Goal: Task Accomplishment & Management: Manage account settings

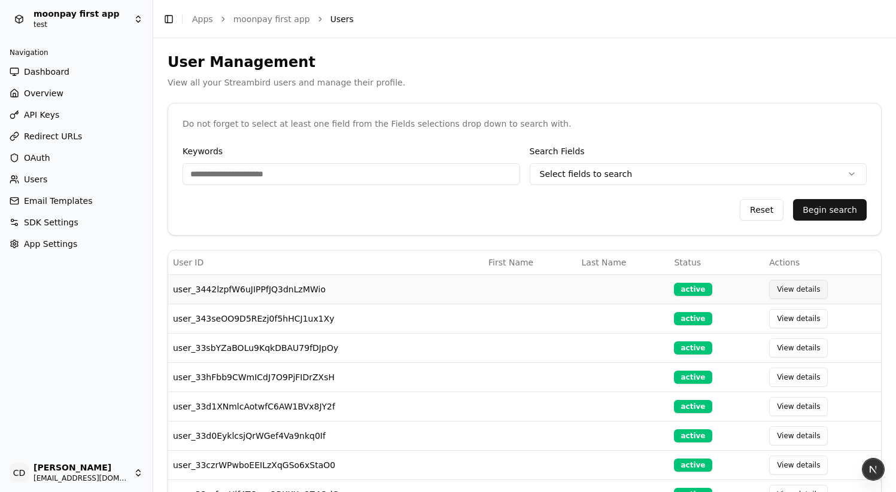
click at [794, 292] on button "View details" at bounding box center [798, 289] width 59 height 19
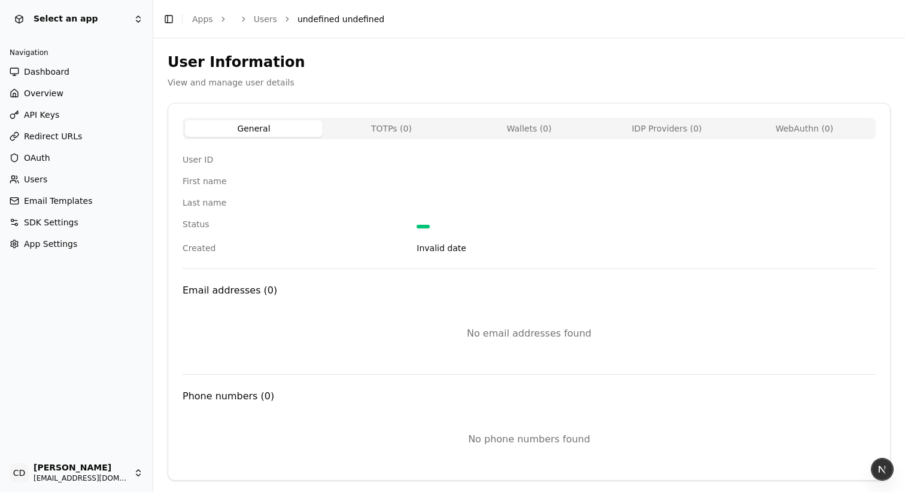
click at [389, 122] on button "TOTPs ( 0 )" at bounding box center [391, 128] width 138 height 17
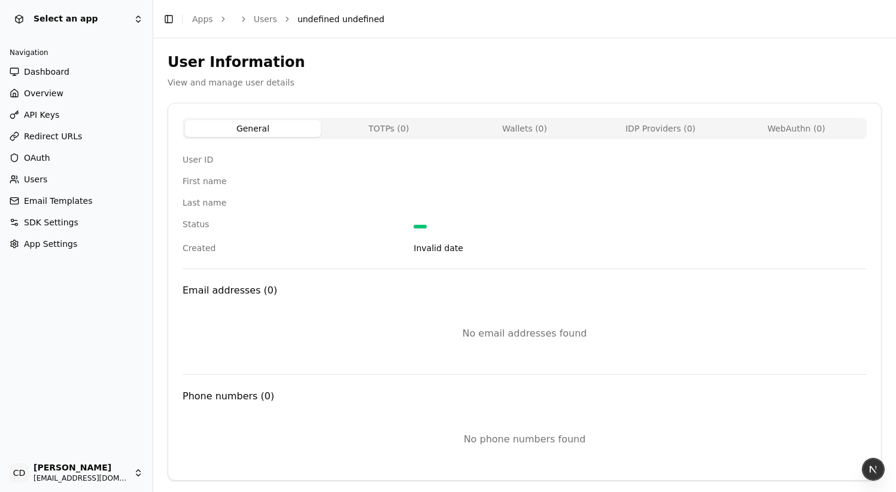
click at [307, 127] on button "General" at bounding box center [253, 128] width 136 height 17
drag, startPoint x: 398, startPoint y: 221, endPoint x: 464, endPoint y: 226, distance: 66.0
click at [464, 226] on div "Status" at bounding box center [524, 225] width 684 height 14
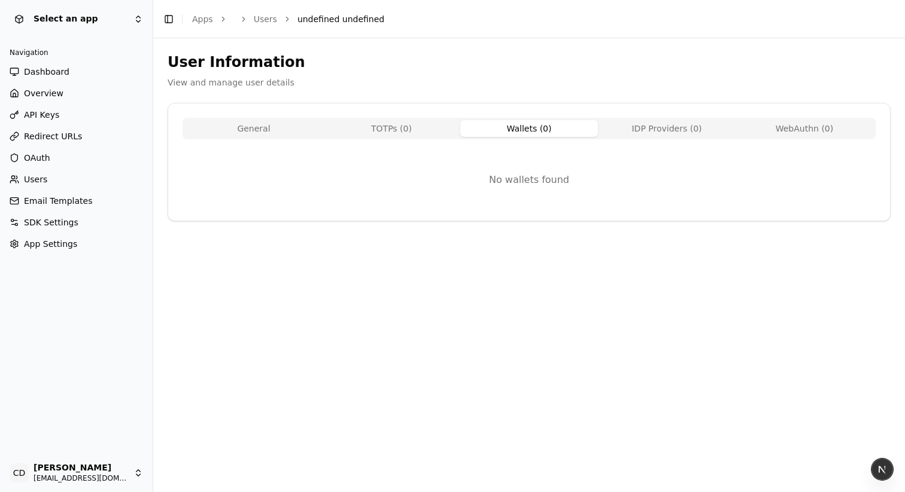
click at [523, 133] on button "Wallets ( 0 )" at bounding box center [529, 128] width 138 height 17
click at [385, 125] on button "TOTPs ( 0 )" at bounding box center [391, 128] width 138 height 17
drag, startPoint x: 545, startPoint y: 130, endPoint x: 564, endPoint y: 129, distance: 18.6
click at [544, 130] on button "Wallets ( 0 )" at bounding box center [529, 128] width 138 height 17
drag, startPoint x: 647, startPoint y: 130, endPoint x: 389, endPoint y: 121, distance: 258.0
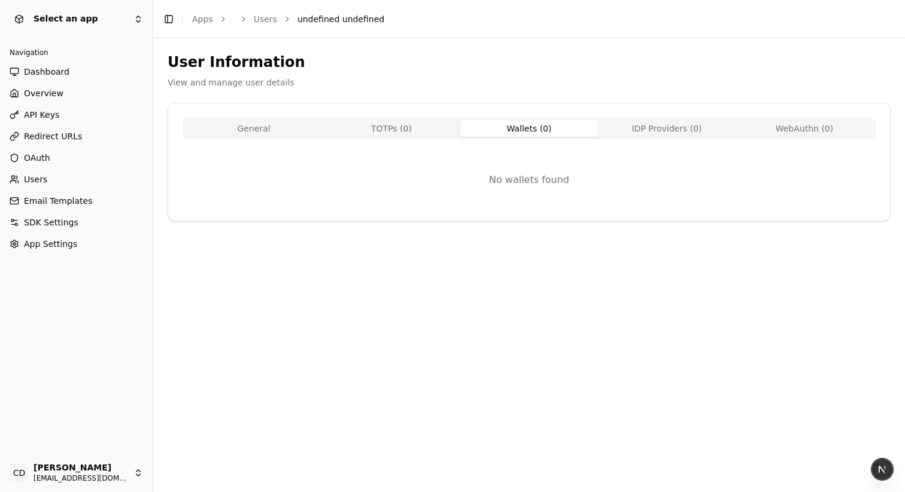
click at [644, 130] on button "IDP Providers ( 0 )" at bounding box center [667, 128] width 138 height 17
drag, startPoint x: 310, startPoint y: 127, endPoint x: 264, endPoint y: 123, distance: 46.9
click at [310, 127] on button "General" at bounding box center [254, 128] width 138 height 17
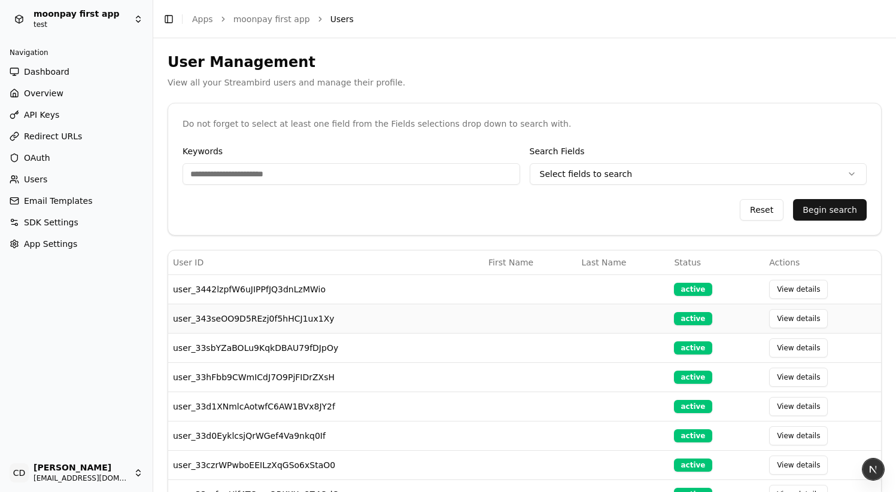
click at [269, 315] on td "user_343seOO9D5REzj0f5hHCJ1ux1Xy" at bounding box center [325, 318] width 315 height 29
click at [811, 324] on button "View details" at bounding box center [798, 318] width 59 height 19
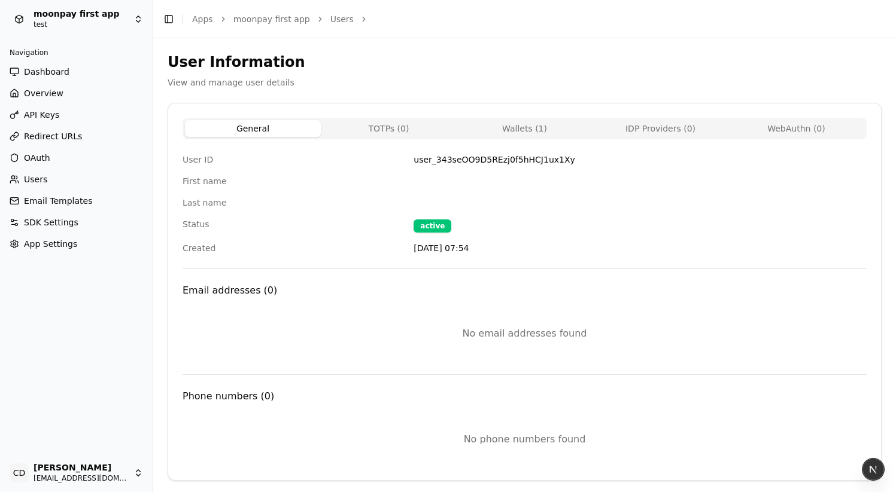
click at [45, 180] on span "Users" at bounding box center [35, 179] width 23 height 12
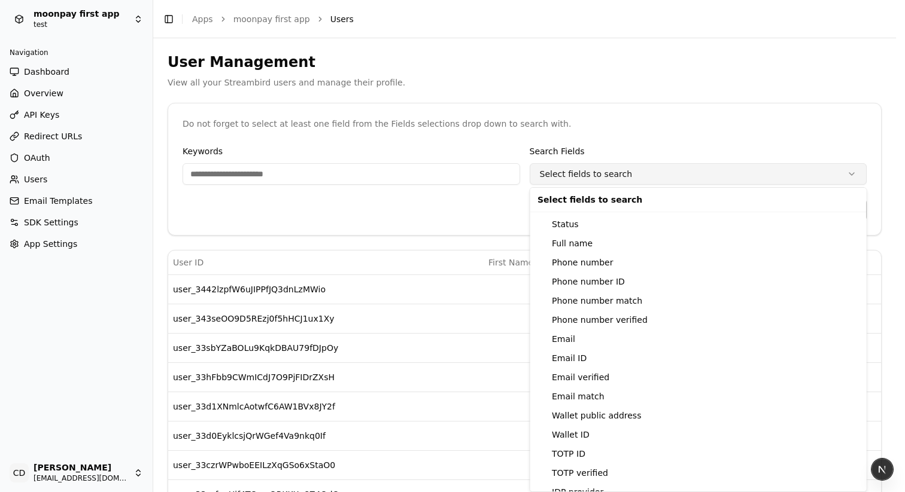
click at [731, 180] on html "moonpay first app test Navigation Dashboard Overview API Keys Redirect URLs OAu…" at bounding box center [452, 246] width 905 height 492
click at [434, 218] on html "moonpay first app test Navigation Dashboard Overview API Keys Redirect URLs OAu…" at bounding box center [452, 246] width 905 height 492
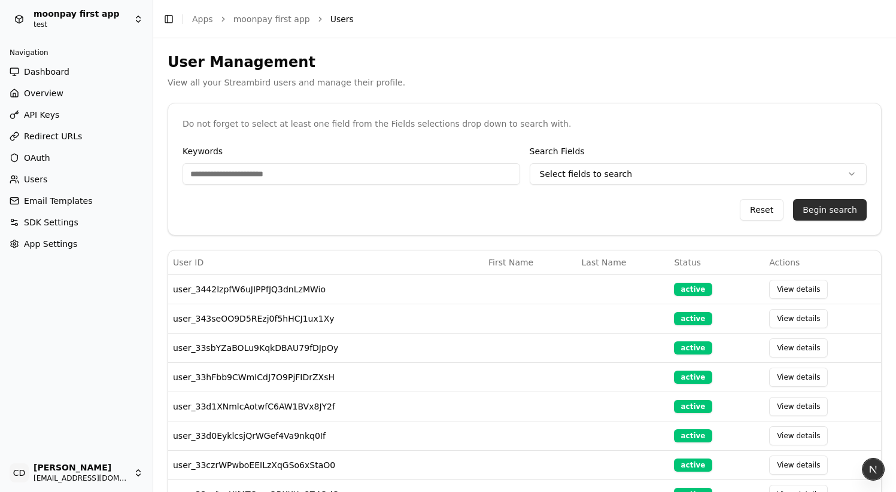
click at [821, 205] on button "Begin search" at bounding box center [830, 210] width 74 height 22
click at [35, 156] on span "OAuth" at bounding box center [37, 158] width 26 height 12
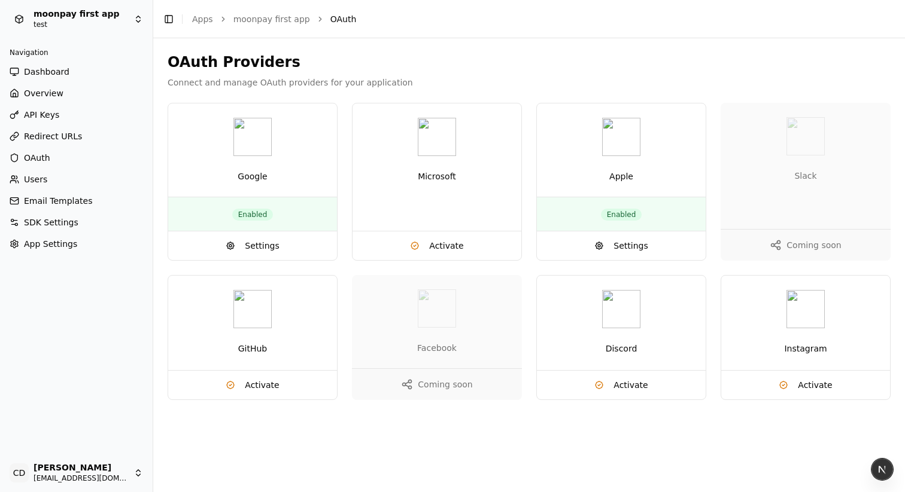
click at [38, 178] on span "Users" at bounding box center [35, 179] width 23 height 12
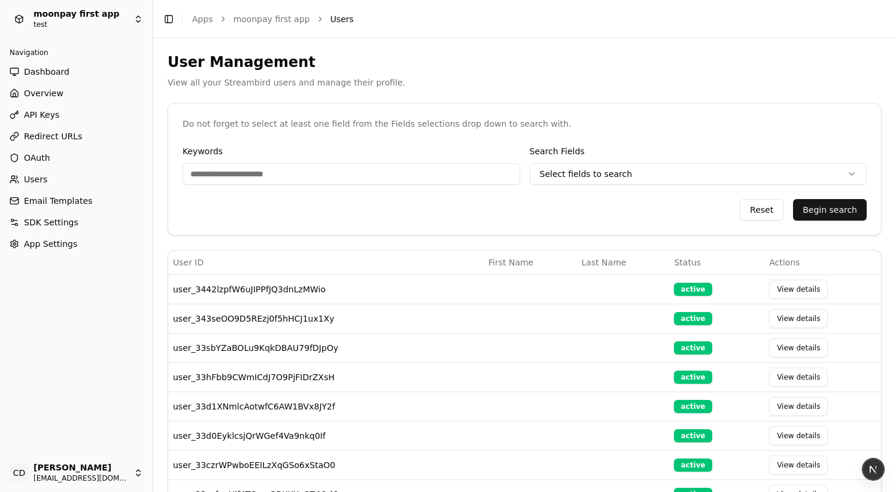
click at [43, 164] on link "OAuth" at bounding box center [76, 157] width 143 height 19
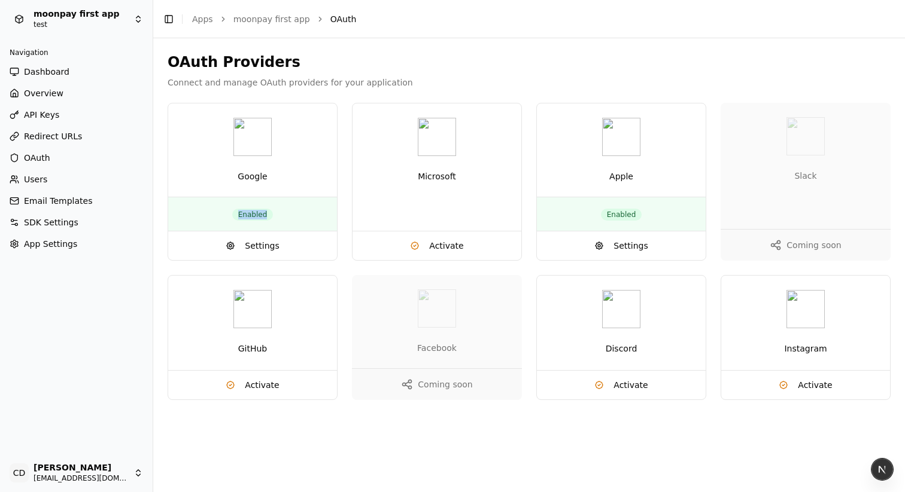
drag, startPoint x: 285, startPoint y: 218, endPoint x: 187, endPoint y: 210, distance: 98.5
click at [187, 210] on div "Enabled" at bounding box center [252, 214] width 169 height 34
drag, startPoint x: 187, startPoint y: 210, endPoint x: 200, endPoint y: 219, distance: 16.4
click at [187, 210] on div "Enabled" at bounding box center [252, 214] width 169 height 34
click at [241, 247] on button "Settings" at bounding box center [252, 246] width 169 height 29
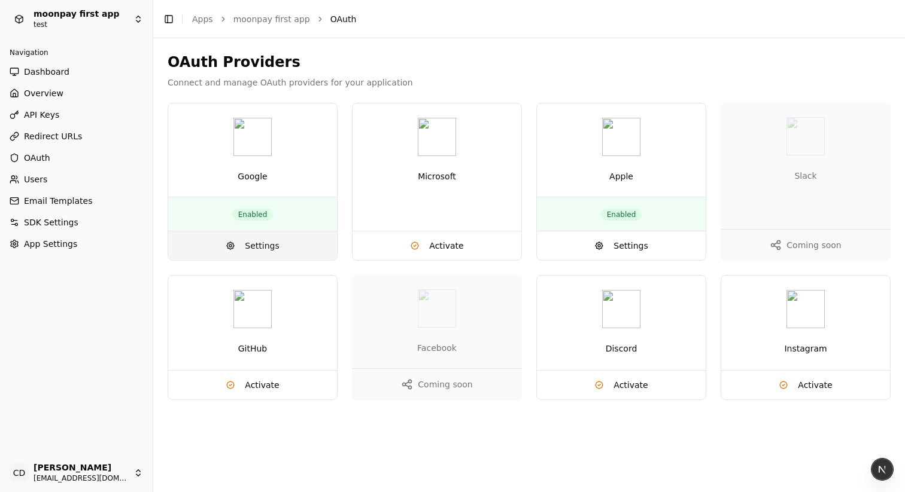
click at [255, 245] on span "Settings" at bounding box center [262, 246] width 34 height 12
click at [238, 249] on button "Settings" at bounding box center [252, 246] width 169 height 29
click at [239, 196] on div "Google" at bounding box center [252, 149] width 169 height 93
click at [248, 237] on button "Settings" at bounding box center [252, 246] width 169 height 29
click at [248, 239] on button "Settings" at bounding box center [252, 246] width 169 height 29
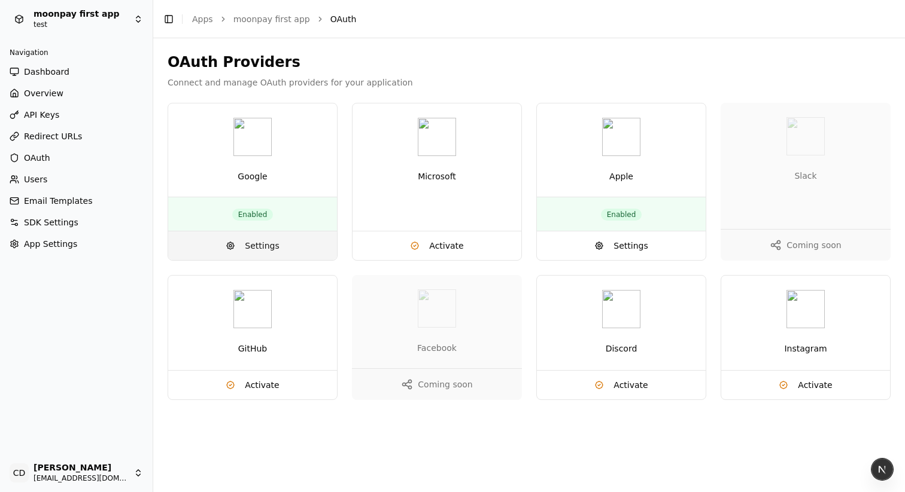
click at [248, 239] on button "Settings" at bounding box center [252, 246] width 169 height 29
click at [573, 252] on button "Settings" at bounding box center [621, 246] width 169 height 29
click at [611, 251] on button "Settings" at bounding box center [621, 246] width 169 height 29
click at [333, 245] on button "Settings" at bounding box center [252, 246] width 169 height 29
click at [287, 243] on button "Settings" at bounding box center [252, 246] width 169 height 29
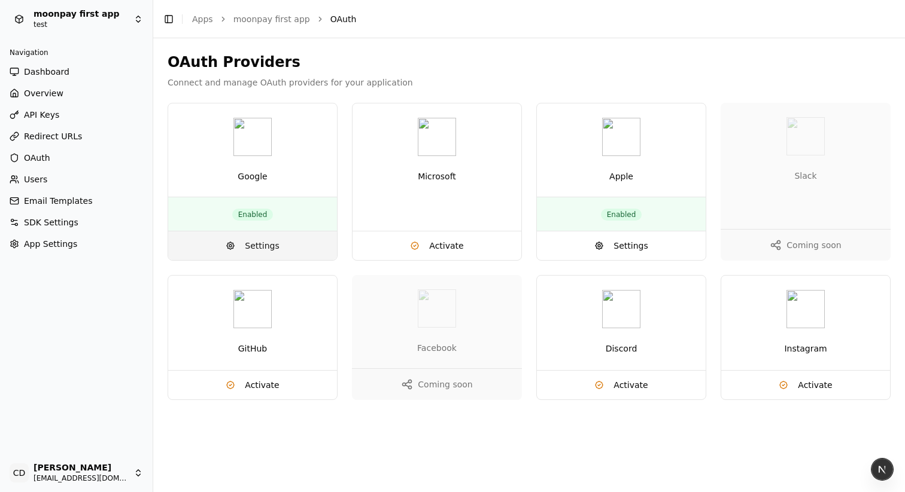
click at [287, 243] on button "Settings" at bounding box center [252, 246] width 169 height 29
click at [239, 244] on button "Settings" at bounding box center [252, 246] width 169 height 29
click at [240, 244] on button "Settings" at bounding box center [252, 246] width 169 height 29
click at [124, 302] on div "Navigation Dashboard Overview API Keys Redirect URLs OAuth Users Email Template…" at bounding box center [76, 246] width 153 height 416
click at [241, 246] on button "Settings" at bounding box center [252, 246] width 169 height 29
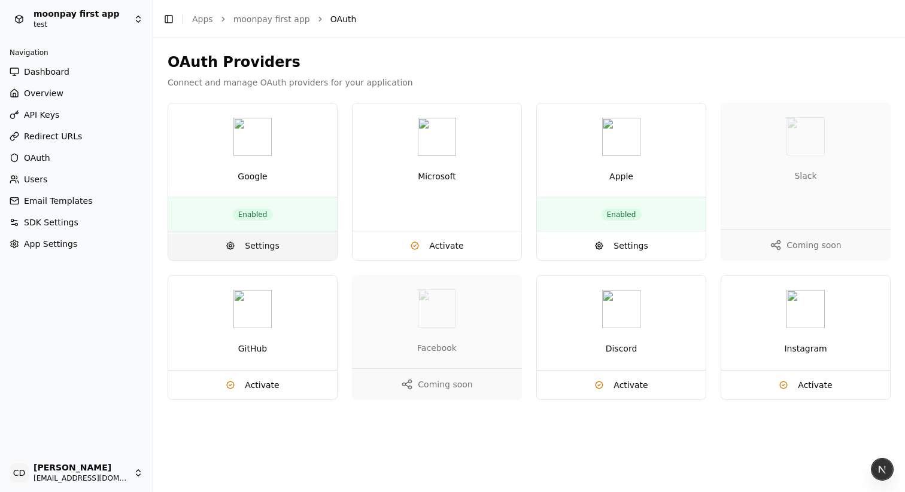
click at [242, 246] on button "Settings" at bounding box center [252, 246] width 169 height 29
click at [782, 194] on div "Slack" at bounding box center [805, 166] width 170 height 126
drag, startPoint x: 781, startPoint y: 135, endPoint x: 793, endPoint y: 135, distance: 12.0
click at [793, 135] on div "Slack" at bounding box center [805, 166] width 170 height 126
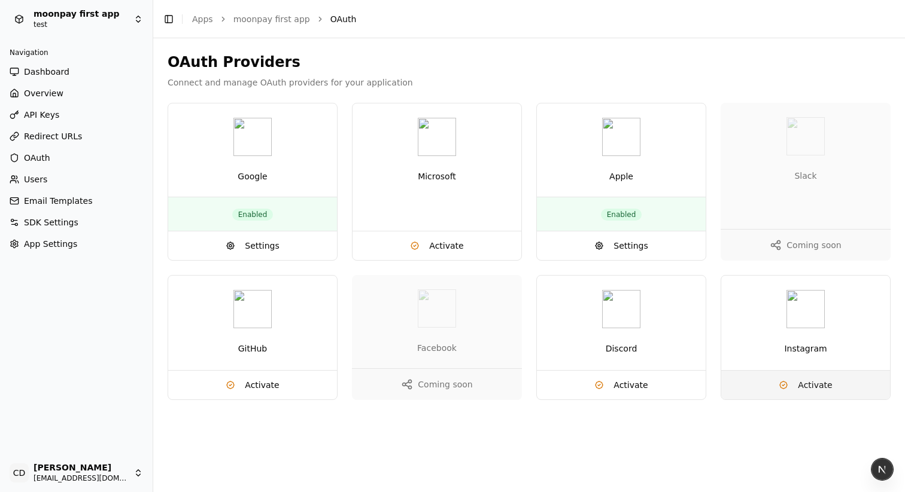
click at [812, 389] on span "Activate" at bounding box center [814, 385] width 34 height 12
click at [822, 382] on span "Activate" at bounding box center [814, 385] width 34 height 12
click at [805, 331] on div "Instagram" at bounding box center [805, 323] width 169 height 95
click at [307, 325] on div "GitHub" at bounding box center [252, 323] width 169 height 95
click at [260, 181] on h3 "Google" at bounding box center [252, 176] width 140 height 12
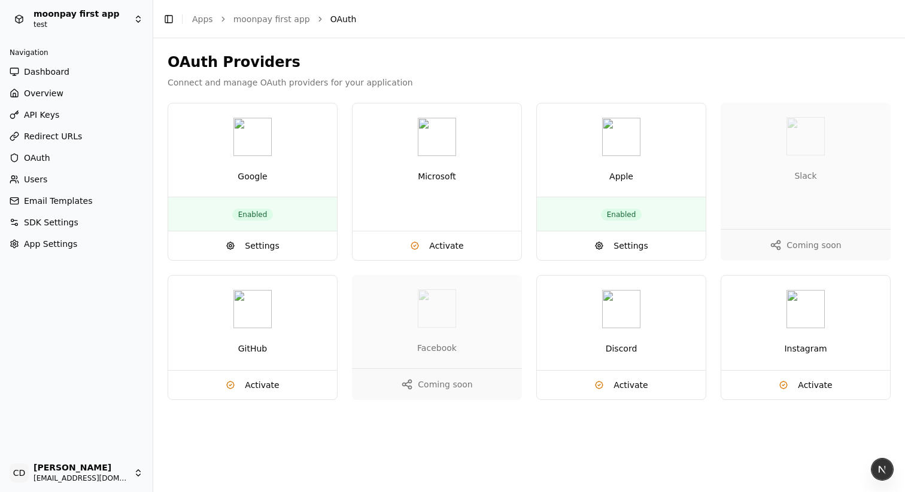
click at [32, 159] on span "OAuth" at bounding box center [37, 158] width 26 height 12
click at [260, 248] on span "Settings" at bounding box center [262, 246] width 34 height 12
click at [260, 249] on span "Settings" at bounding box center [262, 246] width 34 height 12
click at [80, 19] on html "moonpay first app test Navigation Dashboard Overview API Keys Redirect URLs OAu…" at bounding box center [452, 246] width 905 height 492
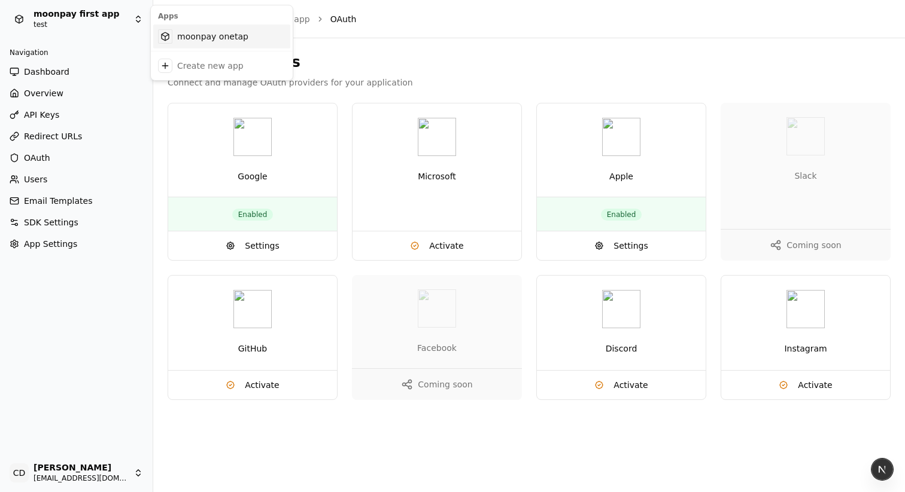
click at [204, 36] on div "moonpay onetap" at bounding box center [221, 37] width 137 height 24
click at [39, 154] on span "OAuth" at bounding box center [37, 158] width 26 height 12
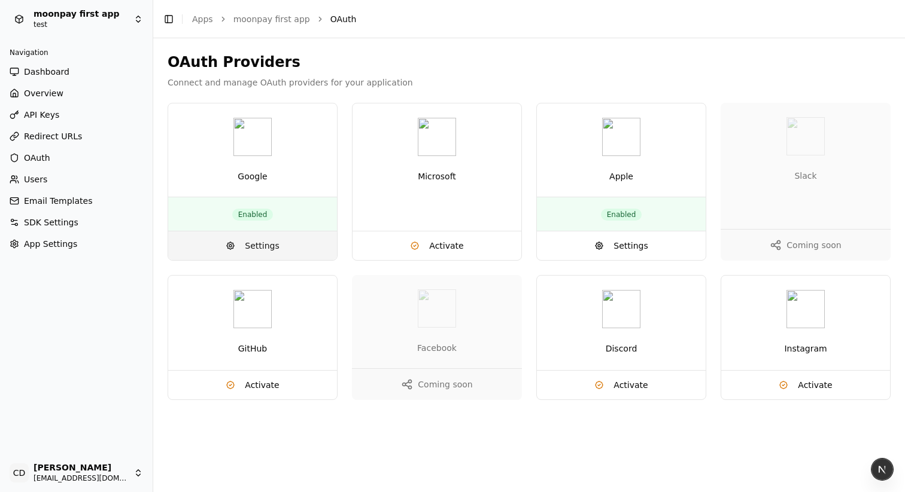
click at [251, 244] on span "Settings" at bounding box center [262, 246] width 34 height 12
click at [83, 12] on html "moonpay first app test Navigation Dashboard Overview API Keys Redirect URLs OAu…" at bounding box center [452, 246] width 905 height 492
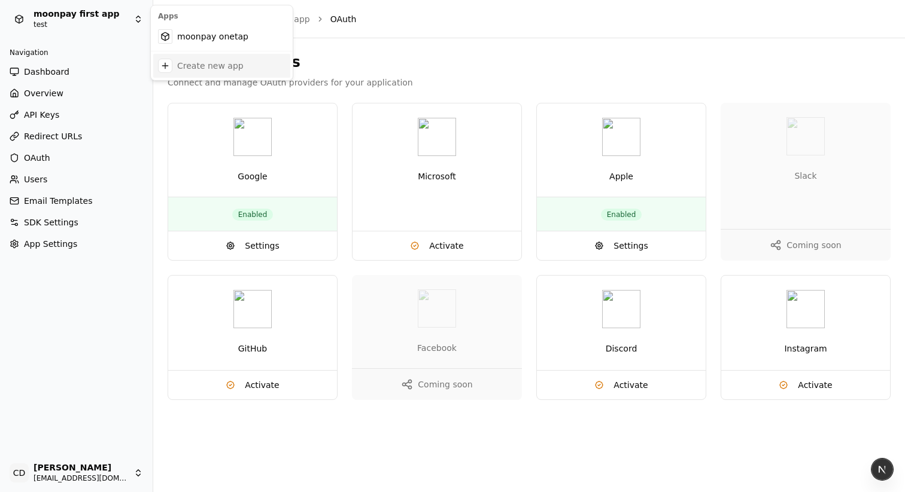
click at [194, 71] on div "Create new app" at bounding box center [210, 66] width 66 height 12
click at [62, 19] on html "moonpay first app test Navigation Dashboard Overview API Keys Redirect URLs OAu…" at bounding box center [452, 246] width 905 height 492
click at [188, 68] on div "Create new app" at bounding box center [210, 66] width 66 height 12
click at [44, 72] on span "Dashboard" at bounding box center [46, 72] width 45 height 12
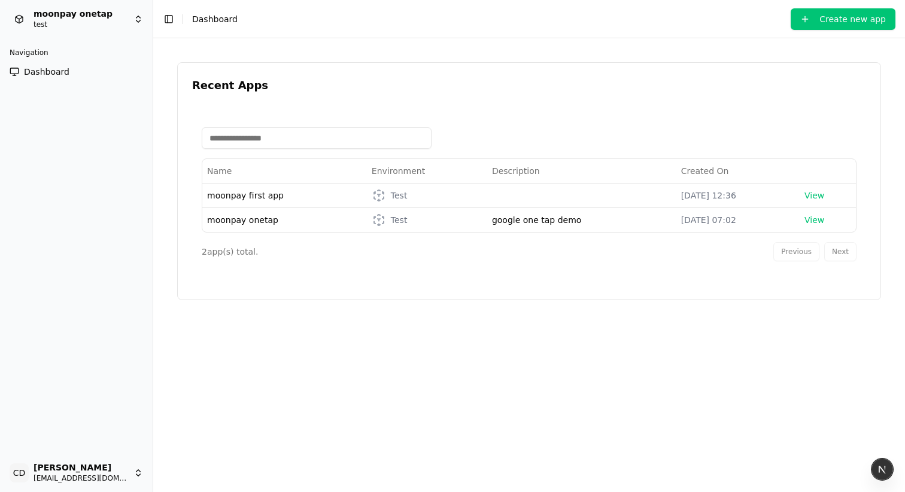
click at [841, 19] on button "Create new app" at bounding box center [842, 19] width 105 height 22
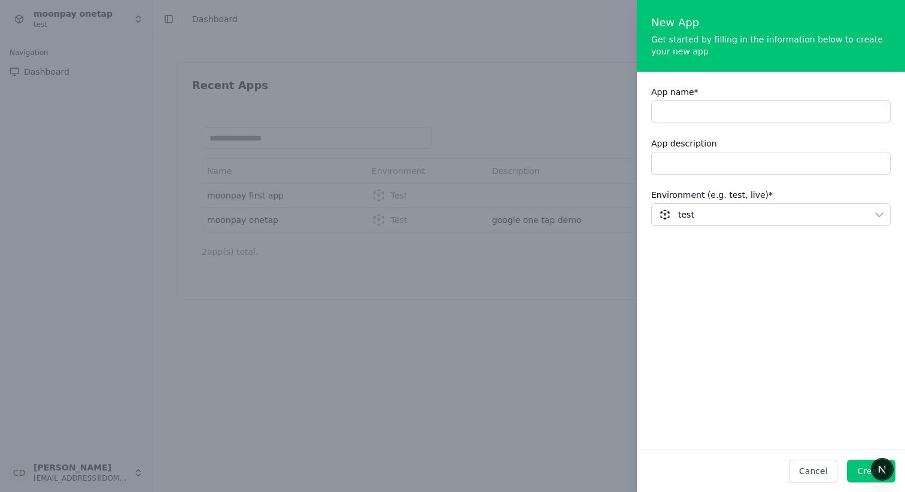
click at [720, 114] on input "App name *" at bounding box center [770, 112] width 239 height 23
click at [714, 117] on input "*****" at bounding box center [770, 112] width 239 height 23
type input "*******"
click at [851, 477] on button "Create" at bounding box center [870, 471] width 48 height 23
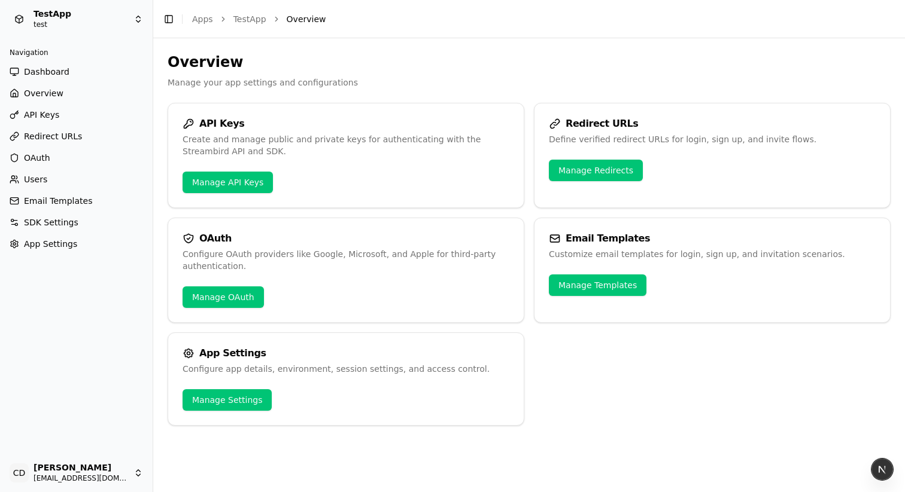
click at [39, 157] on span "OAuth" at bounding box center [37, 158] width 26 height 12
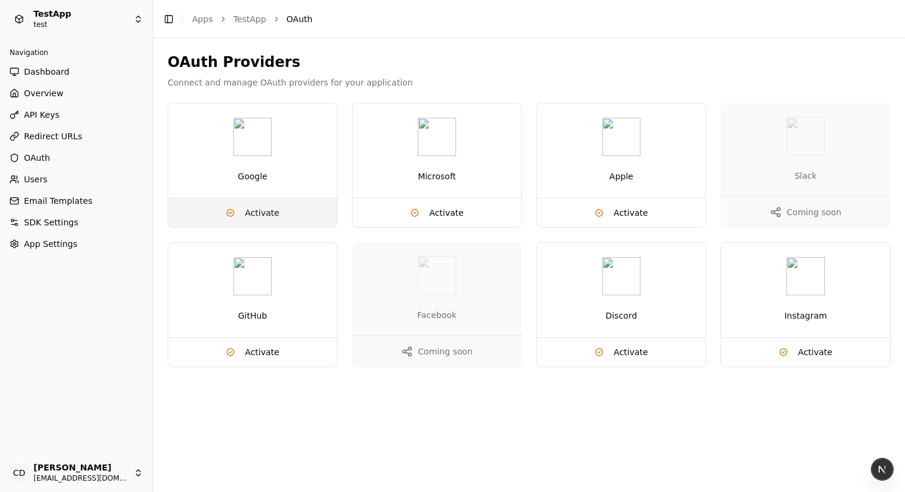
click at [259, 211] on span "Activate" at bounding box center [262, 213] width 34 height 12
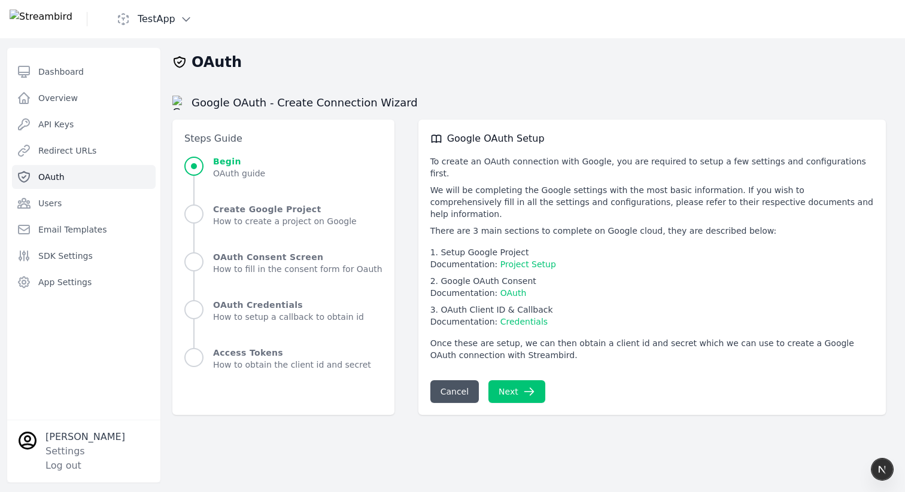
click at [48, 181] on span "OAuth" at bounding box center [51, 177] width 26 height 12
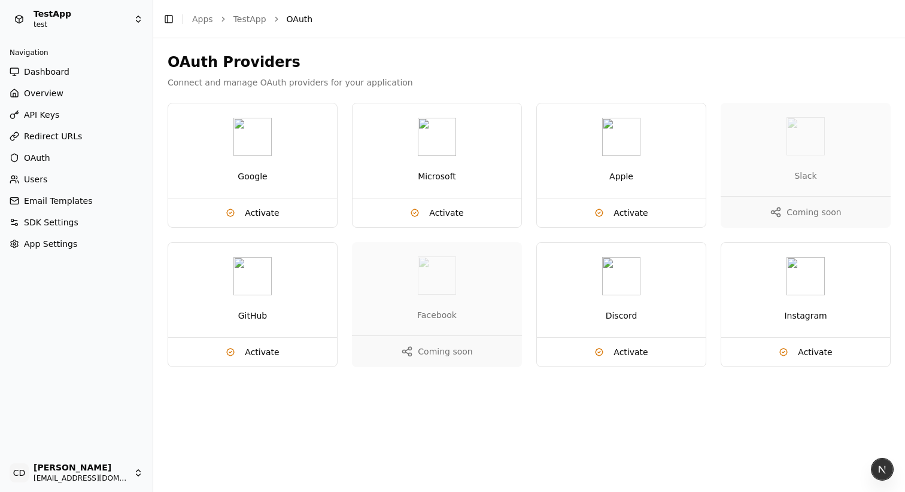
click at [46, 17] on html "TestApp test Navigation Dashboard Overview API Keys Redirect URLs OAuth Users E…" at bounding box center [452, 246] width 905 height 492
click at [398, 45] on html "TestApp test Navigation Dashboard Overview API Keys Redirect URLs OAuth Users E…" at bounding box center [452, 246] width 905 height 492
click at [436, 165] on div "Microsoft" at bounding box center [436, 150] width 169 height 95
click at [443, 210] on span "Activate" at bounding box center [446, 213] width 34 height 12
click at [71, 16] on html "TestApp test Navigation Dashboard Overview API Keys Redirect URLs OAuth Users E…" at bounding box center [452, 246] width 905 height 492
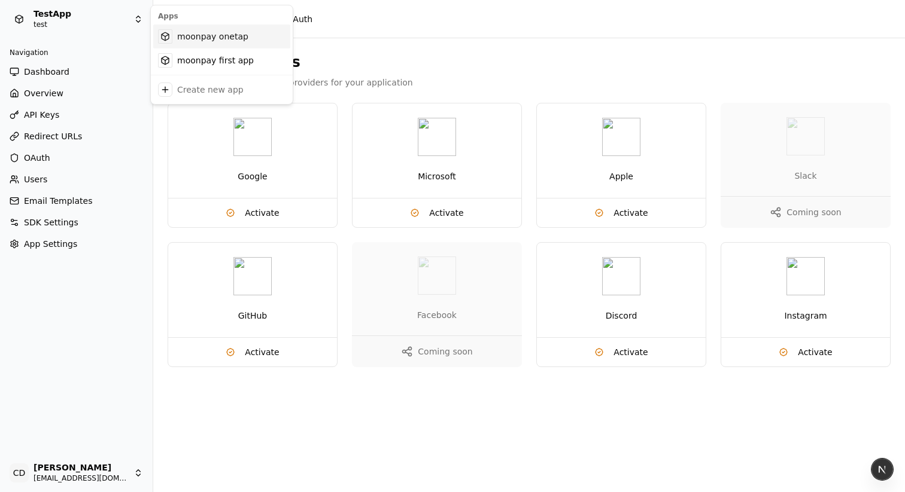
click at [189, 41] on div "moonpay onetap" at bounding box center [221, 37] width 137 height 24
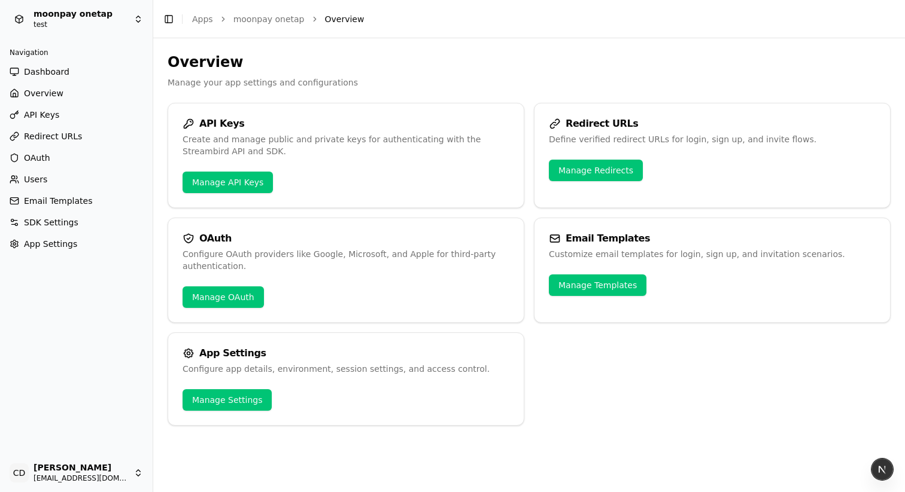
click at [40, 160] on span "OAuth" at bounding box center [37, 158] width 26 height 12
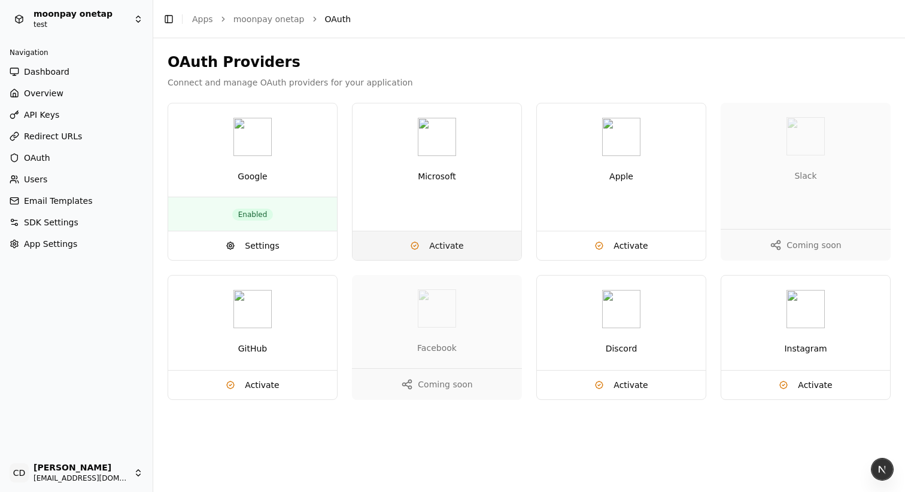
click at [424, 249] on button "Activate" at bounding box center [436, 246] width 169 height 29
click at [431, 235] on button "Activate" at bounding box center [436, 246] width 169 height 29
click at [654, 246] on button "Activate" at bounding box center [621, 246] width 169 height 29
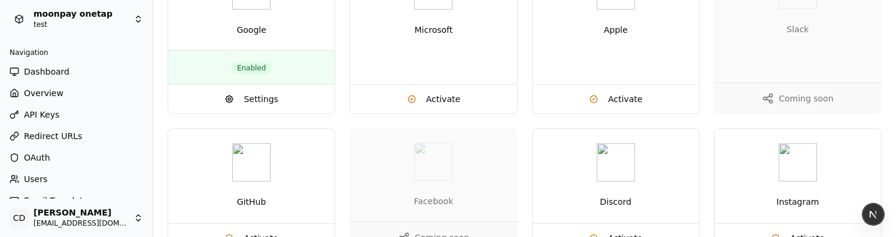
scroll to position [177, 0]
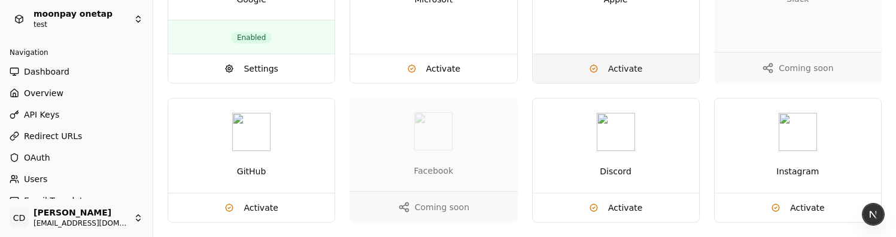
click at [606, 72] on button "Activate" at bounding box center [615, 68] width 166 height 29
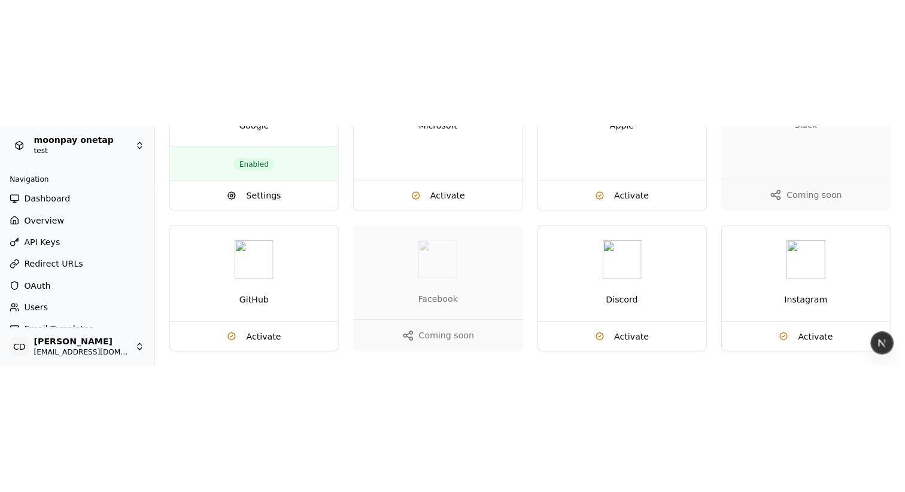
scroll to position [0, 0]
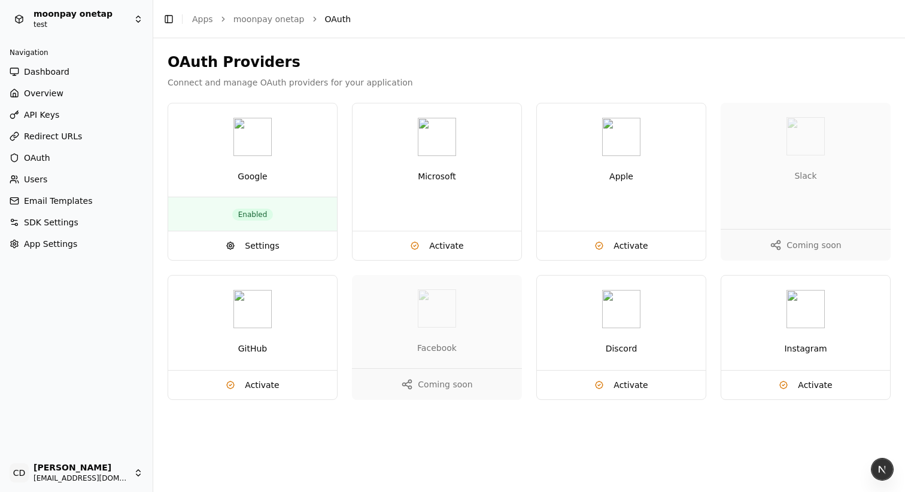
click at [47, 175] on link "Users" at bounding box center [76, 179] width 143 height 19
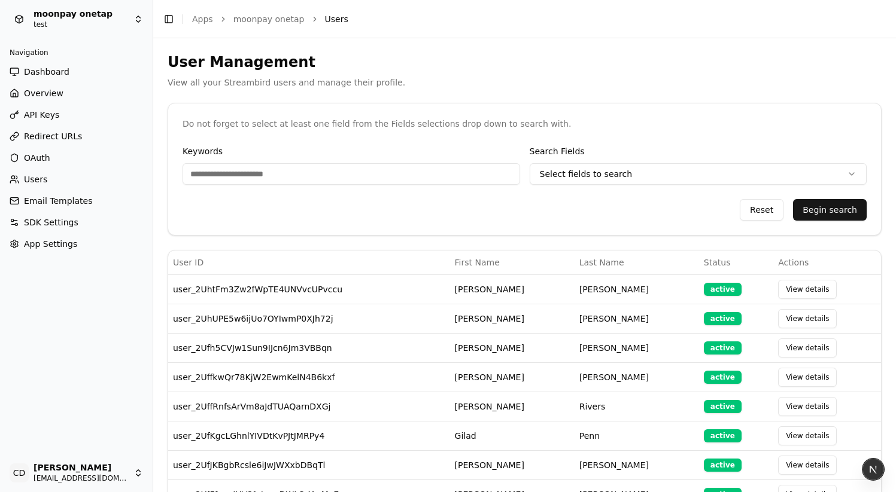
click at [39, 134] on span "Redirect URLs" at bounding box center [53, 136] width 58 height 12
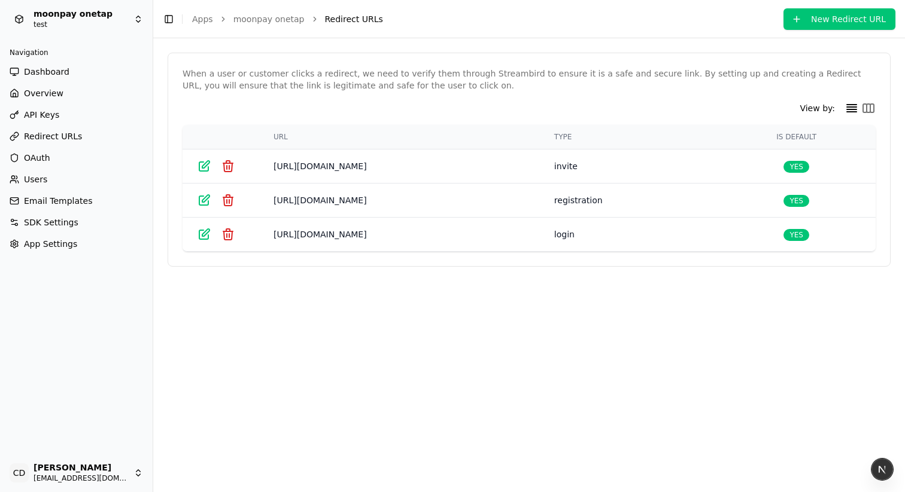
click at [867, 106] on icon at bounding box center [868, 108] width 14 height 14
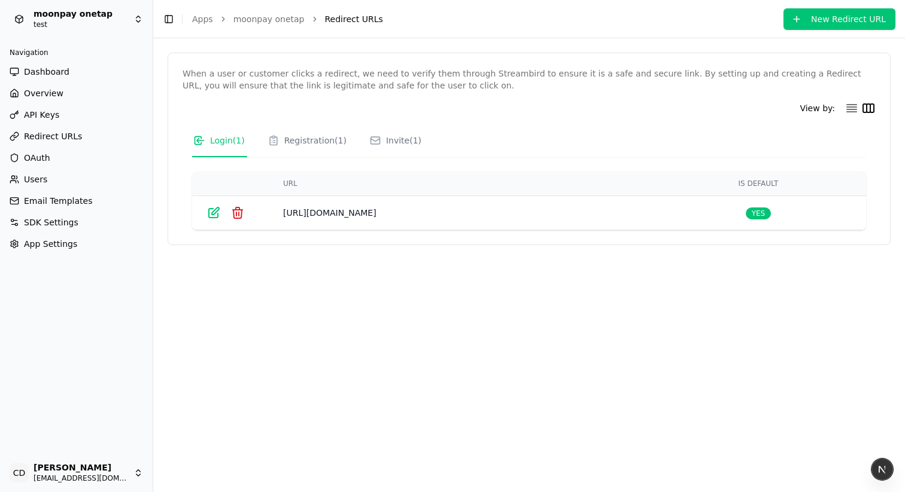
click at [842, 107] on div "View by:" at bounding box center [528, 108] width 693 height 14
click at [857, 108] on icon at bounding box center [851, 108] width 14 height 14
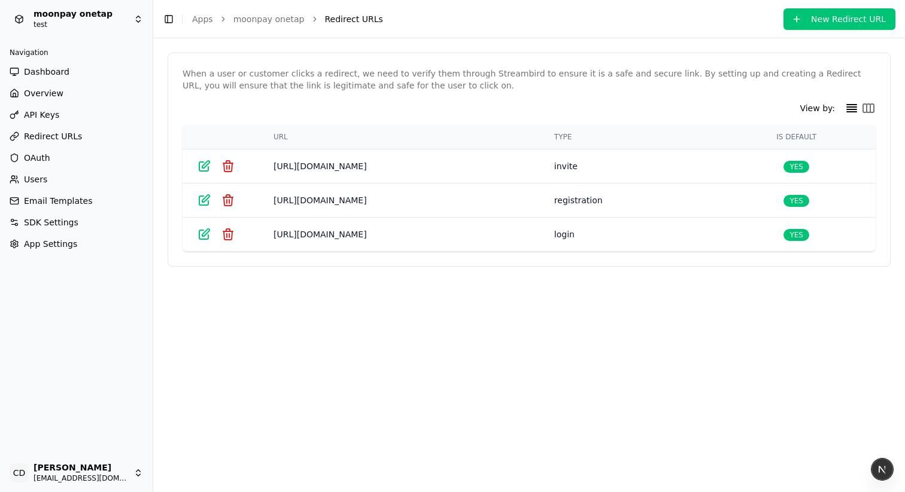
click at [869, 109] on icon at bounding box center [868, 108] width 14 height 14
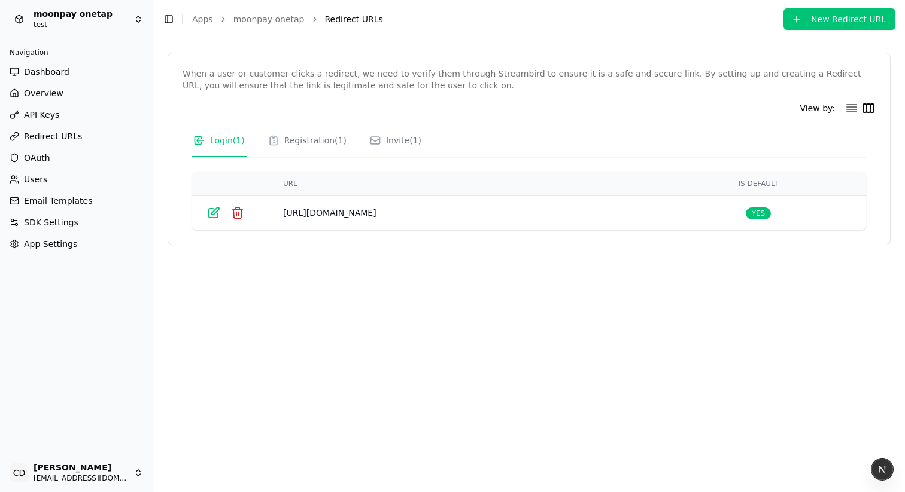
click at [845, 108] on icon at bounding box center [851, 108] width 14 height 14
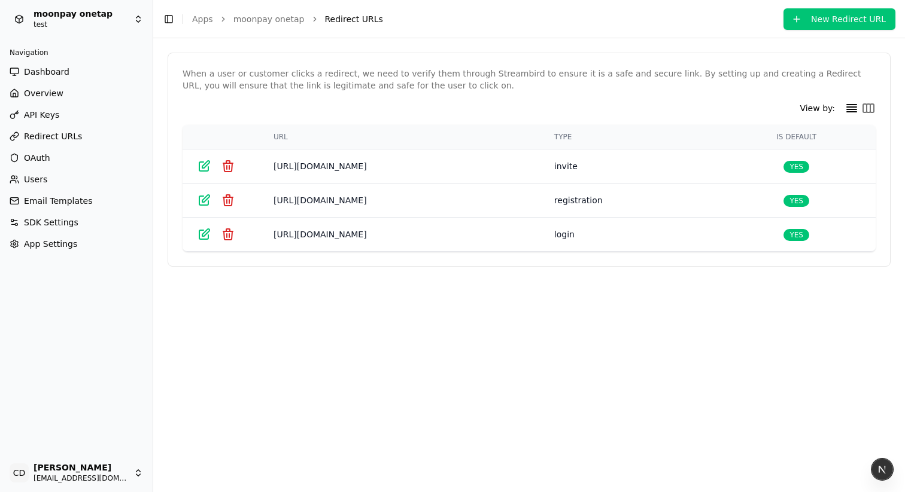
click at [194, 161] on td at bounding box center [220, 167] width 77 height 34
click at [209, 165] on icon at bounding box center [204, 166] width 14 height 14
select select "******"
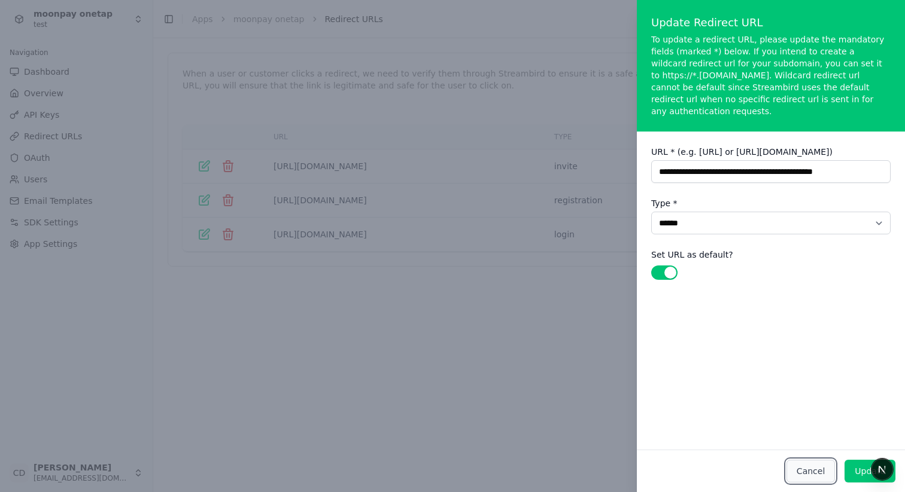
click at [818, 474] on button "Cancel" at bounding box center [810, 471] width 48 height 23
select select
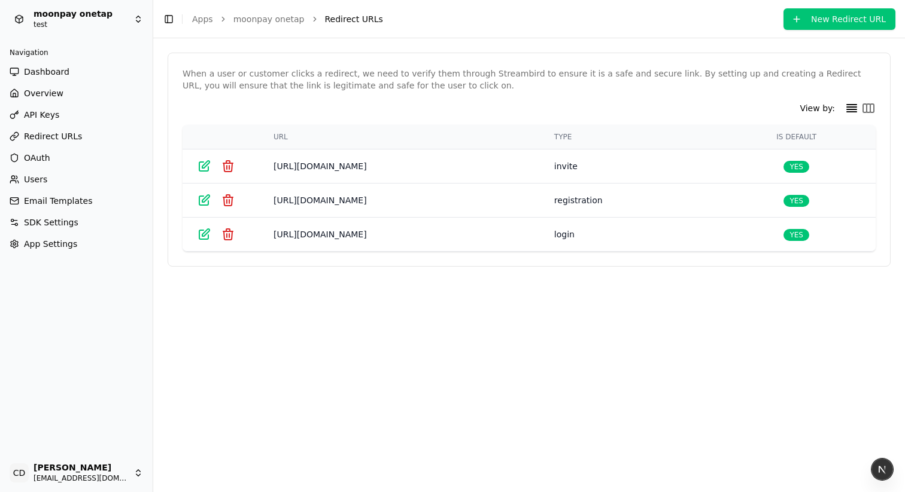
click at [194, 166] on td at bounding box center [220, 167] width 77 height 34
click at [860, 112] on div "View by:" at bounding box center [528, 108] width 693 height 14
click at [868, 109] on icon at bounding box center [868, 108] width 14 height 14
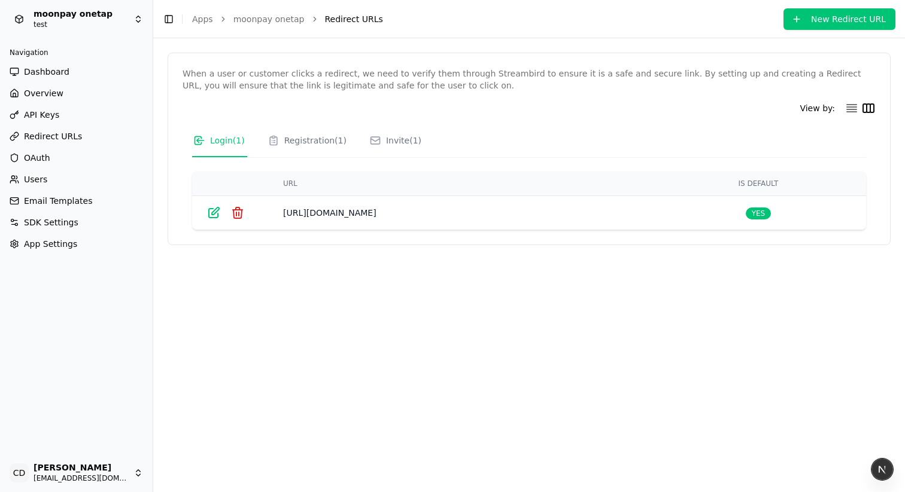
click at [855, 106] on icon at bounding box center [851, 108] width 10 height 7
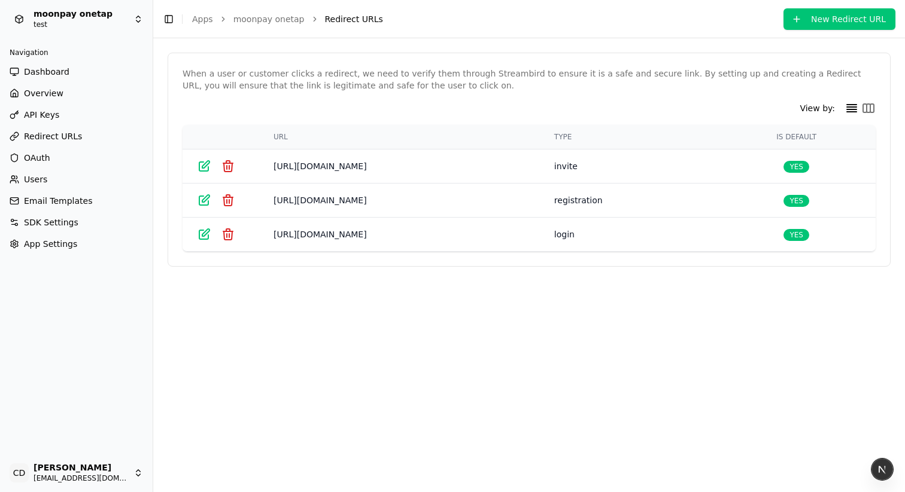
click at [65, 17] on html "moonpay onetap test Navigation Dashboard Overview API Keys Redirect URLs OAuth …" at bounding box center [452, 246] width 905 height 492
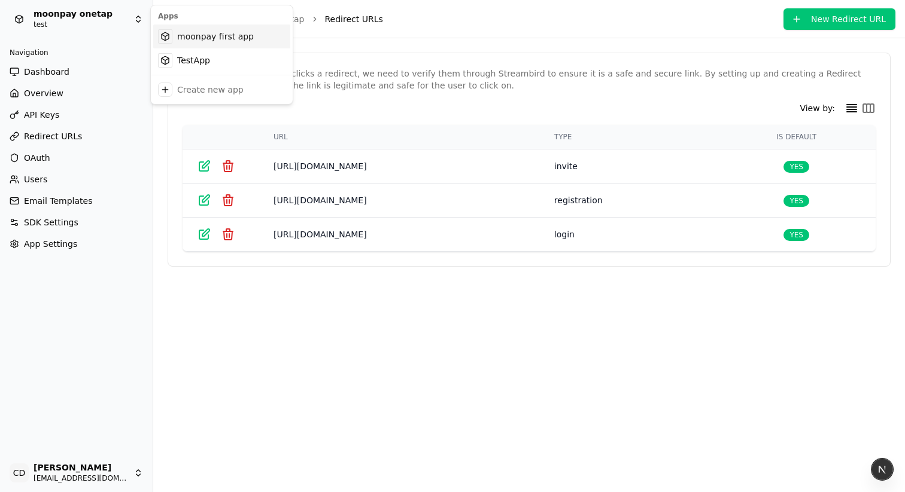
click at [188, 34] on div "moonpay first app" at bounding box center [221, 37] width 137 height 24
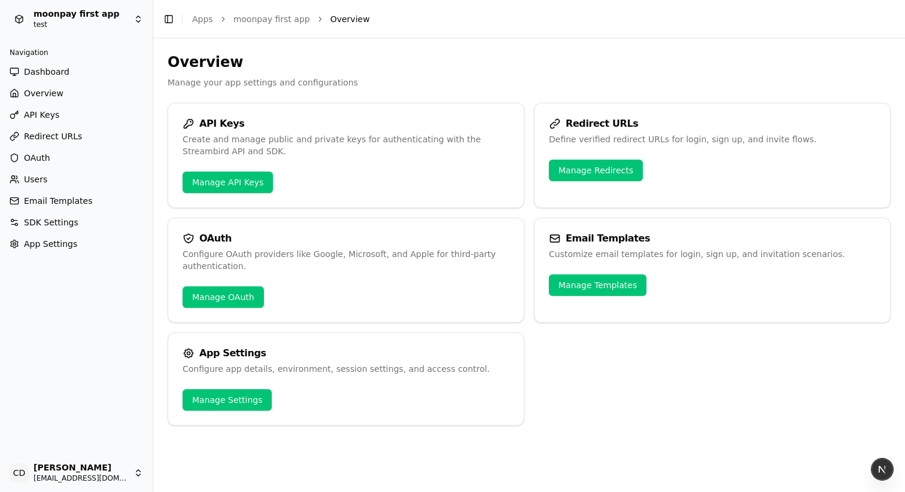
click at [54, 73] on span "Dashboard" at bounding box center [46, 72] width 45 height 12
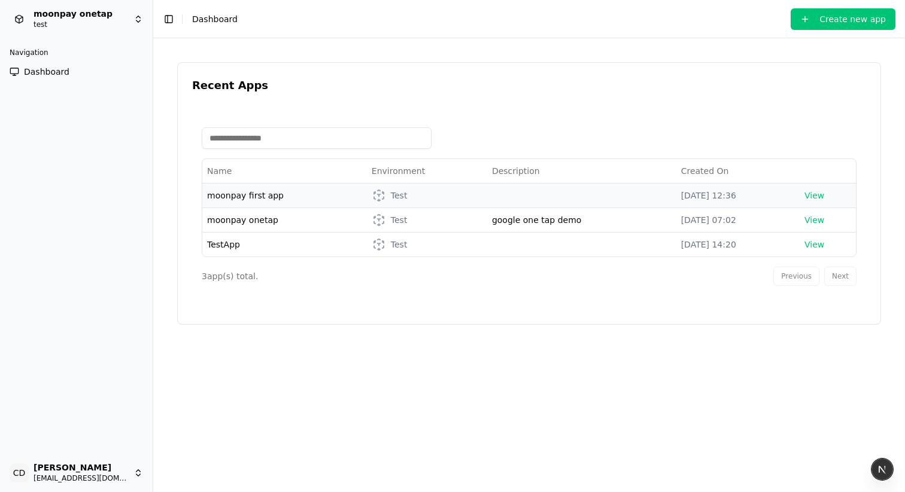
click at [239, 199] on span "moonpay first app" at bounding box center [245, 196] width 77 height 10
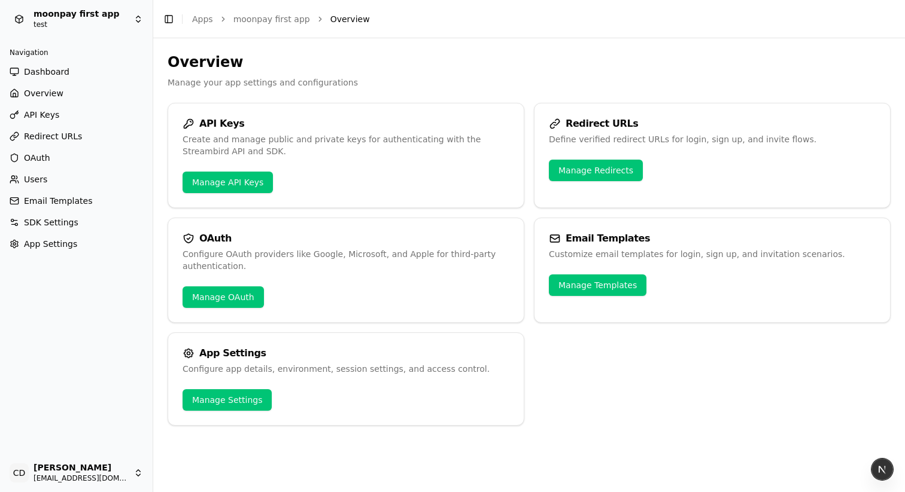
click at [39, 160] on span "OAuth" at bounding box center [37, 158] width 26 height 12
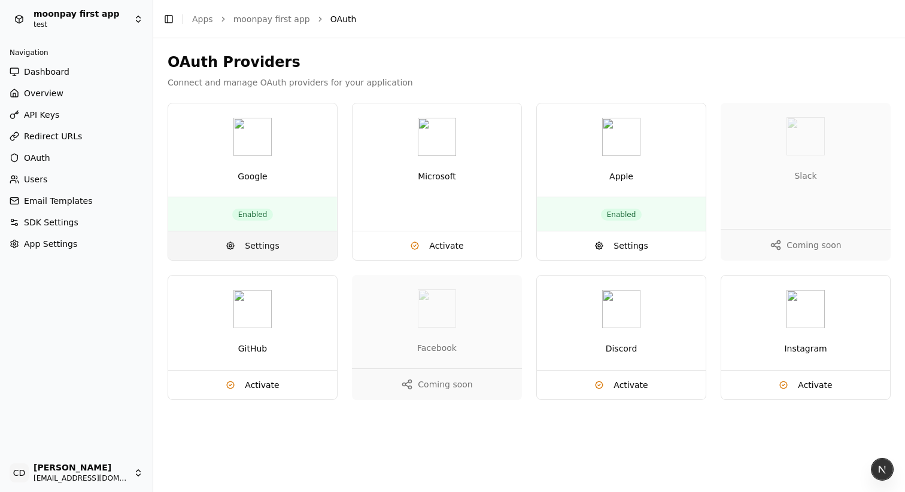
click at [253, 240] on span "Settings" at bounding box center [262, 246] width 34 height 12
click at [408, 53] on h2 "OAuth Providers" at bounding box center [529, 62] width 723 height 19
click at [45, 161] on span "OAuth" at bounding box center [37, 158] width 26 height 12
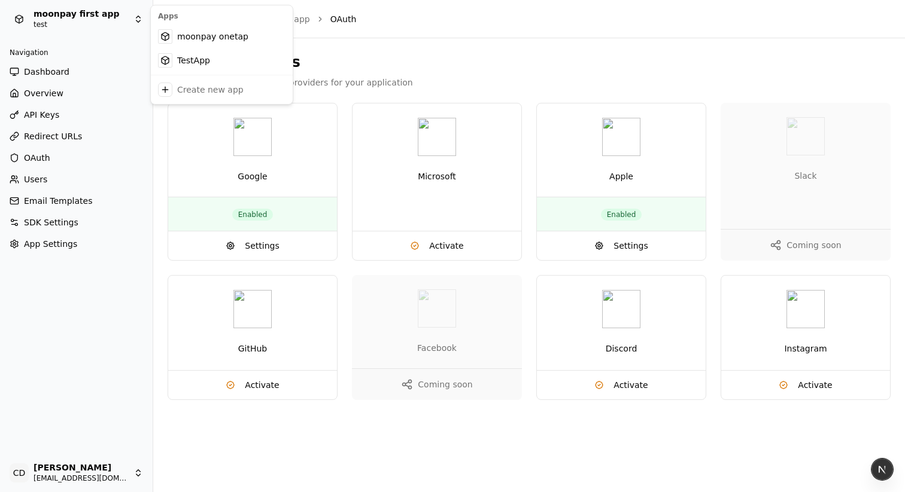
click at [71, 23] on html "moonpay first app test Navigation Dashboard Overview API Keys Redirect URLs OAu…" at bounding box center [452, 246] width 905 height 492
click at [188, 58] on div "TestApp" at bounding box center [221, 60] width 137 height 24
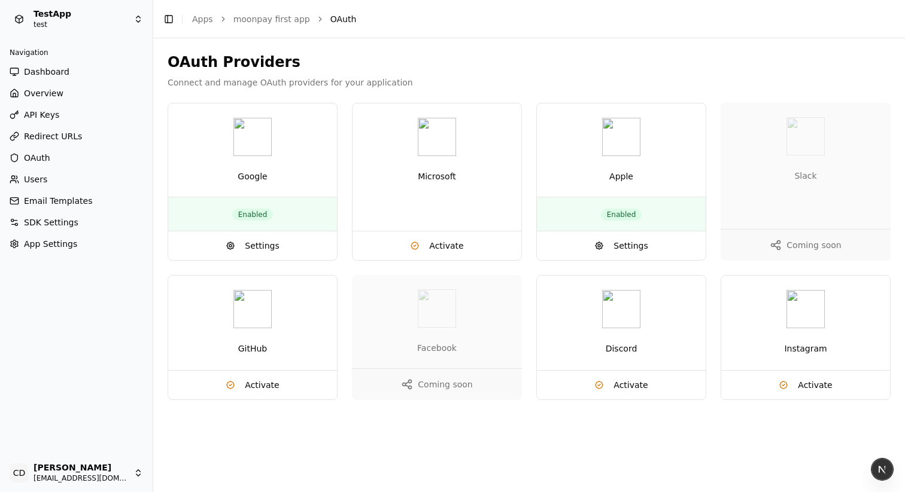
click at [128, 22] on html "TestApp test Navigation Dashboard Overview API Keys Redirect URLs OAuth Users E…" at bounding box center [452, 246] width 905 height 492
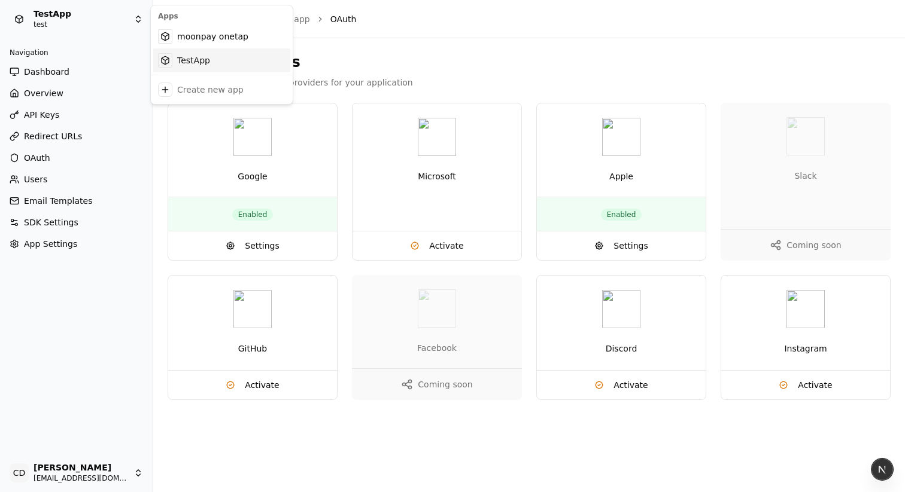
click at [202, 56] on div "TestApp" at bounding box center [221, 60] width 137 height 24
click at [135, 20] on html "TestApp test Navigation Dashboard Overview API Keys Redirect URLs OAuth Users E…" at bounding box center [452, 246] width 905 height 492
click at [205, 56] on div "TestApp" at bounding box center [221, 60] width 137 height 24
click at [109, 13] on html "TestApp test Navigation Dashboard Overview API Keys Redirect URLs OAuth Users E…" at bounding box center [452, 246] width 905 height 492
click at [184, 34] on div "moonpay onetap" at bounding box center [221, 37] width 137 height 24
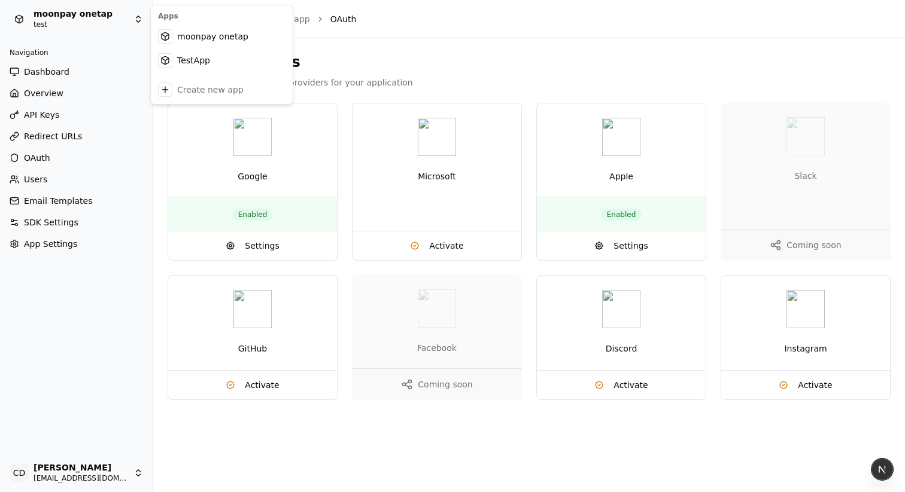
click at [117, 26] on html "moonpay onetap test Navigation Dashboard Overview API Keys Redirect URLs OAuth …" at bounding box center [452, 246] width 905 height 492
click at [188, 61] on div "TestApp" at bounding box center [221, 60] width 137 height 24
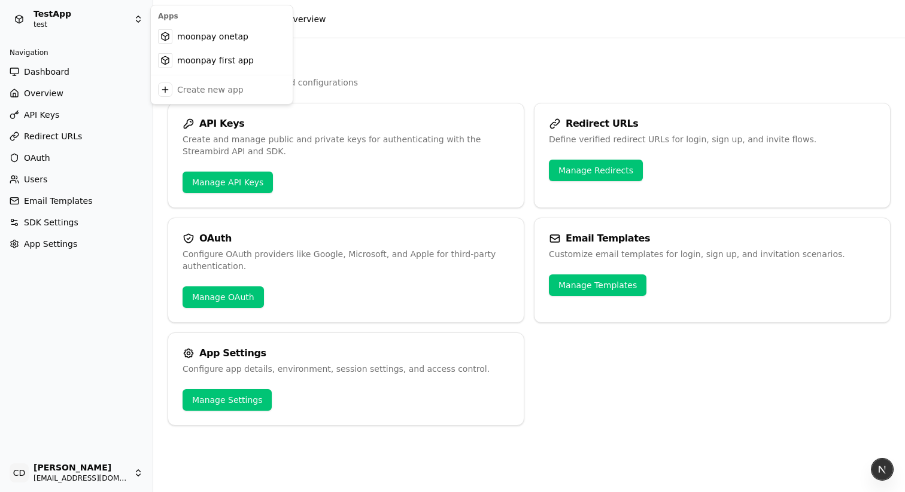
click at [105, 9] on html "TestApp test Navigation Dashboard Overview API Keys Redirect URLs OAuth Users E…" at bounding box center [452, 246] width 905 height 492
click at [192, 62] on div "moonpay first app" at bounding box center [221, 60] width 137 height 24
click at [97, 23] on html "moonpay first app test Navigation Dashboard Overview API Keys Redirect URLs OAu…" at bounding box center [452, 246] width 905 height 492
click at [197, 61] on div "TestApp" at bounding box center [221, 60] width 137 height 24
click at [42, 153] on span "OAuth" at bounding box center [37, 158] width 26 height 12
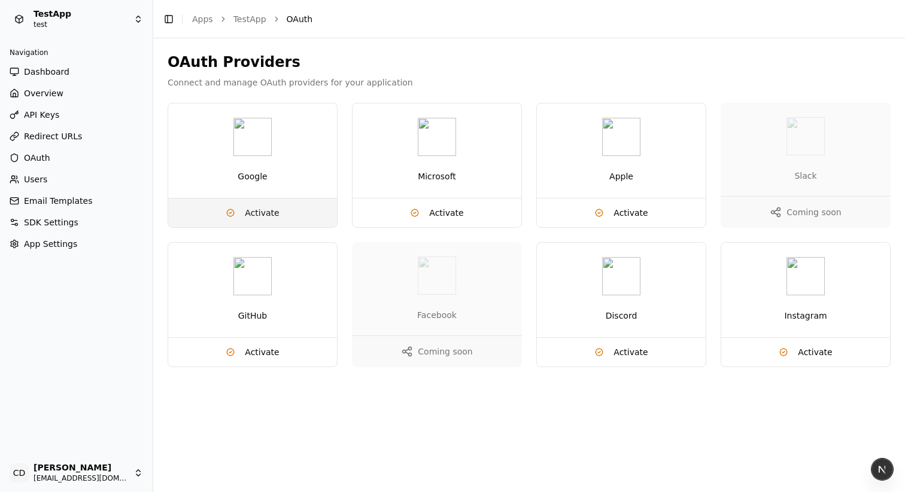
click at [248, 212] on span "Activate" at bounding box center [262, 213] width 34 height 12
click at [83, 20] on html "TestApp test Navigation Dashboard Overview API Keys Redirect URLs OAuth Users E…" at bounding box center [452, 246] width 905 height 492
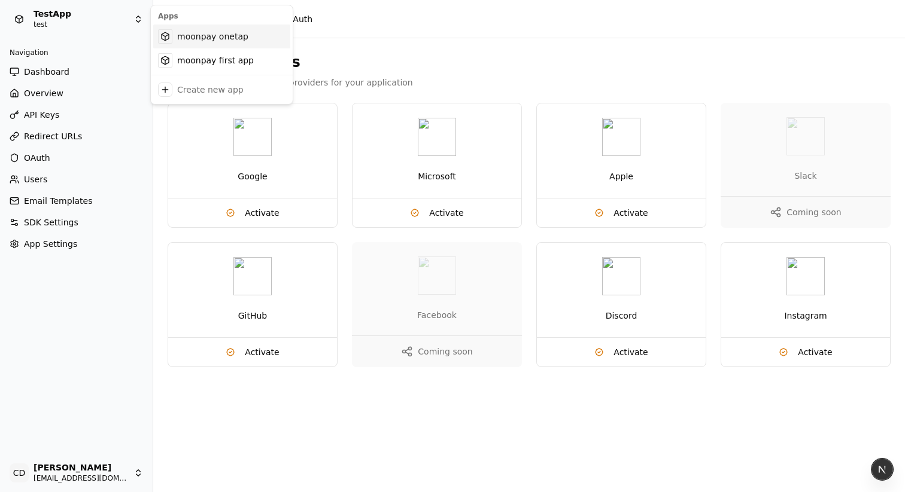
click at [197, 42] on div "moonpay onetap" at bounding box center [221, 37] width 137 height 24
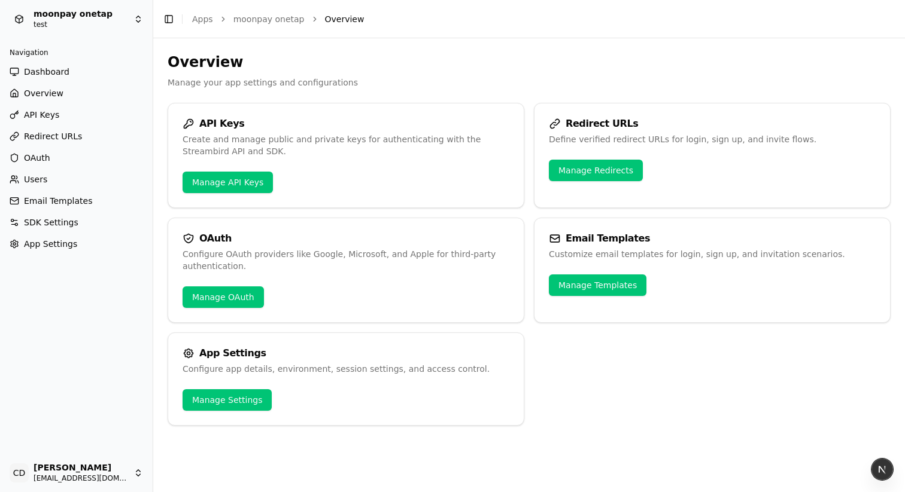
drag, startPoint x: 46, startPoint y: 155, endPoint x: 40, endPoint y: 159, distance: 7.0
click at [40, 159] on span "OAuth" at bounding box center [37, 158] width 26 height 12
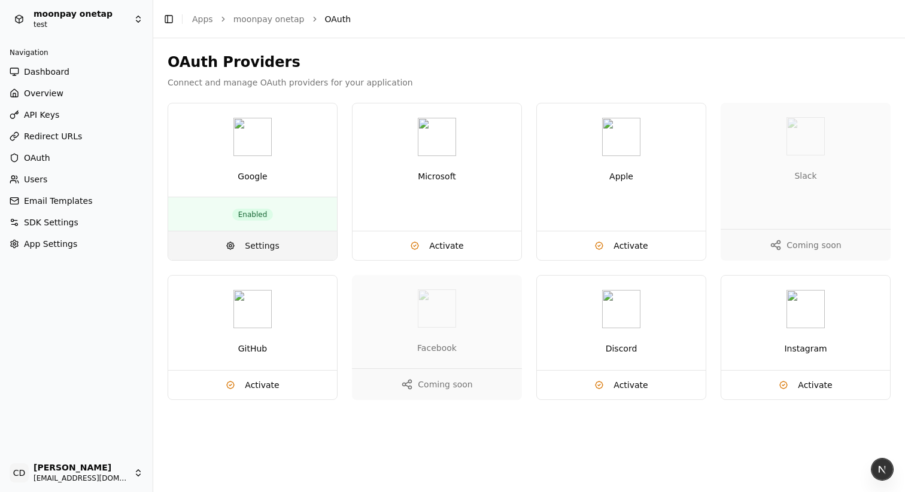
click at [255, 242] on span "Settings" at bounding box center [262, 246] width 34 height 12
click at [419, 249] on button "Activate" at bounding box center [436, 246] width 169 height 29
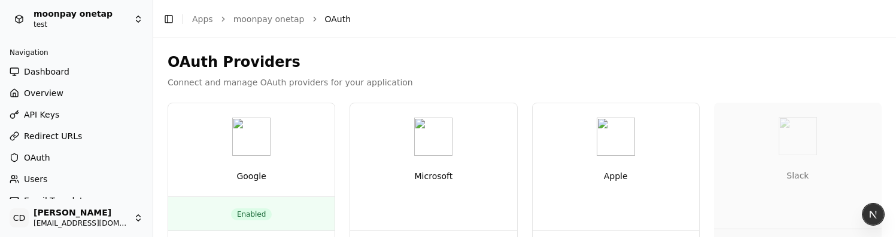
click at [296, 74] on div "OAuth Providers Connect and manage OAuth providers for your application" at bounding box center [525, 71] width 714 height 36
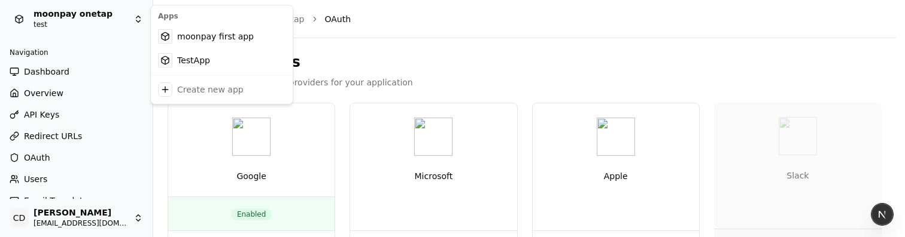
click at [94, 19] on html "moonpay onetap test Navigation Dashboard Overview API Keys Redirect URLs OAuth …" at bounding box center [452, 118] width 905 height 237
click at [178, 62] on div "TestApp" at bounding box center [221, 60] width 137 height 24
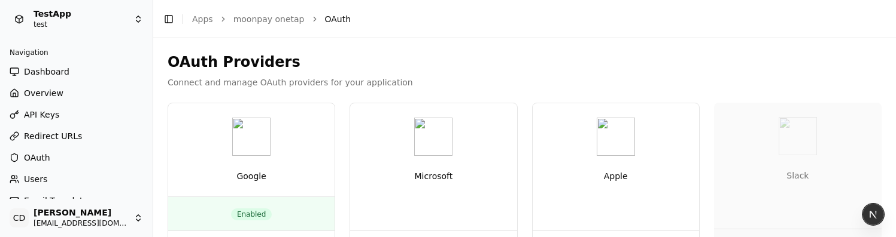
click at [444, 98] on div "OAuth Providers Connect and manage OAuth providers for your application Google …" at bounding box center [525, 227] width 714 height 348
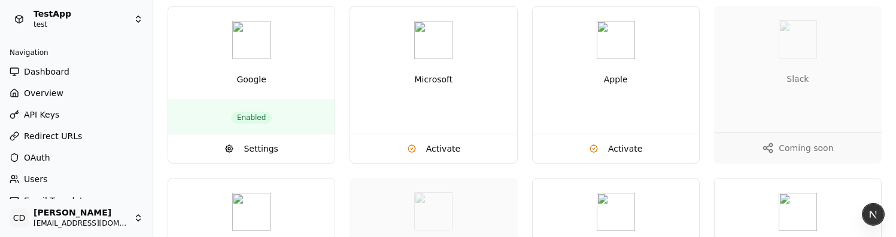
scroll to position [102, 0]
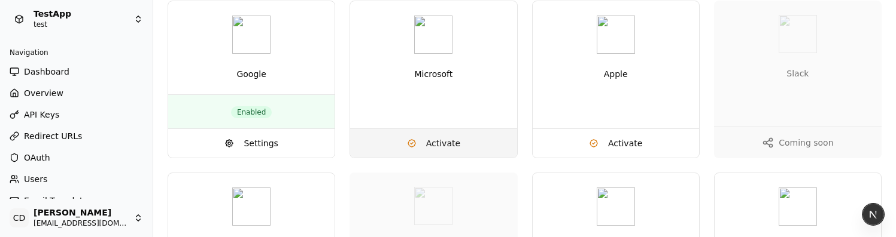
click at [430, 144] on span "Activate" at bounding box center [443, 144] width 34 height 12
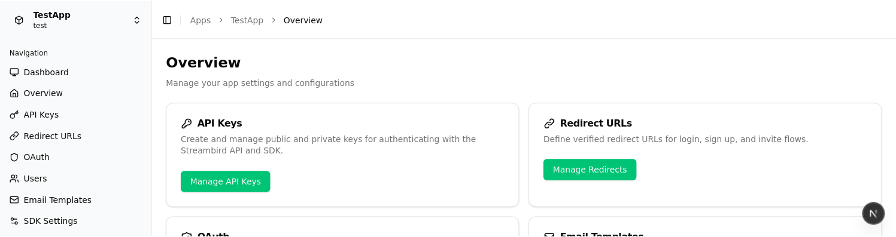
scroll to position [102, 0]
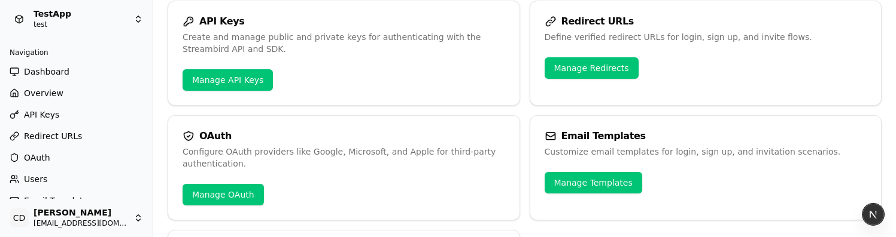
click at [42, 158] on span "OAuth" at bounding box center [37, 158] width 26 height 12
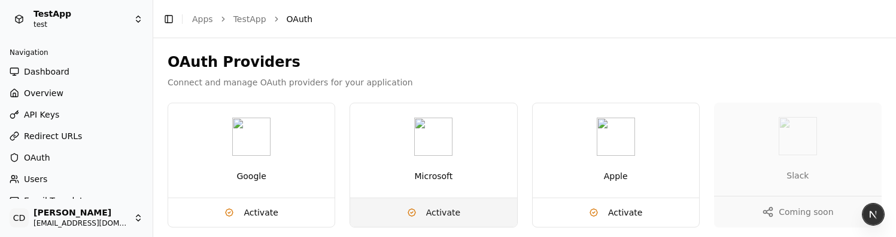
click at [430, 215] on span "Activate" at bounding box center [443, 213] width 34 height 12
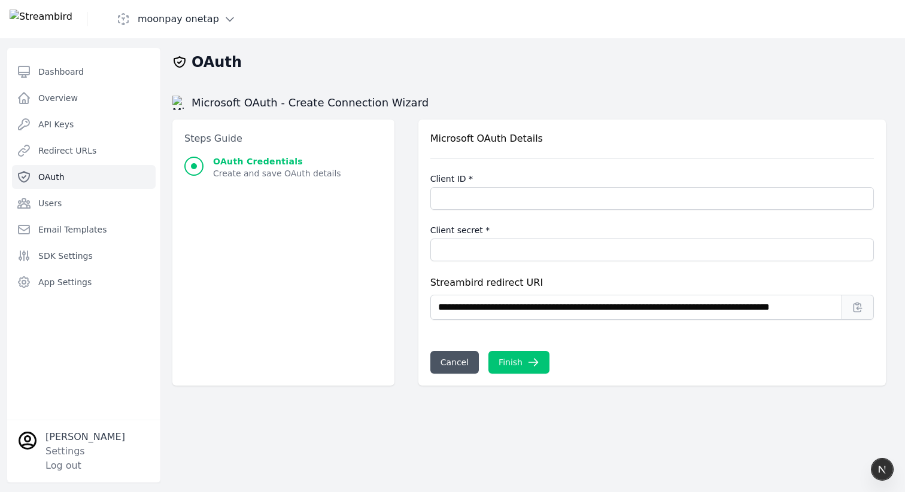
click at [61, 176] on span "OAuth" at bounding box center [51, 177] width 26 height 12
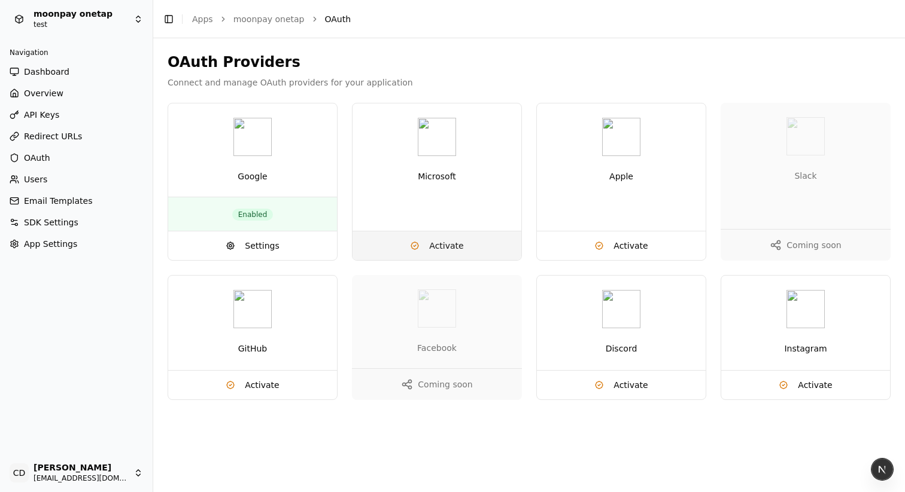
click at [434, 249] on span "Activate" at bounding box center [446, 246] width 34 height 12
click at [254, 247] on span "Settings" at bounding box center [262, 246] width 34 height 12
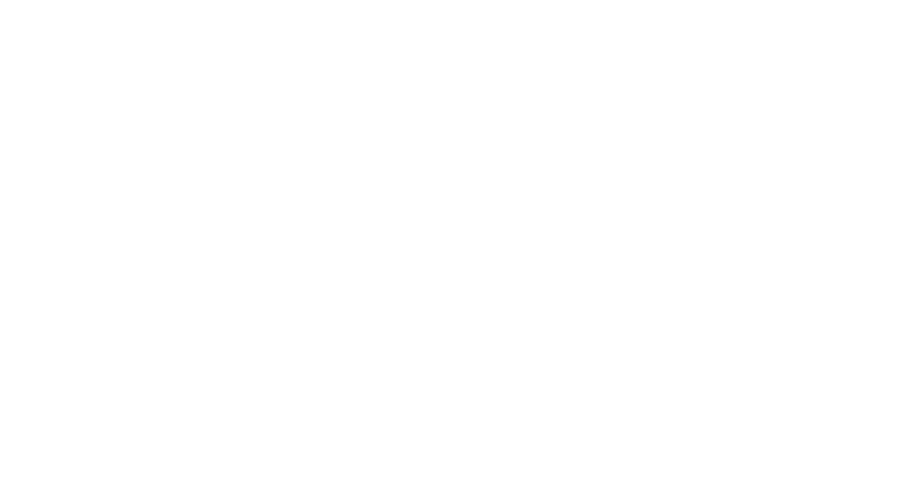
type input "**********"
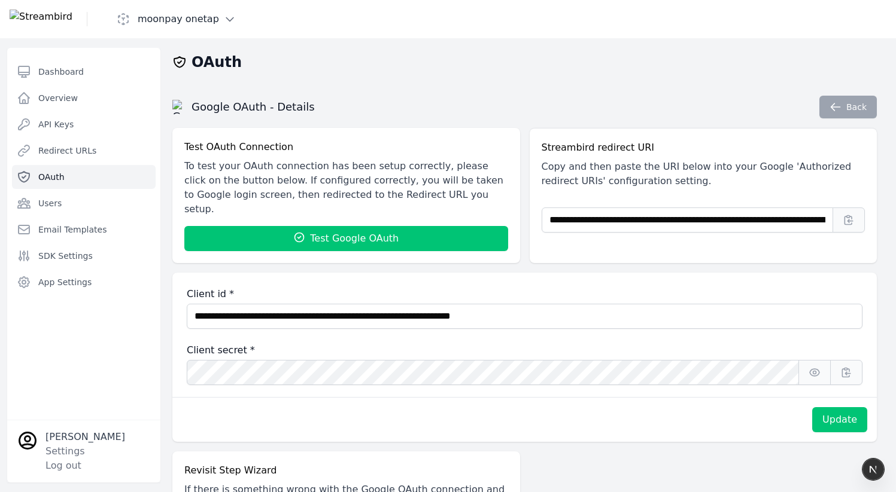
click at [72, 17] on img at bounding box center [41, 19] width 63 height 19
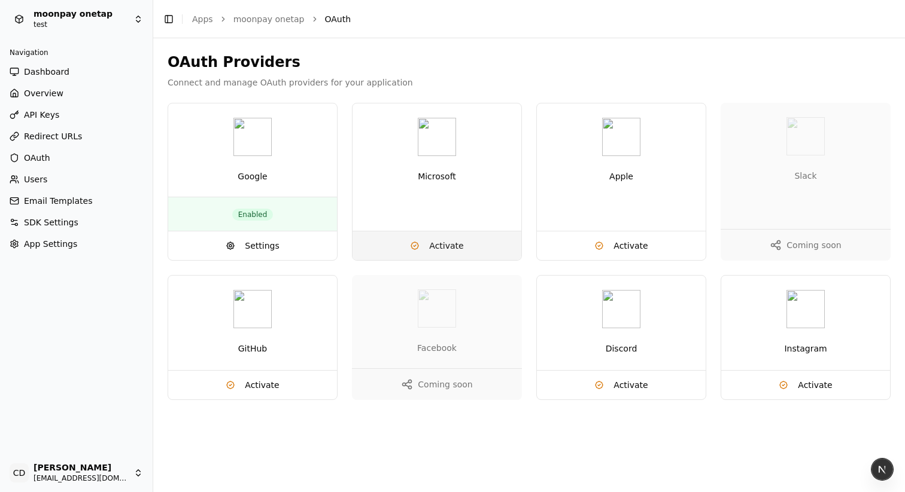
click at [435, 248] on span "Activate" at bounding box center [446, 246] width 34 height 12
click at [271, 246] on span "Settings" at bounding box center [262, 246] width 34 height 12
click at [892, 461] on body "moonpay onetap test Navigation Dashboard Overview API Keys Redirect URLs OAuth …" at bounding box center [452, 246] width 905 height 492
click at [450, 37] on header "Toggle Sidebar Apps moonpay onetap OAuth" at bounding box center [528, 19] width 751 height 38
click at [257, 245] on span "Settings" at bounding box center [262, 246] width 34 height 12
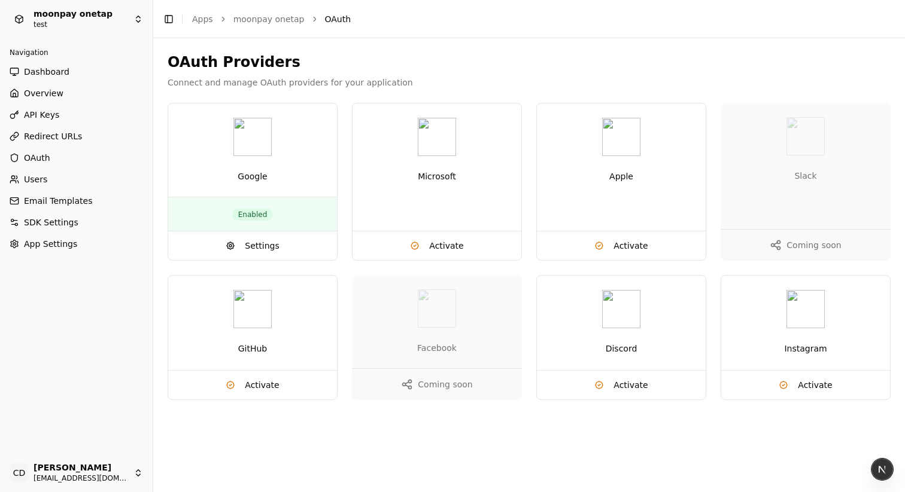
click at [47, 157] on span "OAuth" at bounding box center [37, 158] width 26 height 12
click at [261, 244] on span "Settings" at bounding box center [262, 246] width 34 height 12
click at [266, 247] on span "Settings" at bounding box center [262, 246] width 34 height 12
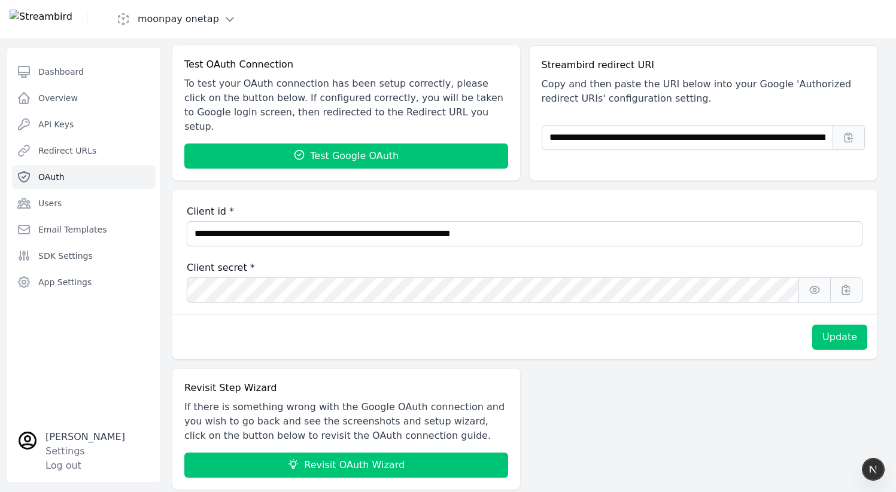
scroll to position [95, 0]
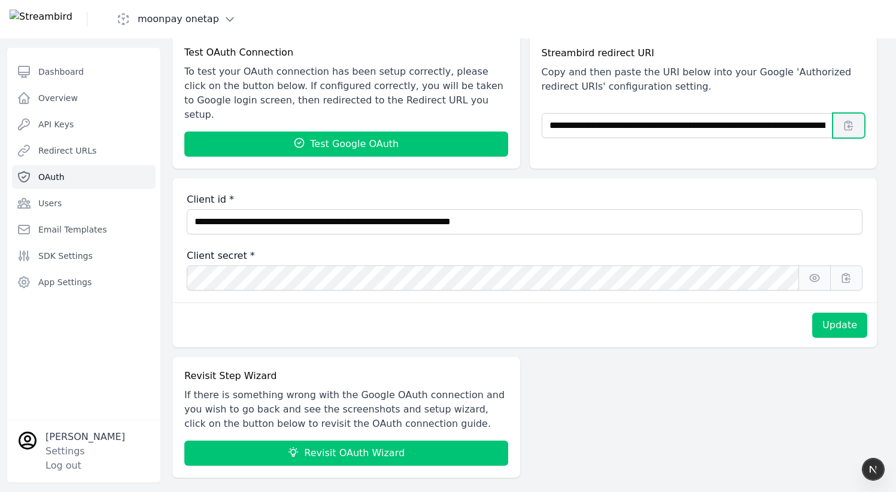
click at [845, 127] on icon "button" at bounding box center [848, 126] width 12 height 12
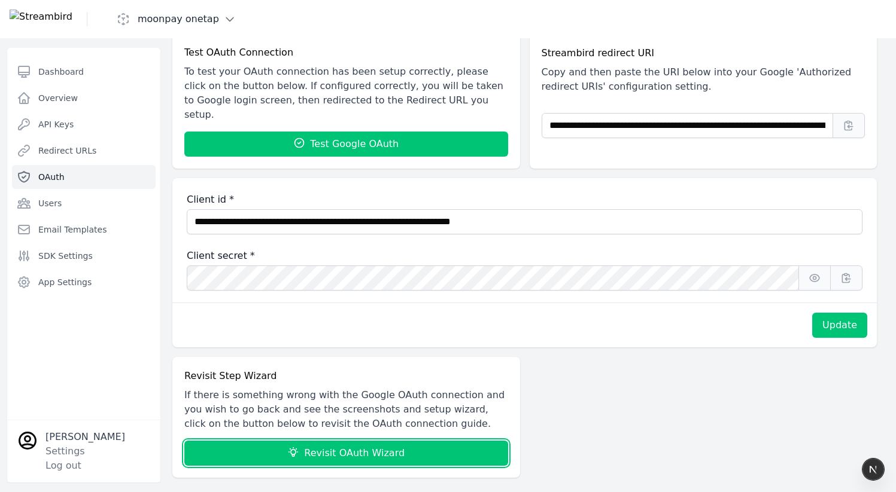
click at [380, 441] on button "Revisit OAuth Wizard" at bounding box center [346, 453] width 324 height 25
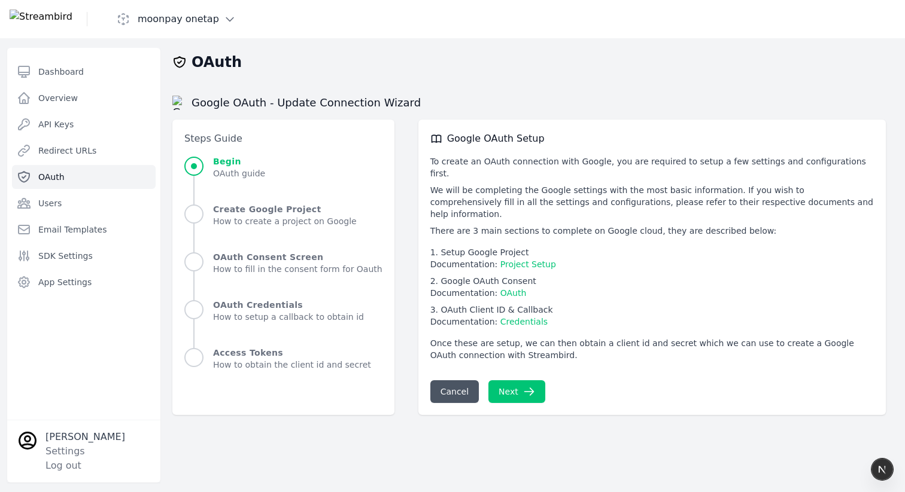
click at [65, 179] on link "OAuth" at bounding box center [84, 177] width 144 height 24
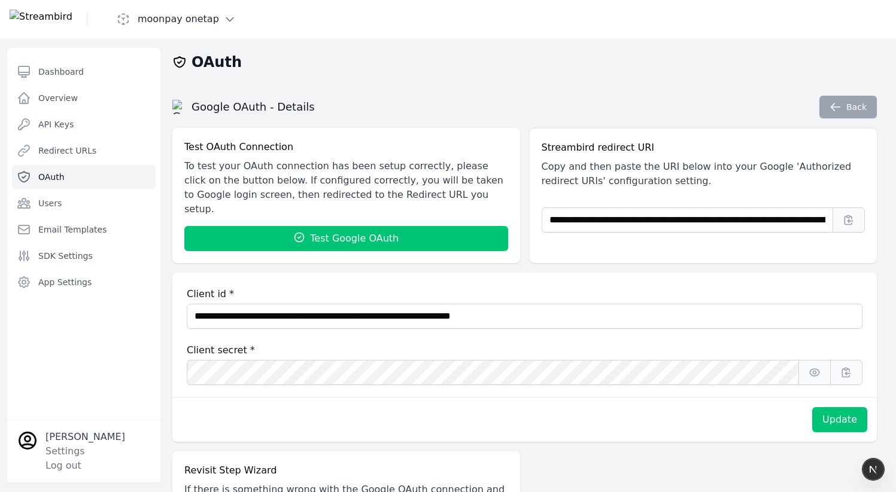
scroll to position [95, 0]
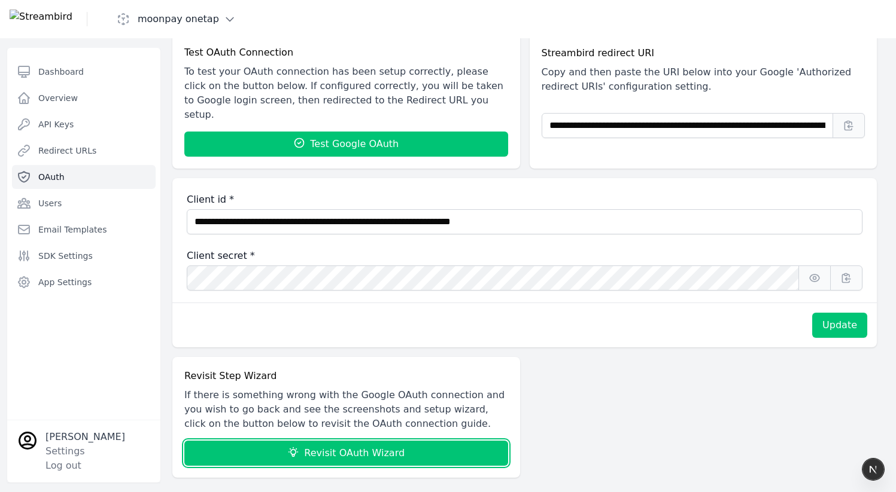
click at [371, 444] on button "Revisit OAuth Wizard" at bounding box center [346, 453] width 324 height 25
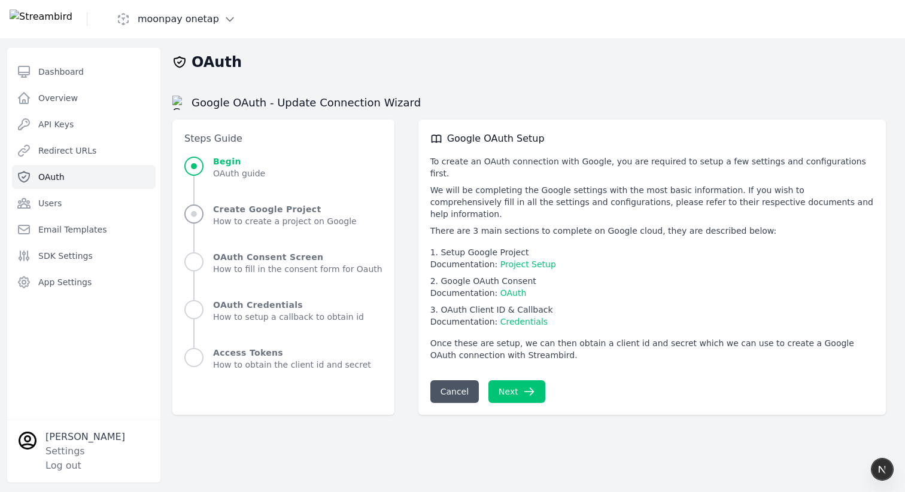
click at [204, 208] on div "Create Google Project How to create a project on Google" at bounding box center [283, 215] width 198 height 24
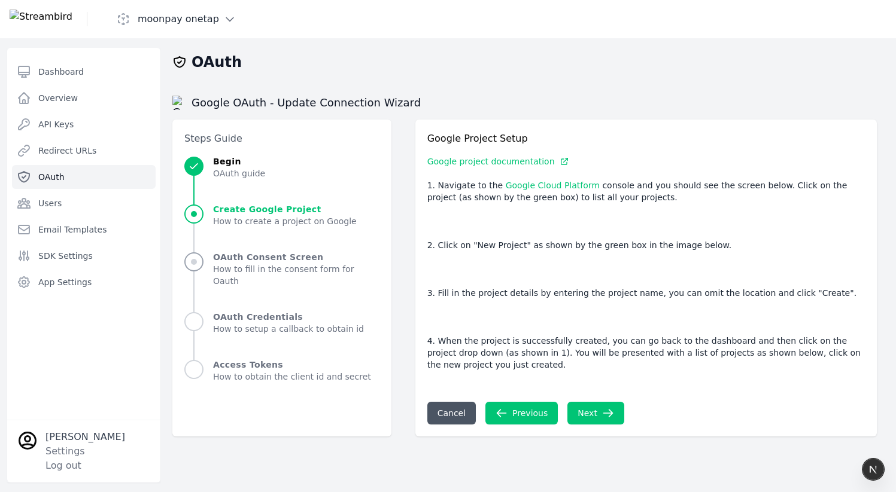
click at [231, 252] on span "OAuth Consent Screen" at bounding box center [296, 257] width 166 height 12
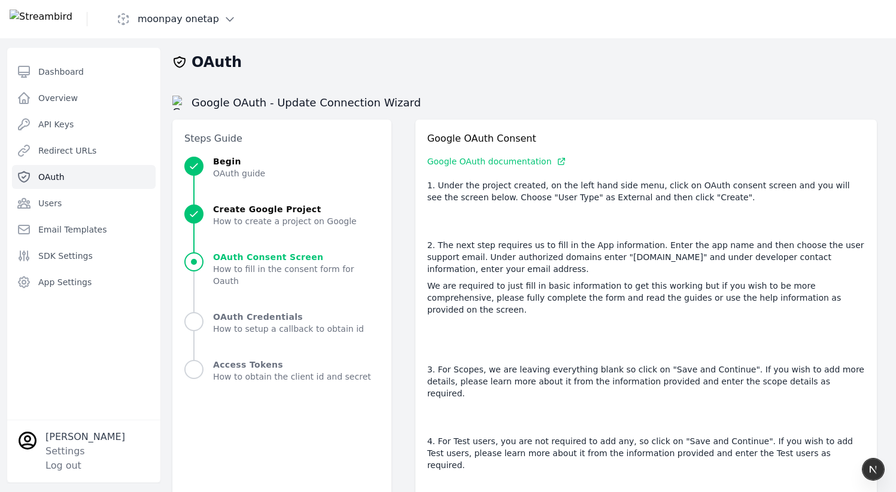
click at [218, 290] on li "OAuth Consent Screen How to fill in the consent form for Oauth" at bounding box center [281, 281] width 195 height 60
click at [227, 311] on span "OAuth Credentials" at bounding box center [288, 317] width 151 height 12
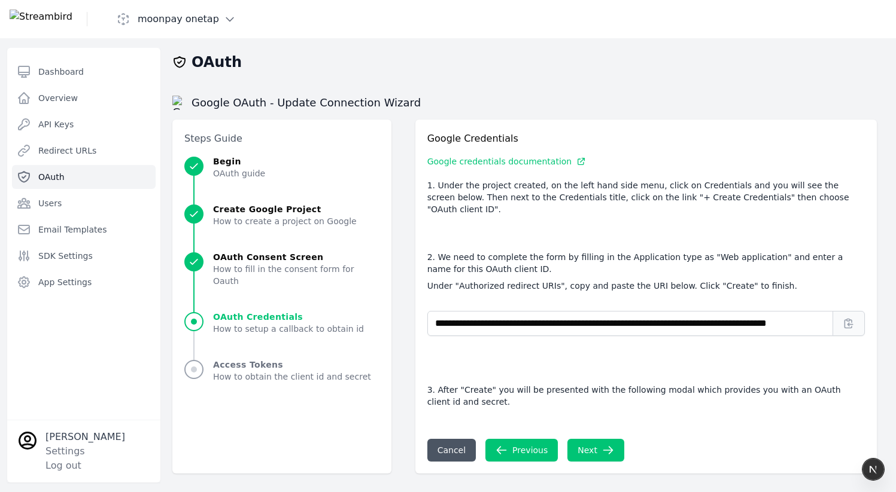
click at [224, 359] on span "Access Tokens" at bounding box center [292, 365] width 158 height 12
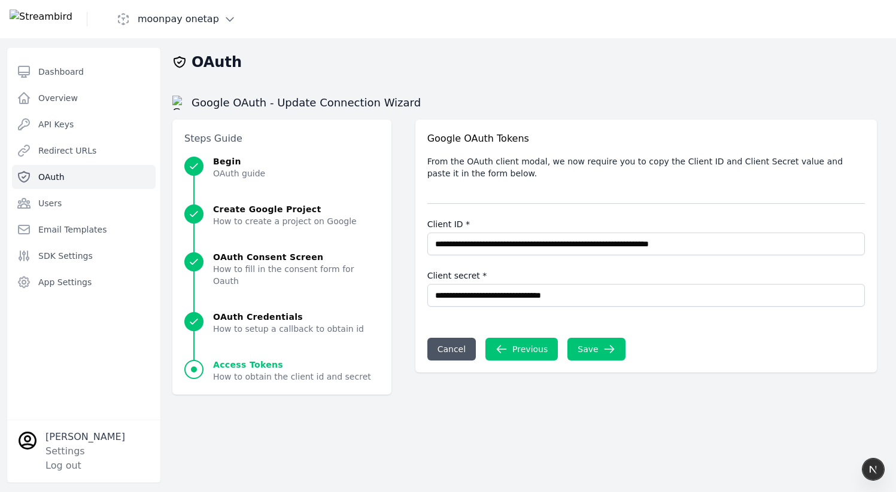
scroll to position [47, 0]
click at [239, 168] on span "OAuth guide" at bounding box center [239, 174] width 52 height 12
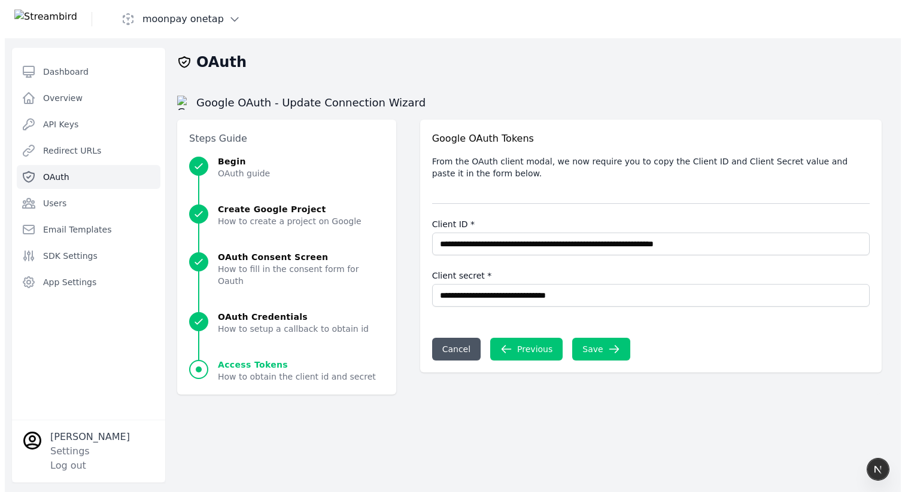
scroll to position [0, 0]
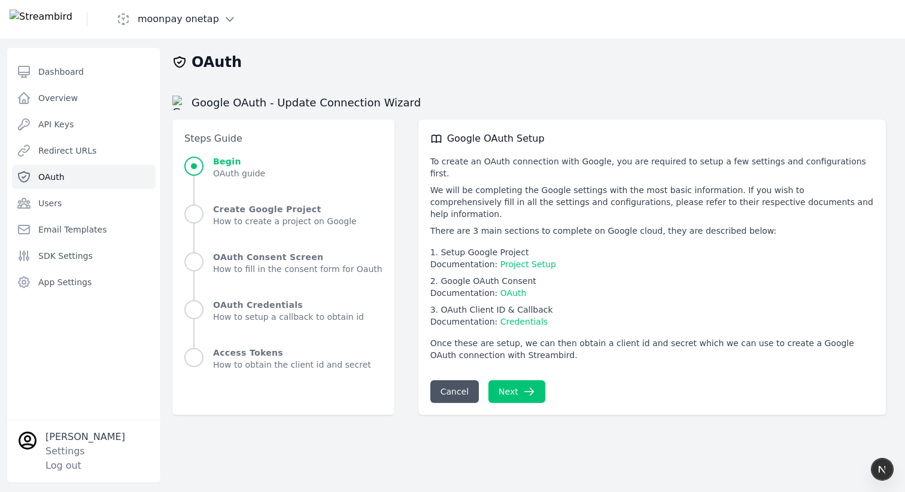
click at [72, 170] on link "OAuth" at bounding box center [84, 177] width 144 height 24
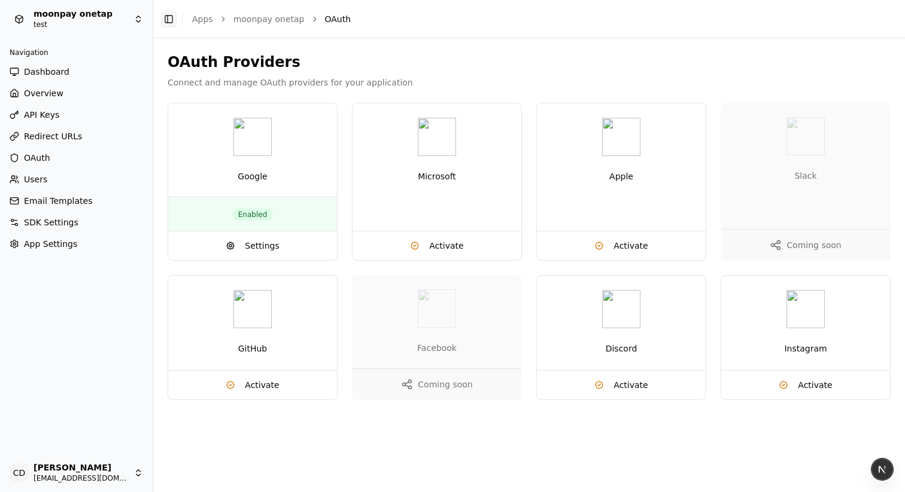
click at [165, 20] on button "Toggle Sidebar" at bounding box center [168, 19] width 17 height 17
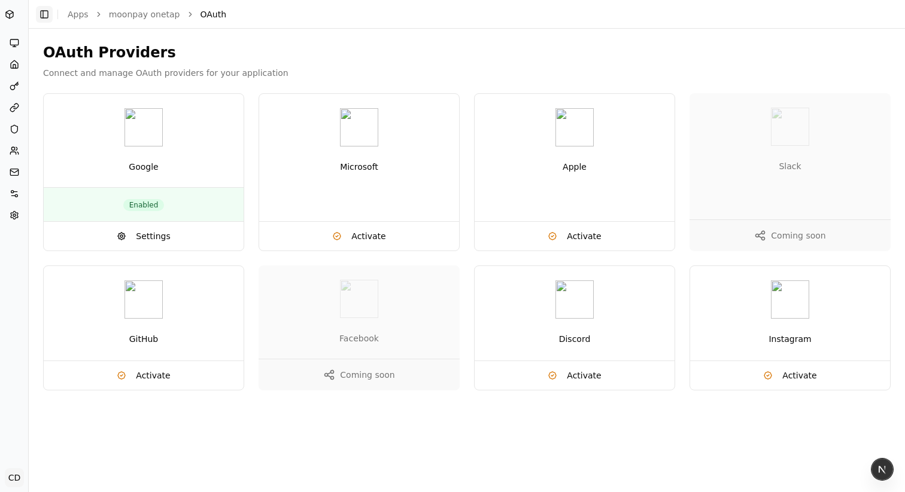
click at [45, 14] on button "Toggle Sidebar" at bounding box center [44, 14] width 17 height 17
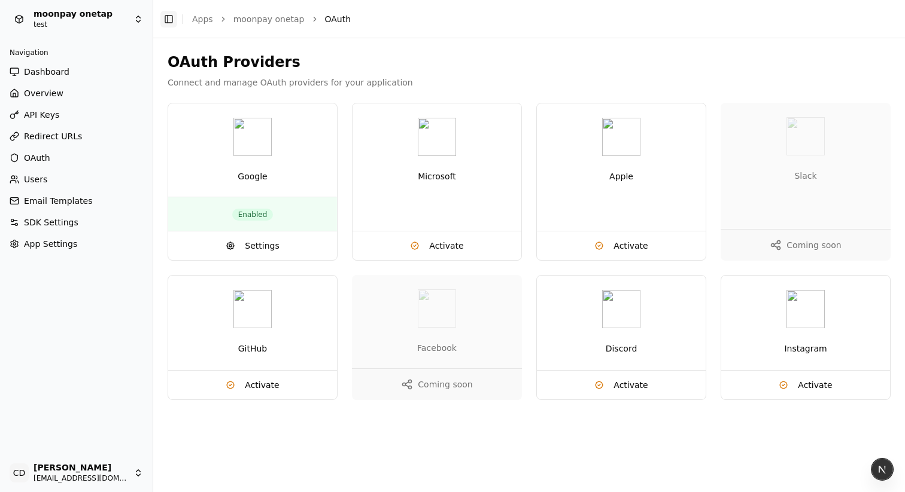
click at [166, 18] on button "Toggle Sidebar" at bounding box center [168, 19] width 17 height 17
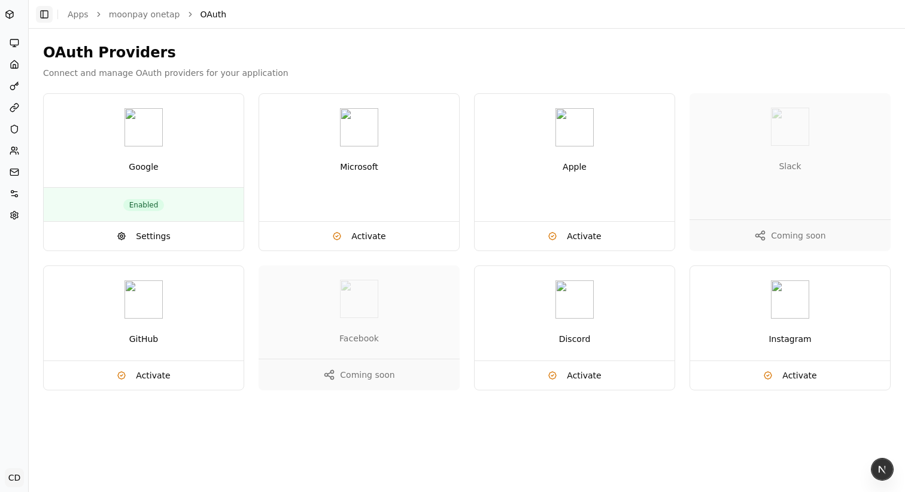
click at [49, 10] on button "Toggle Sidebar" at bounding box center [44, 14] width 17 height 17
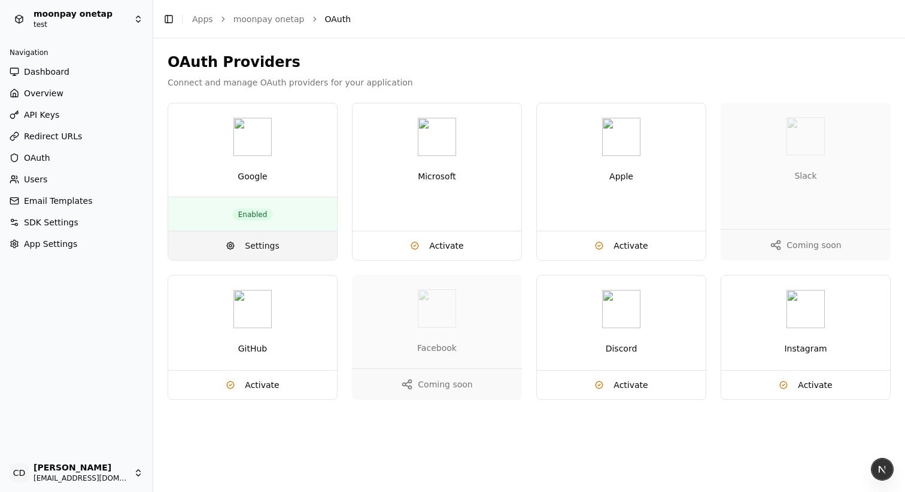
click at [251, 246] on span "Settings" at bounding box center [262, 246] width 34 height 12
click at [373, 18] on div "Toggle Sidebar Apps moonpay onetap OAuth" at bounding box center [528, 19] width 751 height 17
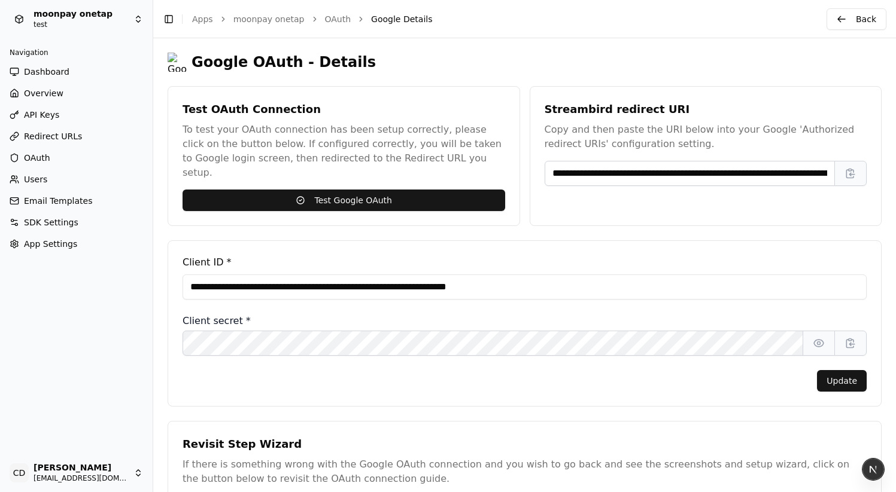
click at [38, 162] on span "OAuth" at bounding box center [37, 158] width 26 height 12
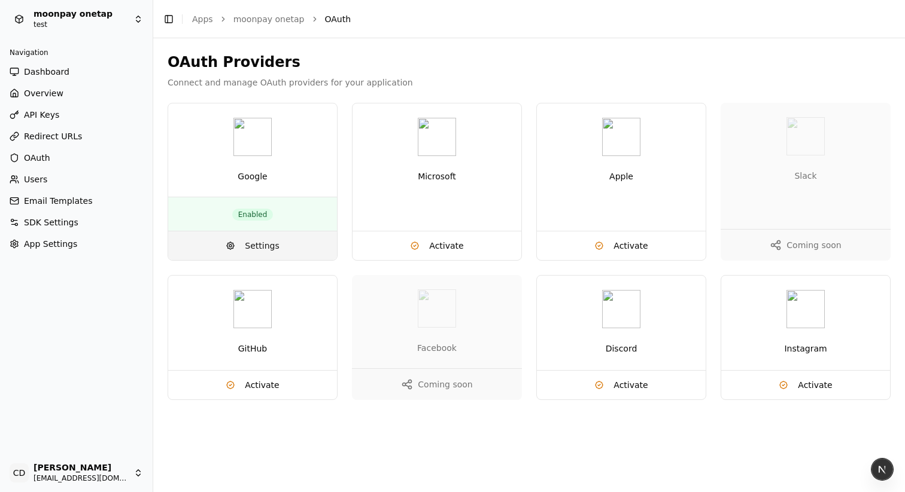
click at [257, 248] on span "Settings" at bounding box center [262, 246] width 34 height 12
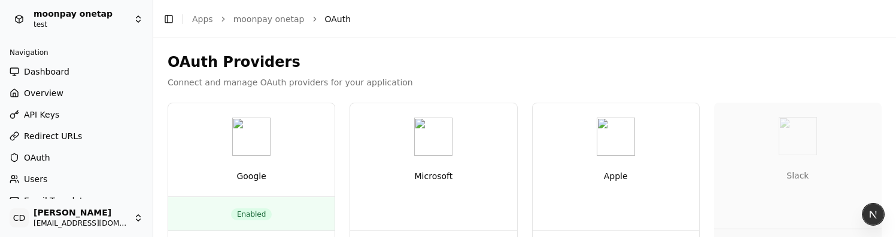
scroll to position [177, 0]
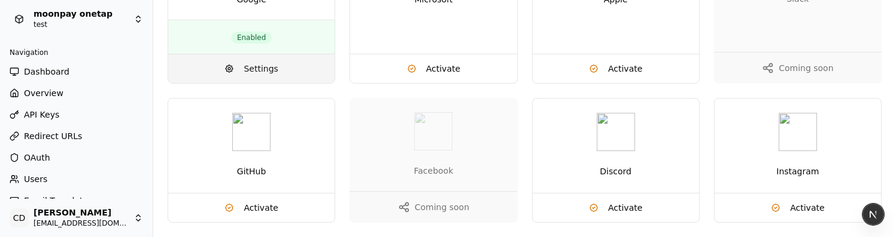
click at [255, 67] on span "Settings" at bounding box center [260, 69] width 34 height 12
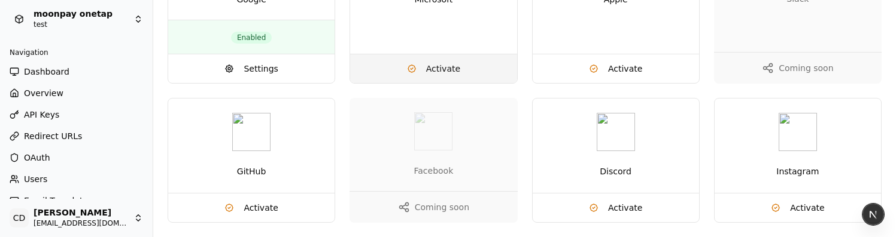
click at [417, 64] on button "Activate" at bounding box center [433, 68] width 166 height 29
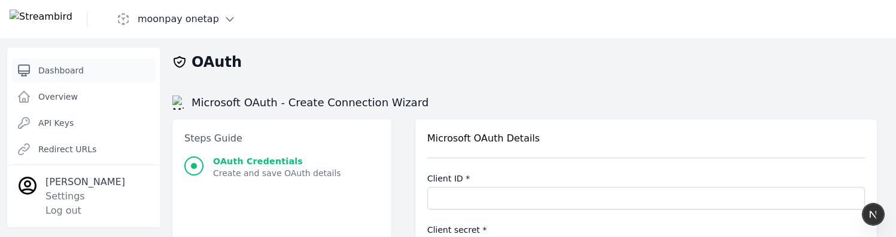
scroll to position [2, 0]
click at [63, 14] on img at bounding box center [41, 19] width 63 height 19
click at [58, 67] on span "Dashboard" at bounding box center [60, 69] width 45 height 12
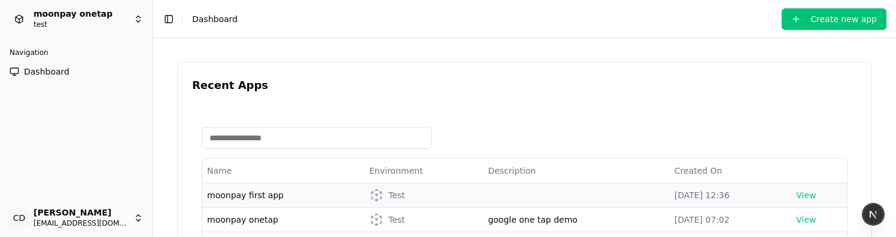
click at [236, 194] on span "moonpay first app" at bounding box center [245, 196] width 77 height 10
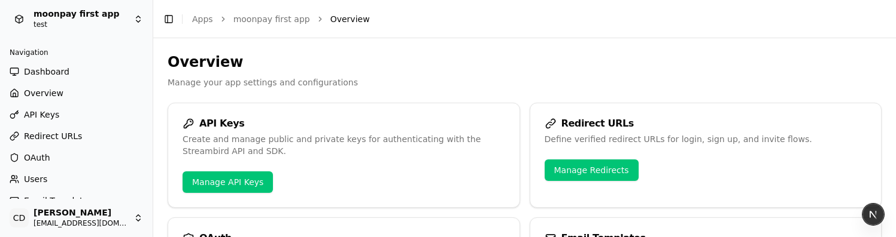
click at [34, 159] on span "OAuth" at bounding box center [37, 158] width 26 height 12
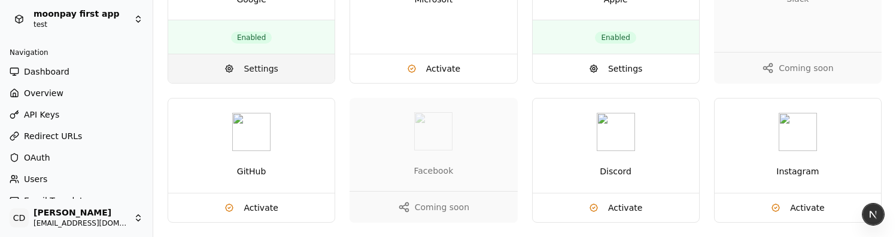
scroll to position [177, 0]
click at [255, 73] on span "Settings" at bounding box center [260, 69] width 34 height 12
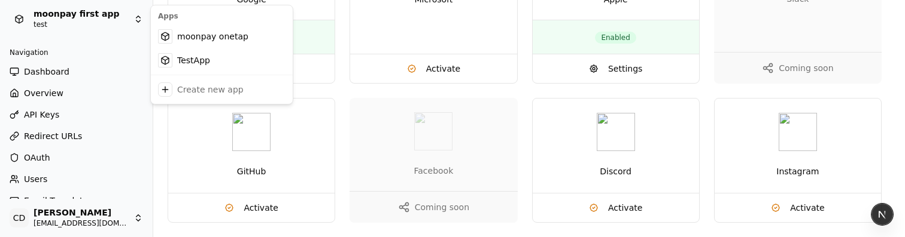
click at [179, 60] on div "TestApp" at bounding box center [221, 60] width 137 height 24
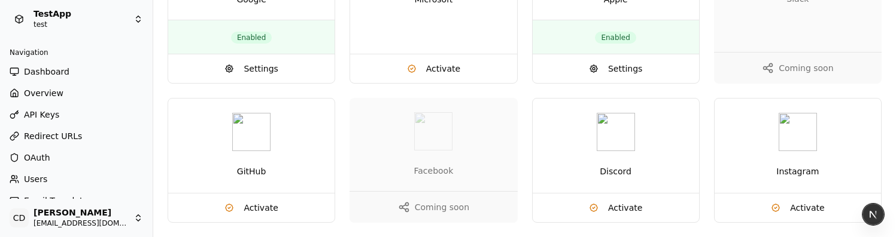
click at [43, 157] on span "OAuth" at bounding box center [37, 158] width 26 height 12
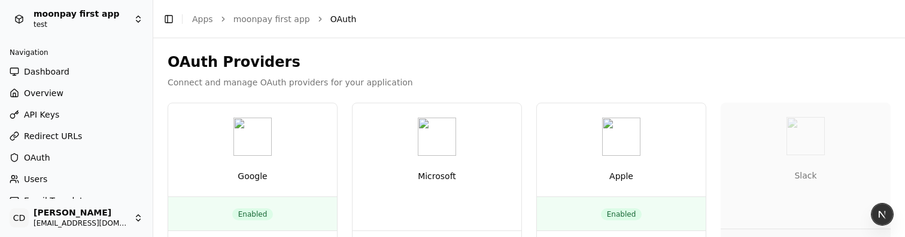
click at [62, 14] on html "moonpay first app test Navigation Dashboard Overview API Keys Redirect URLs OAu…" at bounding box center [452, 118] width 905 height 237
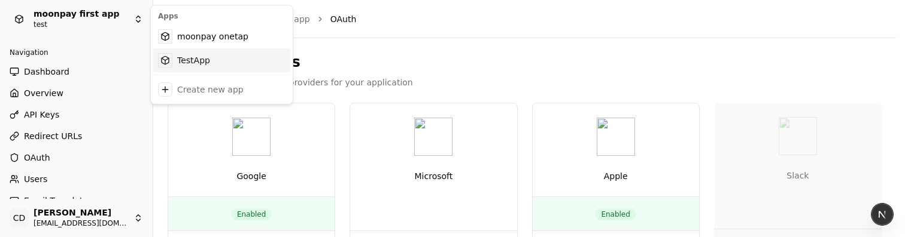
click at [177, 65] on div "TestApp" at bounding box center [221, 60] width 137 height 24
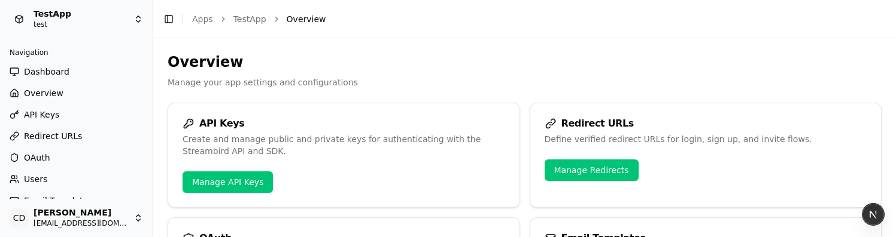
click at [33, 160] on span "OAuth" at bounding box center [37, 158] width 26 height 12
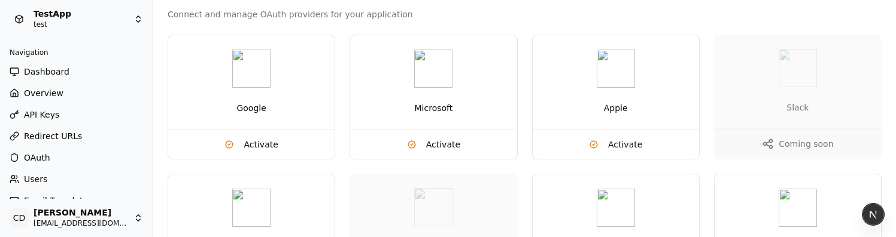
scroll to position [118, 0]
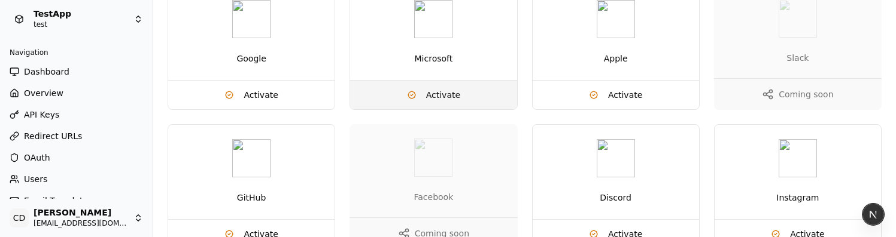
click at [424, 95] on button "Activate" at bounding box center [433, 95] width 166 height 29
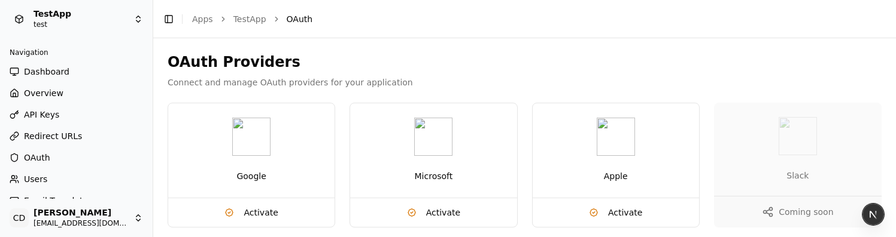
click at [894, 236] on div "OAuth Providers Connect and manage OAuth providers for your application Google …" at bounding box center [524, 209] width 742 height 343
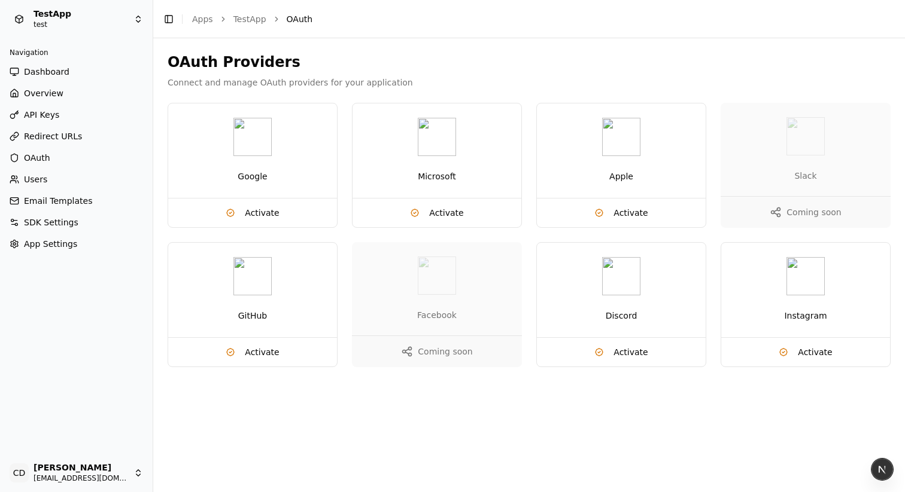
click at [62, 19] on html "TestApp test Navigation Dashboard Overview API Keys Redirect URLs OAuth Users E…" at bounding box center [452, 246] width 905 height 492
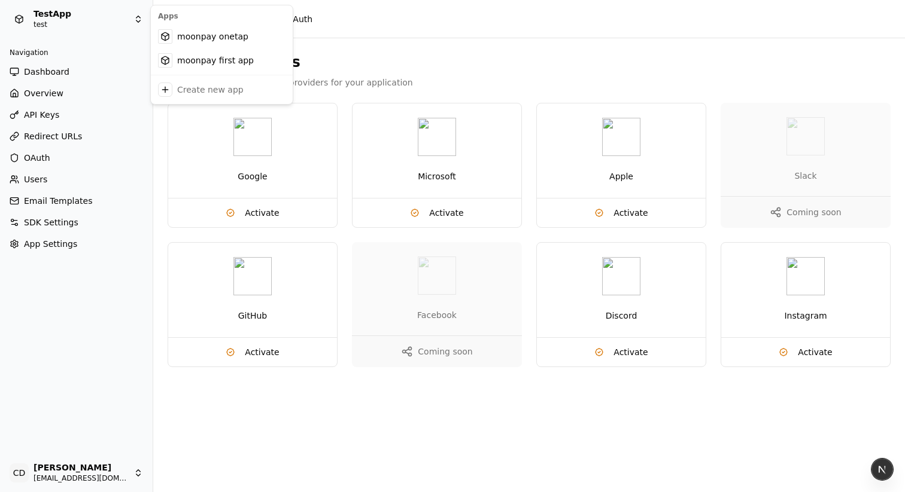
click at [65, 74] on html "TestApp test Navigation Dashboard Overview API Keys Redirect URLs OAuth Users E…" at bounding box center [452, 246] width 905 height 492
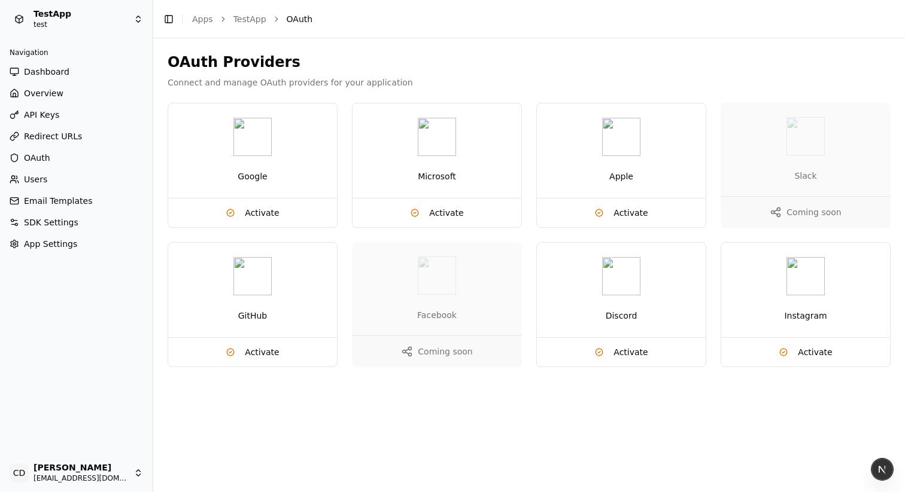
click at [56, 73] on span "Dashboard" at bounding box center [46, 72] width 45 height 12
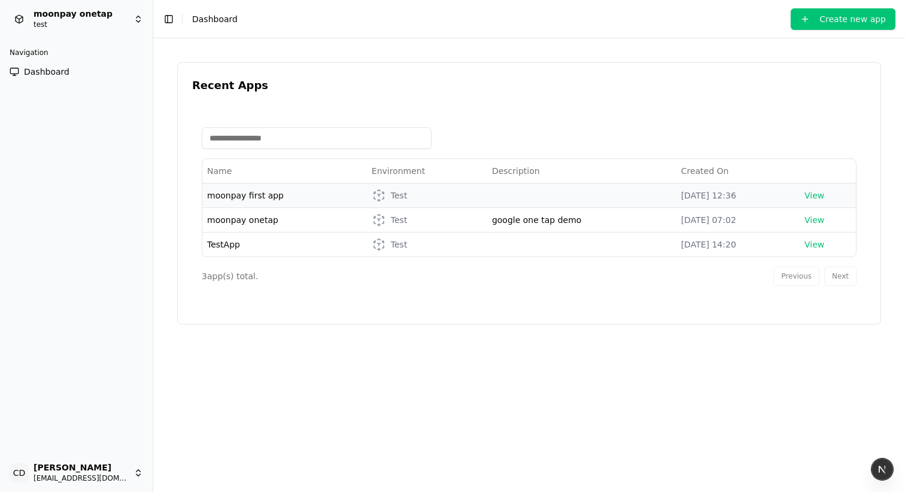
click at [258, 200] on span "moonpay first app" at bounding box center [245, 196] width 77 height 10
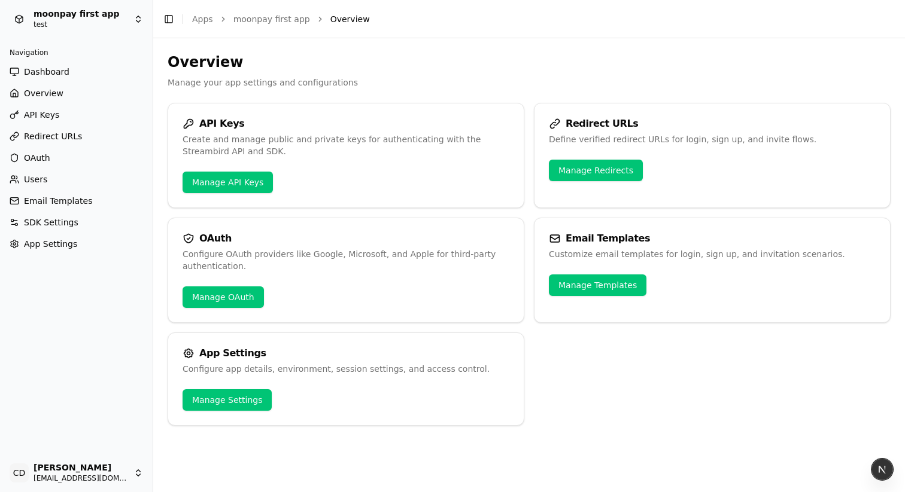
click at [31, 158] on span "OAuth" at bounding box center [37, 158] width 26 height 12
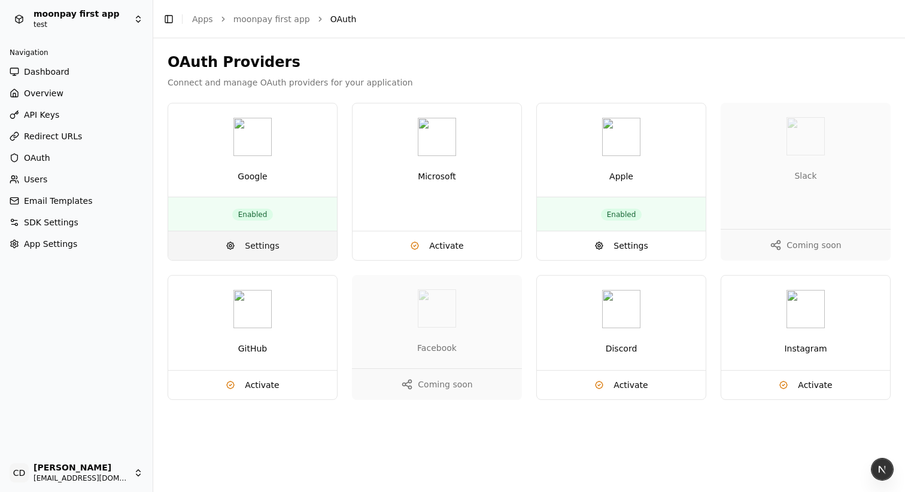
click at [258, 246] on span "Settings" at bounding box center [262, 246] width 34 height 12
click at [151, 145] on button "Toggle Sidebar" at bounding box center [153, 246] width 10 height 492
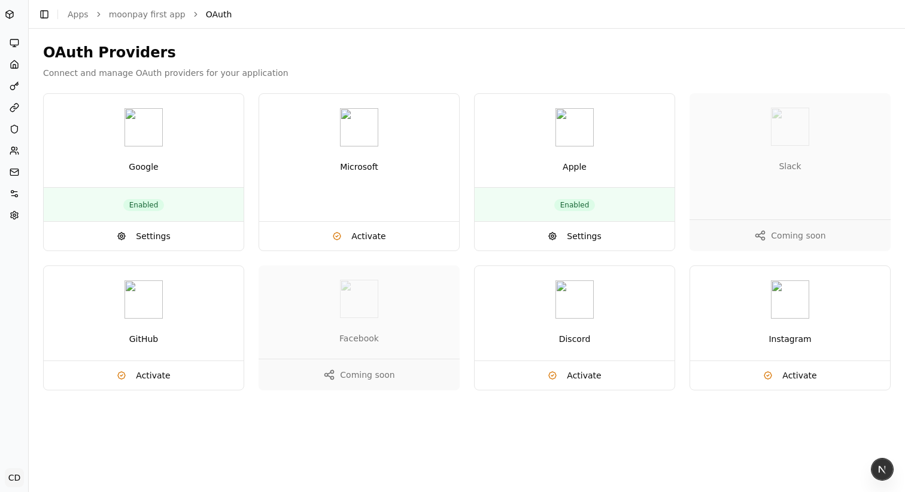
click at [26, 133] on button "Toggle Sidebar" at bounding box center [28, 246] width 10 height 492
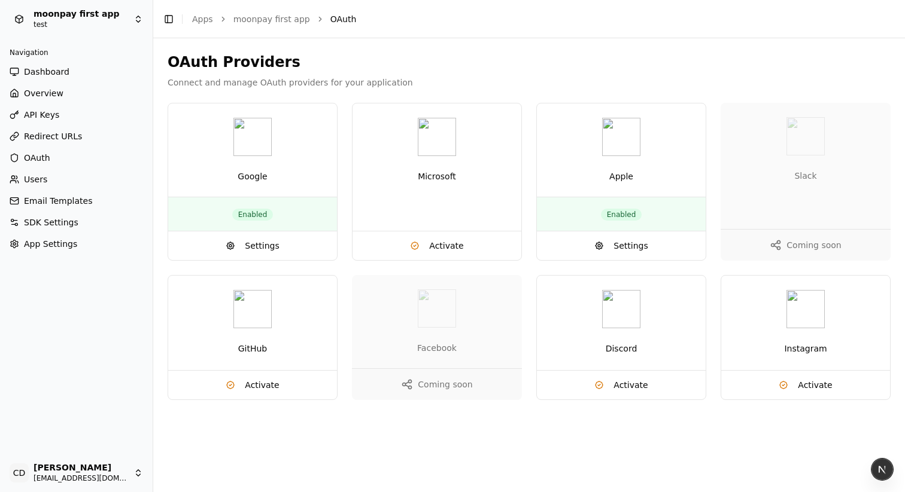
click at [111, 138] on link "Redirect URLs" at bounding box center [76, 136] width 143 height 19
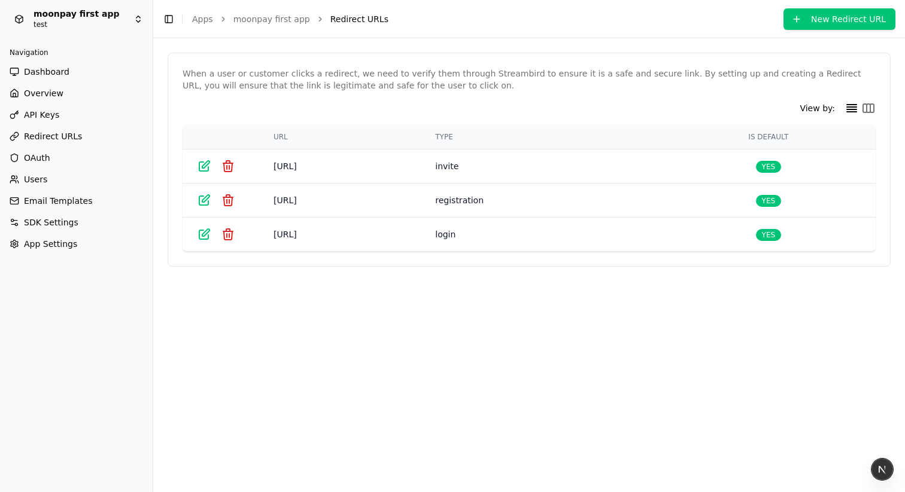
click at [151, 130] on button "Toggle Sidebar" at bounding box center [153, 246] width 10 height 492
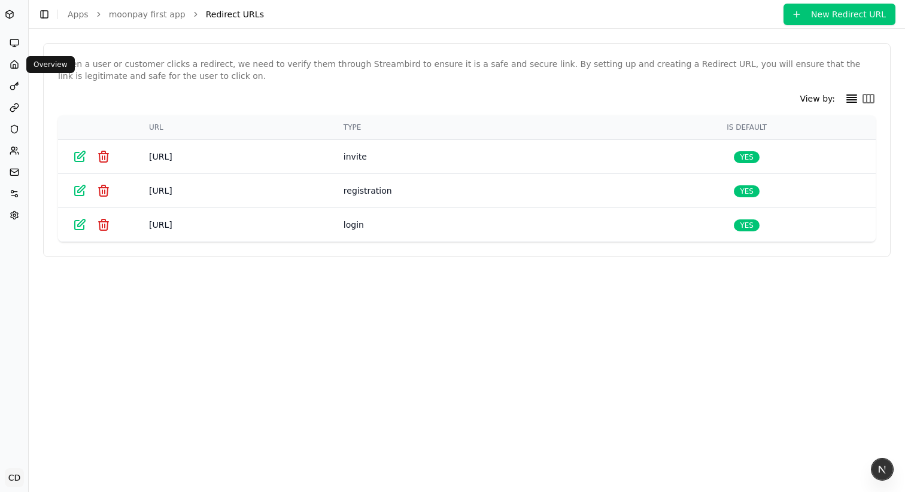
click at [30, 60] on div "Overview Overview" at bounding box center [50, 64] width 48 height 17
click at [28, 44] on button "Toggle Sidebar" at bounding box center [28, 246] width 10 height 492
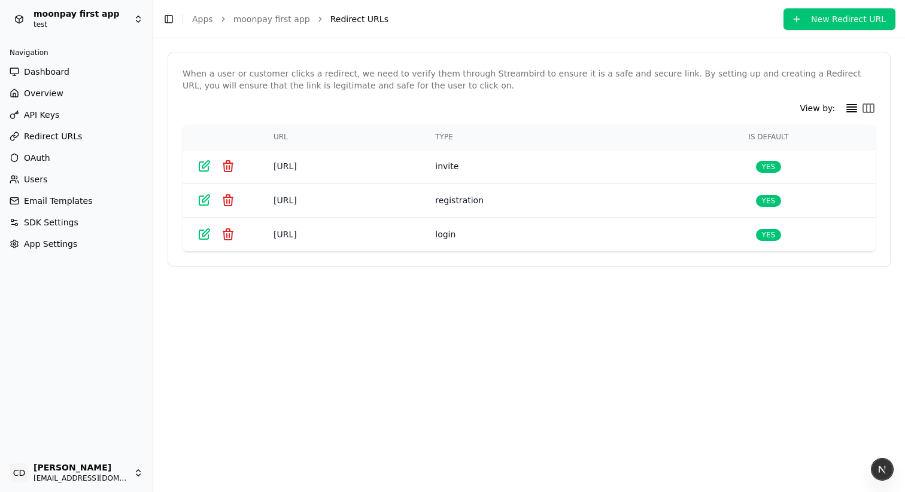
click at [45, 159] on span "OAuth" at bounding box center [37, 158] width 26 height 12
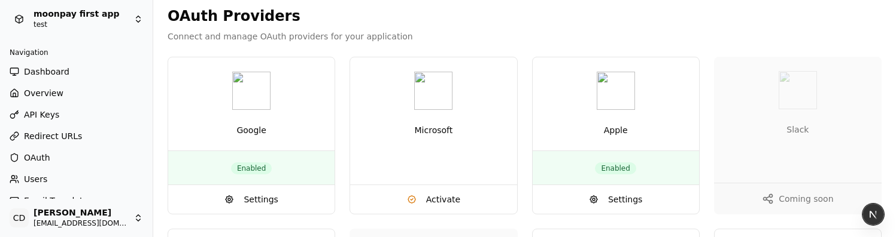
scroll to position [121, 0]
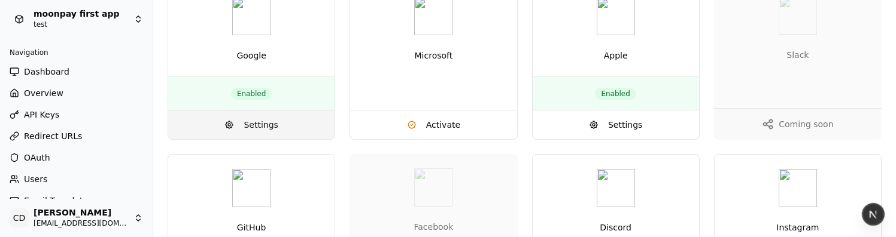
click at [246, 129] on span "Settings" at bounding box center [260, 125] width 34 height 12
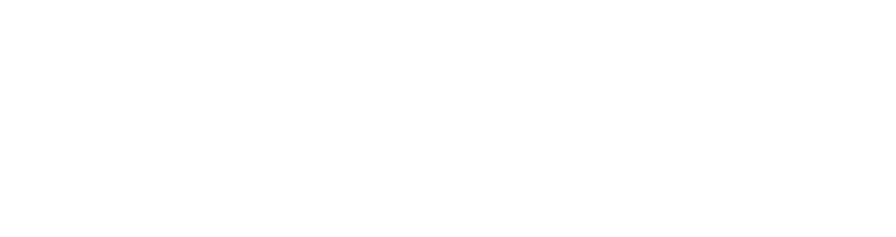
scroll to position [121, 0]
type input "**********"
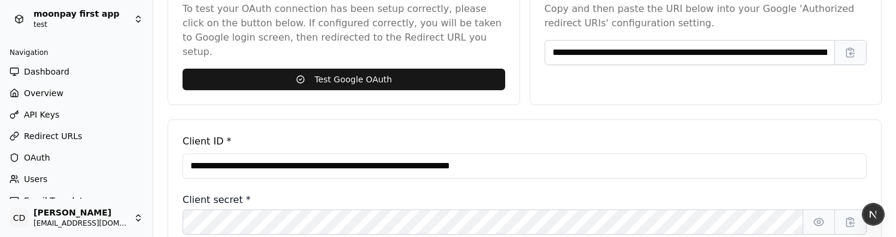
click at [40, 159] on span "OAuth" at bounding box center [37, 158] width 26 height 12
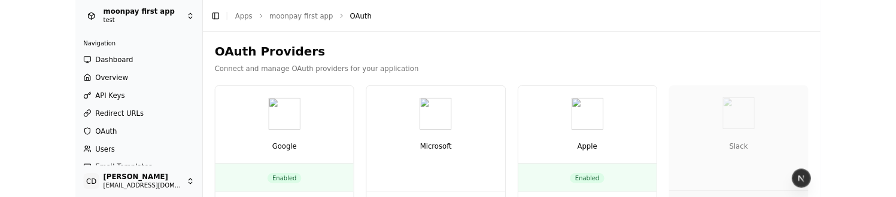
scroll to position [120, 0]
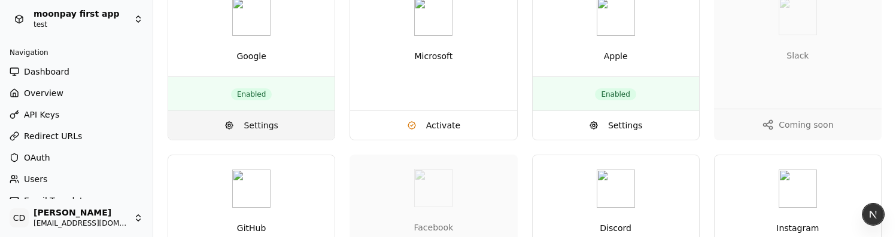
click at [240, 129] on button "Settings" at bounding box center [251, 125] width 166 height 29
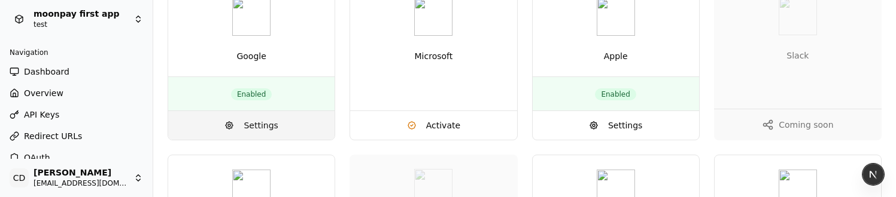
click at [249, 120] on span "Settings" at bounding box center [260, 126] width 34 height 12
click at [240, 121] on button "Settings" at bounding box center [251, 125] width 166 height 29
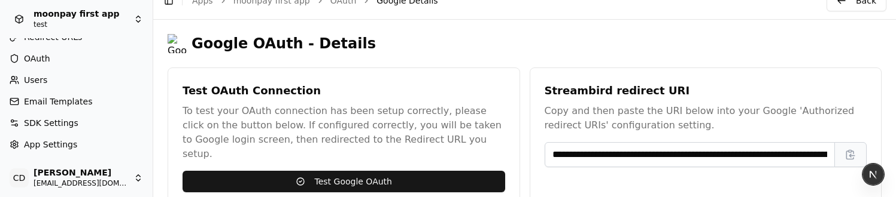
scroll to position [22, 0]
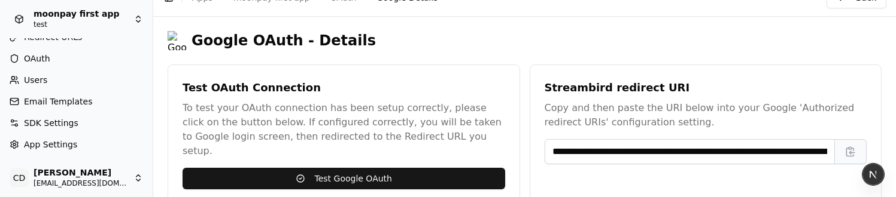
click at [39, 66] on link "OAuth" at bounding box center [76, 58] width 143 height 19
click at [39, 60] on span "OAuth" at bounding box center [37, 59] width 26 height 12
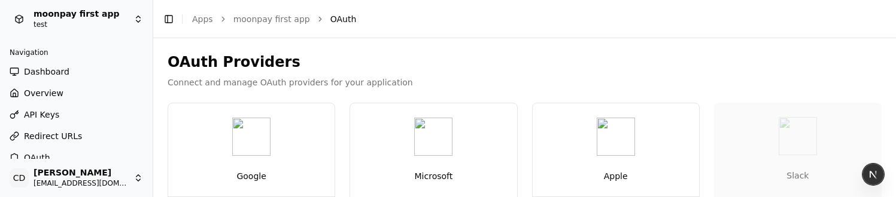
scroll to position [217, 0]
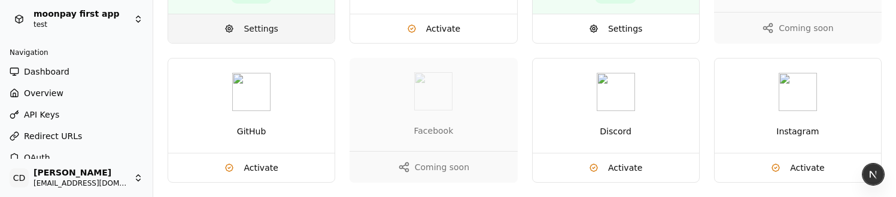
click at [255, 25] on span "Settings" at bounding box center [260, 29] width 34 height 12
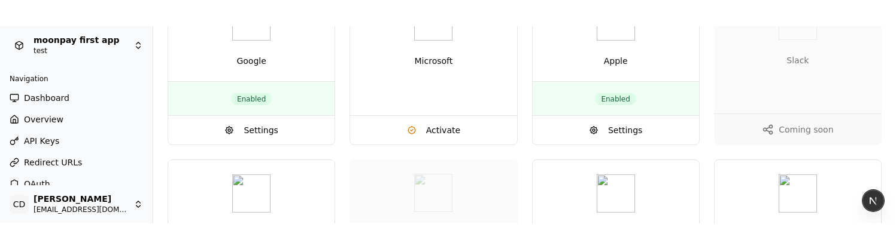
scroll to position [103, 0]
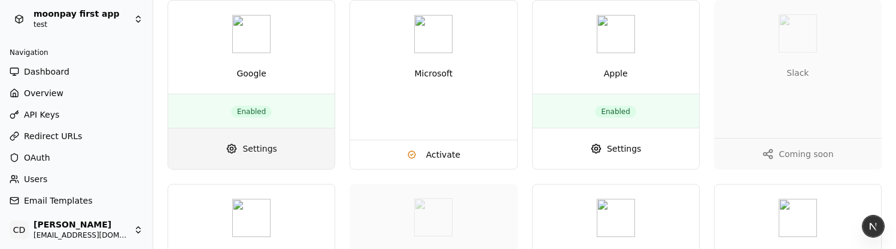
click at [262, 147] on span "Settings" at bounding box center [259, 149] width 34 height 12
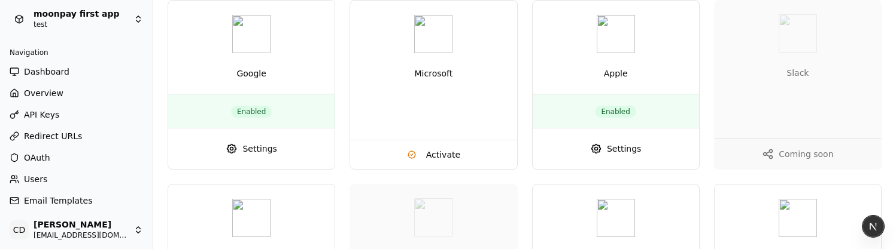
click at [36, 158] on span "OAuth" at bounding box center [37, 158] width 26 height 12
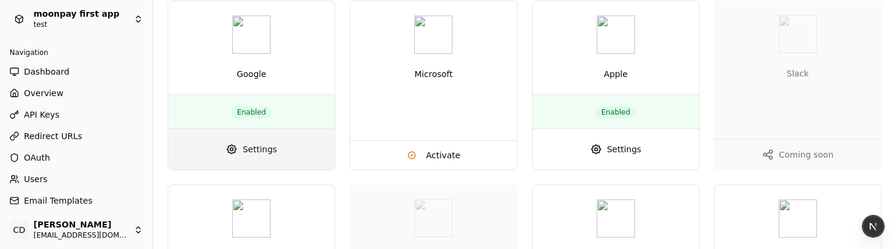
scroll to position [105, 0]
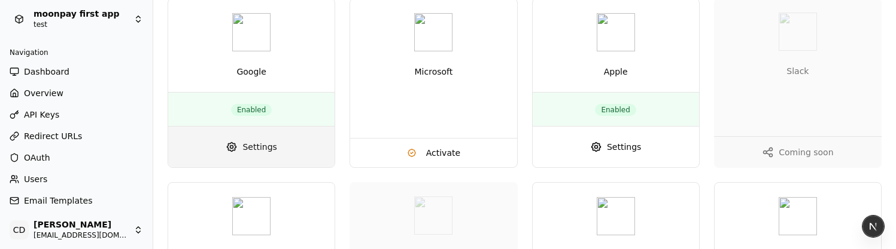
click at [239, 149] on link "Settings" at bounding box center [251, 147] width 166 height 41
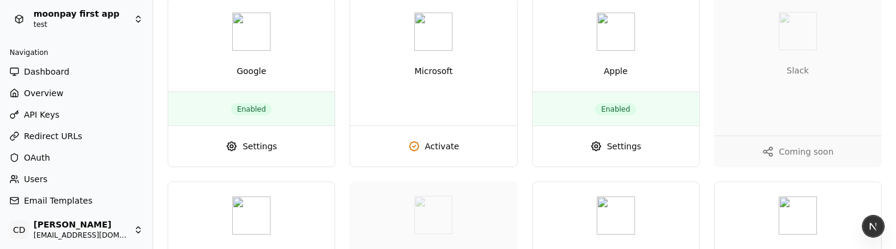
scroll to position [109, 0]
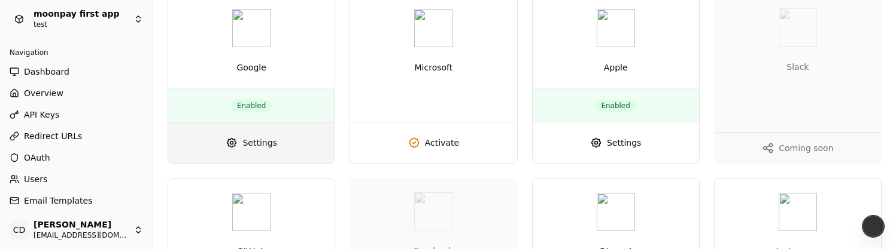
click at [257, 147] on span "Settings" at bounding box center [259, 143] width 34 height 12
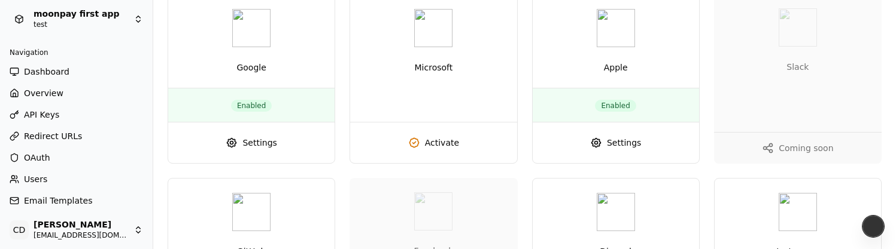
click at [44, 153] on span "OAuth" at bounding box center [37, 158] width 26 height 12
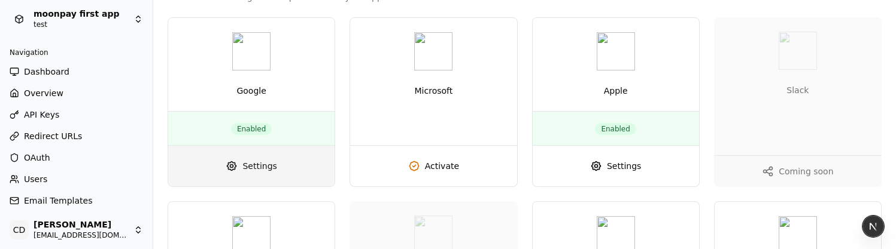
scroll to position [113, 0]
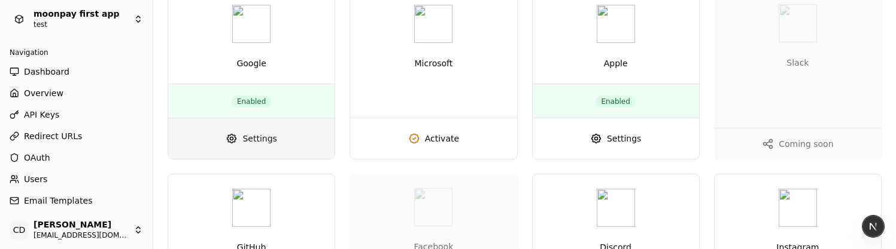
click at [255, 139] on span "Settings" at bounding box center [259, 139] width 34 height 12
click at [249, 141] on span "Settings" at bounding box center [259, 139] width 34 height 12
click at [257, 138] on span "Settings" at bounding box center [259, 139] width 34 height 12
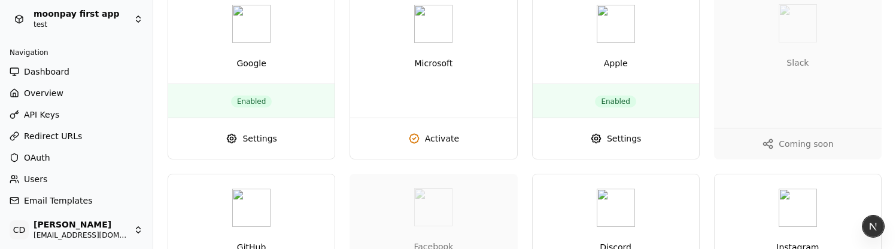
click at [44, 160] on span "OAuth" at bounding box center [37, 158] width 26 height 12
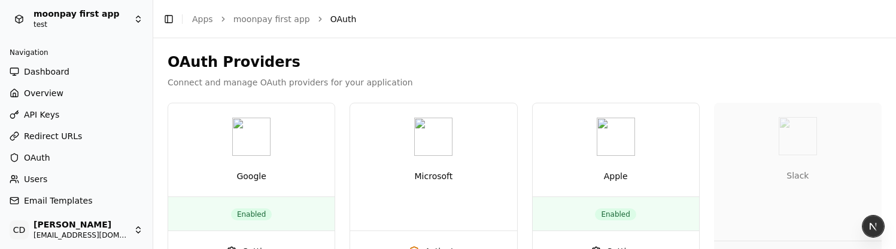
scroll to position [188, 0]
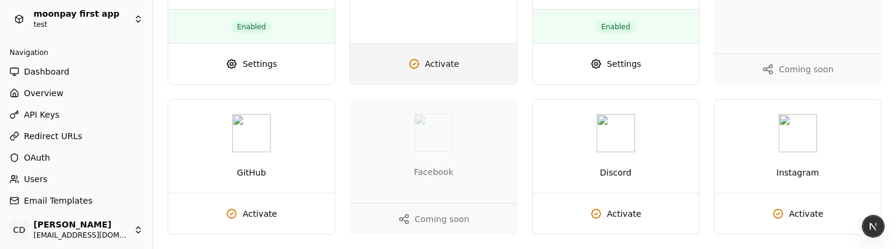
click at [427, 61] on span "Activate" at bounding box center [442, 64] width 34 height 12
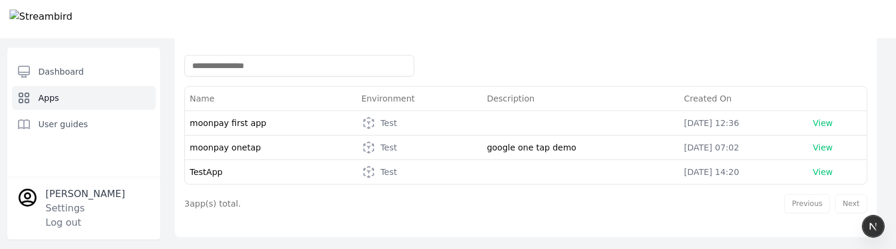
scroll to position [10, 0]
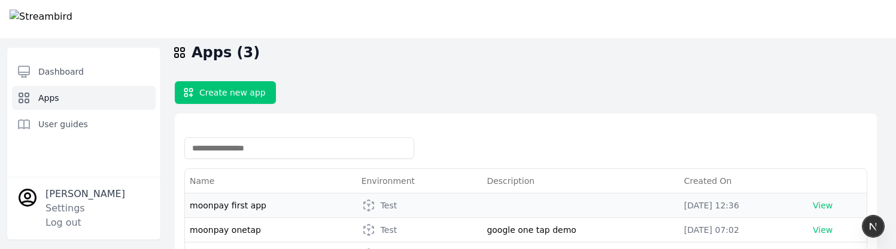
click at [237, 202] on span "moonpay first app" at bounding box center [228, 206] width 77 height 10
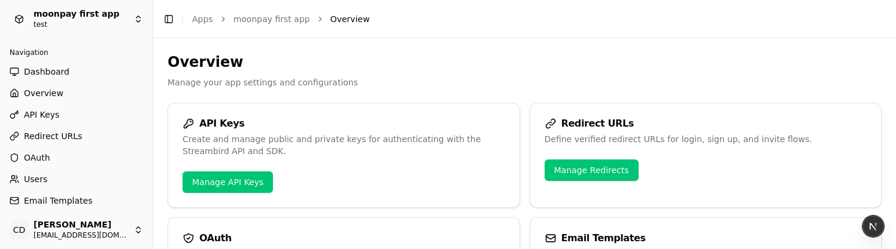
click at [39, 114] on span "API Keys" at bounding box center [41, 115] width 35 height 12
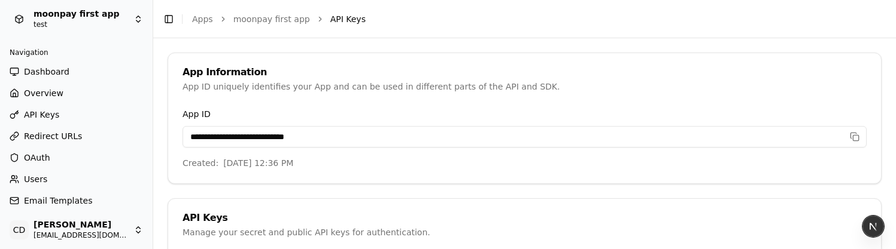
click at [42, 156] on span "OAuth" at bounding box center [37, 158] width 26 height 12
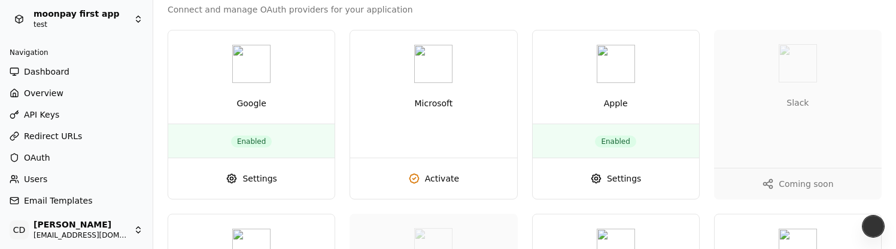
scroll to position [83, 0]
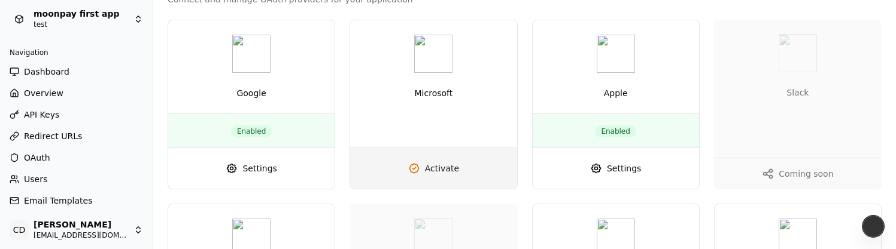
click at [436, 166] on span "Activate" at bounding box center [442, 169] width 34 height 12
click at [438, 161] on link "Activate" at bounding box center [433, 168] width 166 height 41
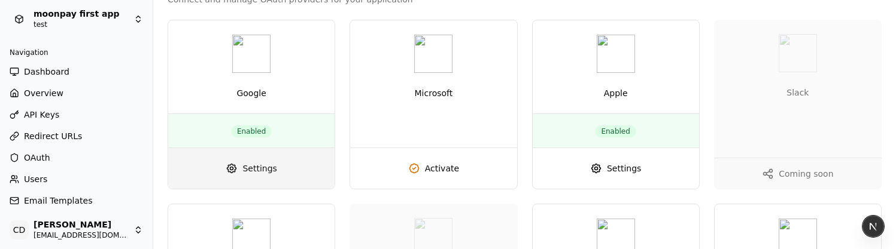
click at [258, 163] on span "Settings" at bounding box center [259, 169] width 34 height 12
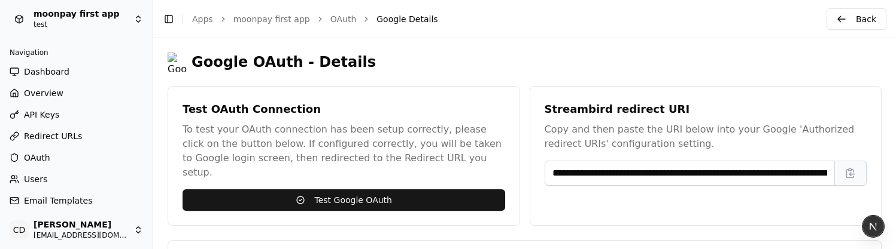
click at [39, 154] on span "OAuth" at bounding box center [37, 158] width 26 height 12
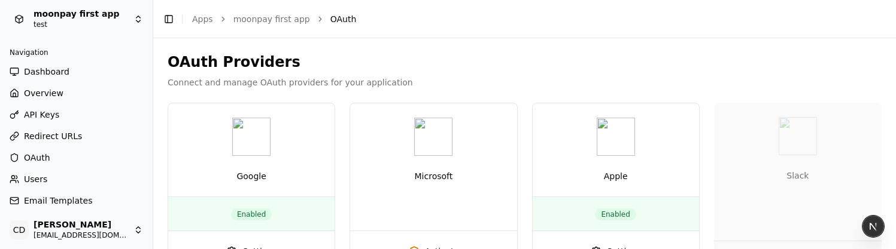
scroll to position [123, 0]
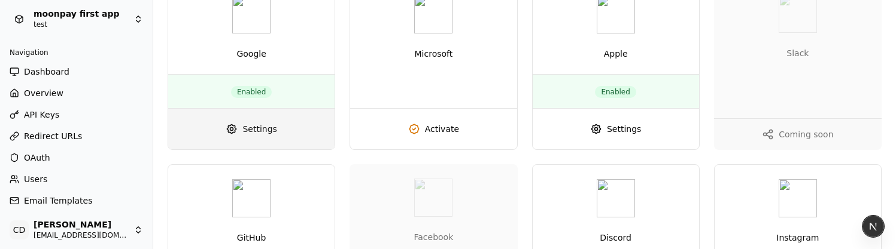
click at [252, 129] on span "Settings" at bounding box center [259, 129] width 34 height 12
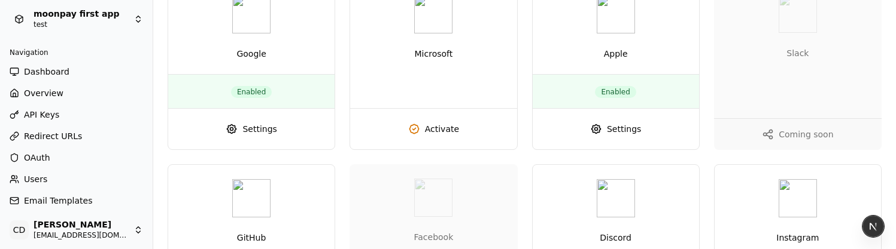
click at [35, 156] on span "OAuth" at bounding box center [37, 158] width 26 height 12
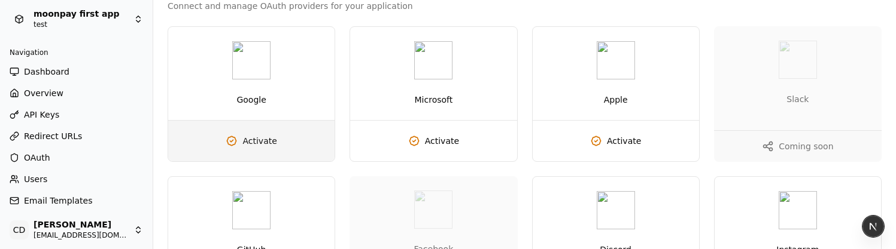
scroll to position [29, 0]
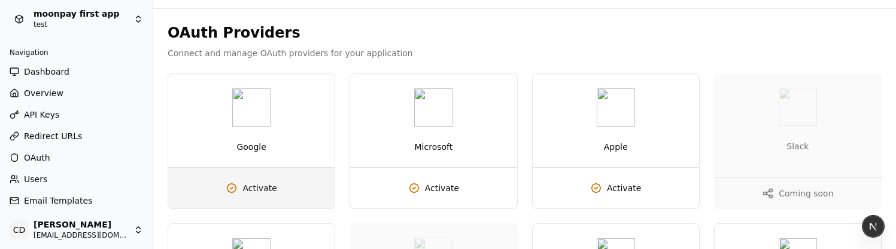
click at [253, 183] on span "Activate" at bounding box center [259, 188] width 34 height 12
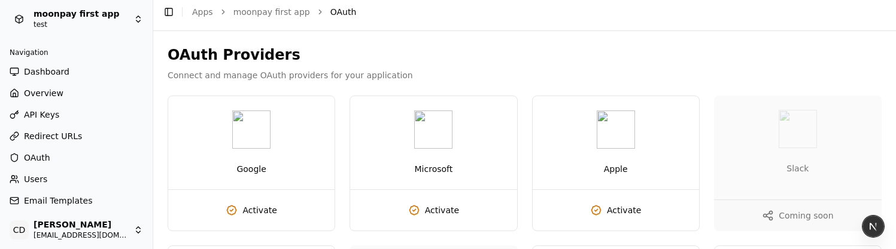
scroll to position [95, 0]
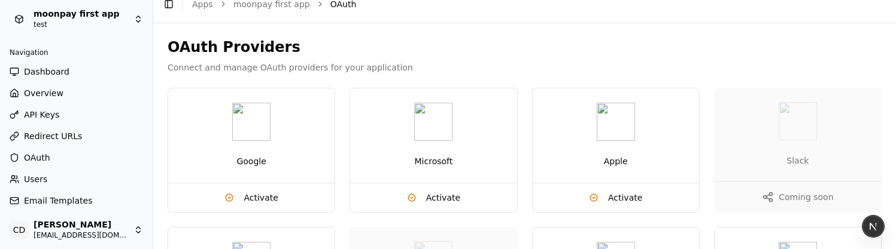
scroll to position [106, 0]
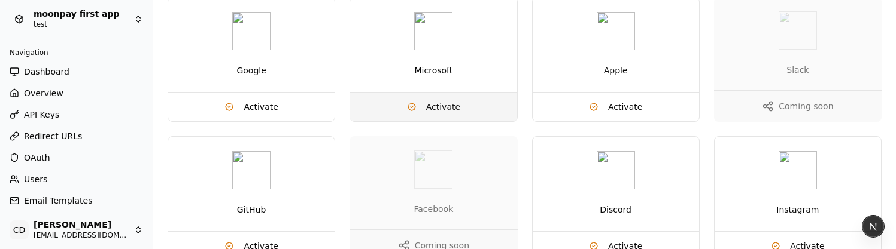
click at [427, 111] on span "Activate" at bounding box center [443, 107] width 34 height 12
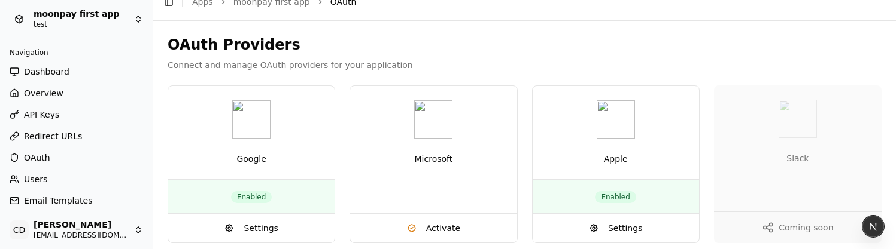
scroll to position [21, 0]
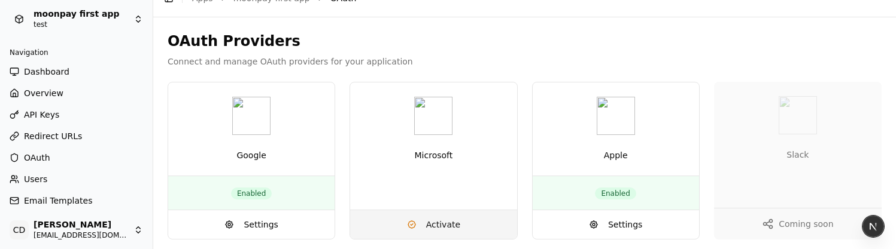
click at [440, 225] on span "Activate" at bounding box center [443, 225] width 34 height 12
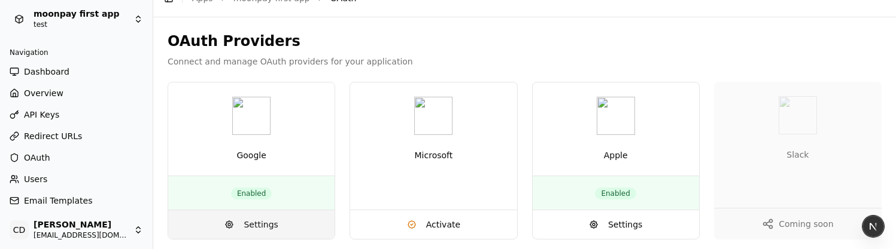
click at [260, 224] on span "Settings" at bounding box center [260, 225] width 34 height 12
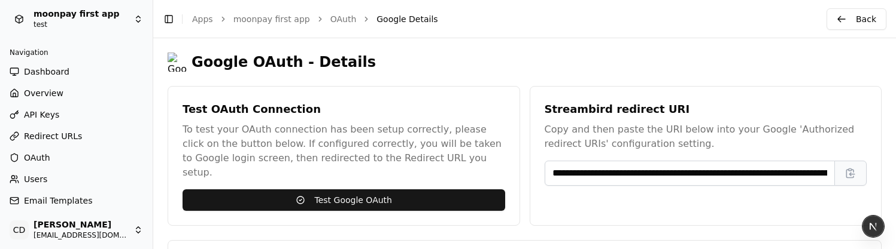
click at [36, 157] on span "OAuth" at bounding box center [37, 158] width 26 height 12
click at [37, 157] on span "OAuth" at bounding box center [37, 158] width 26 height 12
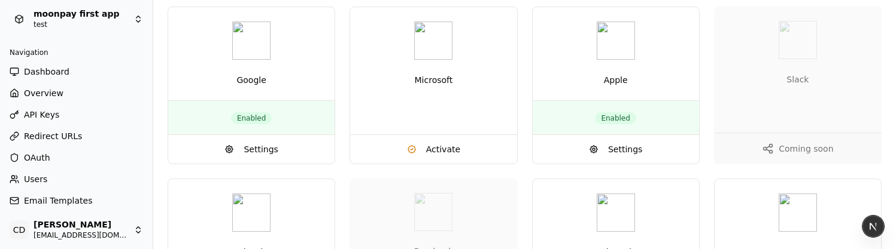
scroll to position [165, 0]
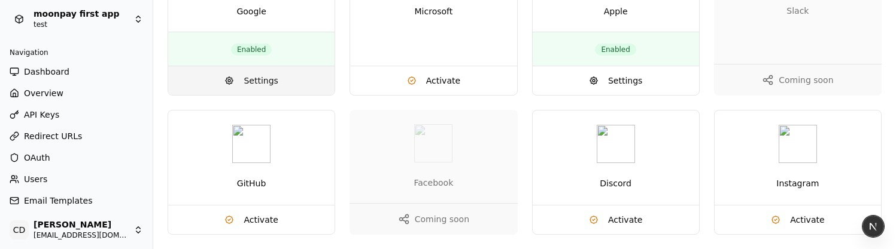
click at [257, 74] on button "Settings" at bounding box center [251, 80] width 166 height 29
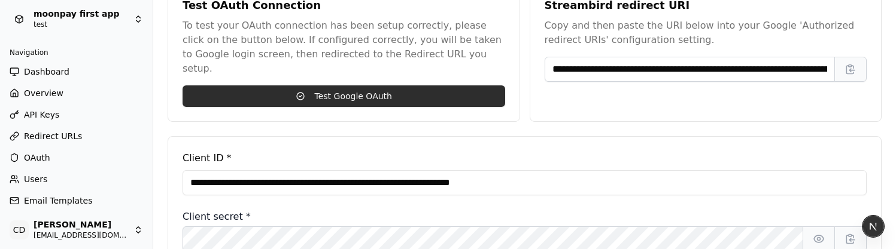
scroll to position [20, 0]
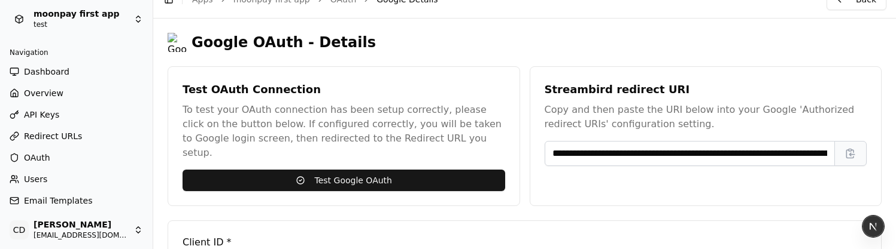
click at [38, 159] on span "OAuth" at bounding box center [37, 158] width 26 height 12
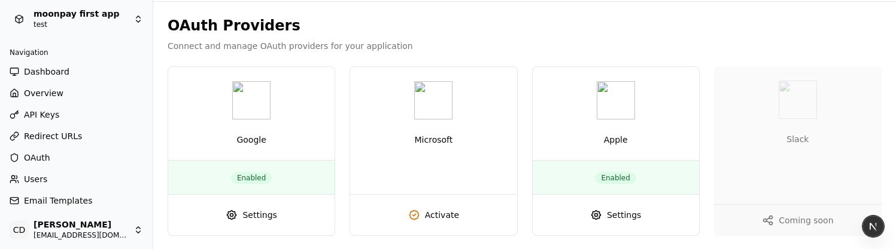
scroll to position [109, 0]
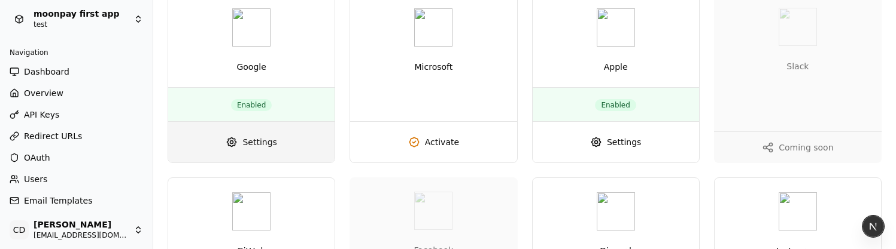
click at [247, 144] on span "Settings" at bounding box center [259, 142] width 34 height 12
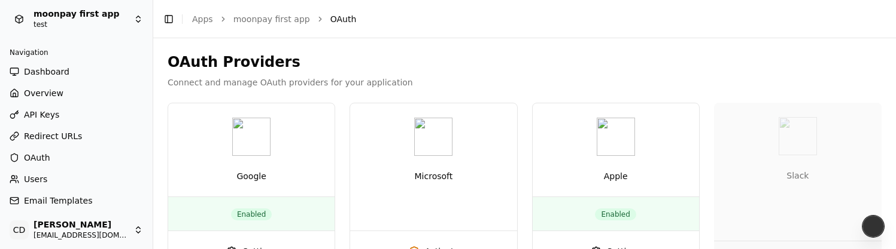
scroll to position [188, 0]
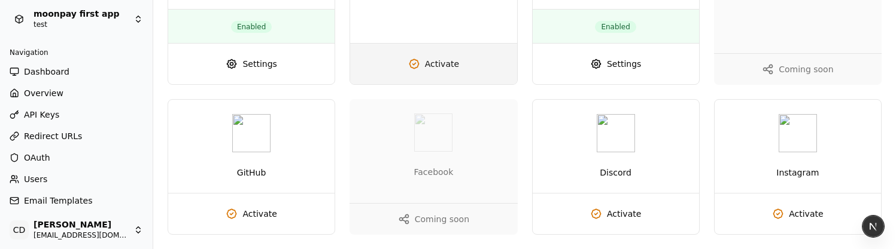
click at [434, 71] on link "Activate" at bounding box center [433, 64] width 166 height 41
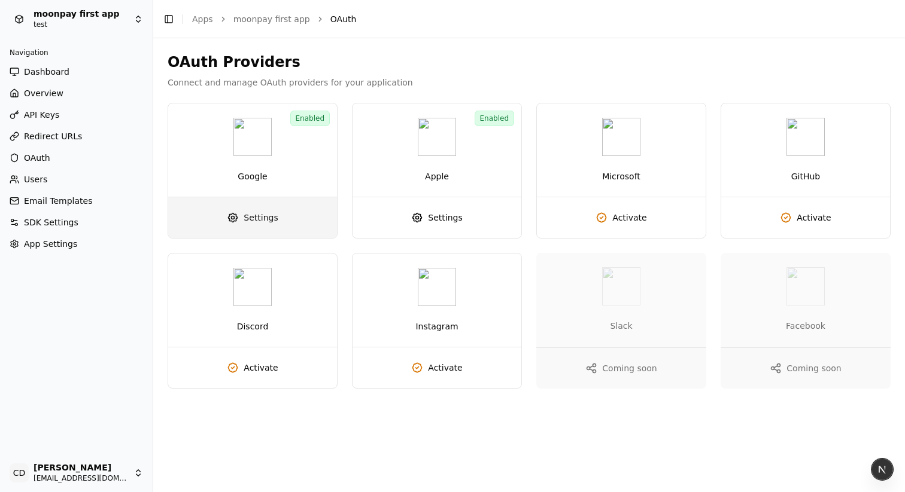
click at [262, 221] on span "Settings" at bounding box center [260, 218] width 34 height 12
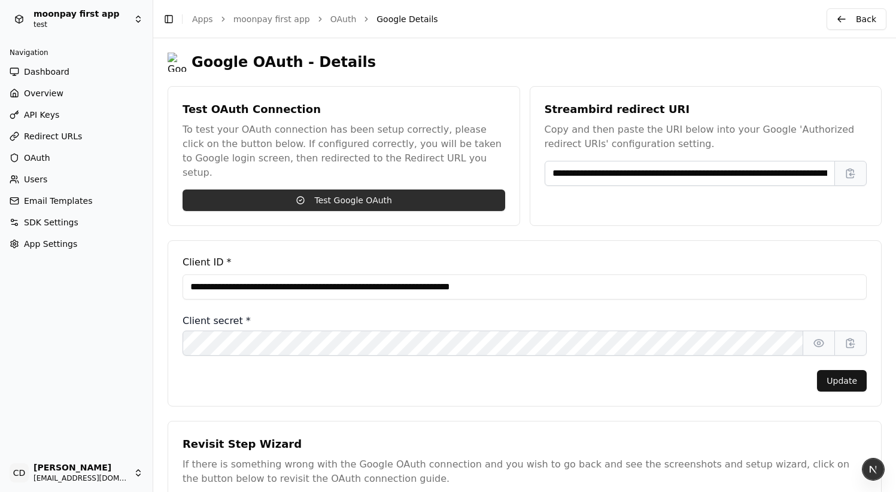
click at [326, 191] on button "Test Google OAuth" at bounding box center [343, 201] width 322 height 22
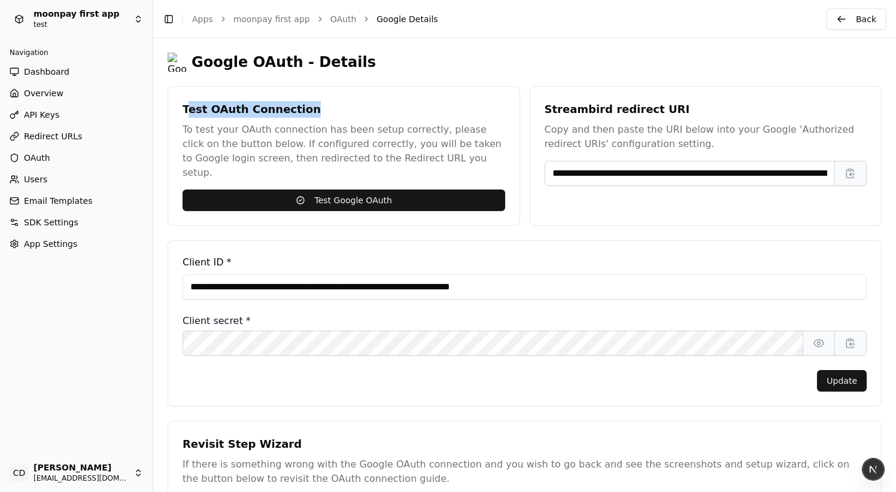
drag, startPoint x: 303, startPoint y: 110, endPoint x: 187, endPoint y: 111, distance: 115.5
click at [187, 111] on h3 "Test OAuth Connection" at bounding box center [343, 109] width 322 height 17
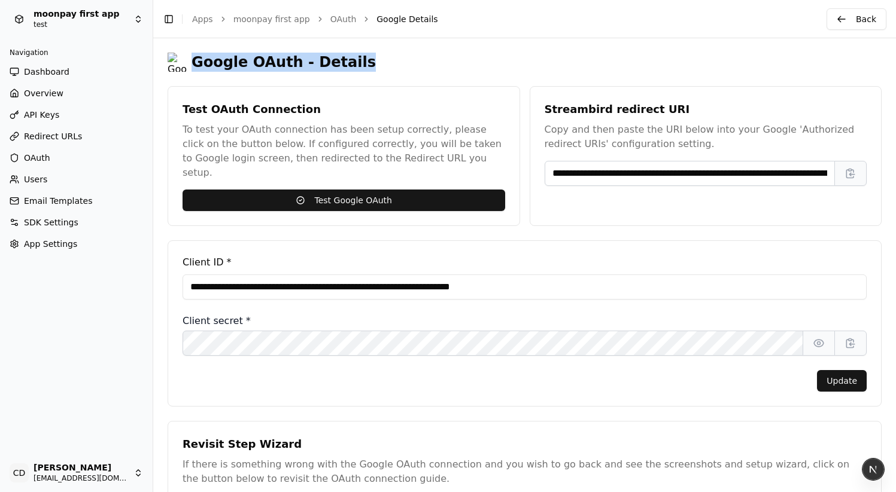
drag, startPoint x: 367, startPoint y: 60, endPoint x: 196, endPoint y: 61, distance: 170.5
click at [195, 60] on div "Google OAuth - Details" at bounding box center [525, 62] width 714 height 19
copy h2 "Google OAuth - Details"
click at [848, 249] on icon "button" at bounding box center [850, 343] width 12 height 12
copy h2 "Google OAuth - Details"
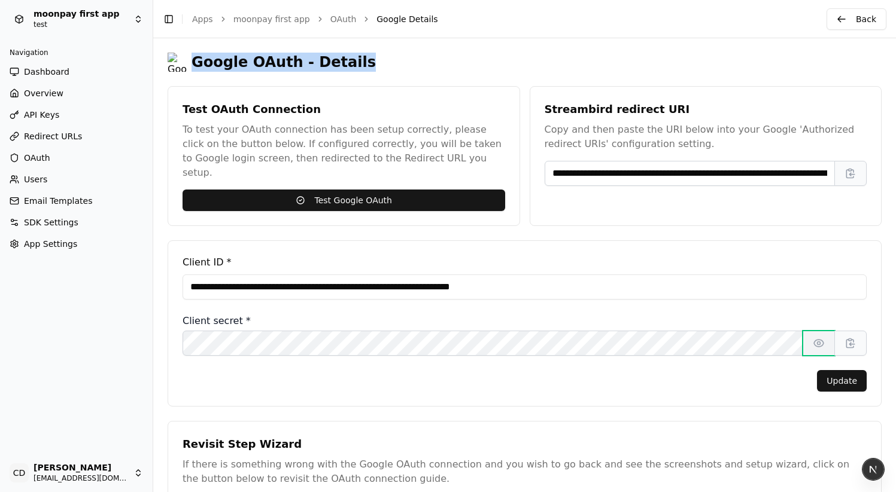
click at [815, 249] on icon "button" at bounding box center [818, 343] width 12 height 12
click at [821, 249] on icon "button" at bounding box center [818, 343] width 12 height 12
click at [848, 175] on icon "button" at bounding box center [850, 174] width 12 height 12
copy h2 "Google OAuth - Details"
click at [848, 175] on icon "button" at bounding box center [850, 174] width 12 height 12
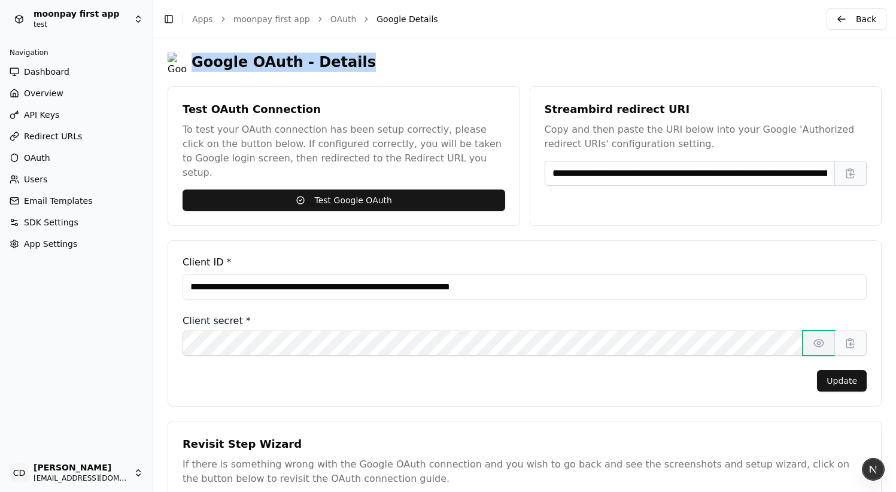
click at [823, 249] on button "button" at bounding box center [818, 343] width 32 height 25
click at [849, 249] on icon "button" at bounding box center [850, 343] width 12 height 12
click at [826, 249] on button "button" at bounding box center [818, 343] width 32 height 25
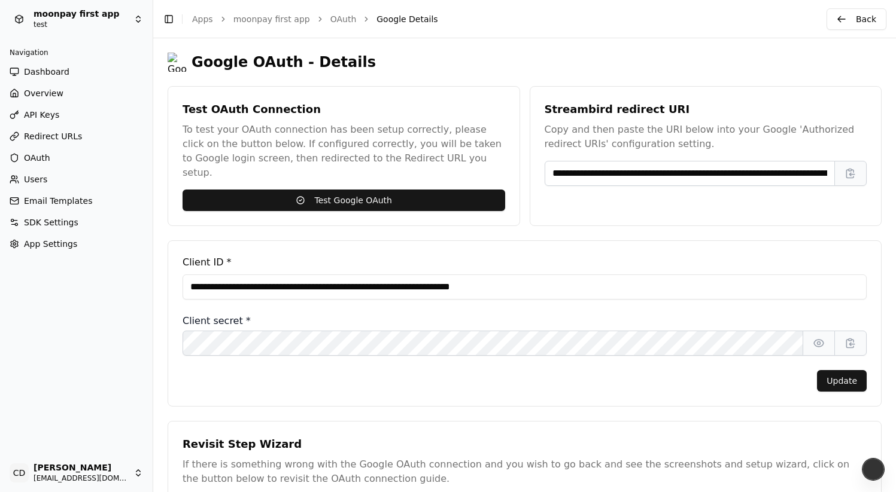
click at [716, 249] on div "Update" at bounding box center [524, 381] width 684 height 22
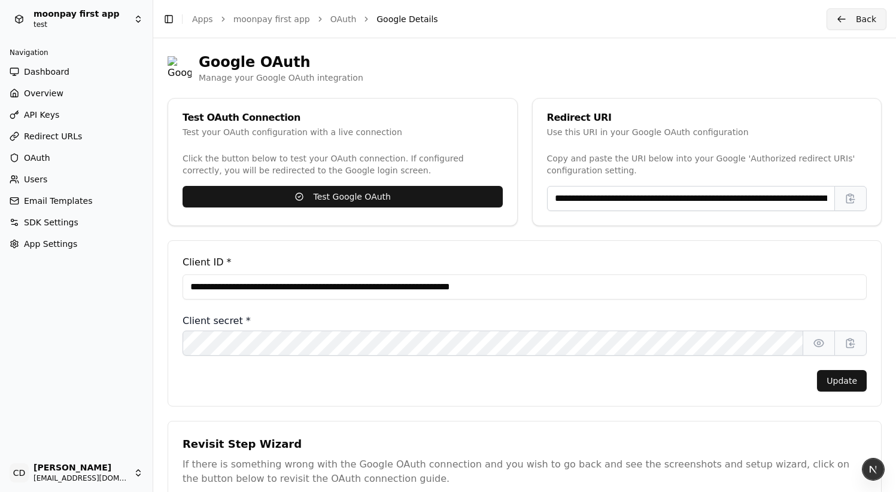
click at [857, 15] on button "Back" at bounding box center [856, 19] width 60 height 22
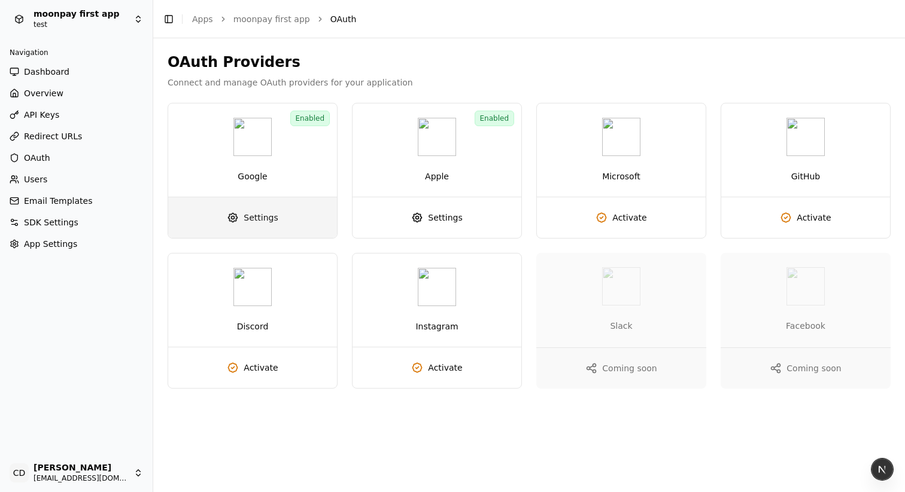
click at [257, 215] on span "Settings" at bounding box center [260, 218] width 34 height 12
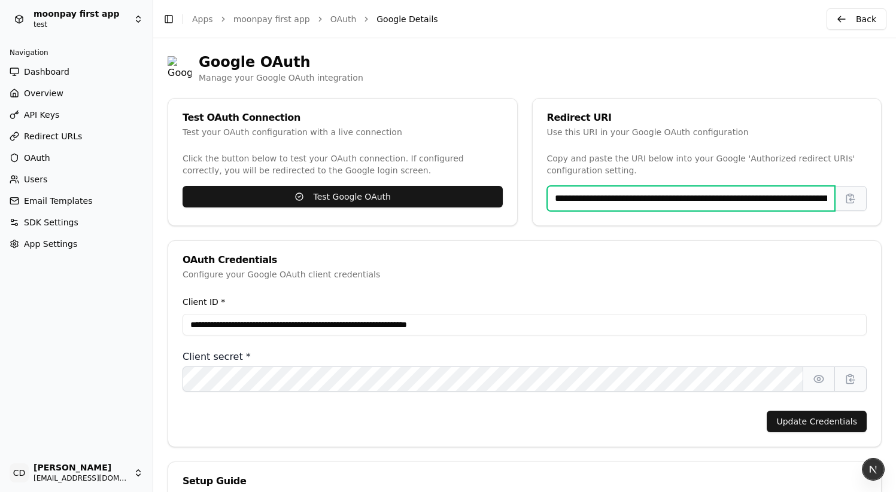
click at [799, 199] on input "**********" at bounding box center [691, 198] width 288 height 25
click at [798, 199] on input "**********" at bounding box center [691, 198] width 288 height 25
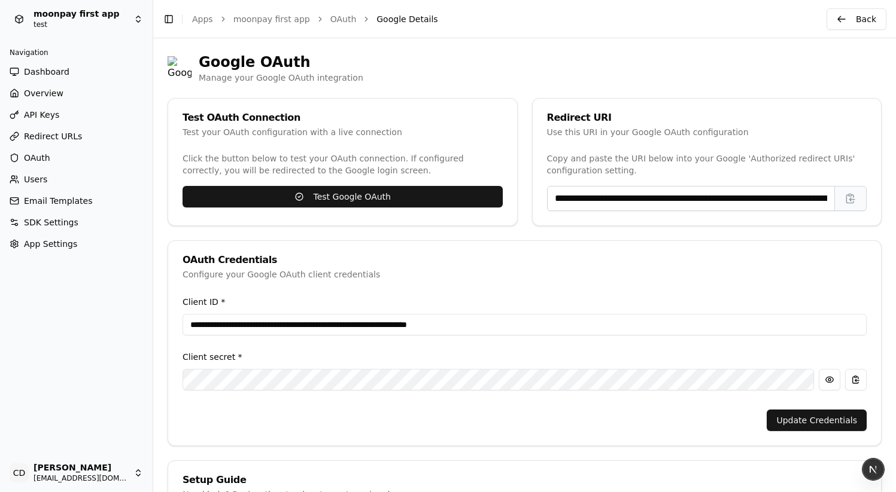
click at [523, 108] on div "**********" at bounding box center [525, 162] width 714 height 128
click at [829, 249] on button "button" at bounding box center [829, 380] width 22 height 22
click at [852, 249] on button "button" at bounding box center [856, 380] width 22 height 22
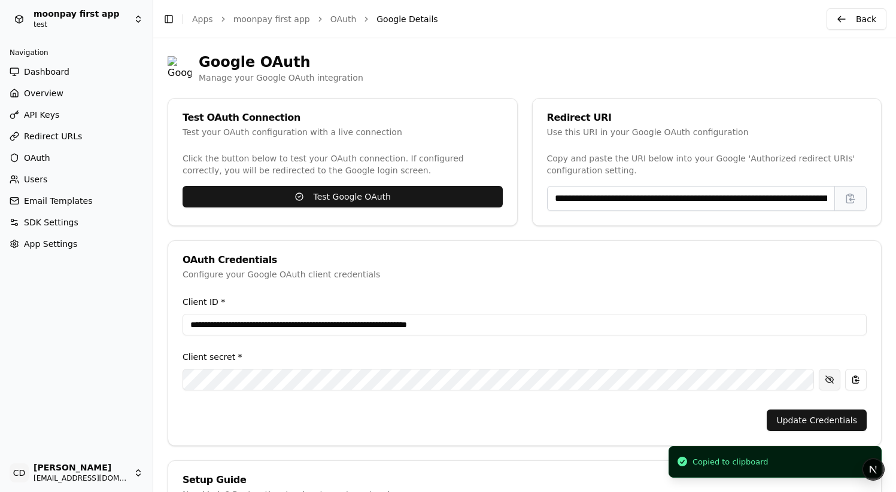
click at [832, 249] on button "button" at bounding box center [829, 380] width 22 height 22
click at [851, 249] on button "button" at bounding box center [856, 380] width 22 height 22
click at [830, 249] on button "button" at bounding box center [829, 380] width 22 height 22
click at [834, 249] on button "button" at bounding box center [829, 380] width 22 height 22
click at [824, 249] on button "button" at bounding box center [829, 380] width 22 height 22
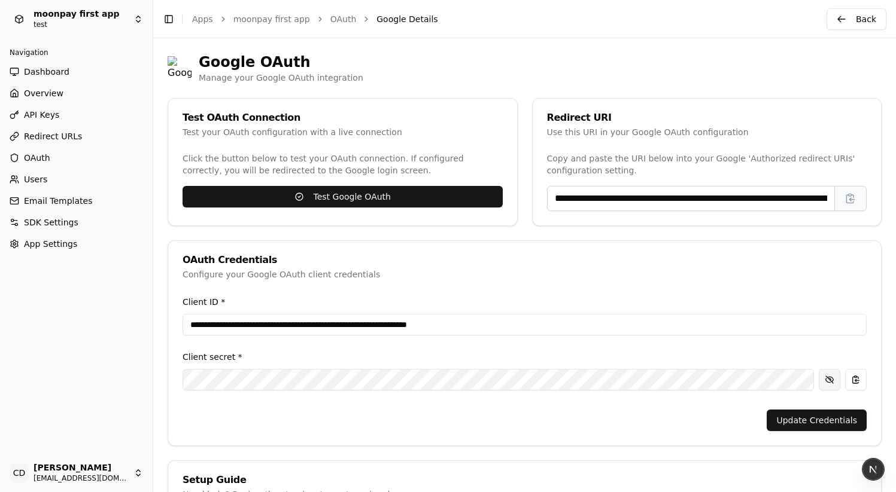
click at [825, 249] on button "button" at bounding box center [829, 380] width 22 height 22
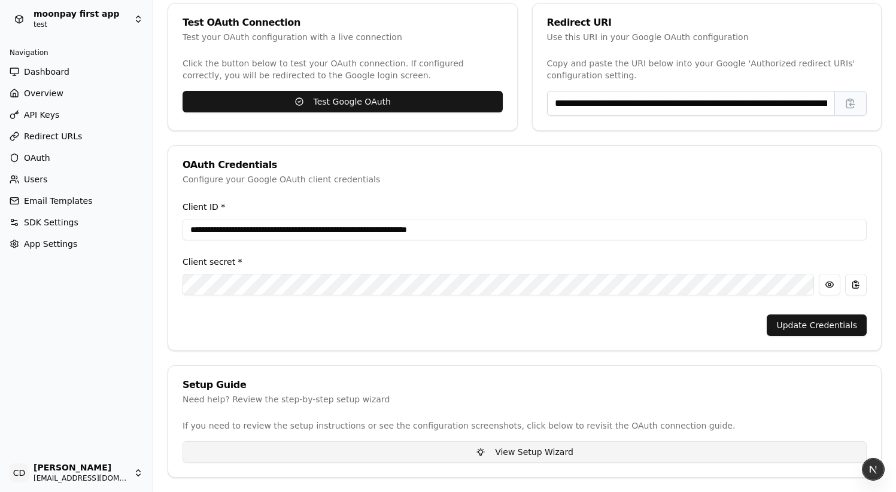
click at [550, 249] on button "View Setup Wizard" at bounding box center [524, 452] width 684 height 22
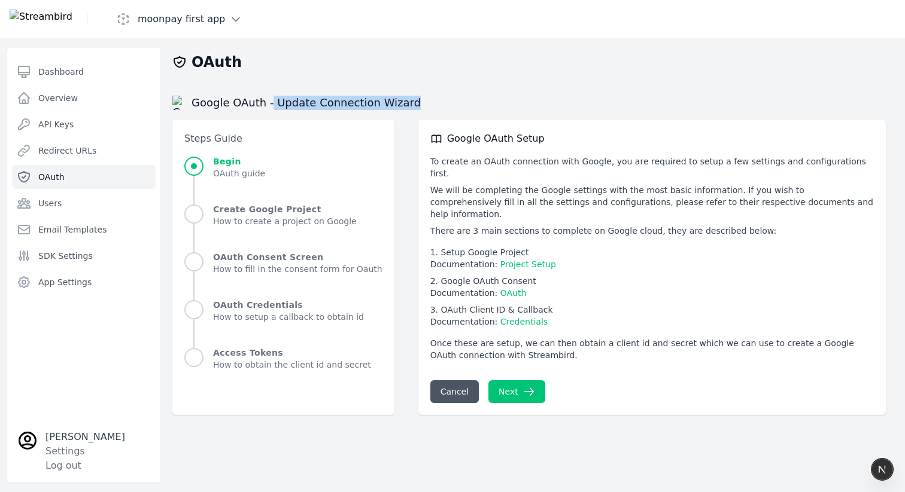
drag, startPoint x: 389, startPoint y: 98, endPoint x: 284, endPoint y: 90, distance: 105.6
click at [276, 101] on h2 "Google OAuth - Update Connection Wizard" at bounding box center [296, 103] width 248 height 14
click at [452, 156] on p "To create an OAuth connection with Google, you are required to setup a few sett…" at bounding box center [651, 168] width 443 height 24
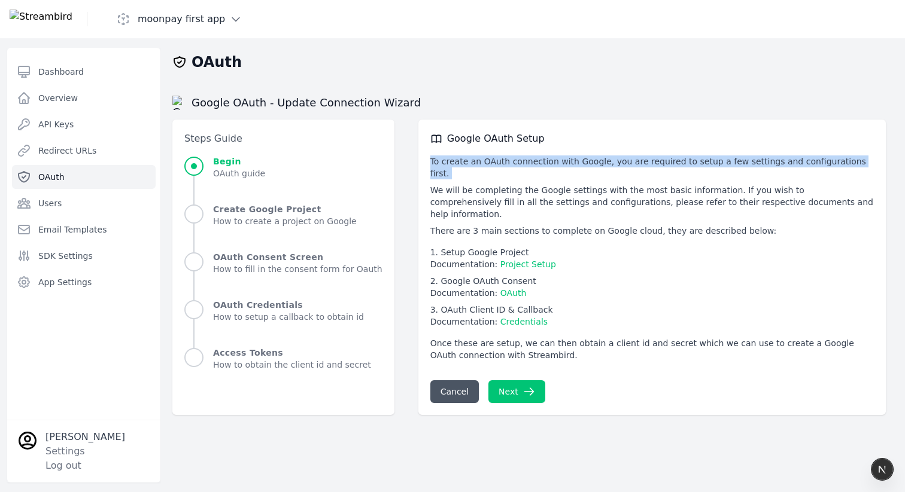
click at [452, 156] on p "To create an OAuth connection with Google, you are required to setup a few sett…" at bounding box center [651, 168] width 443 height 24
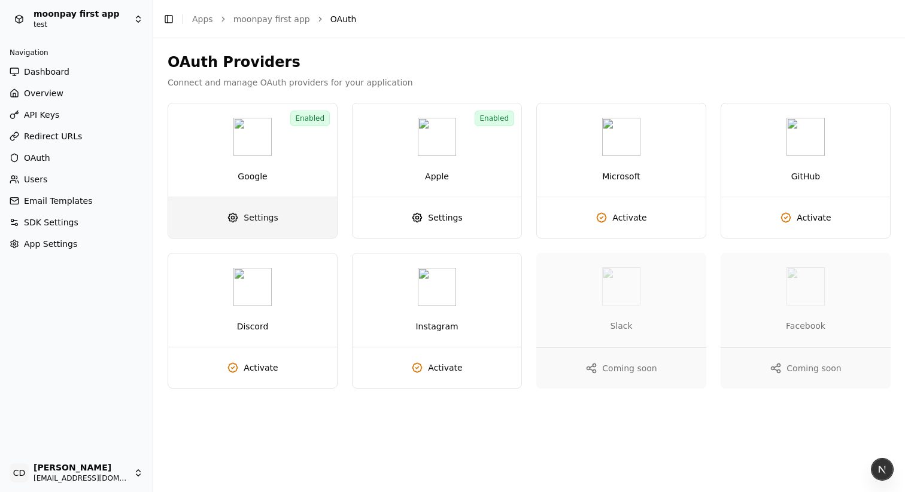
click at [254, 217] on span "Settings" at bounding box center [260, 218] width 34 height 12
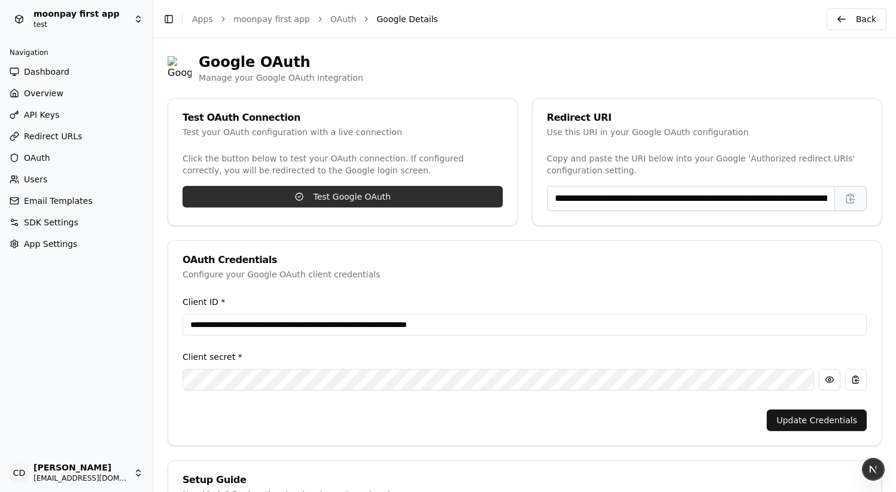
click at [565, 114] on div "Redirect URI" at bounding box center [707, 118] width 320 height 10
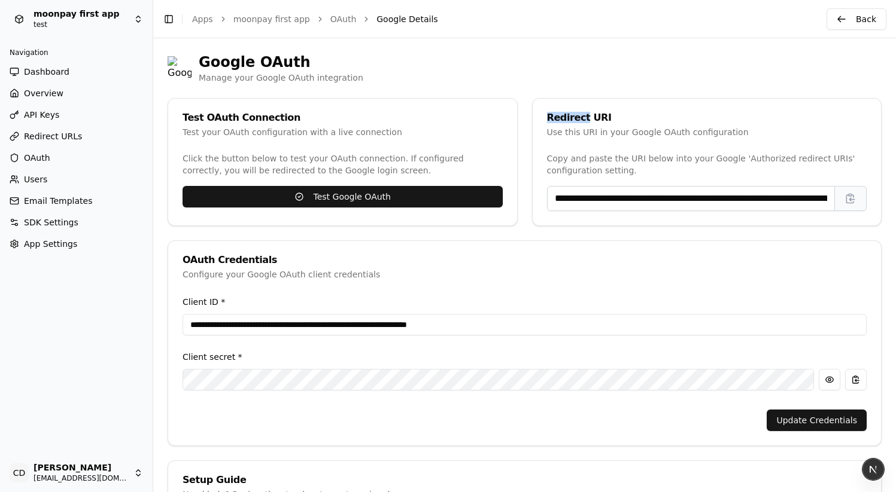
click at [565, 114] on div "Redirect URI" at bounding box center [707, 118] width 320 height 10
copy div "Redirect URI"
click at [260, 132] on div "Test your OAuth configuration with a live connection" at bounding box center [342, 132] width 320 height 12
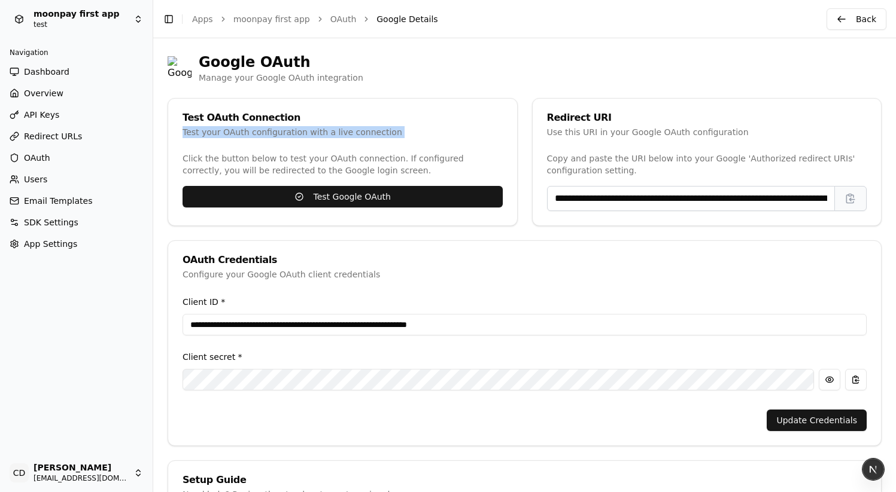
click at [261, 133] on div "Test your OAuth configuration with a live connection" at bounding box center [342, 132] width 320 height 12
copy div "Test your OAuth configuration with a live connection"
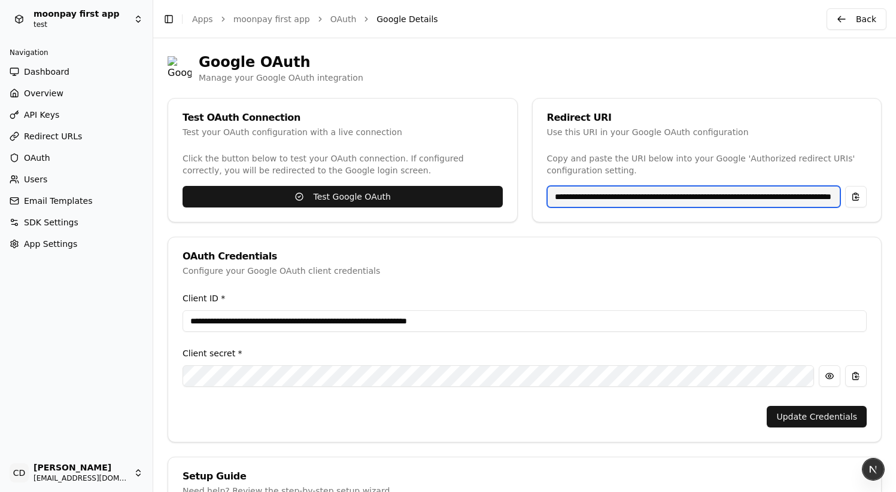
scroll to position [0, 186]
drag, startPoint x: 650, startPoint y: 192, endPoint x: 867, endPoint y: 199, distance: 217.3
click at [896, 196] on html "**********" at bounding box center [448, 246] width 896 height 492
click at [833, 199] on input "**********" at bounding box center [694, 197] width 294 height 22
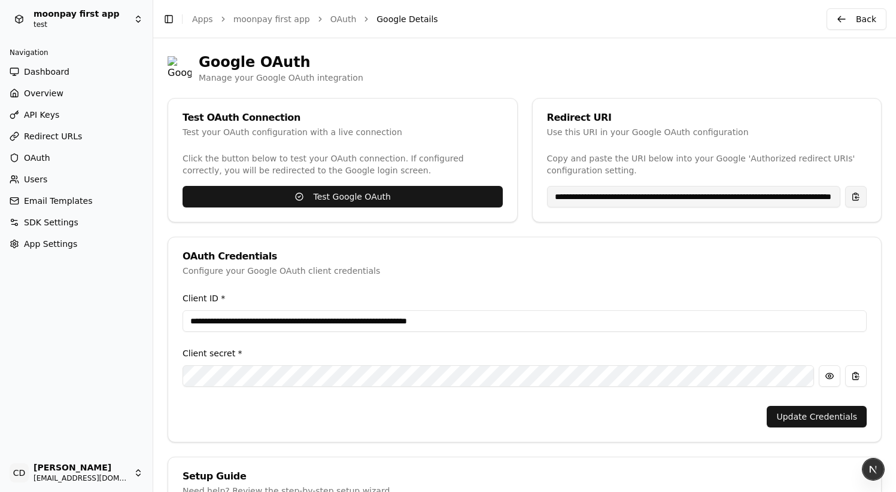
scroll to position [0, 0]
click at [853, 196] on button "button" at bounding box center [856, 197] width 22 height 22
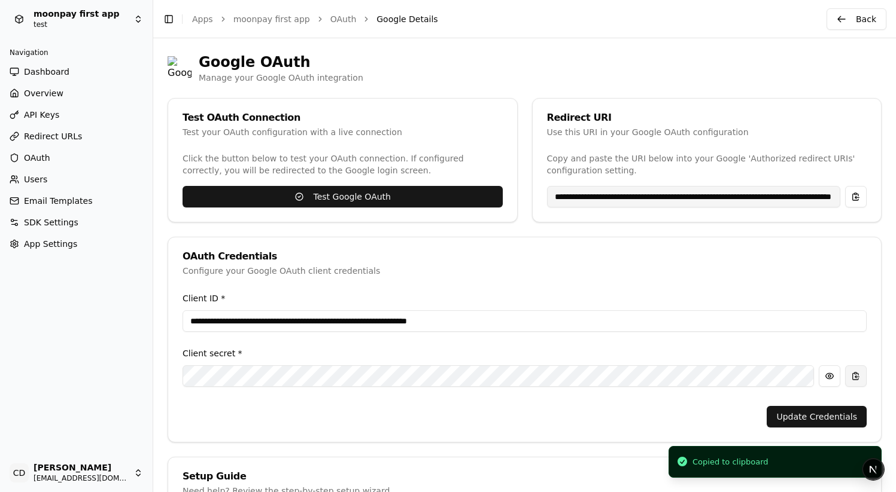
click at [858, 249] on button "button" at bounding box center [856, 377] width 22 height 22
click at [854, 200] on button "button" at bounding box center [856, 197] width 22 height 22
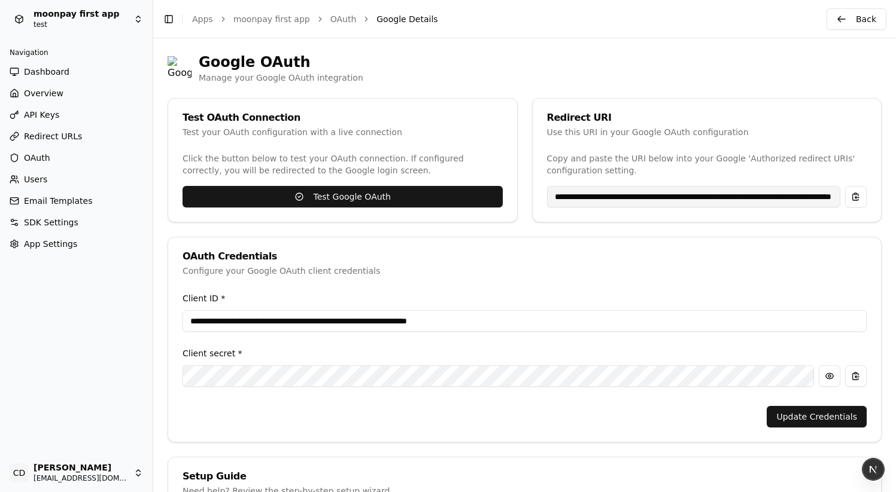
click at [397, 144] on div "Test OAuth Connection Test your OAuth configuration with a live connection" at bounding box center [342, 126] width 349 height 54
drag, startPoint x: 489, startPoint y: 61, endPoint x: 510, endPoint y: 32, distance: 35.7
click at [489, 61] on div "Google OAuth Manage your Google OAuth integration" at bounding box center [525, 68] width 714 height 31
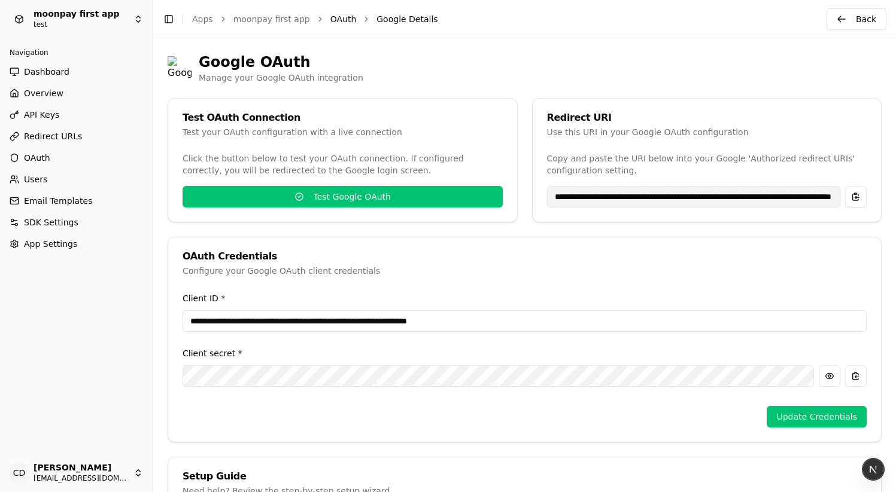
click at [337, 22] on link "OAuth" at bounding box center [343, 19] width 26 height 12
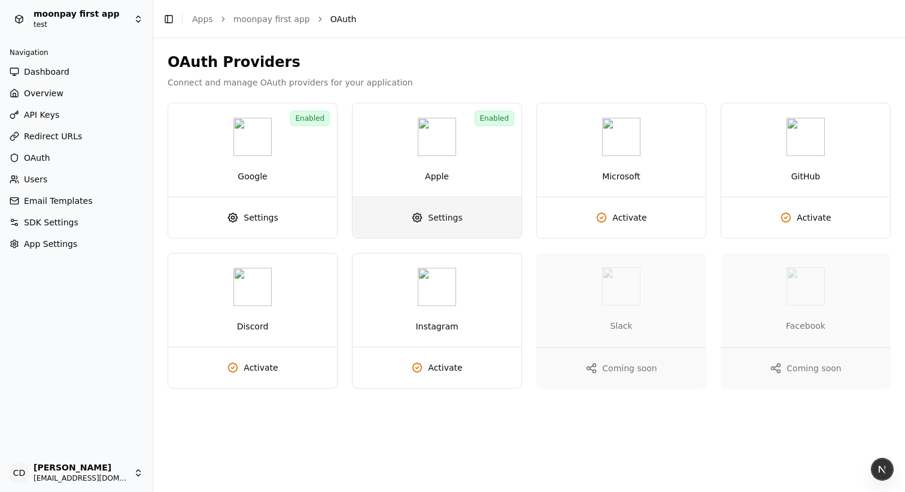
click at [441, 219] on span "Settings" at bounding box center [445, 218] width 34 height 12
click at [450, 210] on link "Settings" at bounding box center [436, 217] width 169 height 41
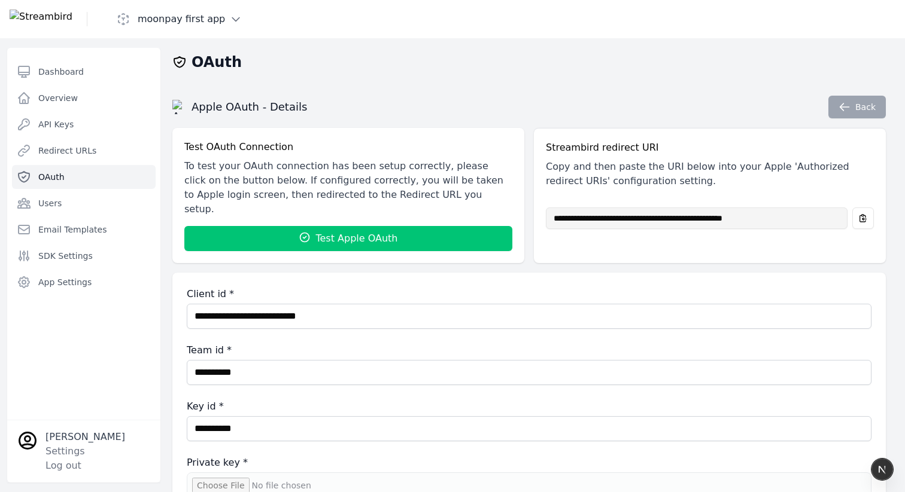
type input "**********"
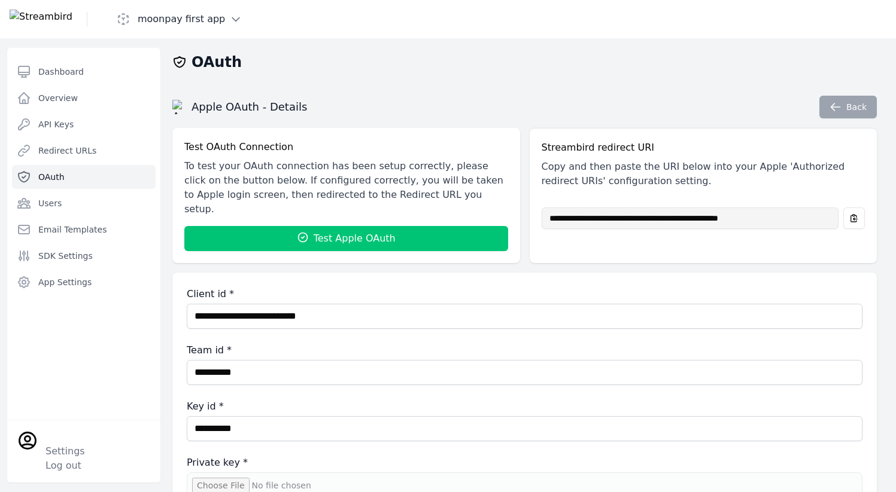
type input "**********"
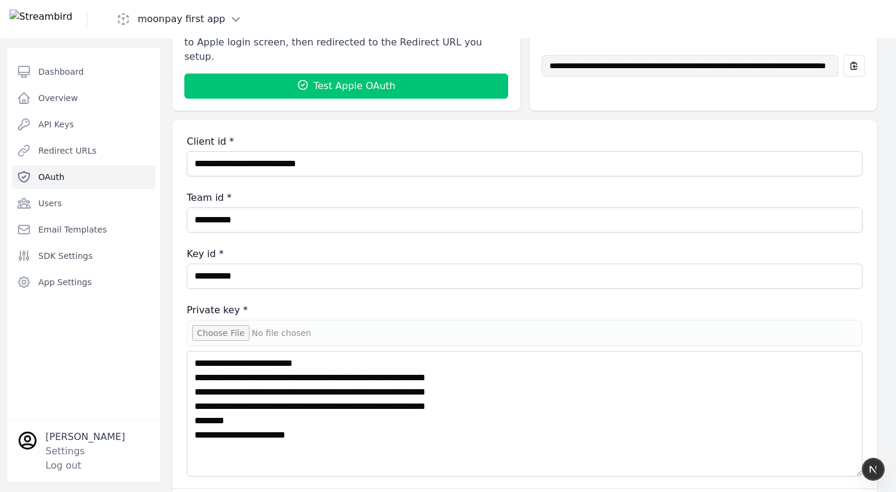
scroll to position [208, 0]
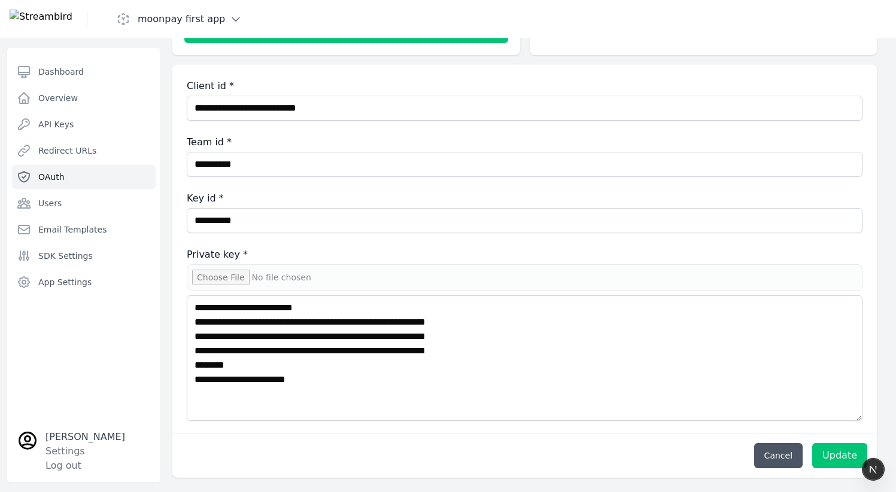
click at [224, 265] on input "Private key *" at bounding box center [524, 277] width 675 height 26
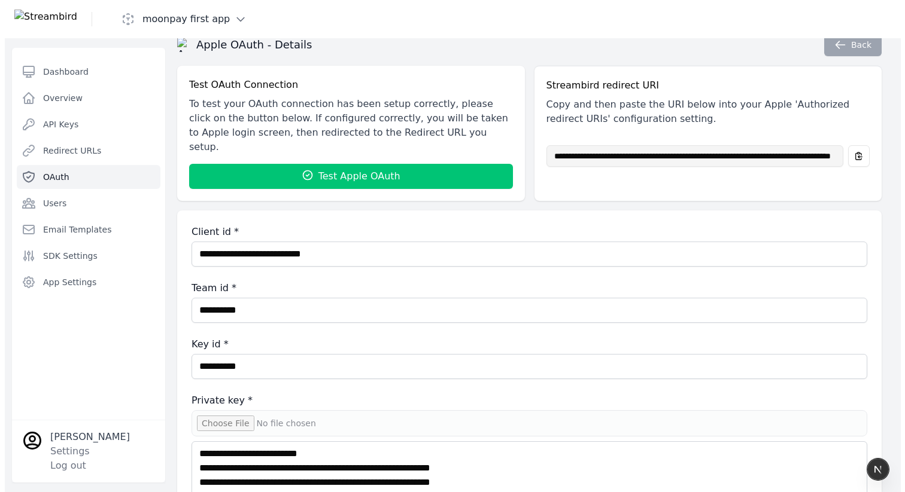
scroll to position [0, 0]
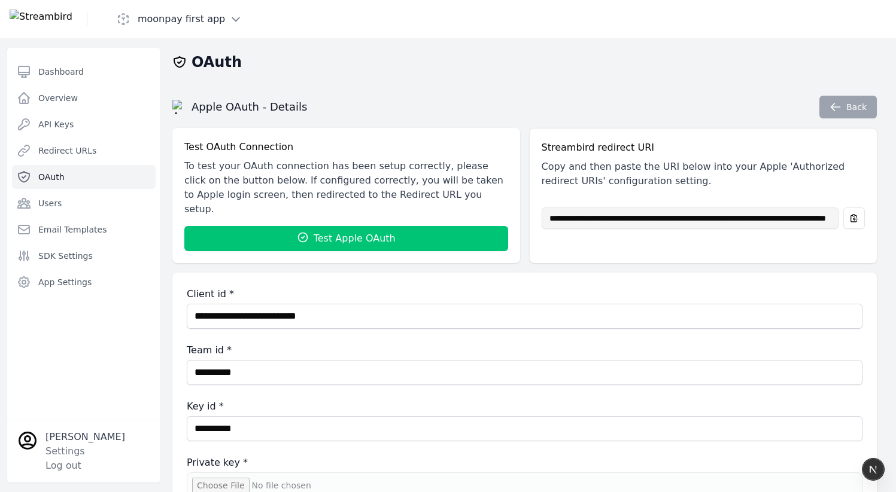
click at [220, 21] on h1 "moonpay first app" at bounding box center [181, 19] width 87 height 14
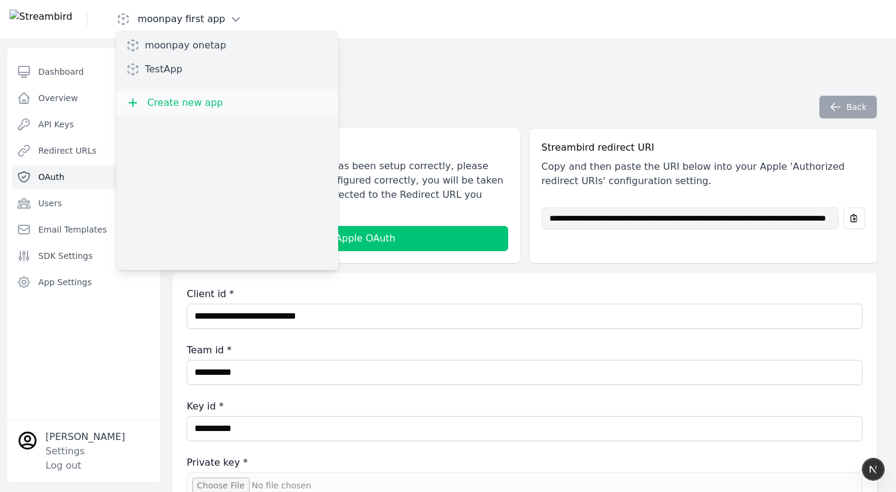
click at [108, 14] on div "moonpay first app moonpay onetap TestApp Create new app" at bounding box center [168, 19] width 316 height 38
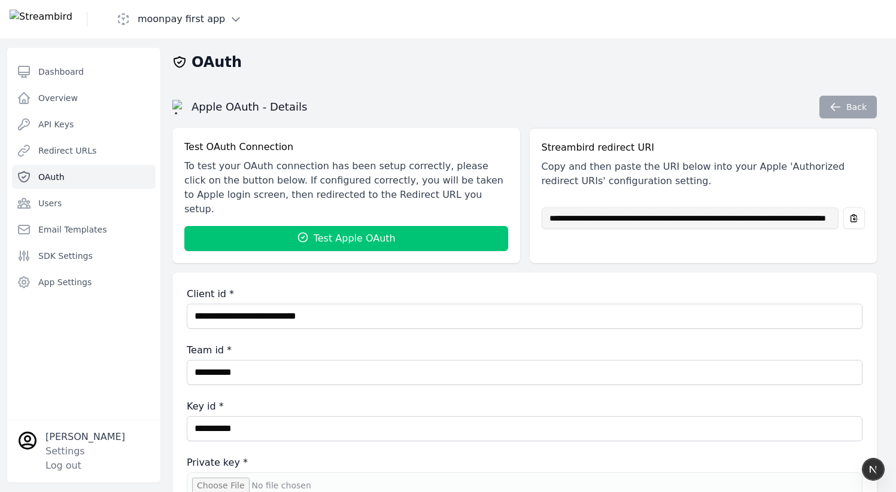
click at [72, 18] on img at bounding box center [41, 19] width 63 height 19
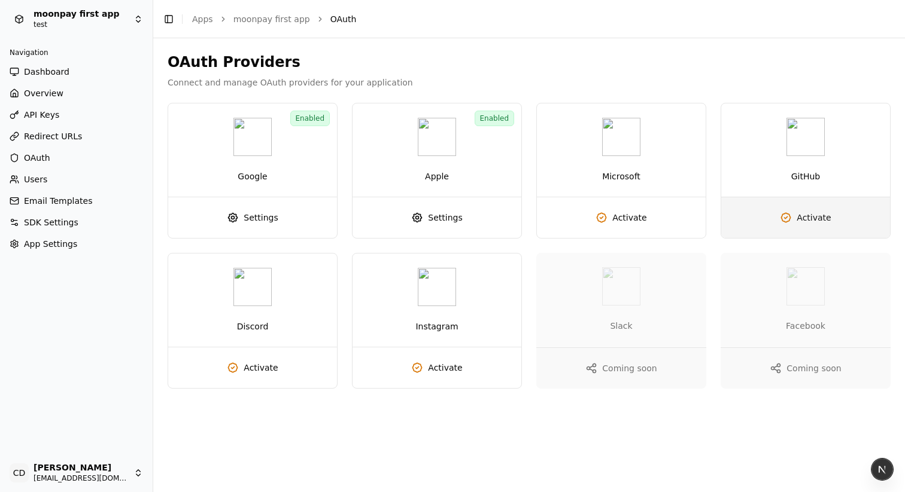
click at [796, 221] on link "Activate" at bounding box center [805, 217] width 169 height 41
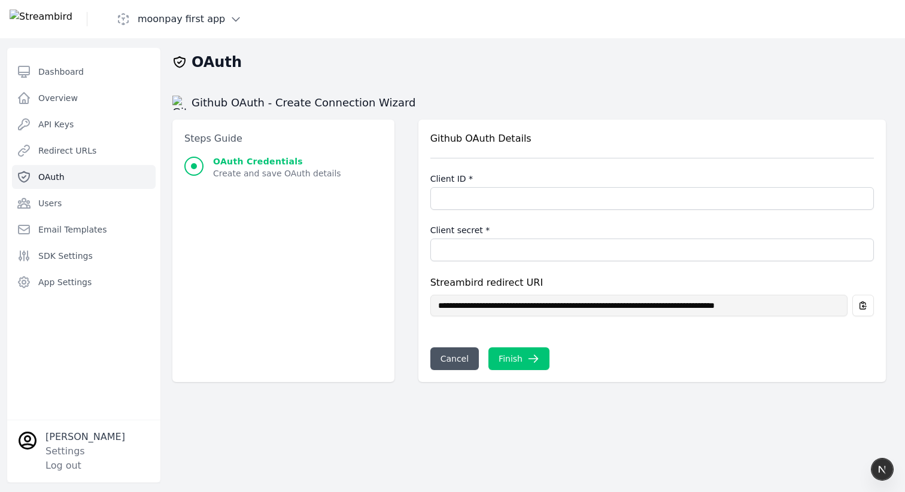
click at [236, 166] on span "OAuth Credentials" at bounding box center [277, 162] width 128 height 12
click at [238, 96] on h2 "Github OAuth - Create Connection Wizard" at bounding box center [293, 103] width 243 height 14
click at [209, 63] on h1 "OAuth" at bounding box center [216, 62] width 50 height 19
click at [225, 19] on h1 "moonpay first app" at bounding box center [181, 19] width 87 height 14
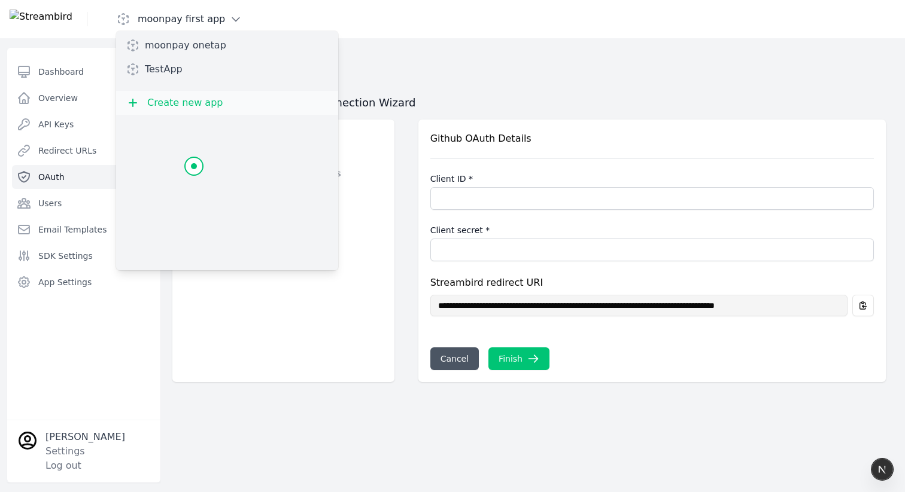
click at [225, 18] on h1 "moonpay first app" at bounding box center [181, 19] width 87 height 14
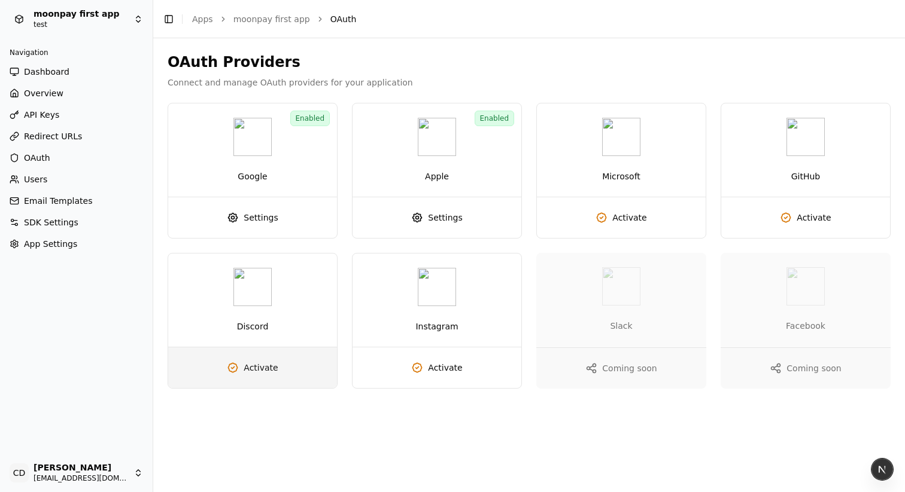
click at [264, 367] on span "Activate" at bounding box center [260, 368] width 34 height 12
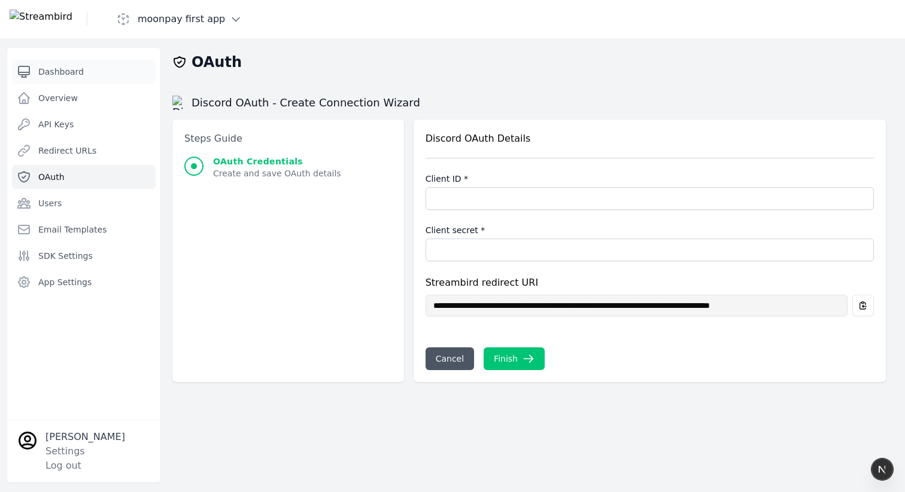
click at [78, 74] on span "Dashboard" at bounding box center [60, 72] width 45 height 12
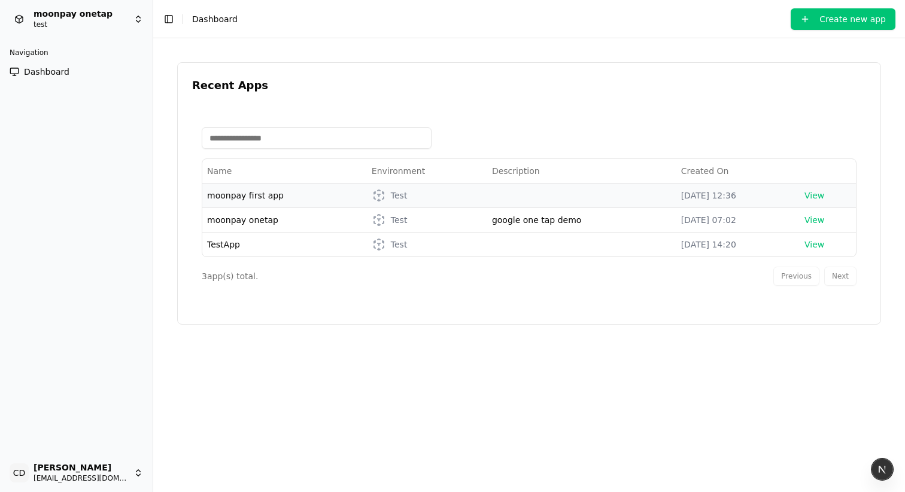
click at [240, 196] on span "moonpay first app" at bounding box center [245, 196] width 77 height 10
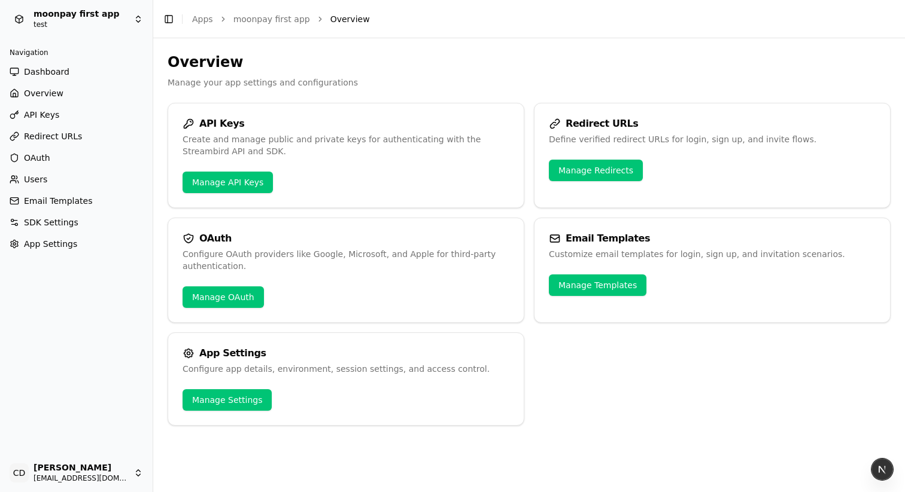
click at [41, 154] on span "OAuth" at bounding box center [37, 158] width 26 height 12
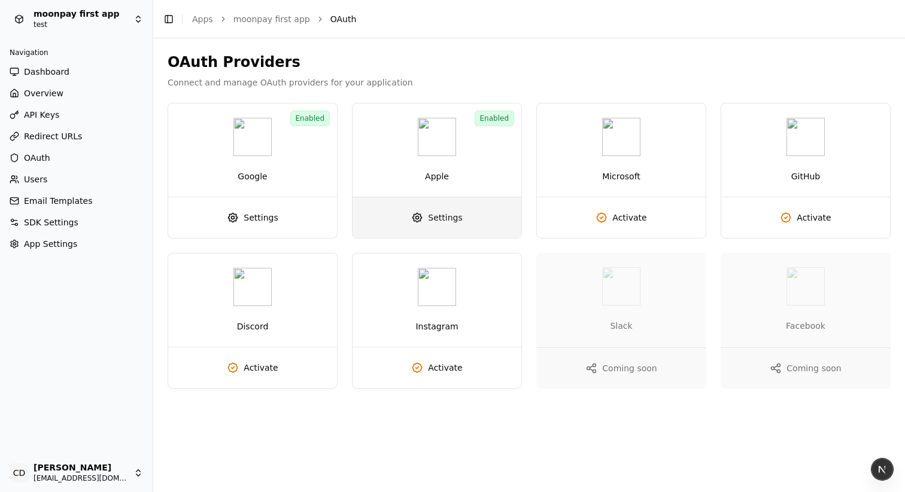
click at [418, 226] on link "Settings" at bounding box center [436, 217] width 169 height 41
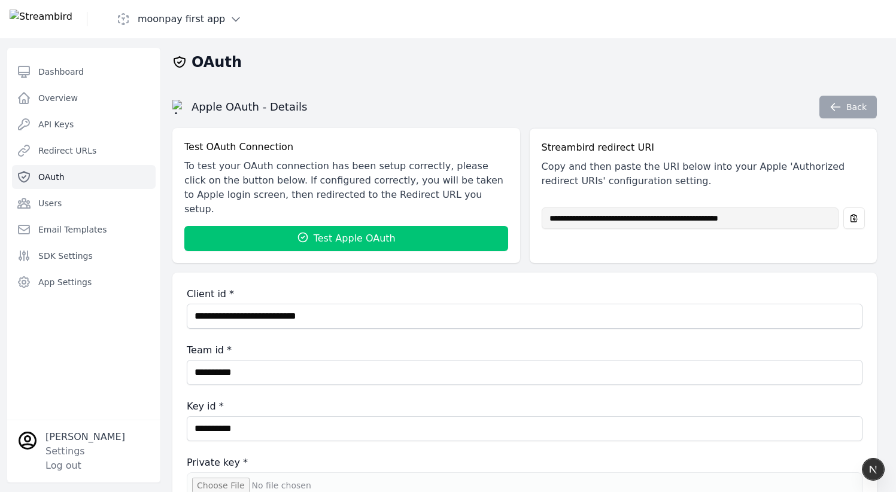
type input "**********"
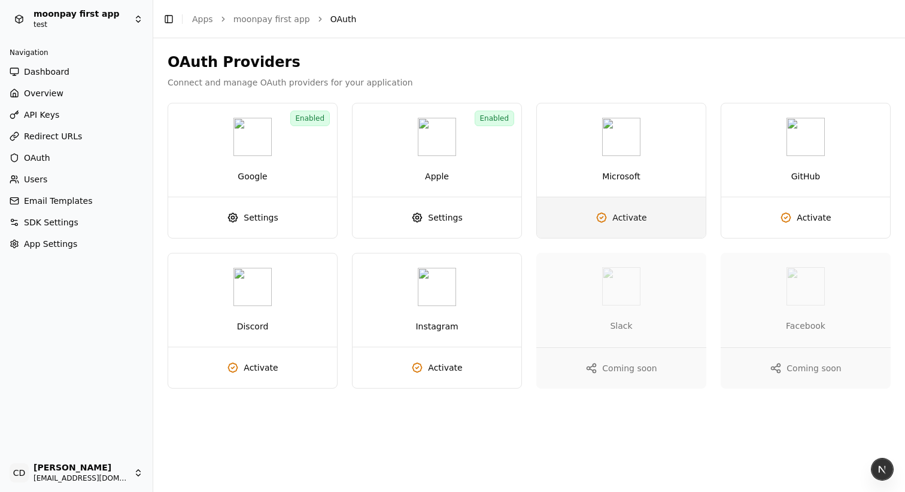
click at [606, 226] on link "Activate" at bounding box center [621, 217] width 169 height 41
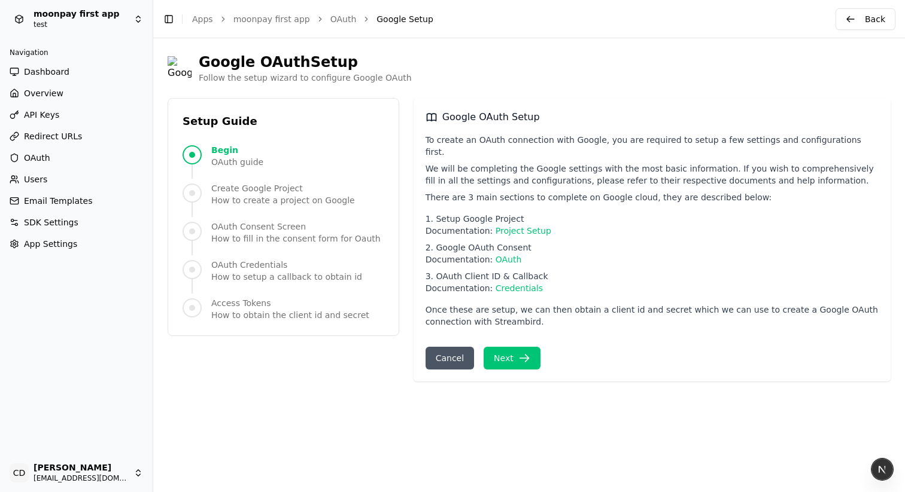
click at [207, 196] on div "Create Google Project How to create a project on Google" at bounding box center [283, 194] width 202 height 24
click at [188, 196] on span "Progress" at bounding box center [191, 193] width 19 height 19
click at [272, 240] on span "How to fill in the consent form for Oauth" at bounding box center [295, 239] width 169 height 12
click at [511, 347] on button "Next" at bounding box center [511, 358] width 57 height 23
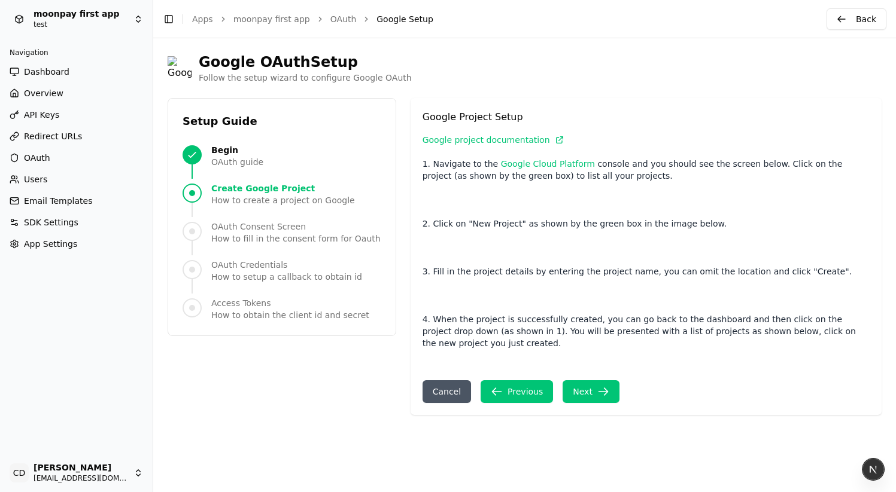
click at [270, 182] on ol "Begin OAuth guide Create Google Project How to create a project on Google OAuth…" at bounding box center [281, 232] width 199 height 177
click at [254, 212] on ol "Begin OAuth guide Create Google Project How to create a project on Google OAuth…" at bounding box center [281, 232] width 199 height 177
click at [251, 237] on span "How to fill in the consent form for Oauth" at bounding box center [295, 239] width 169 height 12
click at [233, 193] on span "Create Google Project" at bounding box center [283, 188] width 144 height 12
click at [205, 147] on div "Begin OAuth guide" at bounding box center [281, 156] width 199 height 24
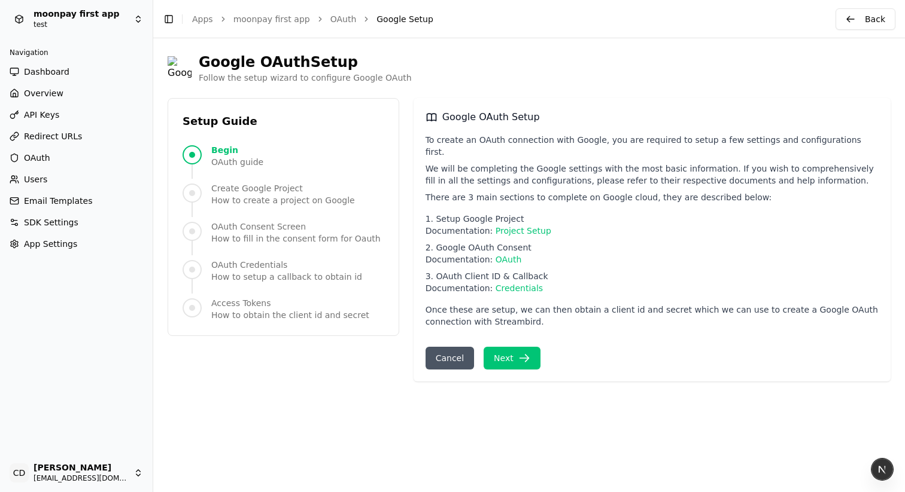
click at [209, 151] on div "Begin OAuth guide" at bounding box center [283, 156] width 202 height 24
click at [455, 347] on button "Cancel" at bounding box center [449, 358] width 48 height 23
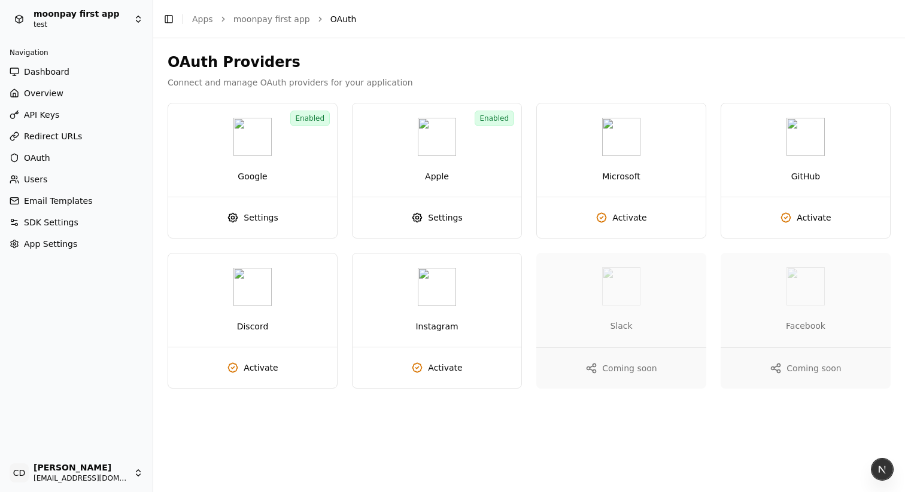
click at [525, 351] on ul "Enabled Google Settings Enabled Apple Settings Microsoft Activate GitHub Activa…" at bounding box center [529, 246] width 723 height 286
click at [275, 219] on span "Settings" at bounding box center [260, 218] width 34 height 12
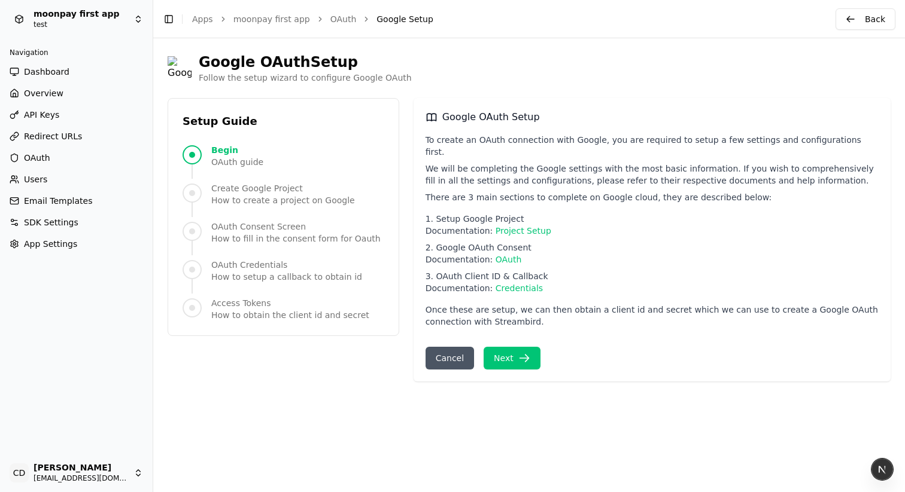
click at [241, 191] on span "Create Google Project" at bounding box center [283, 188] width 144 height 12
click at [513, 347] on button "Next" at bounding box center [511, 358] width 57 height 23
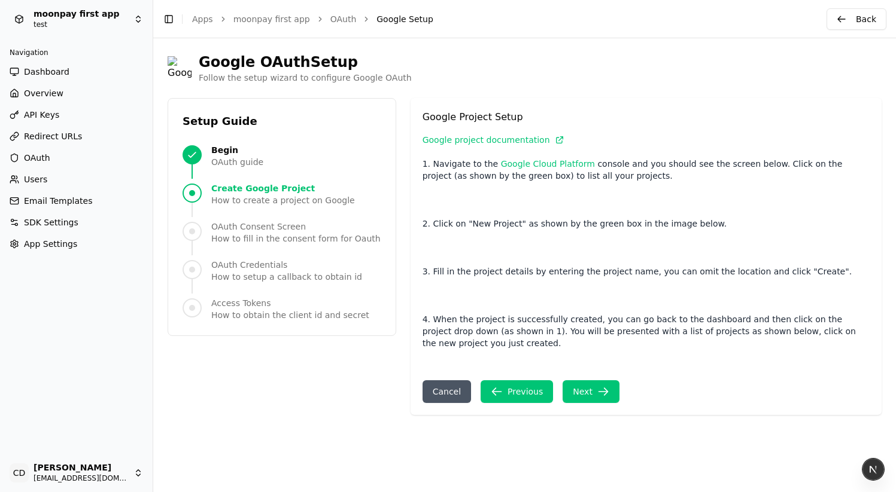
scroll to position [411, 0]
click at [306, 233] on span "How to fill in the consent form for Oauth" at bounding box center [295, 239] width 169 height 12
click at [230, 156] on span "OAuth guide" at bounding box center [237, 162] width 52 height 12
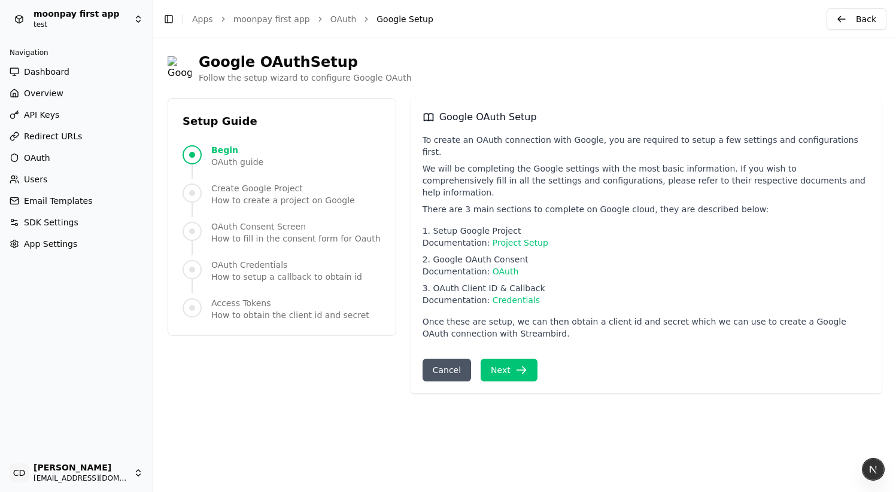
scroll to position [0, 0]
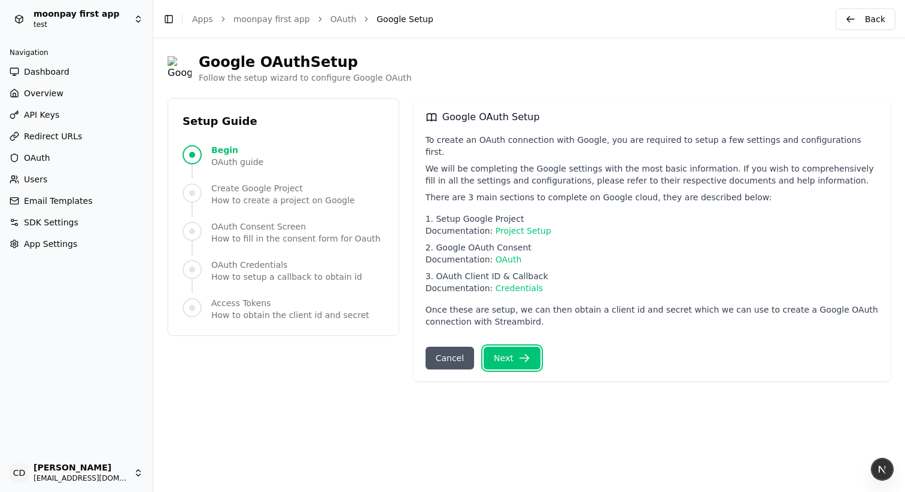
click at [513, 348] on button "Next" at bounding box center [511, 358] width 57 height 23
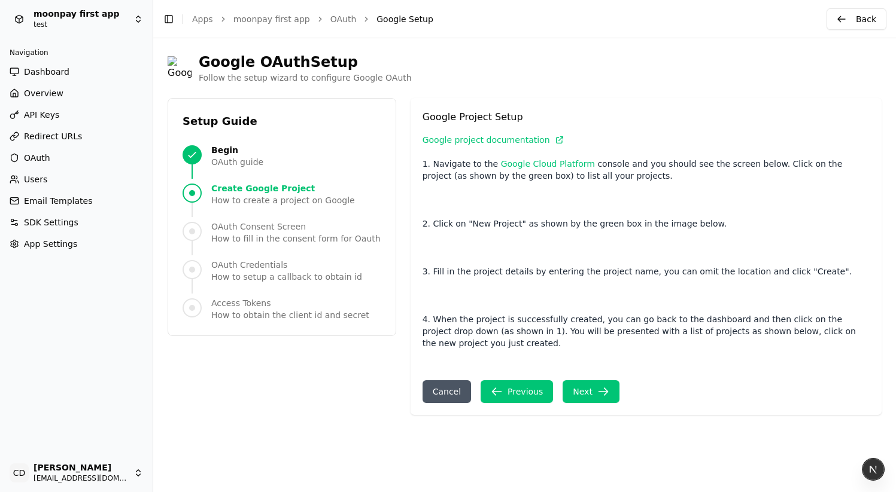
scroll to position [2, 0]
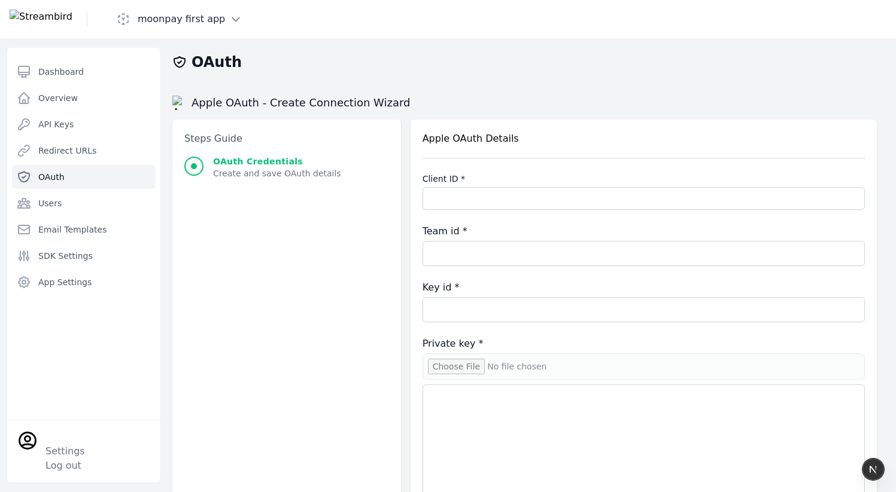
type input "**********"
click at [230, 176] on span "Create and save OAuth details" at bounding box center [277, 174] width 128 height 12
click at [193, 168] on span "Progress" at bounding box center [194, 166] width 6 height 6
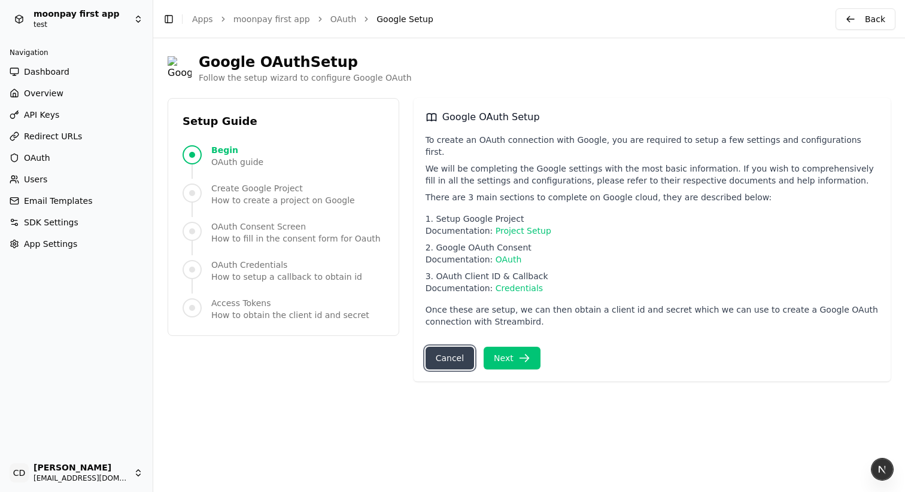
click at [462, 347] on button "Cancel" at bounding box center [449, 358] width 48 height 23
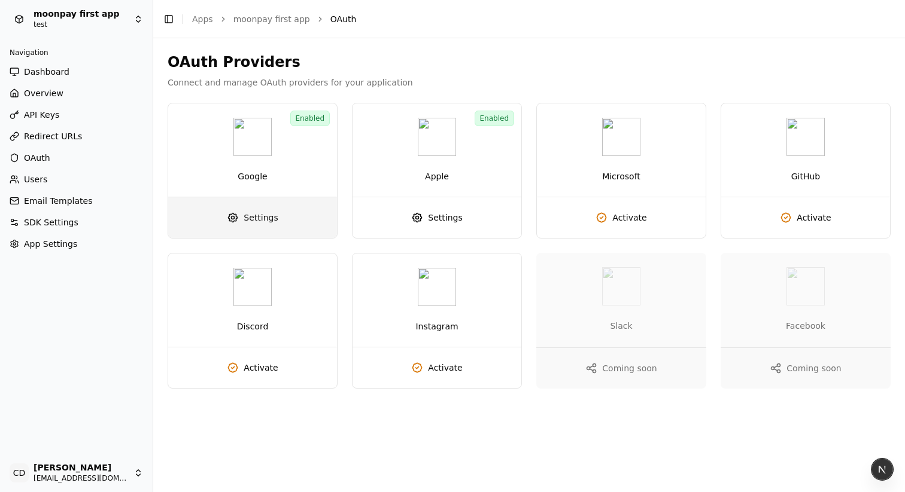
click at [259, 214] on span "Settings" at bounding box center [260, 218] width 34 height 12
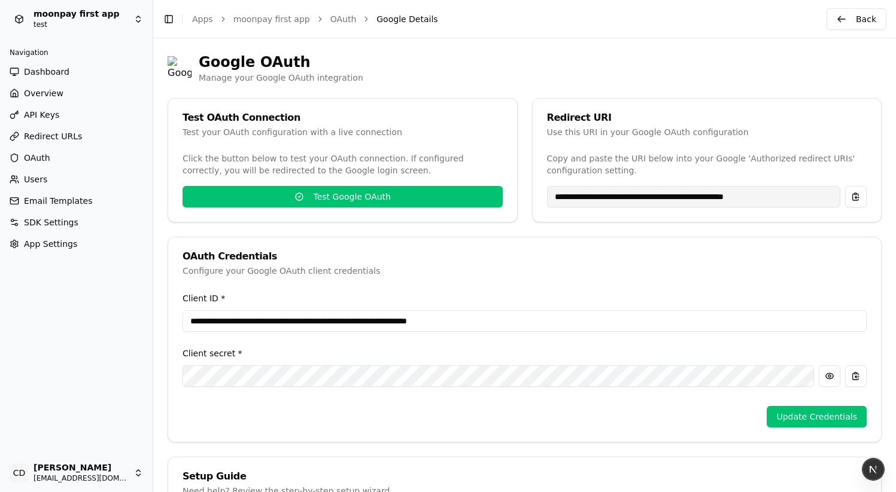
type input "**********"
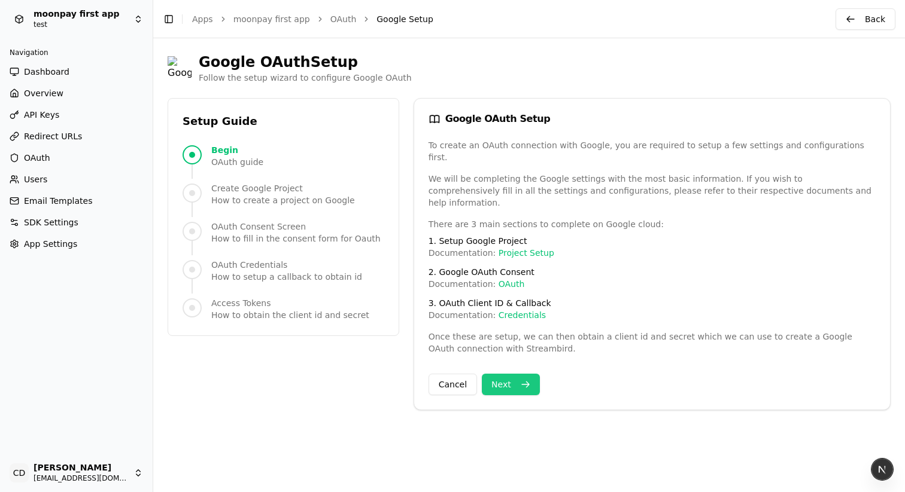
click at [504, 374] on button "Next" at bounding box center [511, 385] width 58 height 22
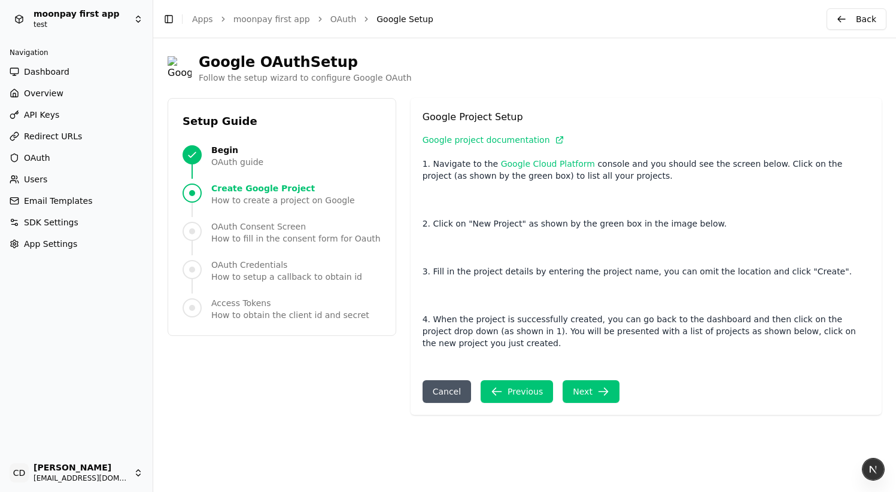
scroll to position [751, 0]
click at [593, 403] on button "Next" at bounding box center [590, 391] width 57 height 23
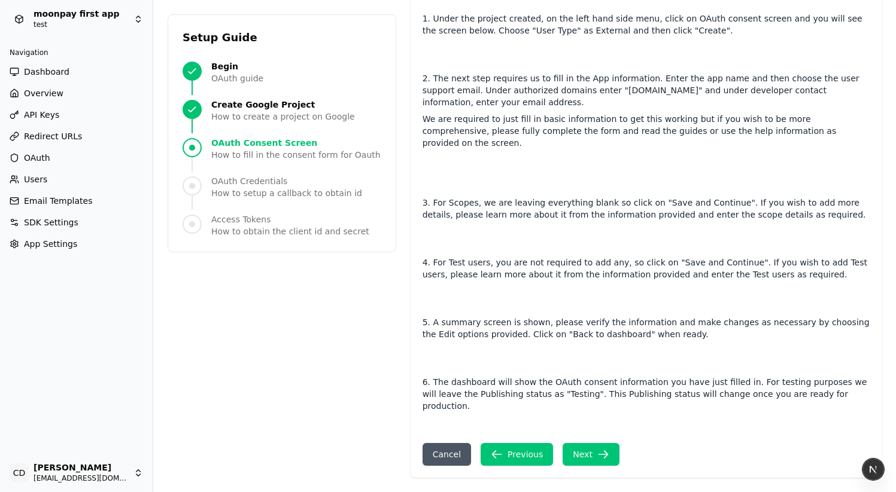
scroll to position [2907, 0]
click at [499, 456] on icon "button" at bounding box center [497, 455] width 12 height 12
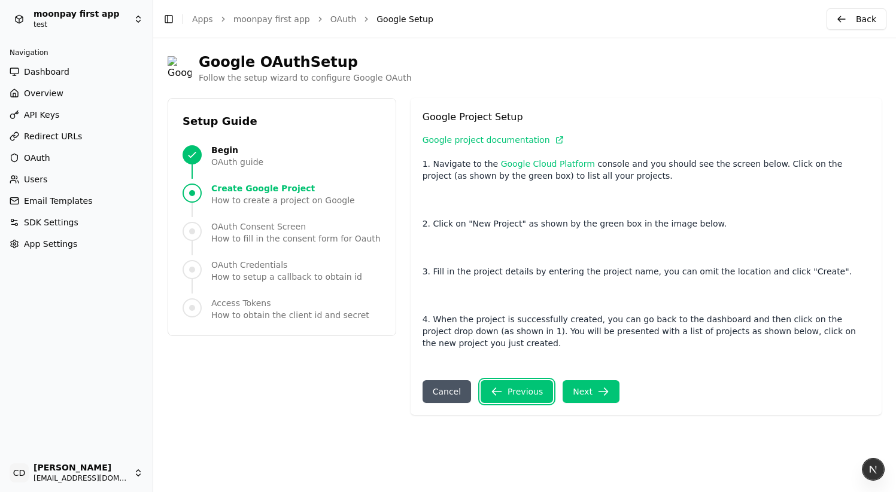
click at [522, 403] on button "Previous" at bounding box center [516, 391] width 72 height 23
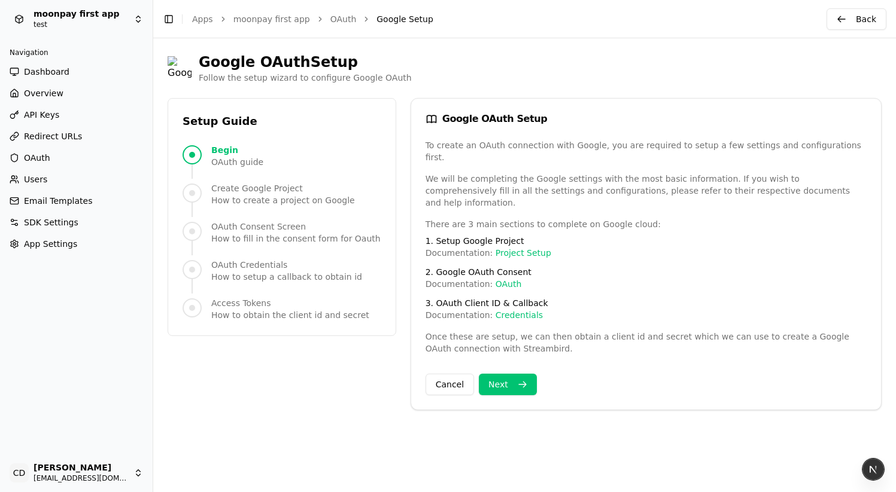
scroll to position [0, 0]
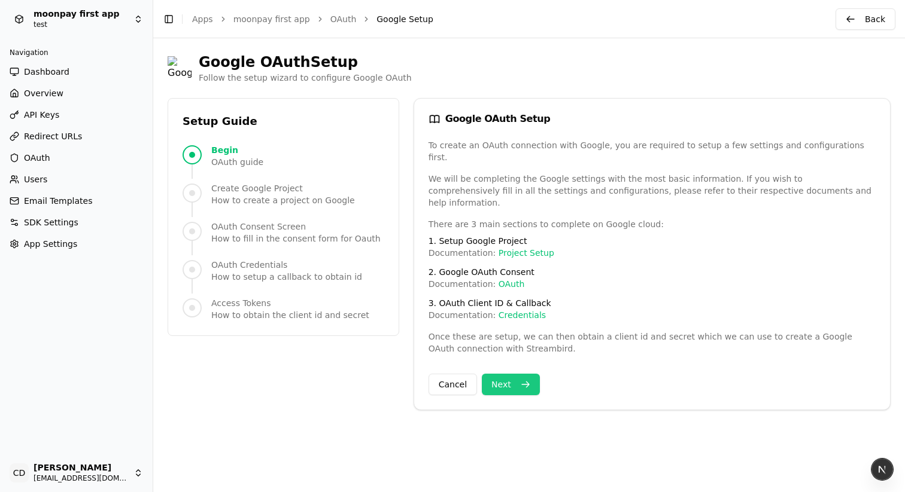
click at [514, 374] on button "Next" at bounding box center [511, 385] width 58 height 22
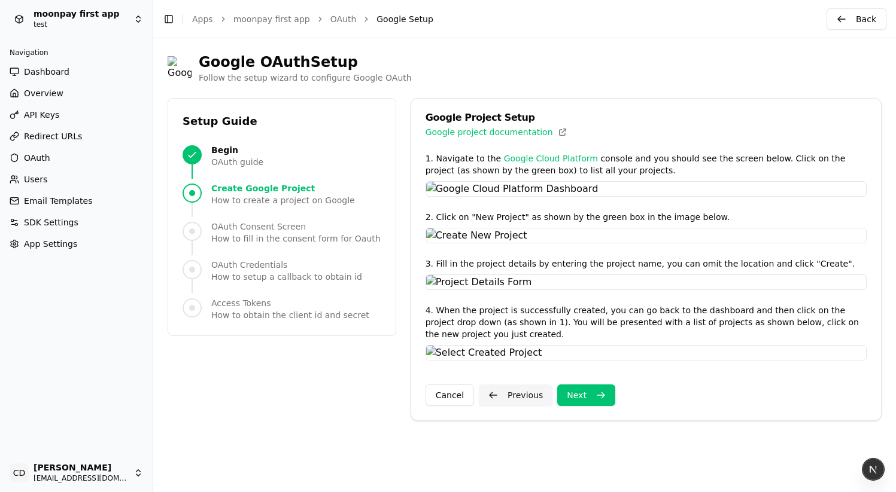
scroll to position [686, 0]
click at [587, 406] on button "Next" at bounding box center [586, 396] width 58 height 22
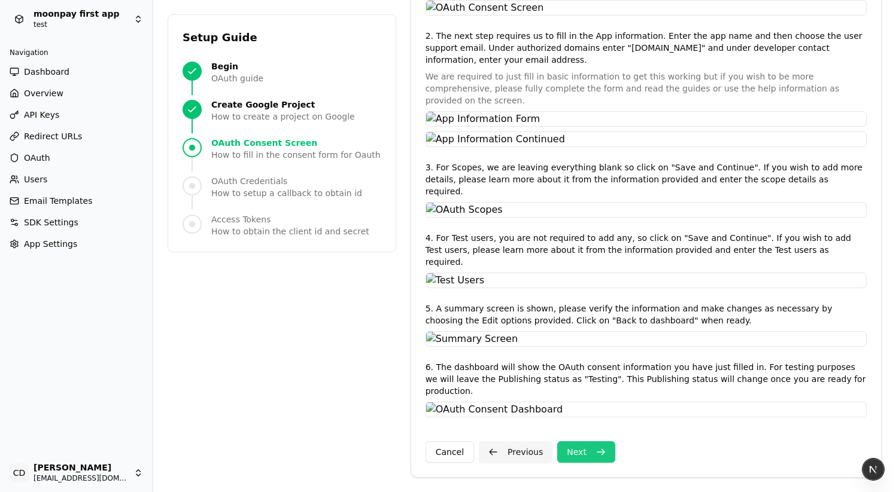
click at [576, 450] on button "Next" at bounding box center [586, 452] width 58 height 22
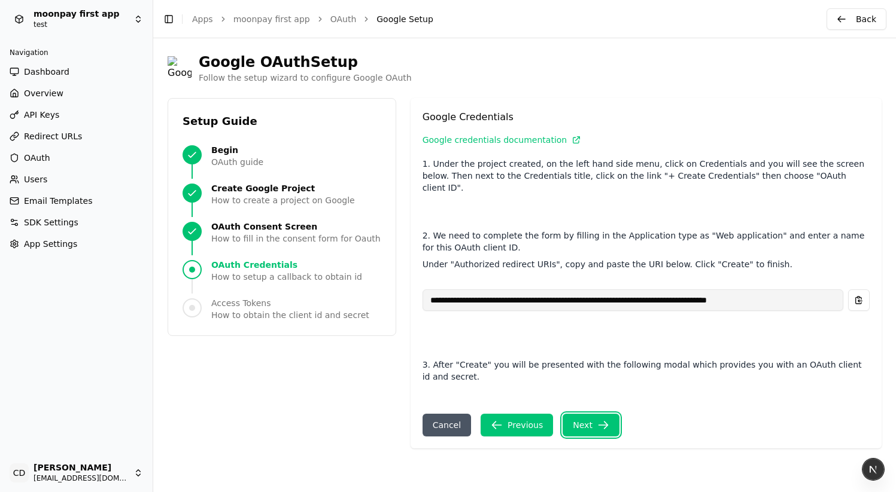
click at [590, 437] on button "Next" at bounding box center [590, 425] width 57 height 23
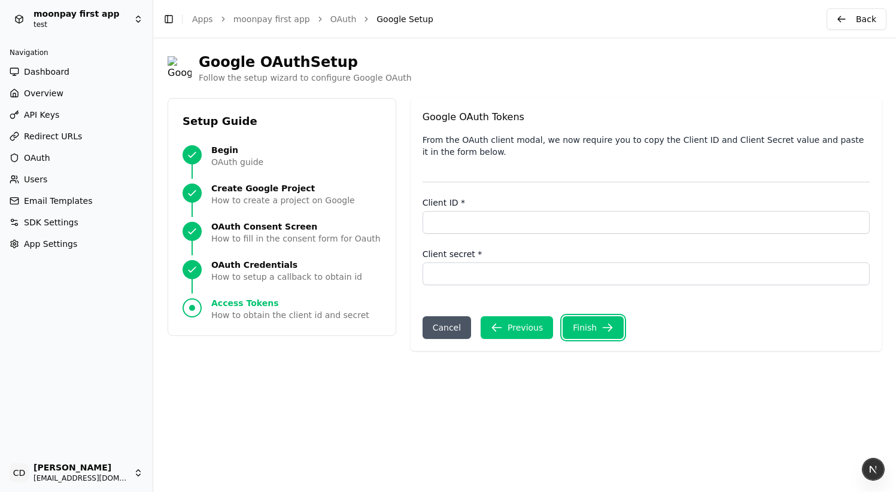
click at [590, 334] on div "Finish" at bounding box center [593, 328] width 41 height 12
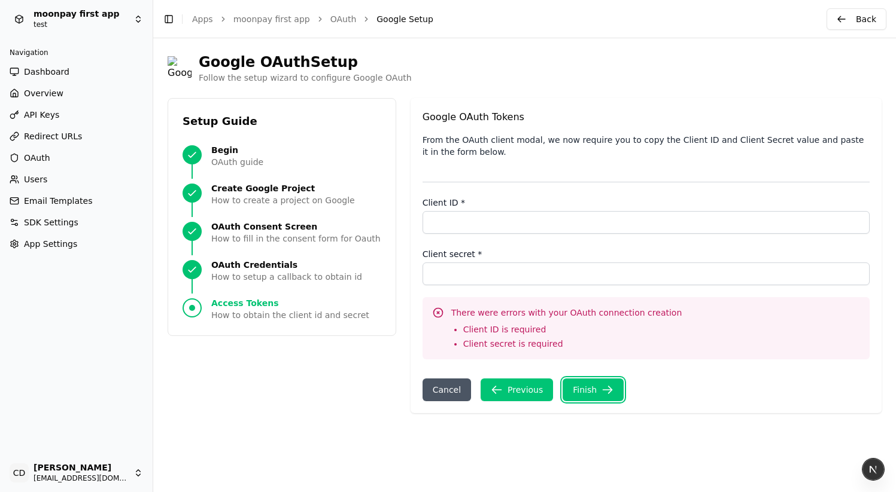
scroll to position [197, 0]
click at [522, 401] on button "Previous" at bounding box center [516, 390] width 72 height 23
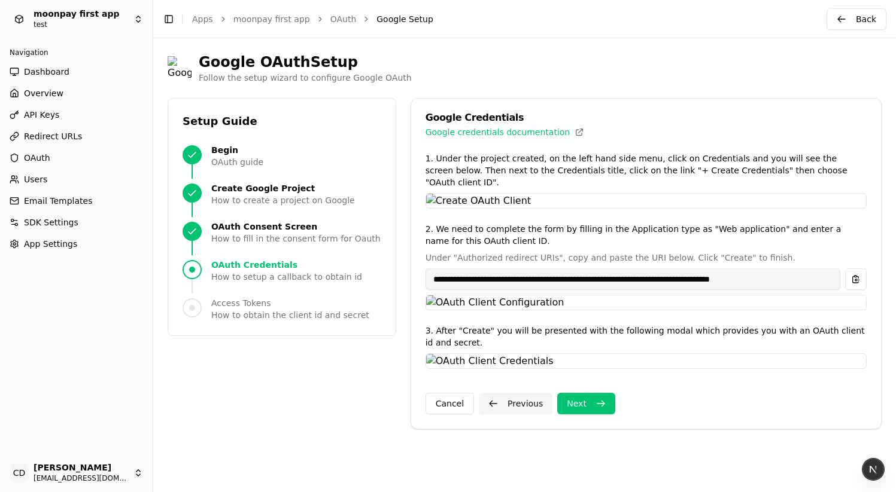
scroll to position [0, 0]
click at [239, 230] on span "OAuth Consent Screen" at bounding box center [295, 227] width 169 height 12
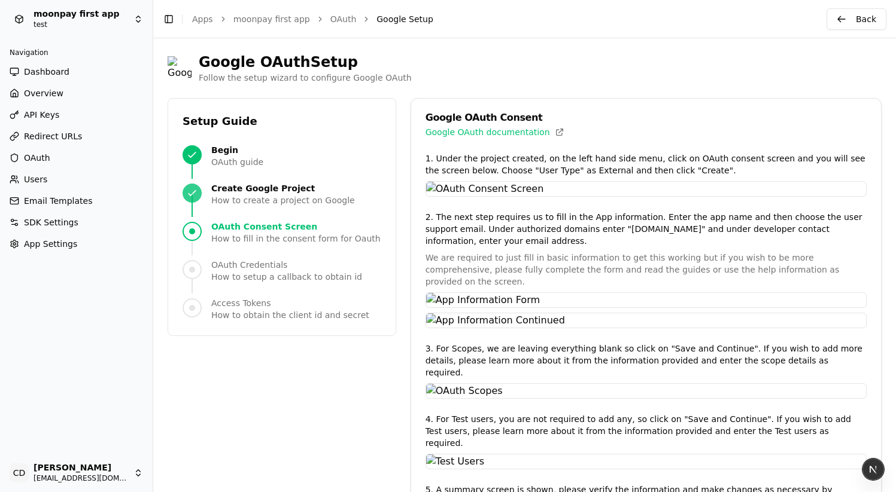
click at [242, 204] on span "How to create a project on Google" at bounding box center [283, 200] width 144 height 12
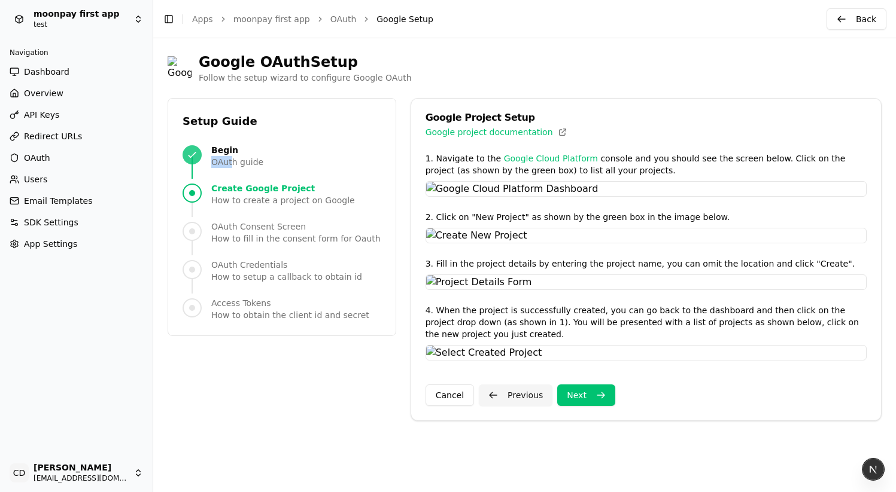
click at [235, 156] on span "OAuth guide" at bounding box center [237, 162] width 52 height 12
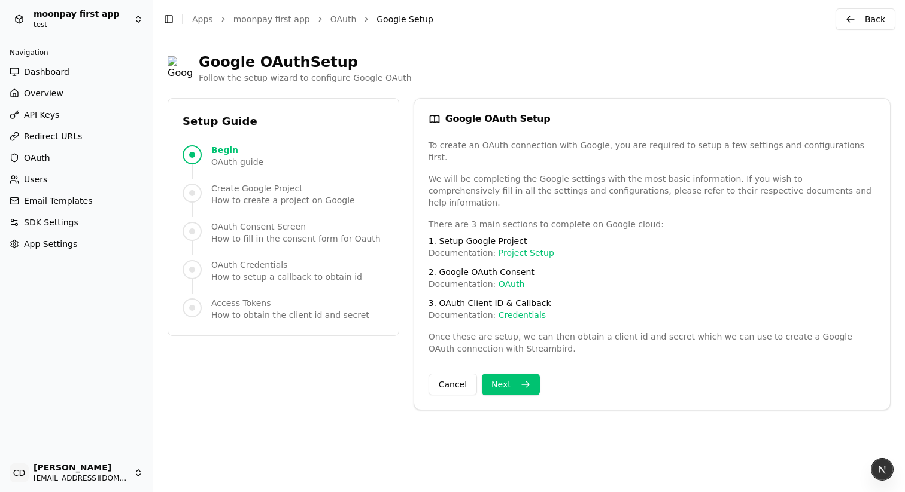
click at [235, 184] on span "Create Google Project" at bounding box center [283, 188] width 144 height 12
click at [234, 235] on span "How to fill in the consent form for Oauth" at bounding box center [295, 239] width 169 height 12
click at [237, 202] on span "How to create a project on Google" at bounding box center [283, 200] width 144 height 12
click at [242, 227] on span "OAuth Consent Screen" at bounding box center [295, 227] width 169 height 12
click at [240, 250] on ol "Begin OAuth guide Create Google Project How to create a project on Google OAuth…" at bounding box center [283, 232] width 202 height 177
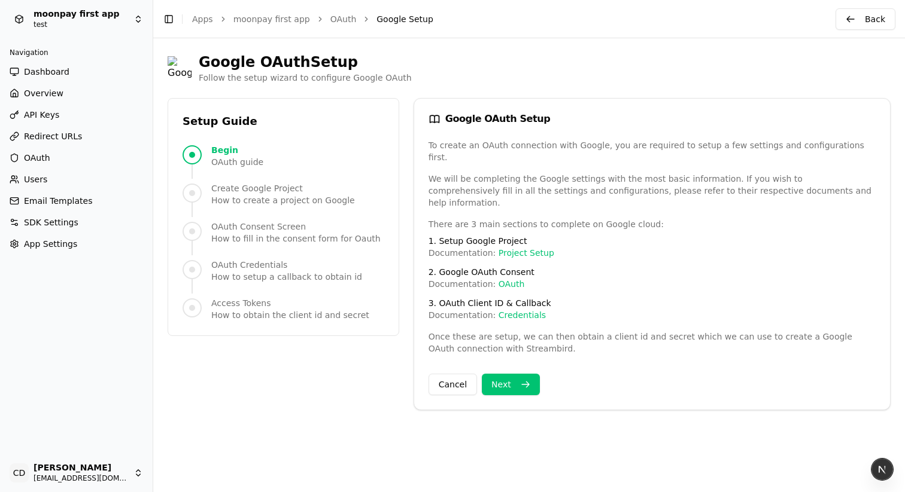
click at [240, 266] on span "OAuth Credentials" at bounding box center [286, 265] width 151 height 12
click at [229, 222] on span "OAuth Consent Screen" at bounding box center [295, 227] width 169 height 12
click at [225, 189] on span "Create Google Project" at bounding box center [283, 188] width 144 height 12
click at [275, 293] on ol "Begin OAuth guide Create Google Project How to create a project on Google OAuth…" at bounding box center [283, 232] width 202 height 177
click at [514, 382] on button "Next" at bounding box center [511, 385] width 58 height 22
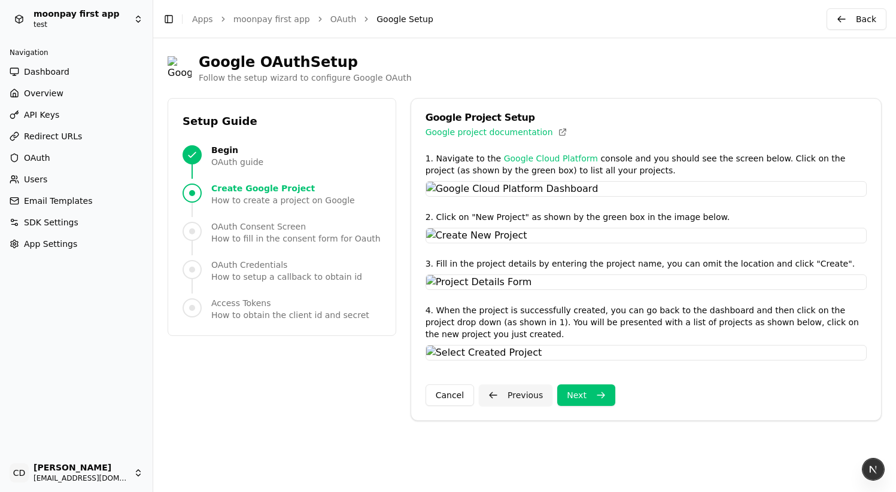
click at [248, 221] on span "OAuth Consent Screen" at bounding box center [295, 227] width 169 height 12
click at [233, 188] on span "Create Google Project" at bounding box center [283, 188] width 144 height 12
click at [249, 230] on span "OAuth Consent Screen" at bounding box center [295, 227] width 169 height 12
click at [585, 406] on button "Next" at bounding box center [586, 396] width 58 height 22
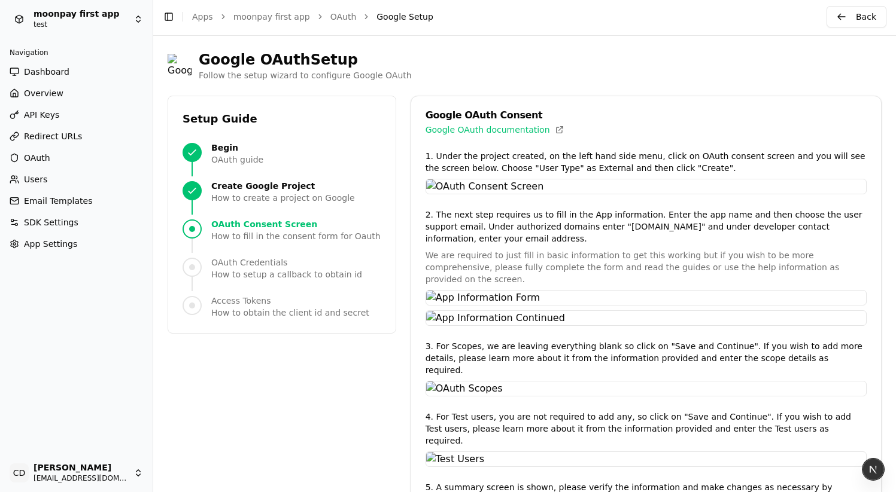
scroll to position [0, 0]
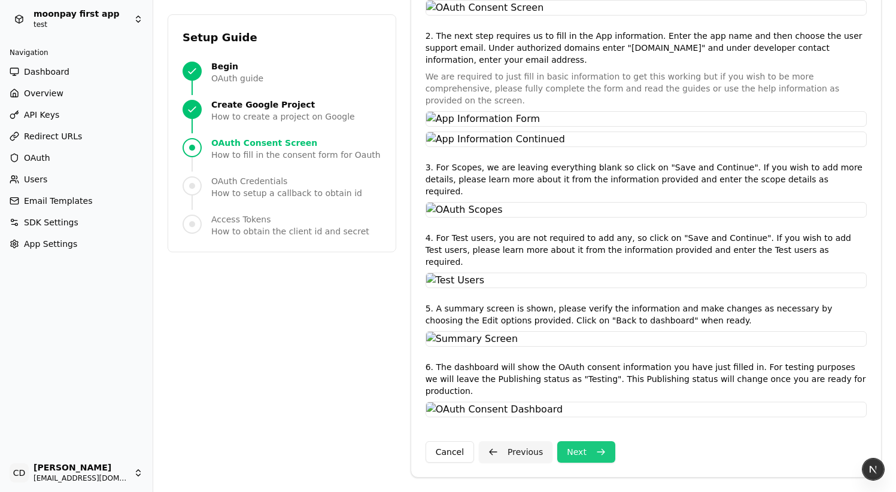
click at [590, 453] on button "Next" at bounding box center [586, 452] width 58 height 22
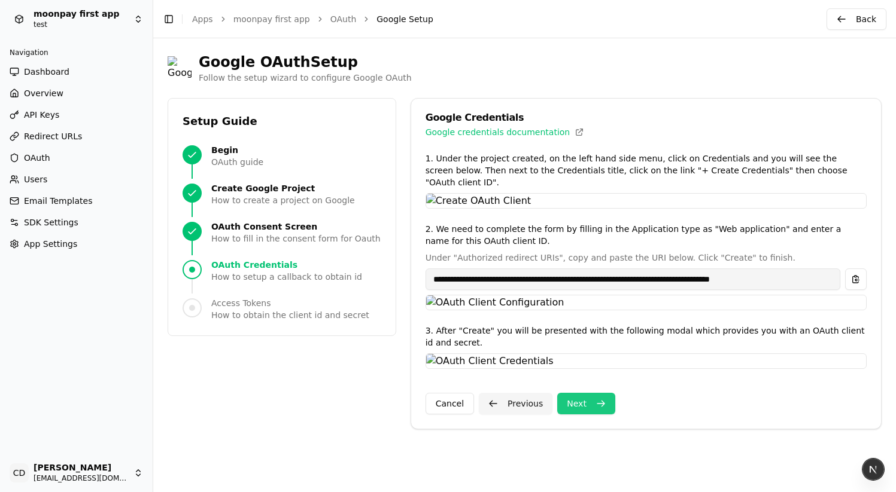
click at [590, 415] on button "Next" at bounding box center [586, 404] width 58 height 22
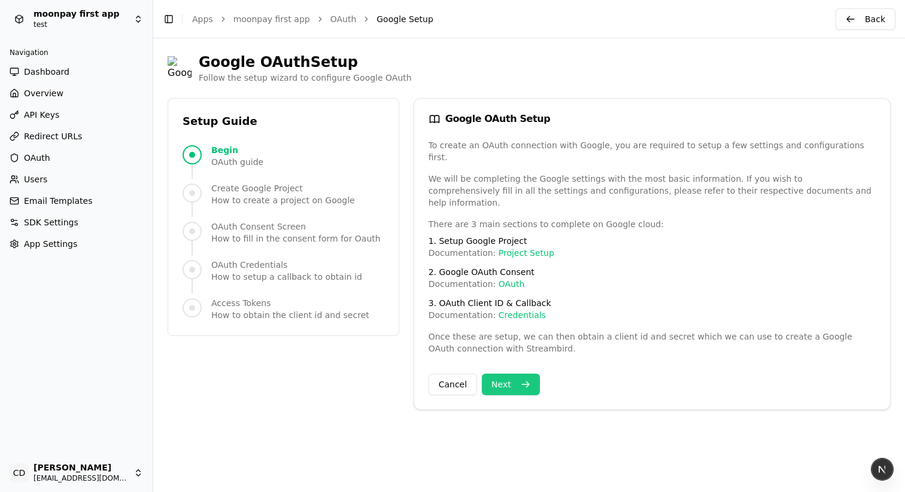
click at [500, 378] on button "Next" at bounding box center [511, 385] width 58 height 22
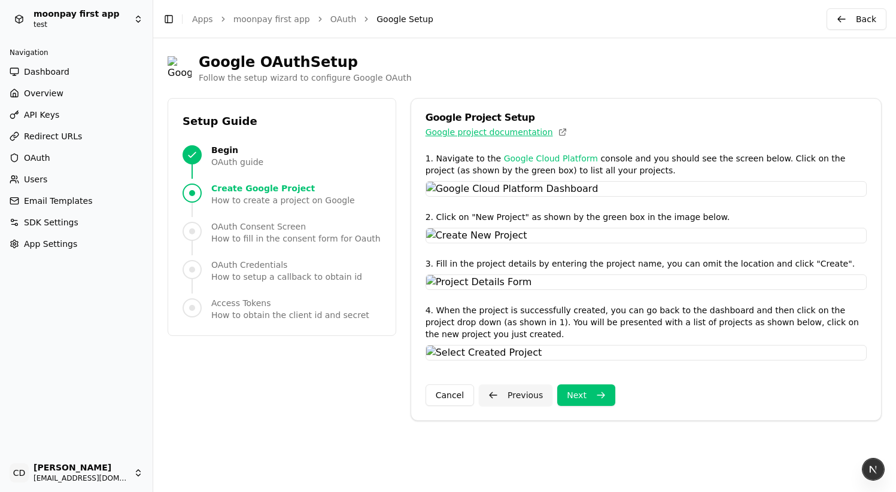
click at [469, 135] on link "Google project documentation" at bounding box center [488, 132] width 127 height 12
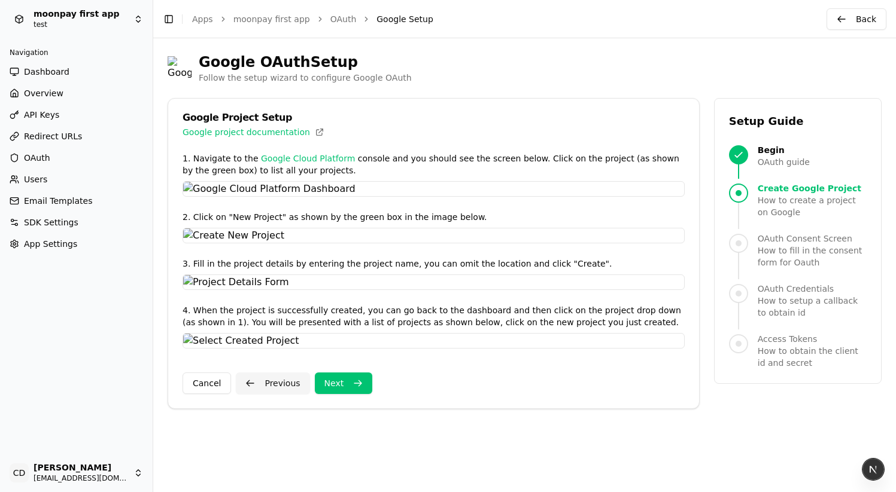
scroll to position [785, 0]
click at [751, 233] on div "OAuth Consent Screen How to fill in the consent form for Oauth" at bounding box center [798, 251] width 138 height 36
click at [339, 394] on button "Next" at bounding box center [344, 384] width 58 height 22
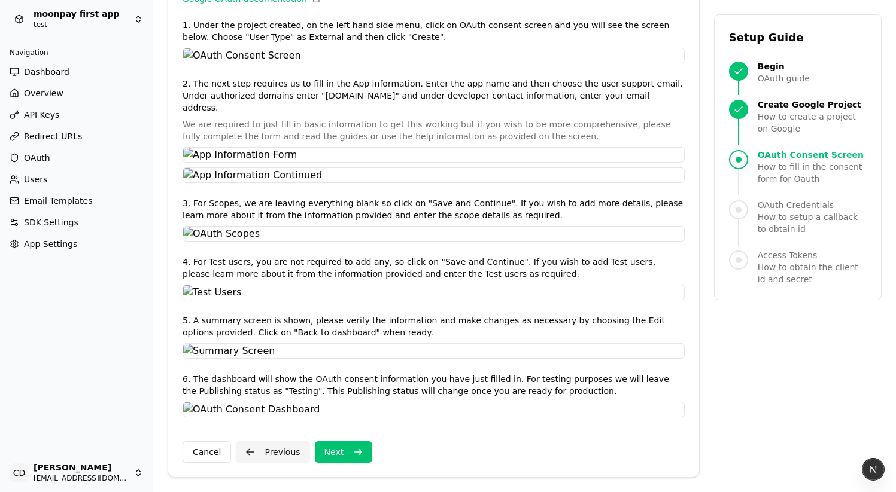
scroll to position [21, 0]
click at [356, 448] on button "Next" at bounding box center [344, 452] width 58 height 22
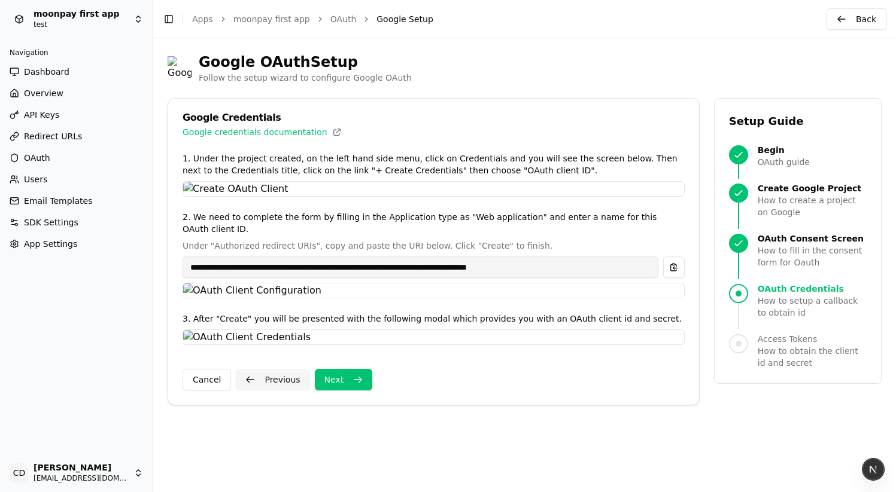
scroll to position [0, 0]
click at [751, 337] on div "Access Tokens How to obtain the client id and secret" at bounding box center [798, 351] width 138 height 36
click at [752, 301] on div "OAuth Credentials How to setup a callback to obtain id" at bounding box center [798, 301] width 138 height 36
click at [763, 240] on span "OAuth Consent Screen" at bounding box center [811, 239] width 109 height 12
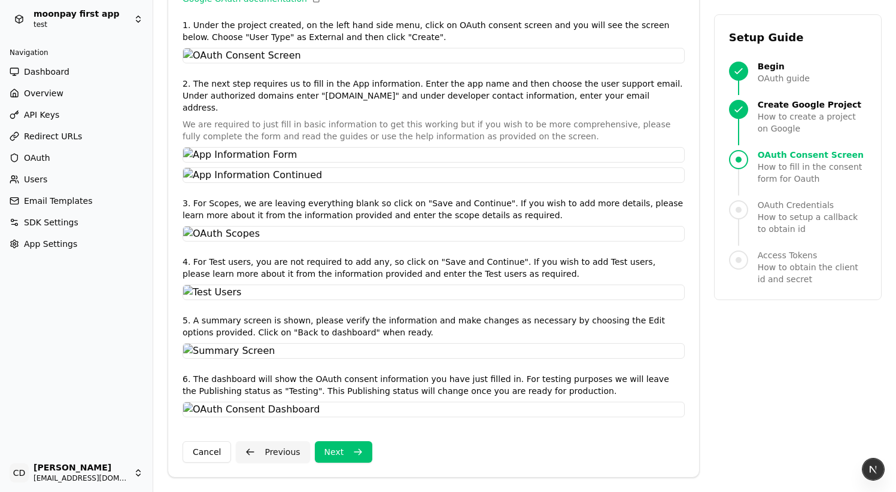
scroll to position [2035, 0]
click at [757, 162] on span "How to fill in the consent form for Oauth" at bounding box center [811, 173] width 109 height 24
click at [763, 112] on span "How to create a project on Google" at bounding box center [811, 123] width 109 height 24
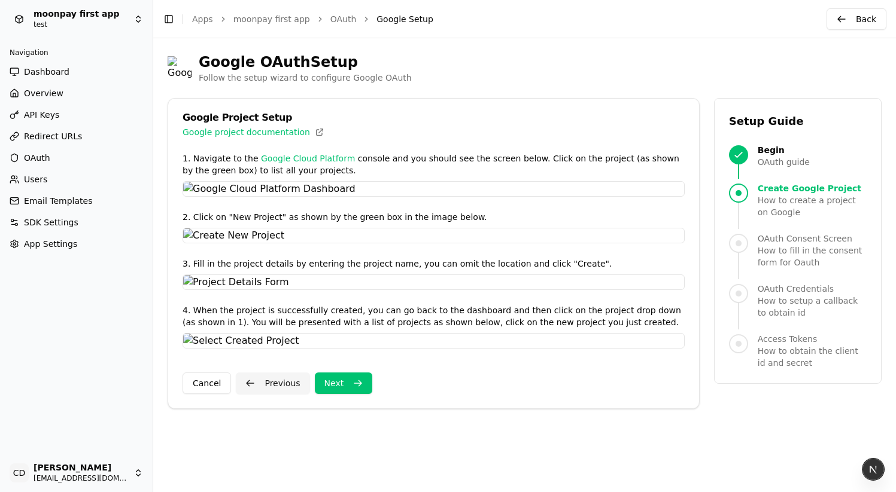
scroll to position [785, 0]
click at [759, 156] on span "OAuth guide" at bounding box center [783, 162] width 52 height 12
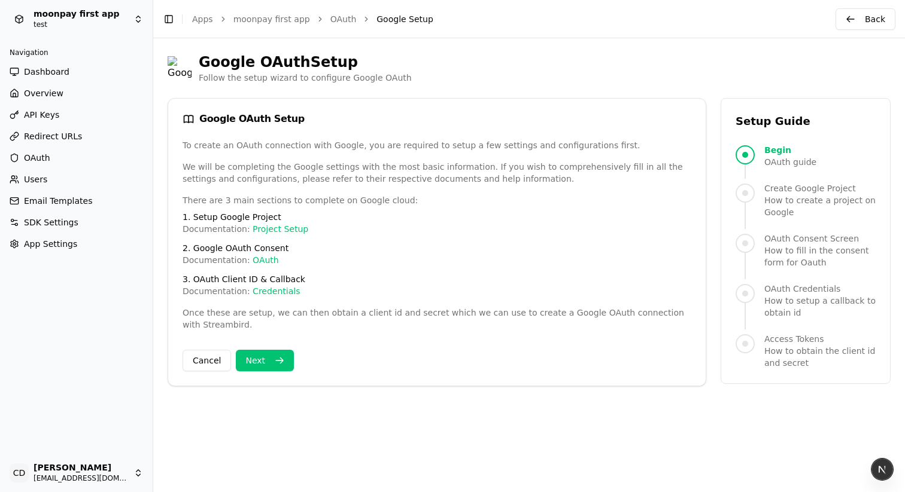
click at [818, 240] on span "OAuth Consent Screen" at bounding box center [819, 239] width 111 height 12
click at [753, 187] on span "Progress" at bounding box center [744, 193] width 19 height 22
click at [269, 357] on button "Next" at bounding box center [265, 361] width 58 height 22
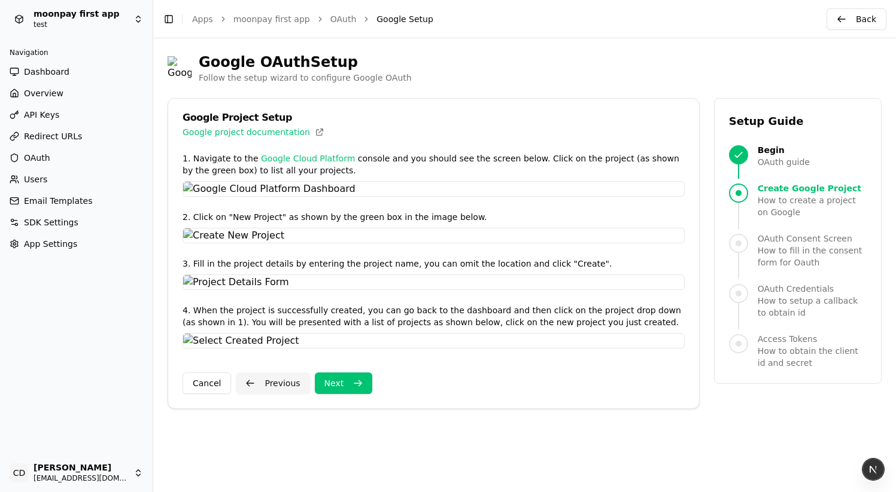
scroll to position [785, 0]
click at [347, 394] on button "Next" at bounding box center [344, 384] width 58 height 22
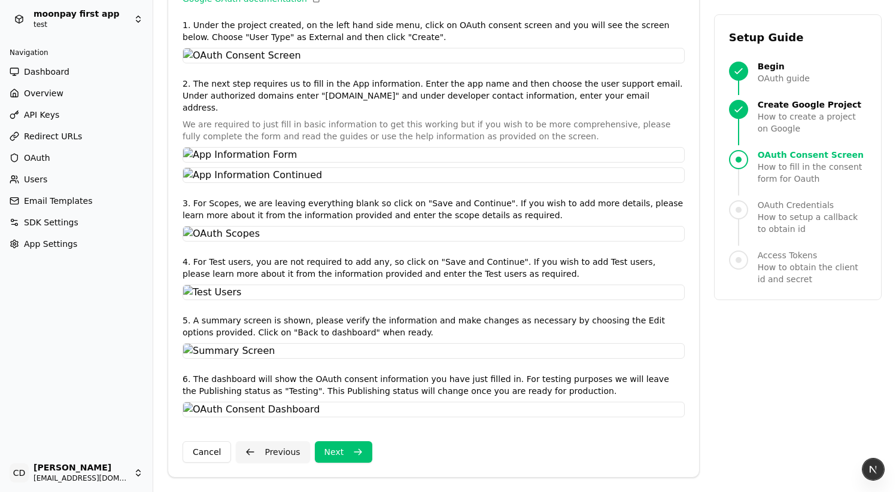
scroll to position [0, 0]
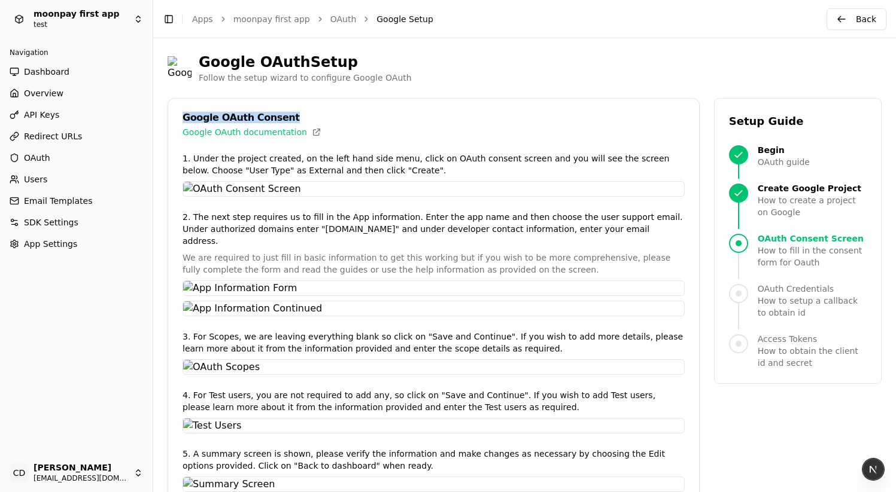
drag, startPoint x: 286, startPoint y: 117, endPoint x: 186, endPoint y: 116, distance: 99.9
click at [186, 116] on div "Google OAuth Consent" at bounding box center [433, 118] width 502 height 10
copy div "Google OAuth Consent"
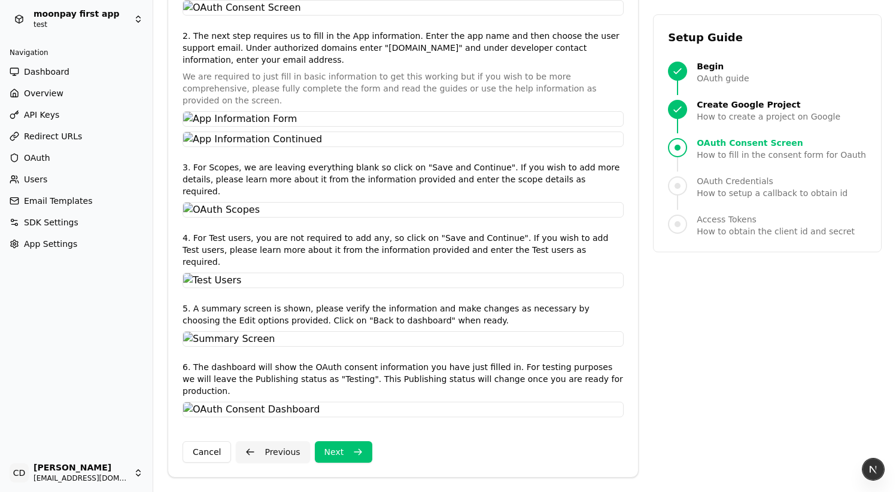
scroll to position [2786, 0]
click at [330, 453] on button "Next" at bounding box center [344, 452] width 58 height 22
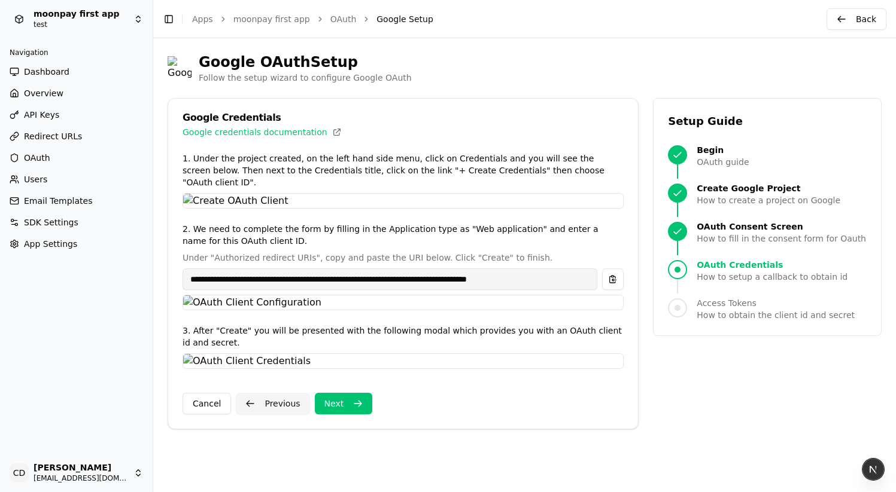
scroll to position [0, 0]
click at [686, 279] on span "Progress" at bounding box center [677, 270] width 19 height 22
click at [689, 227] on div "OAuth Consent Screen How to fill in the consent form for Oauth" at bounding box center [767, 233] width 199 height 24
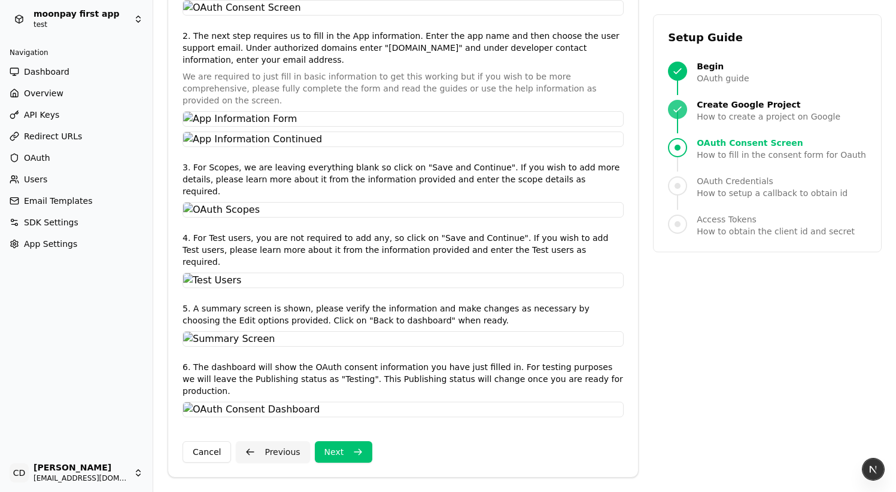
click at [721, 108] on span "Create Google Project" at bounding box center [768, 105] width 144 height 12
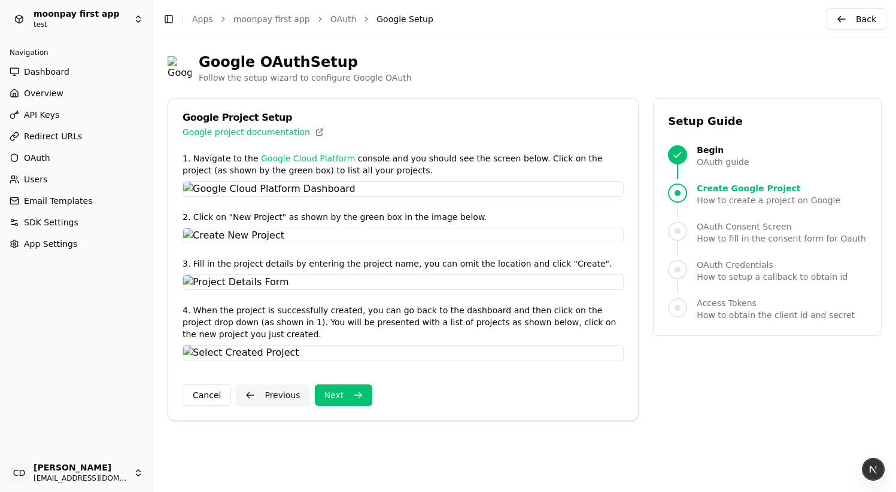
scroll to position [686, 0]
click at [348, 406] on button "Next" at bounding box center [344, 396] width 58 height 22
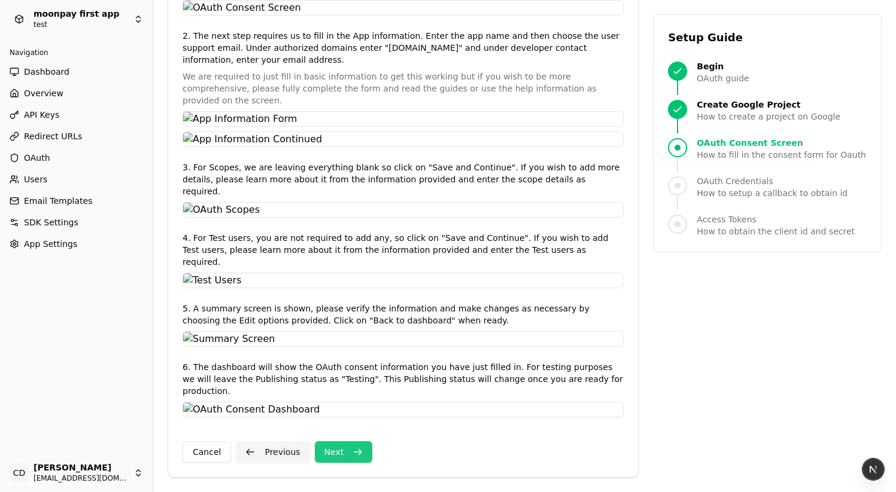
scroll to position [2786, 0]
click at [344, 452] on button "Next" at bounding box center [344, 452] width 58 height 22
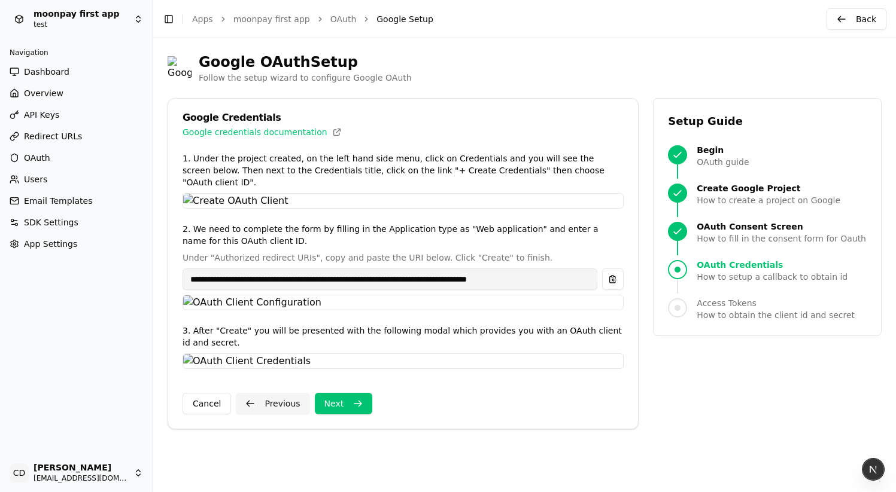
scroll to position [824, 0]
click at [705, 233] on span "How to fill in the consent form for Oauth" at bounding box center [780, 239] width 169 height 12
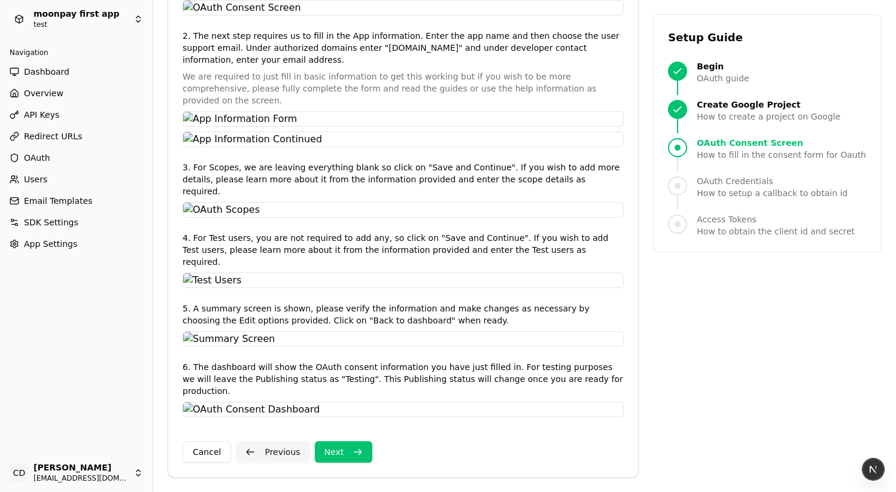
scroll to position [0, 0]
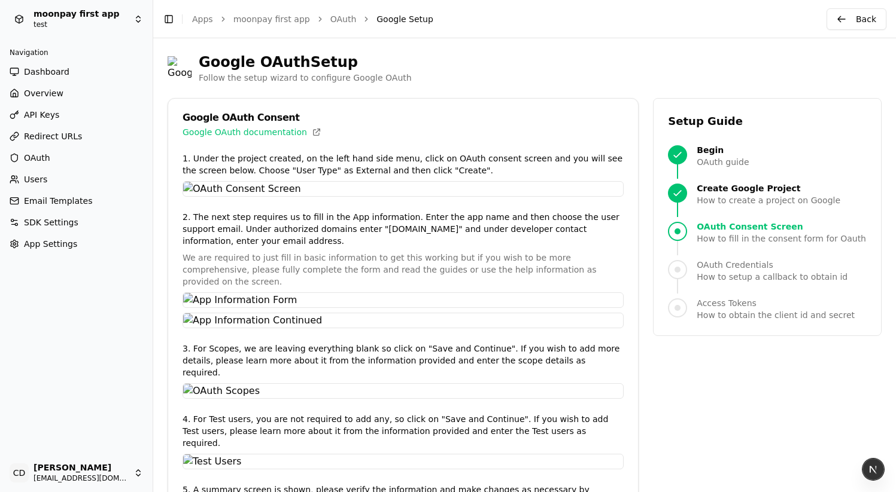
click at [709, 310] on span "How to obtain the client id and secret" at bounding box center [775, 315] width 158 height 12
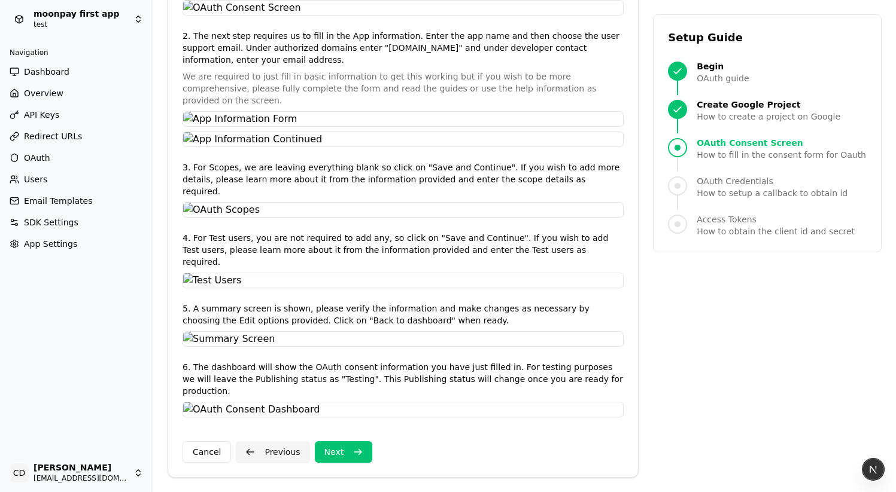
click at [354, 462] on button "Next" at bounding box center [344, 452] width 58 height 22
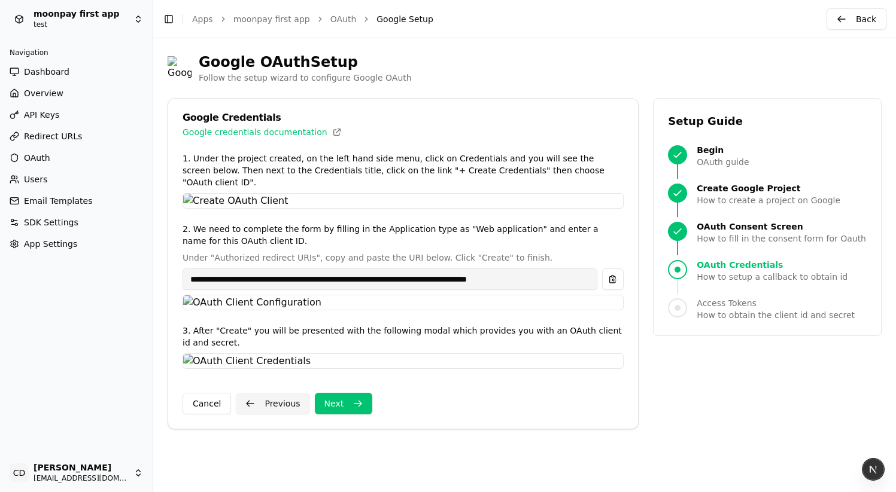
scroll to position [824, 0]
click at [351, 415] on button "Next" at bounding box center [344, 404] width 58 height 22
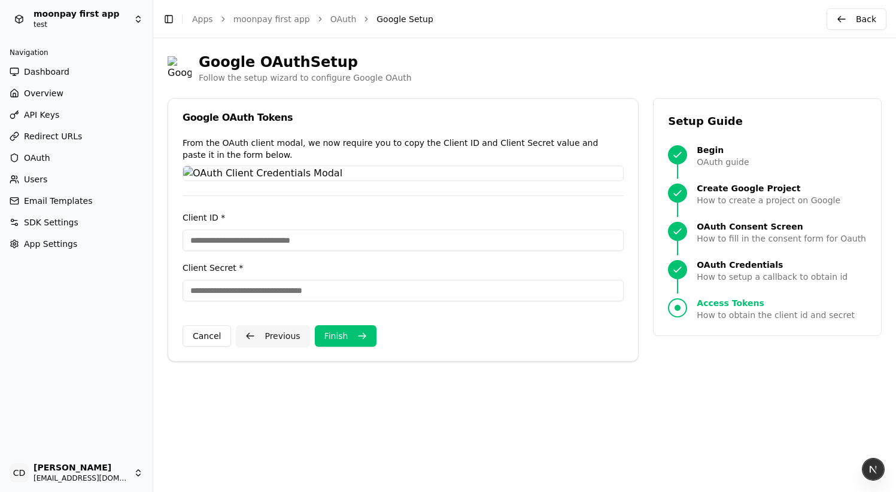
scroll to position [127, 0]
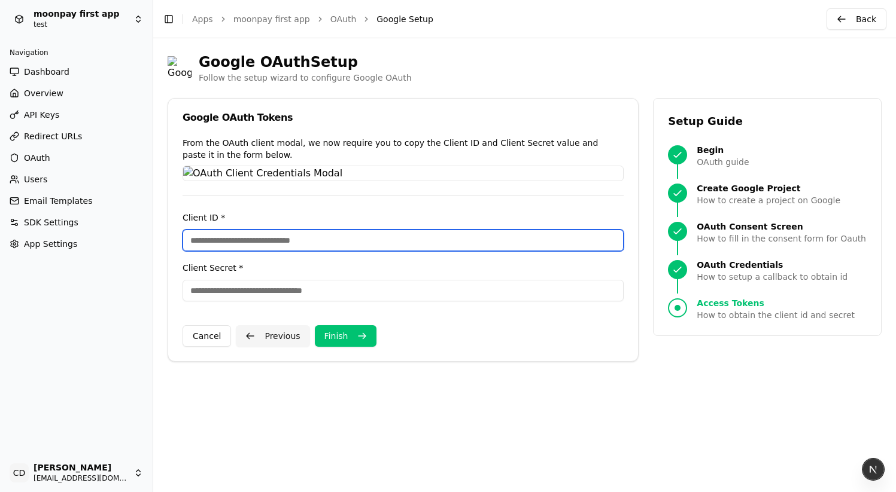
click at [226, 251] on input "Client ID *" at bounding box center [402, 241] width 441 height 22
type input "***"
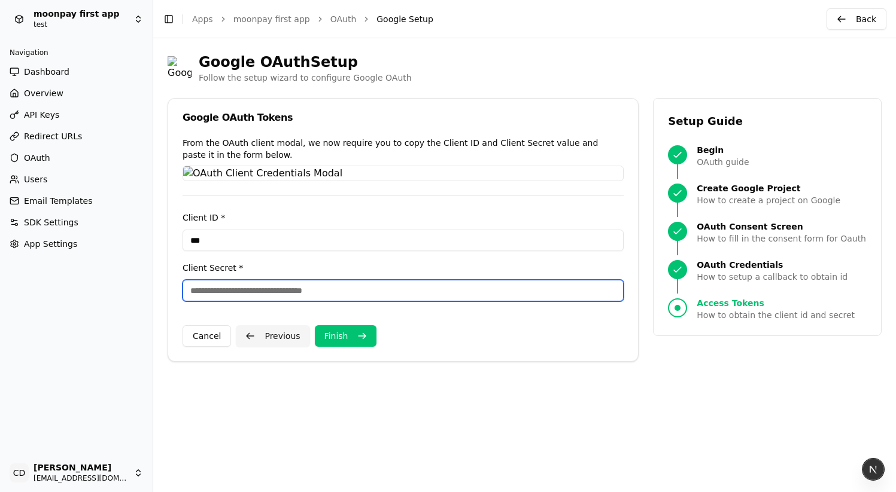
click at [221, 302] on input "Client Secret *" at bounding box center [402, 291] width 441 height 22
type input "***"
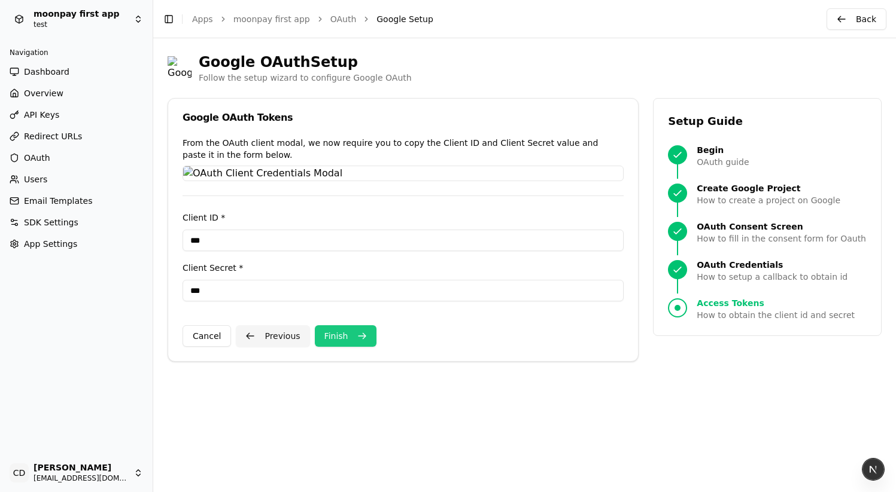
click at [350, 347] on button "Finish" at bounding box center [346, 336] width 62 height 22
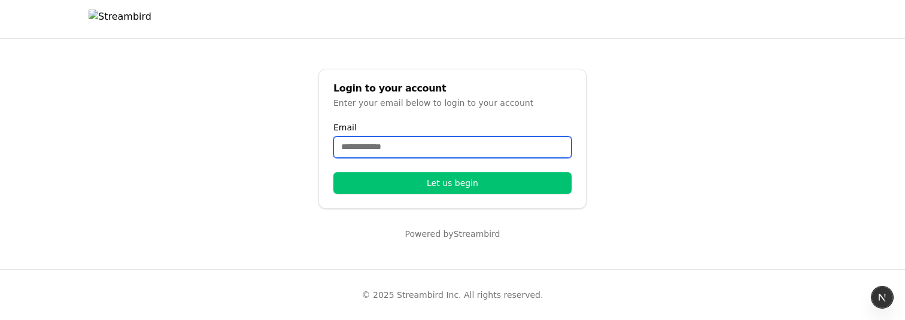
click at [373, 144] on input "Email" at bounding box center [452, 147] width 238 height 22
type input "**********"
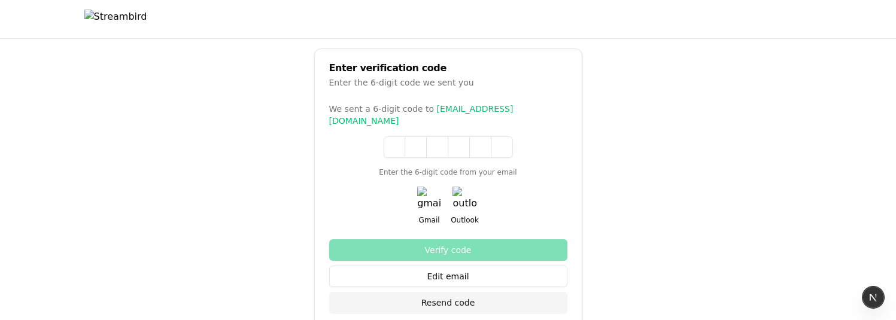
click at [433, 187] on img "button" at bounding box center [429, 199] width 24 height 24
click at [393, 136] on input at bounding box center [459, 147] width 153 height 22
paste input "******"
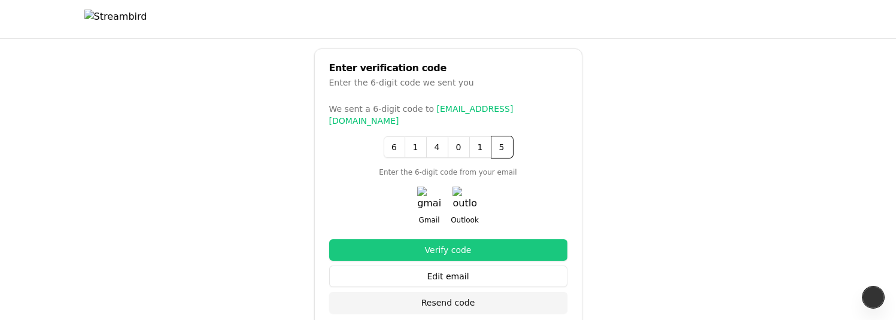
type input "******"
click at [433, 241] on button "Verify code" at bounding box center [448, 250] width 238 height 22
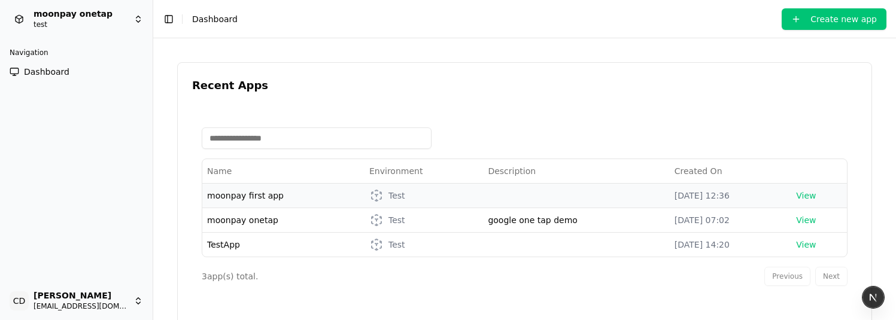
click at [231, 196] on span "moonpay first app" at bounding box center [245, 196] width 77 height 10
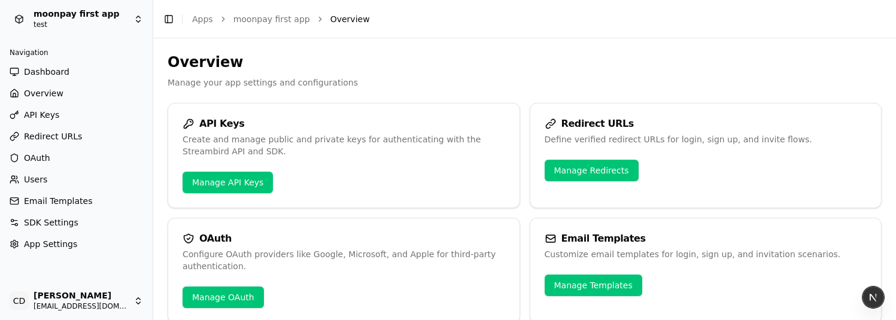
click at [38, 157] on span "OAuth" at bounding box center [37, 158] width 26 height 12
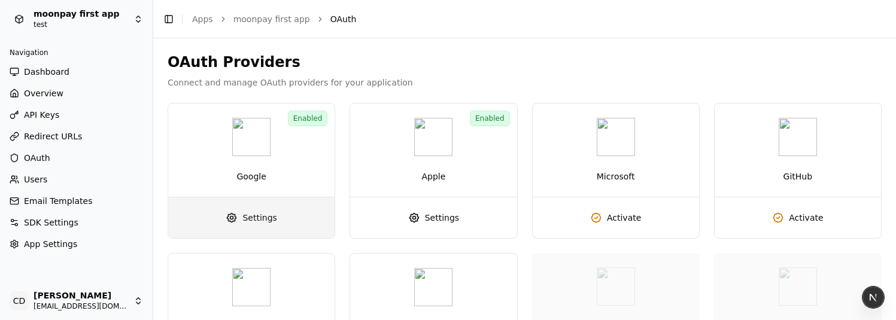
click at [257, 219] on span "Settings" at bounding box center [259, 218] width 34 height 12
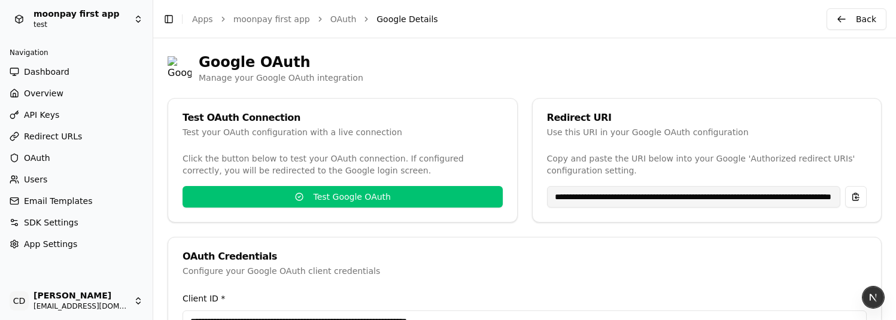
click at [50, 18] on html "**********" at bounding box center [448, 160] width 896 height 320
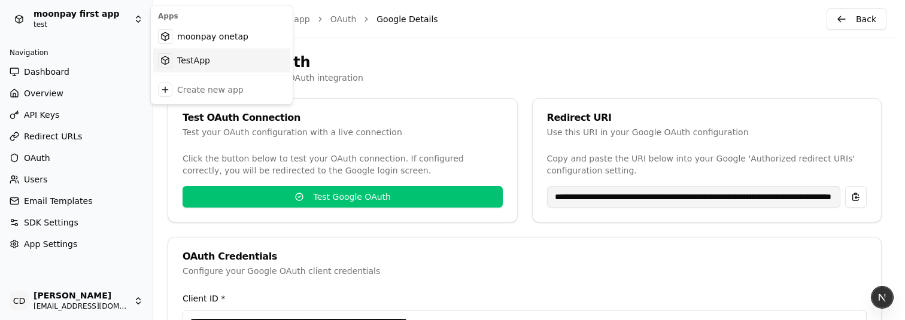
click at [181, 59] on div "TestApp" at bounding box center [221, 60] width 137 height 24
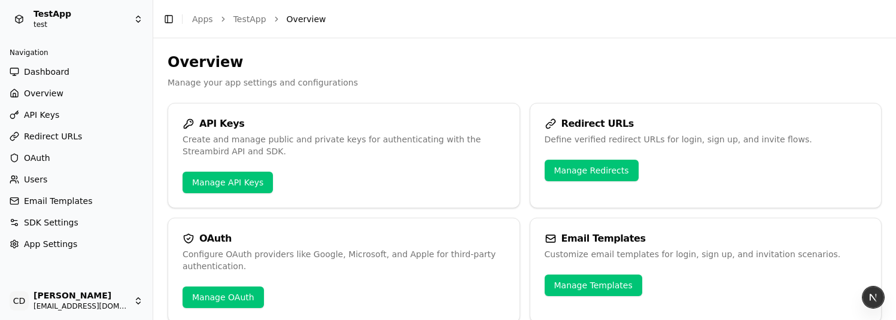
click at [39, 154] on span "OAuth" at bounding box center [37, 158] width 26 height 12
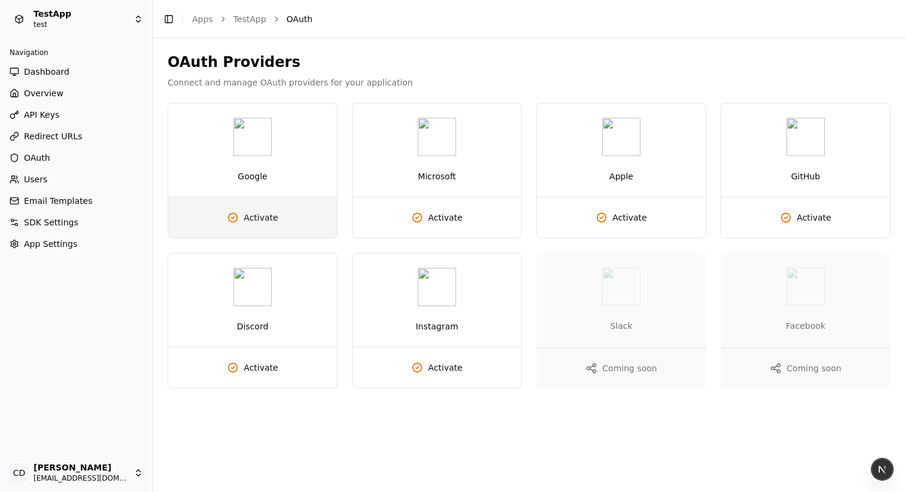
click at [266, 217] on span "Activate" at bounding box center [260, 218] width 34 height 12
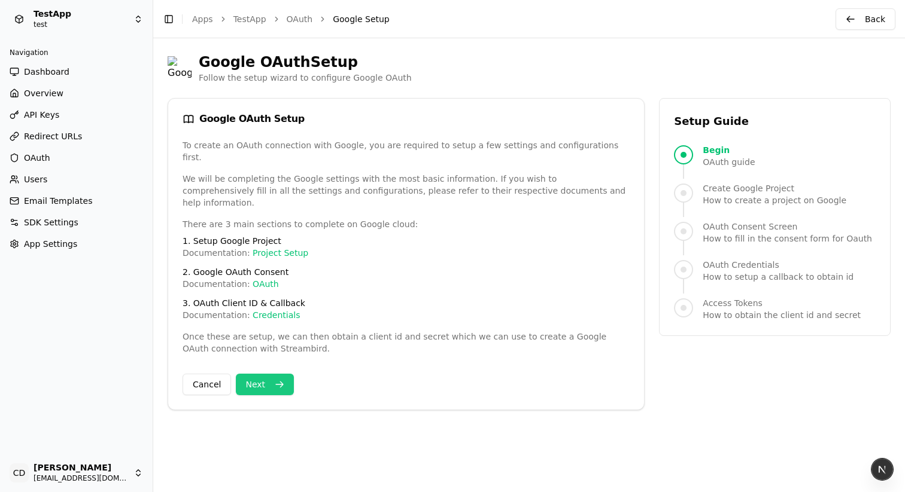
click at [264, 374] on button "Next" at bounding box center [265, 385] width 58 height 22
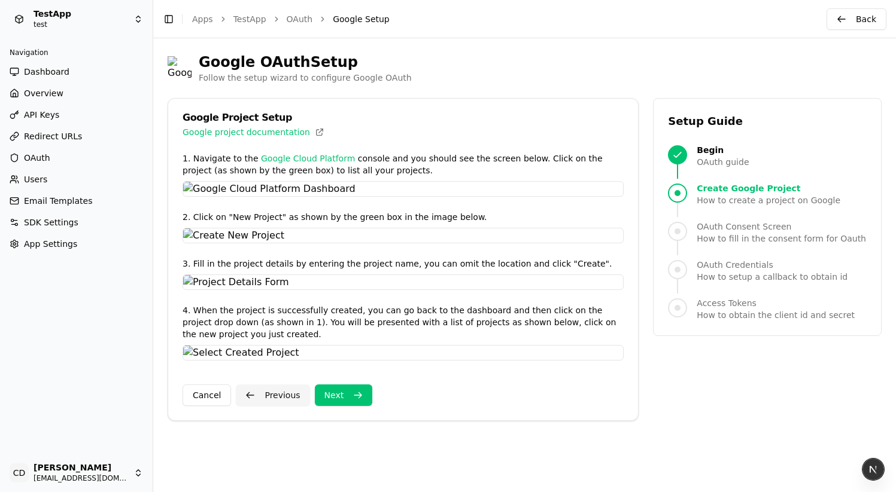
click at [356, 406] on button "Next" at bounding box center [344, 396] width 58 height 22
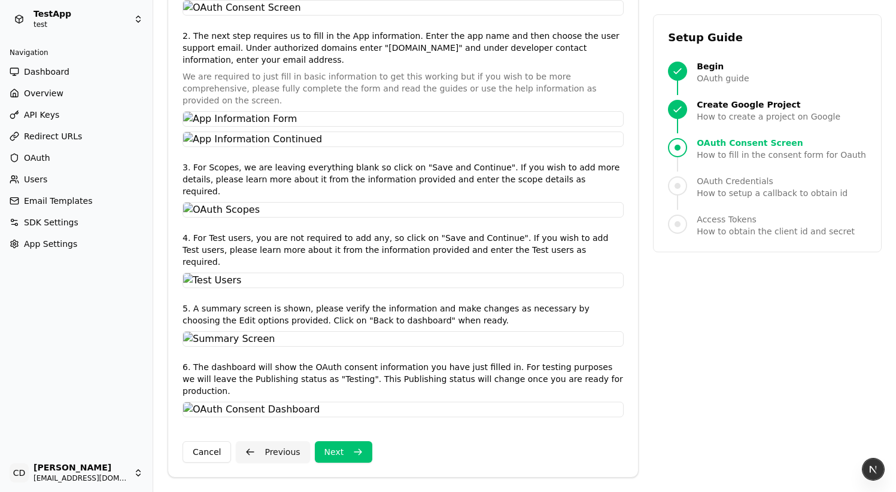
click at [339, 445] on button "Next" at bounding box center [344, 452] width 58 height 22
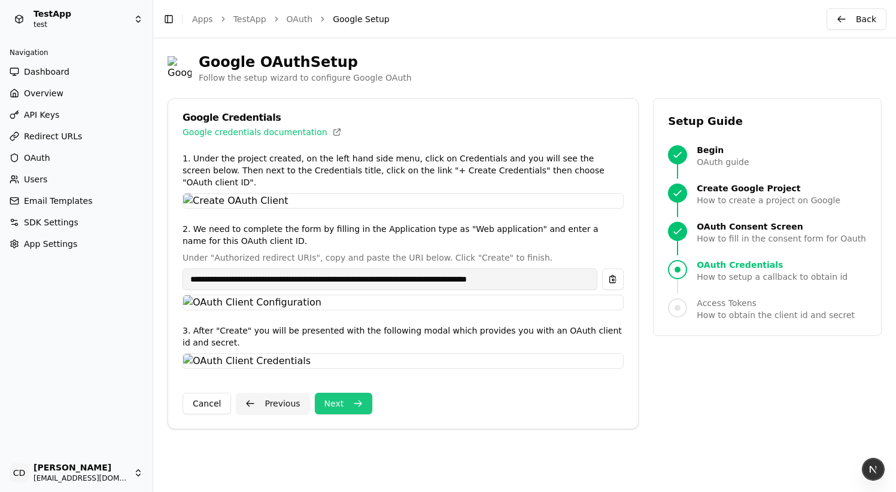
click at [344, 415] on button "Next" at bounding box center [344, 404] width 58 height 22
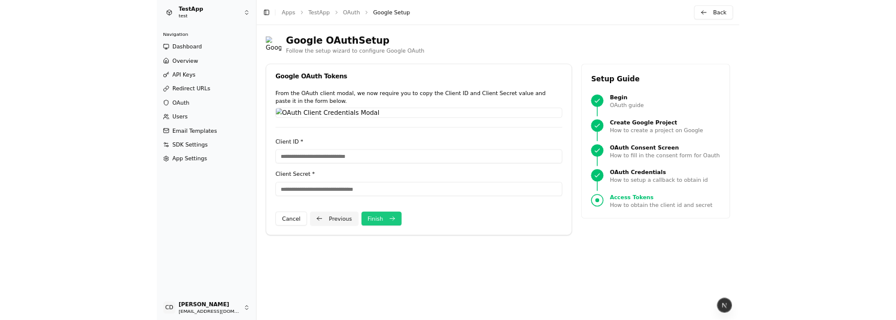
scroll to position [127, 0]
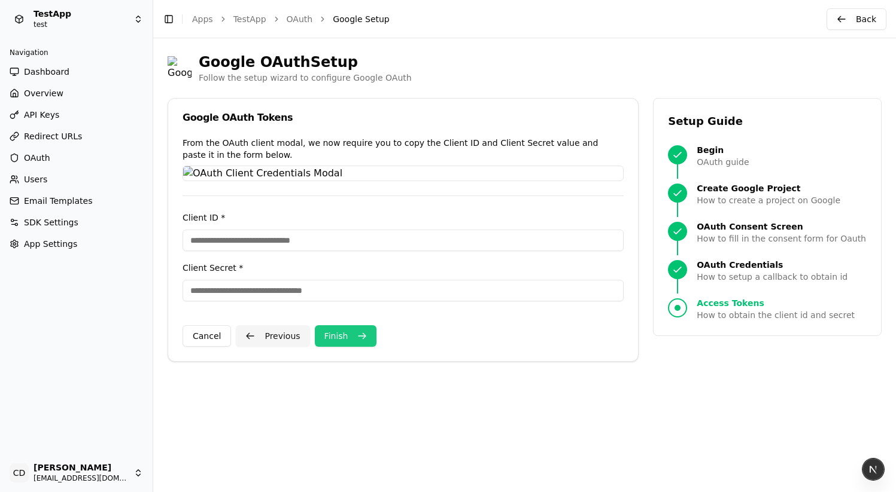
click at [344, 347] on button "Finish" at bounding box center [346, 336] width 62 height 22
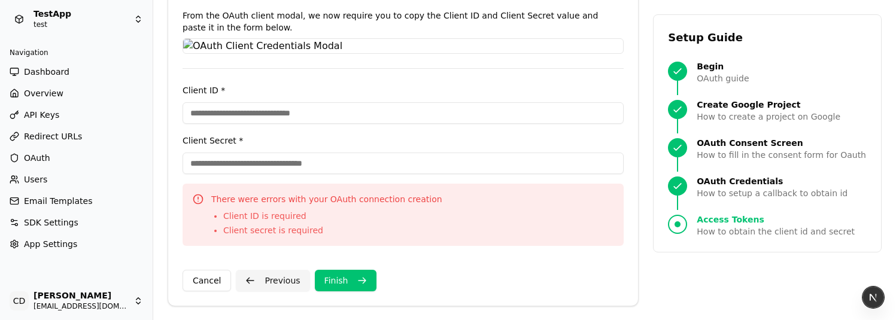
scroll to position [371, 0]
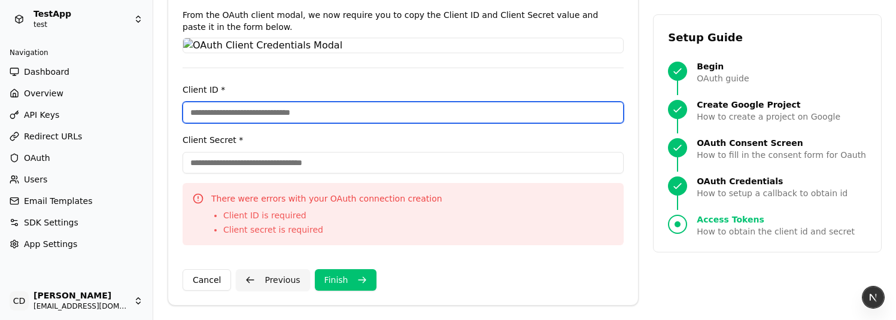
click at [196, 111] on input "Client ID *" at bounding box center [402, 113] width 441 height 22
type input "***"
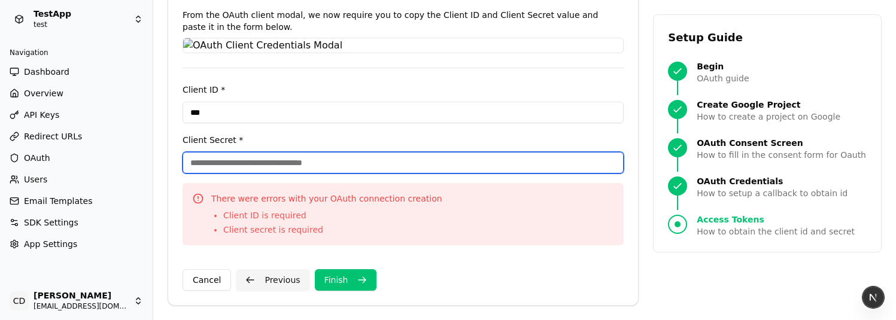
click at [213, 157] on input "Client Secret *" at bounding box center [402, 163] width 441 height 22
type input "***"
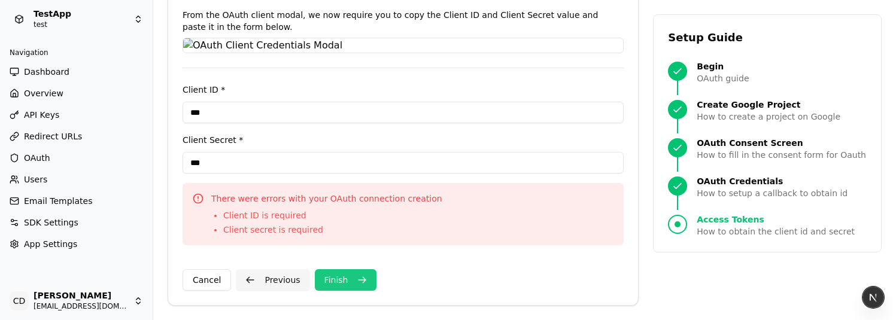
click at [340, 279] on button "Finish" at bounding box center [346, 280] width 62 height 22
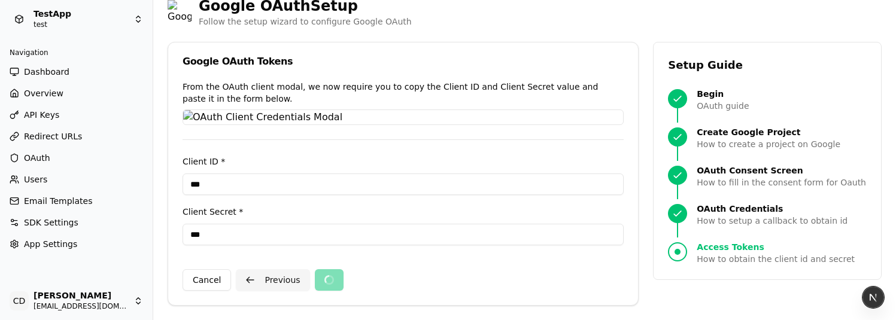
scroll to position [300, 0]
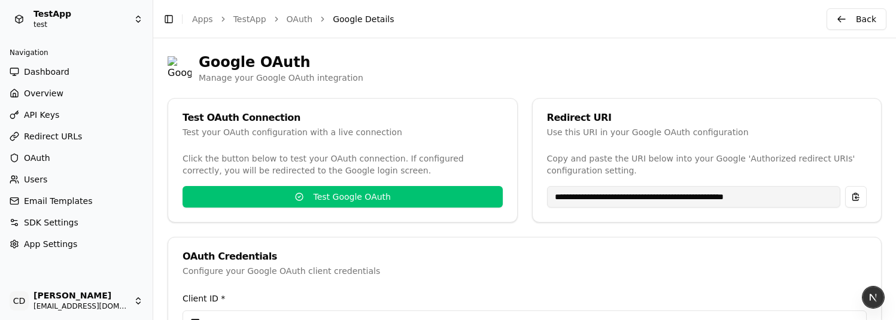
type input "**********"
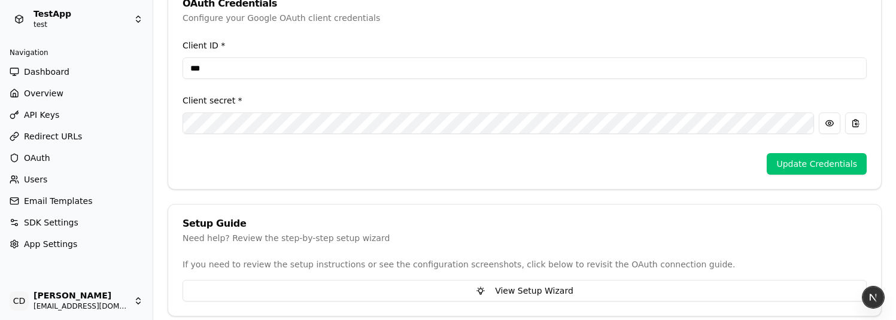
scroll to position [264, 0]
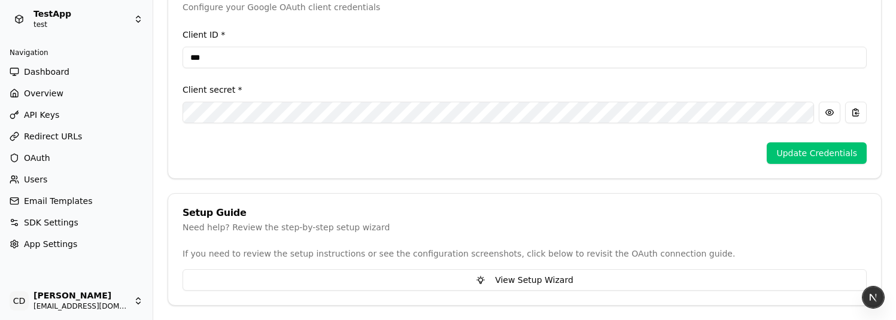
click at [38, 157] on span "OAuth" at bounding box center [37, 158] width 26 height 12
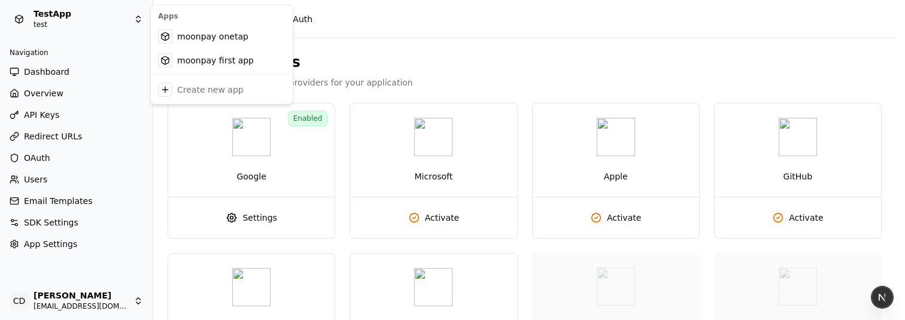
click at [79, 17] on html "TestApp test Navigation Dashboard Overview API Keys Redirect URLs OAuth Users E…" at bounding box center [452, 160] width 905 height 320
click at [175, 41] on div "moonpay onetap" at bounding box center [221, 37] width 137 height 24
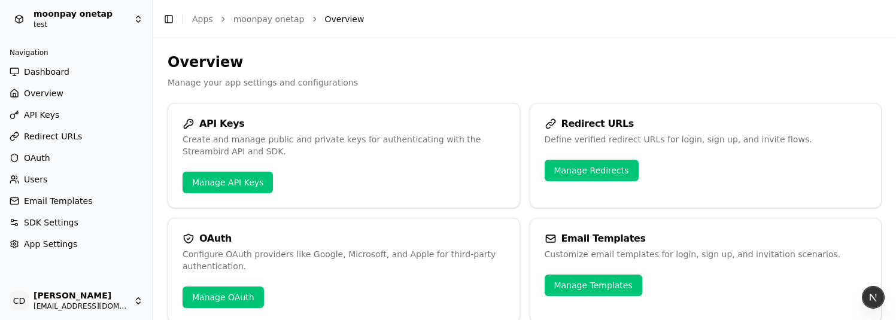
click at [32, 154] on span "OAuth" at bounding box center [37, 158] width 26 height 12
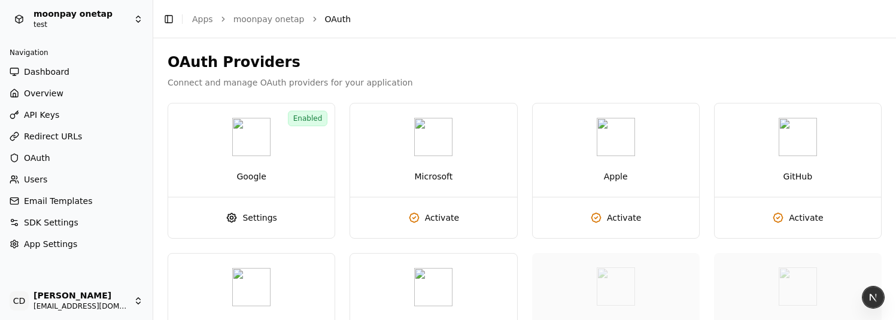
click at [78, 19] on html "moonpay onetap test Navigation Dashboard Overview API Keys Redirect URLs OAuth …" at bounding box center [448, 160] width 896 height 320
click at [84, 16] on html "moonpay onetap test Navigation Dashboard Overview API Keys Redirect URLs OAuth …" at bounding box center [448, 160] width 896 height 320
click at [80, 13] on html "moonpay onetap test Navigation Dashboard Overview API Keys Redirect URLs OAuth …" at bounding box center [448, 160] width 896 height 320
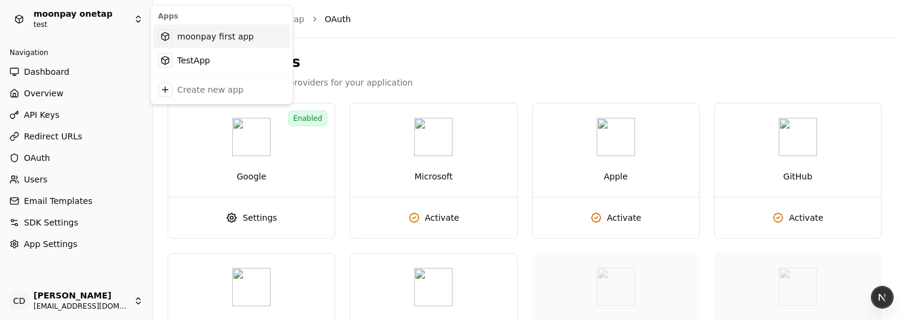
click at [203, 36] on div "moonpay first app" at bounding box center [221, 37] width 137 height 24
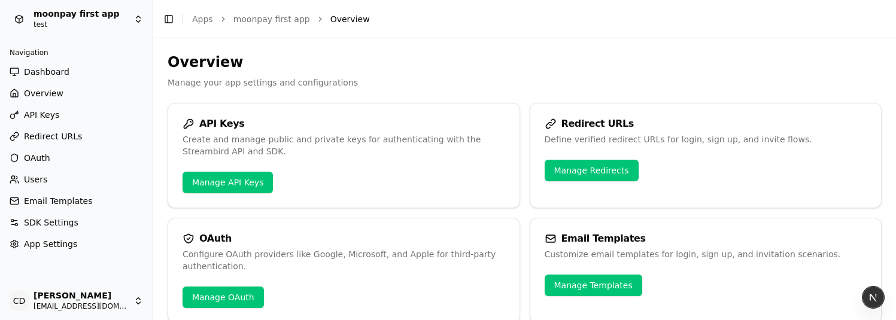
click at [47, 157] on span "OAuth" at bounding box center [37, 158] width 26 height 12
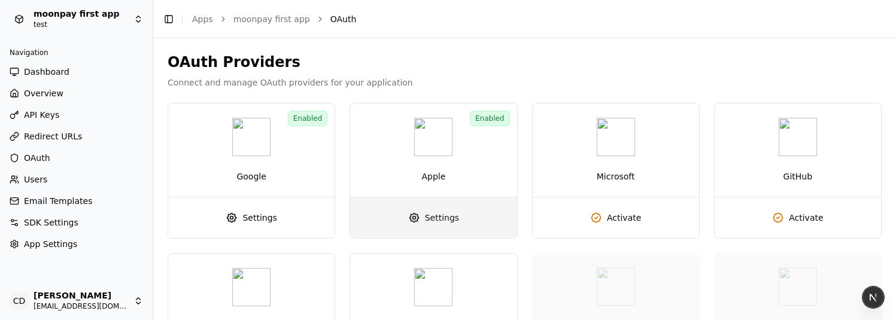
click at [421, 221] on link "Settings" at bounding box center [433, 217] width 166 height 41
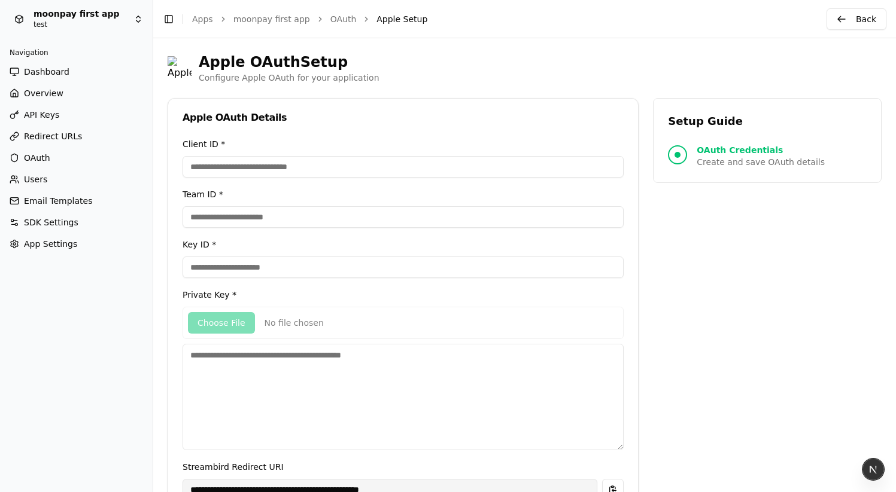
type input "**********"
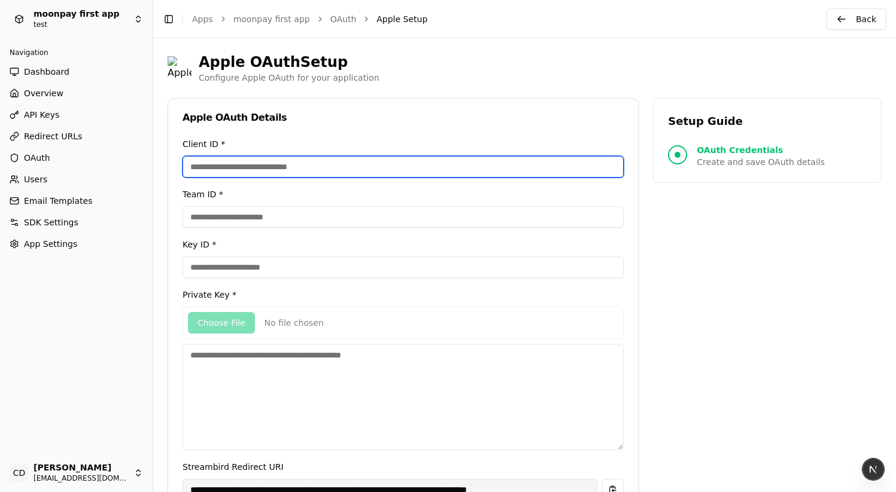
click at [226, 165] on input "Client ID *" at bounding box center [402, 167] width 441 height 22
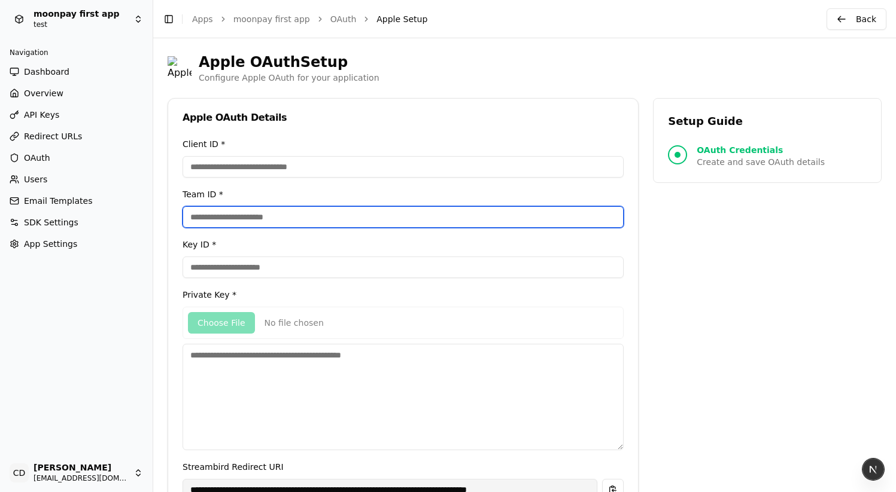
click at [221, 224] on input "Team ID *" at bounding box center [402, 217] width 441 height 22
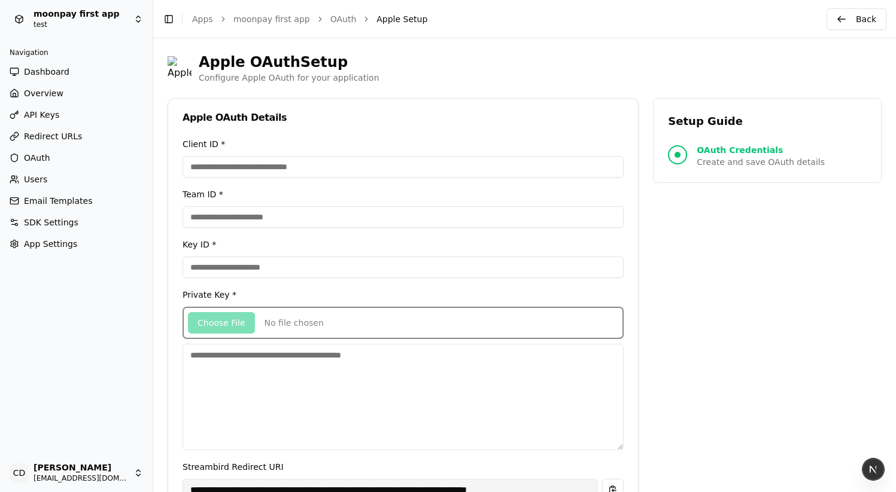
click at [220, 315] on input "file" at bounding box center [402, 323] width 441 height 32
drag, startPoint x: 230, startPoint y: 321, endPoint x: 220, endPoint y: 322, distance: 10.2
click at [220, 322] on input "file" at bounding box center [402, 323] width 441 height 32
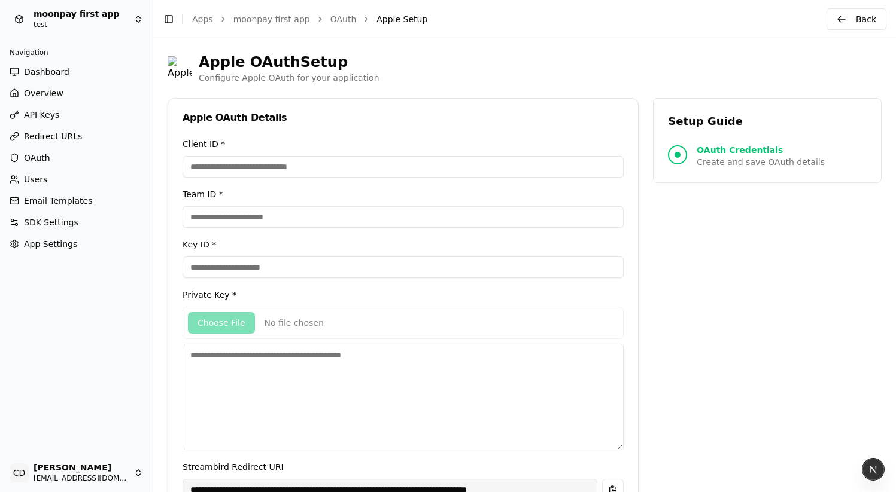
scroll to position [83, 0]
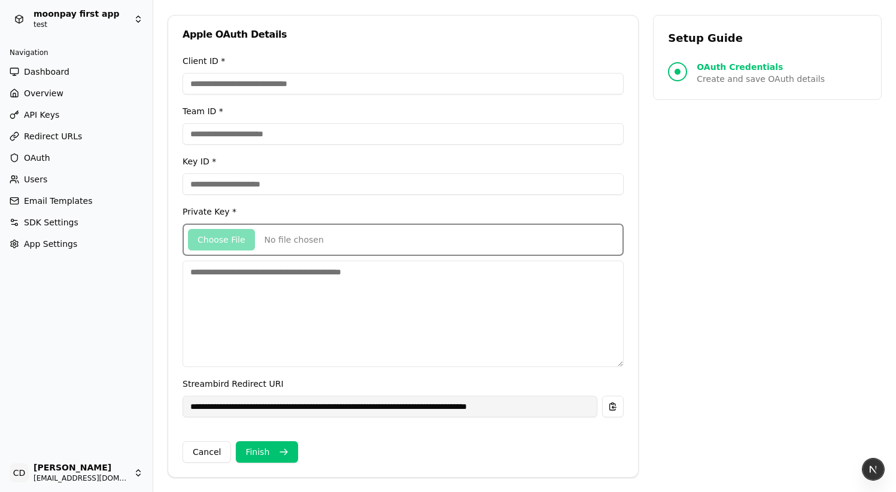
click at [290, 229] on input "file" at bounding box center [402, 240] width 441 height 32
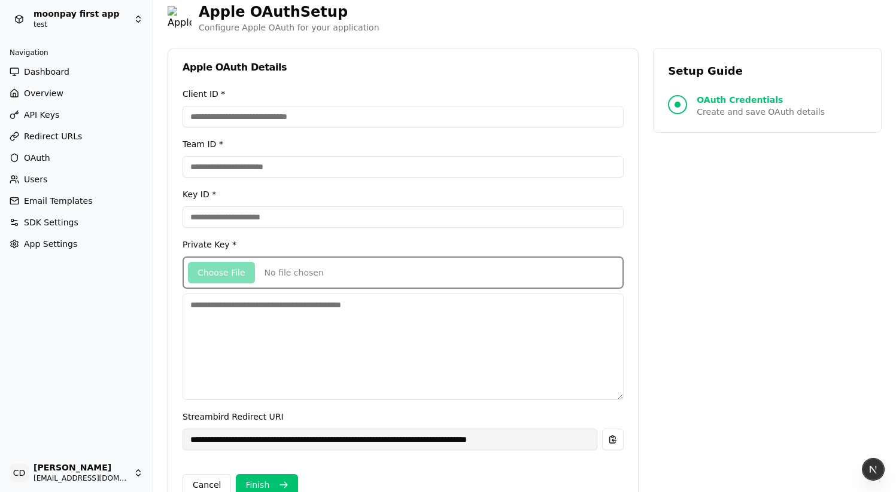
scroll to position [0, 0]
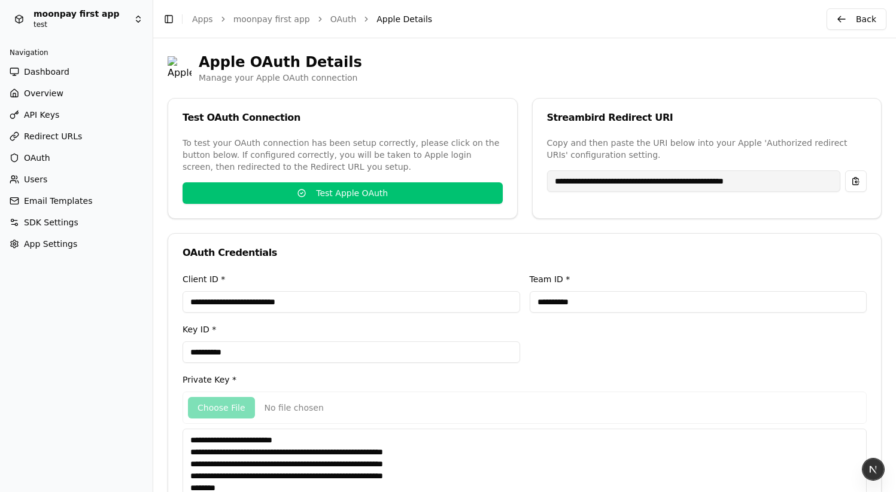
type input "**********"
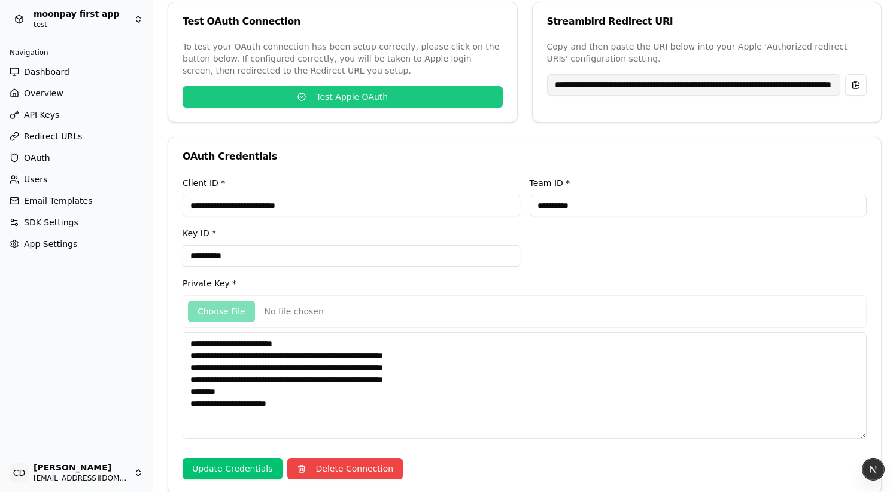
scroll to position [196, 0]
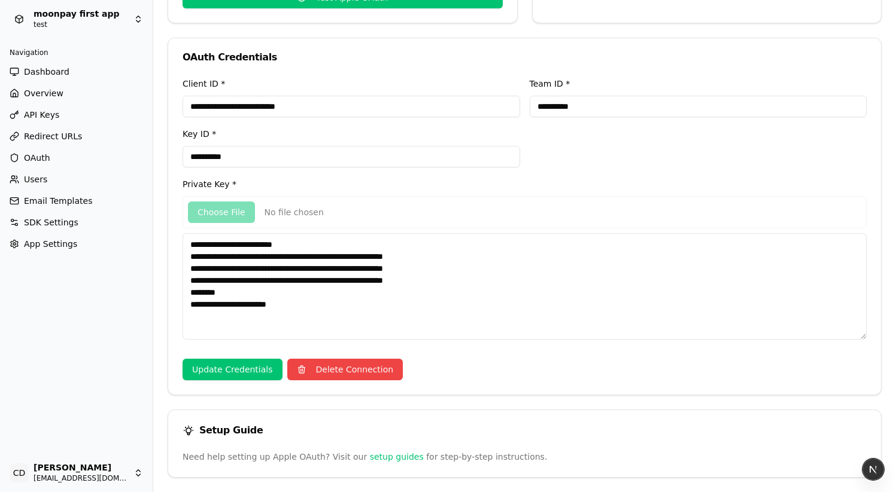
click at [28, 157] on span "OAuth" at bounding box center [37, 158] width 26 height 12
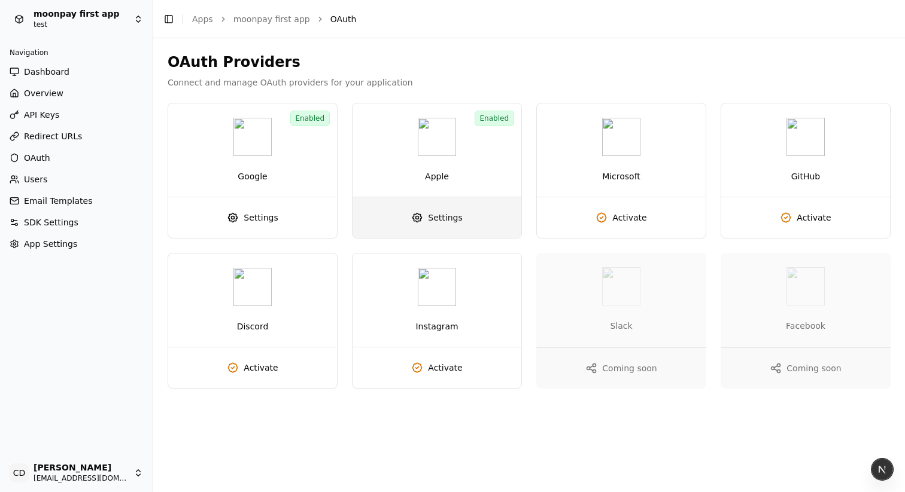
click at [446, 220] on span "Settings" at bounding box center [445, 218] width 34 height 12
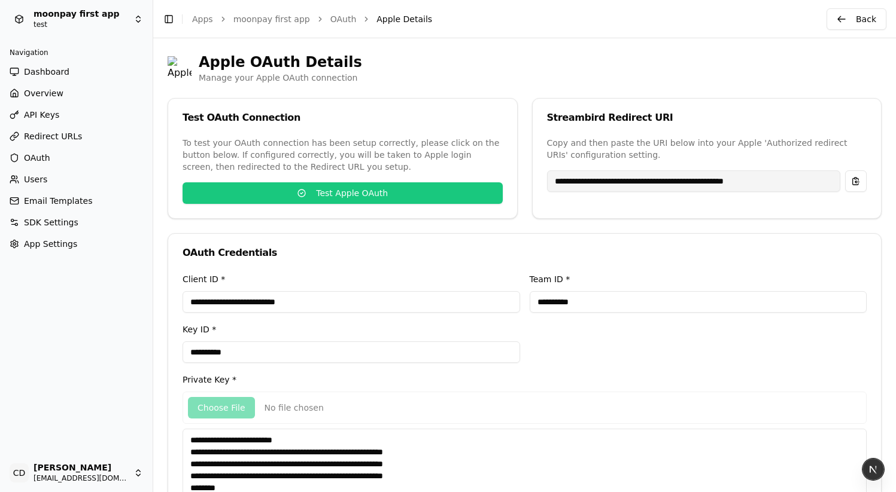
type input "**********"
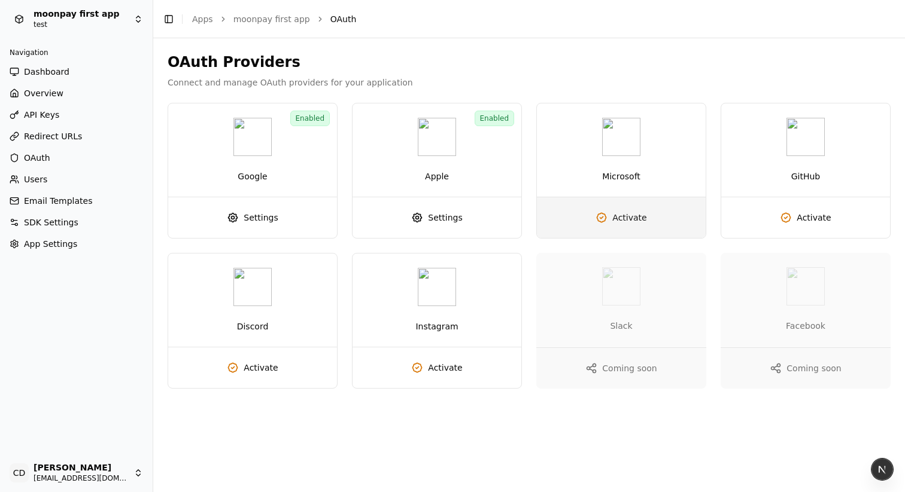
click at [611, 219] on link "Activate" at bounding box center [621, 217] width 169 height 41
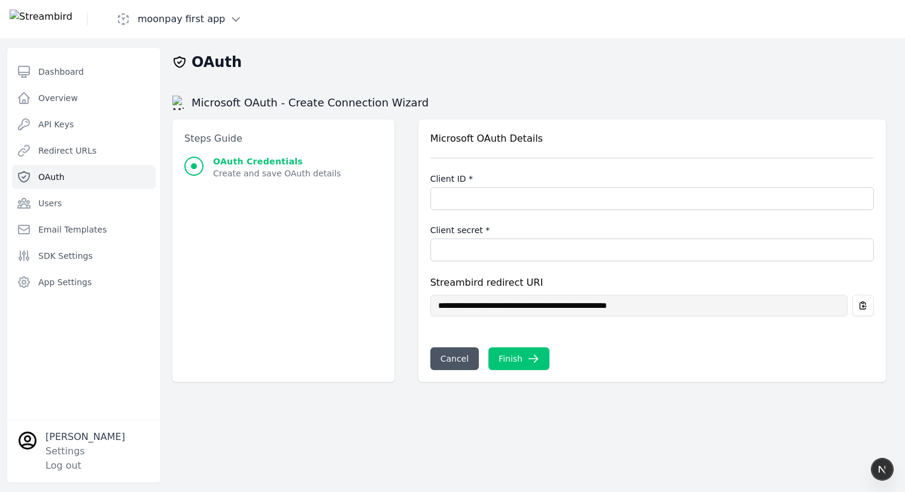
type input "**********"
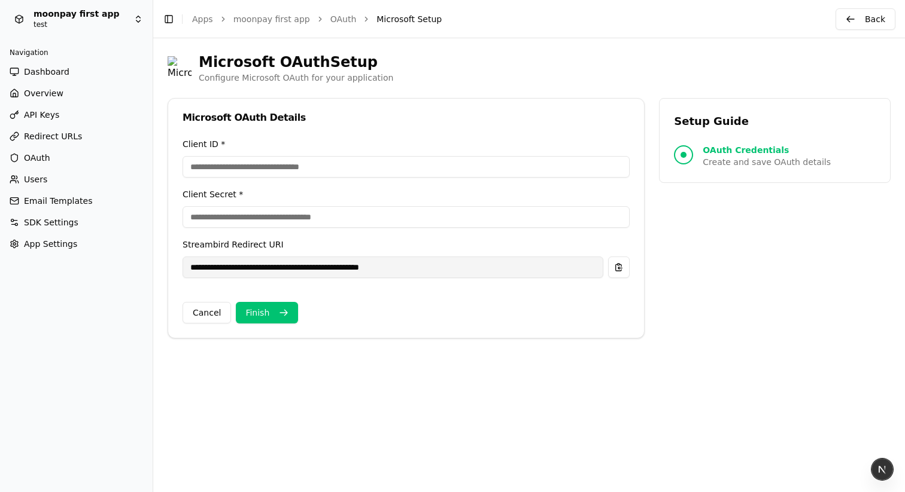
type input "**********"
click at [263, 314] on button "Finish" at bounding box center [267, 313] width 62 height 22
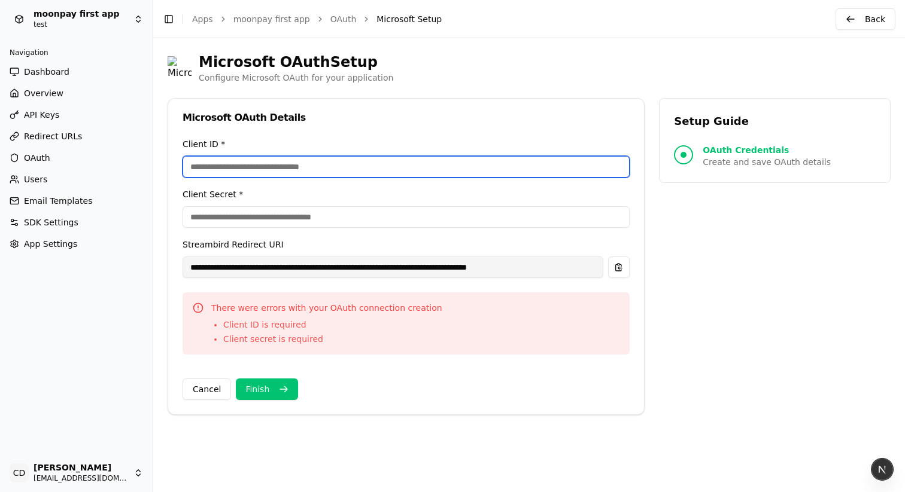
click at [221, 170] on input "Client ID *" at bounding box center [405, 167] width 447 height 22
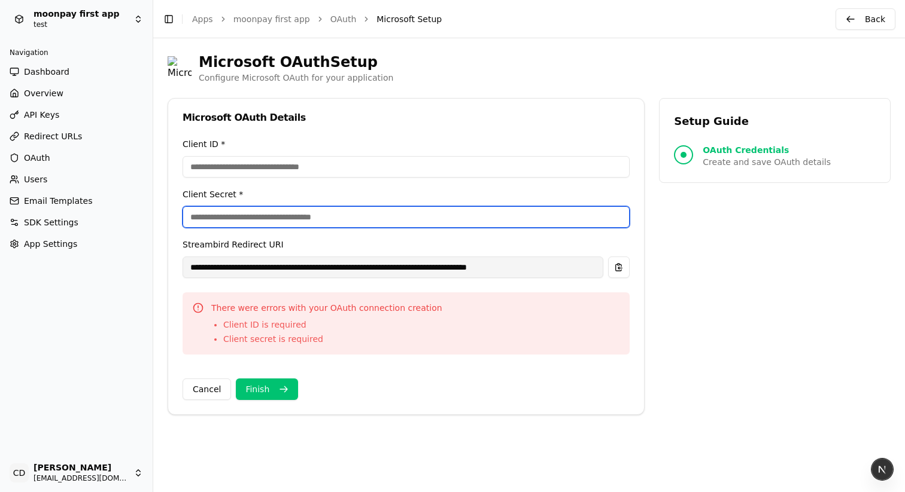
click at [224, 207] on input "Client Secret *" at bounding box center [405, 217] width 447 height 22
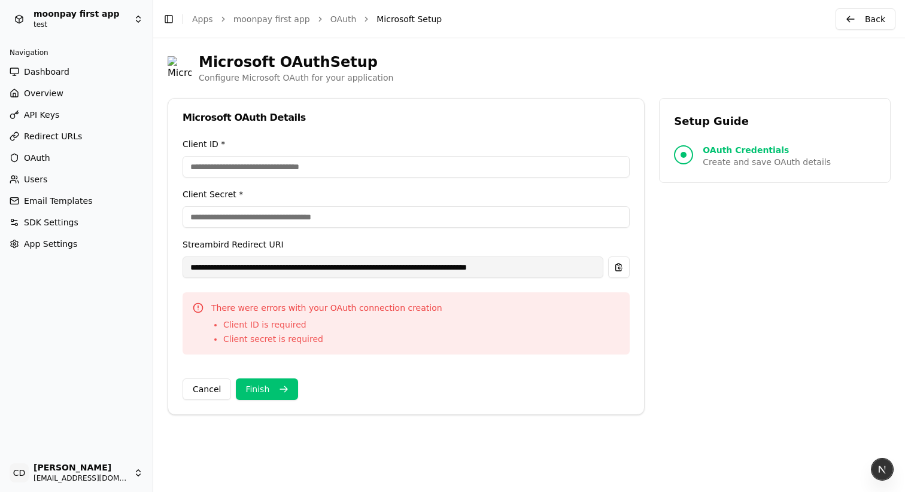
click at [696, 153] on div "OAuth Credentials Create and save OAuth details" at bounding box center [775, 156] width 202 height 24
click at [695, 157] on div "OAuth Credentials Create and save OAuth details" at bounding box center [775, 156] width 202 height 24
drag, startPoint x: 814, startPoint y: 161, endPoint x: 678, endPoint y: 127, distance: 139.9
click at [678, 127] on div "Setup Guide OAuth Credentials Create and save OAuth details" at bounding box center [775, 140] width 232 height 85
click at [674, 123] on h3 "Setup Guide" at bounding box center [775, 121] width 202 height 17
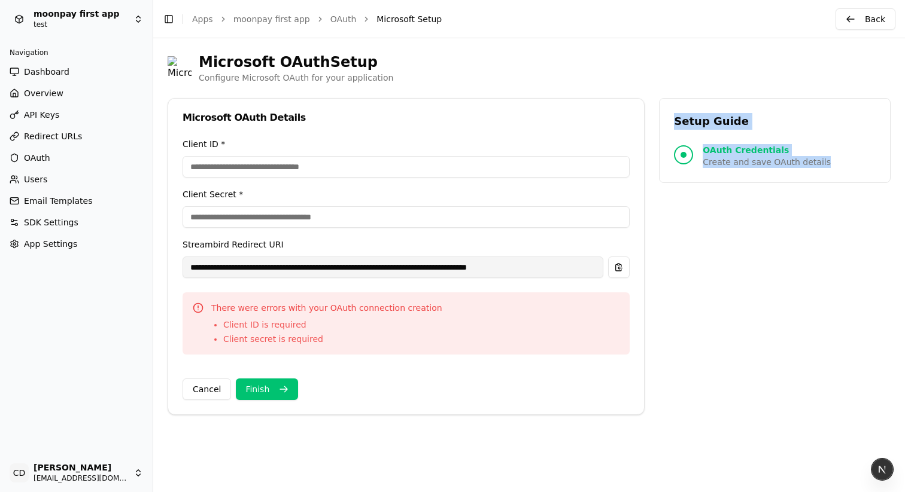
drag, startPoint x: 671, startPoint y: 117, endPoint x: 835, endPoint y: 163, distance: 171.0
click at [835, 163] on div "Setup Guide OAuth Credentials Create and save OAuth details" at bounding box center [775, 140] width 232 height 85
copy div "Setup Guide OAuth Credentials Create and save OAuth details"
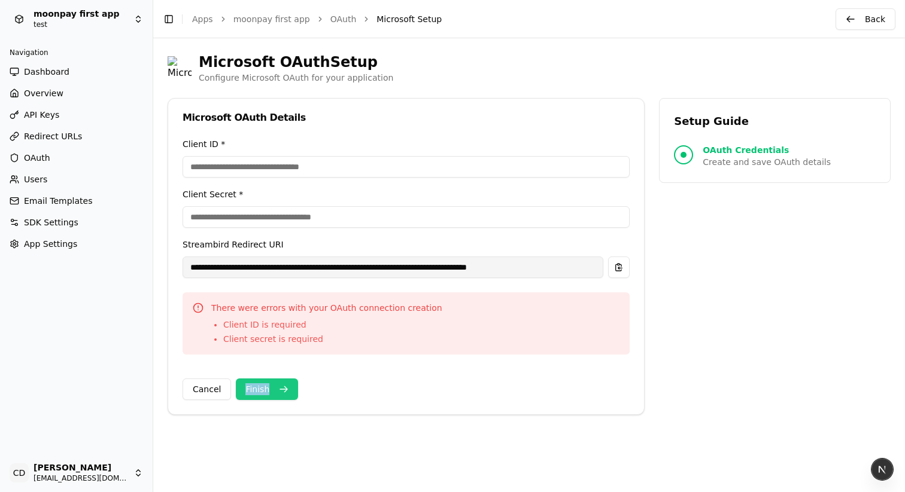
drag, startPoint x: 330, startPoint y: 386, endPoint x: 242, endPoint y: 385, distance: 88.5
click at [239, 389] on div "Cancel Finish" at bounding box center [405, 384] width 447 height 31
copy button "Finish"
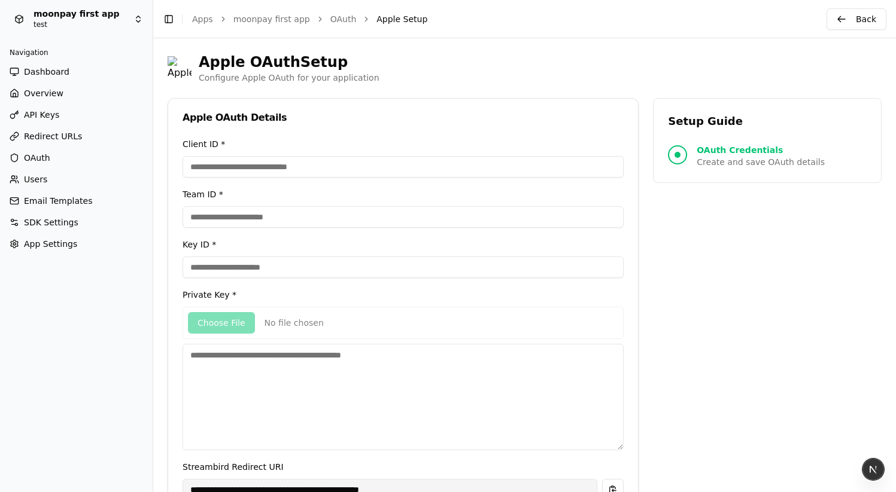
type input "**********"
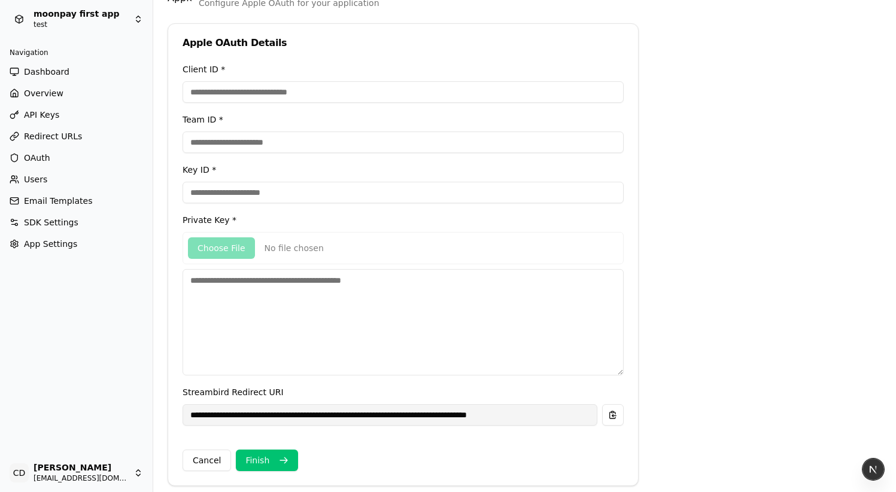
scroll to position [83, 0]
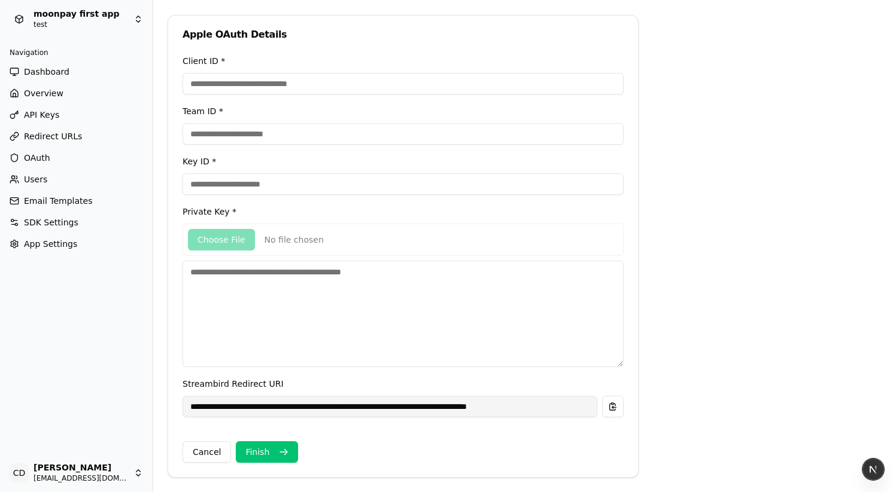
click at [47, 154] on span "OAuth" at bounding box center [37, 158] width 26 height 12
click at [38, 156] on span "OAuth" at bounding box center [37, 158] width 26 height 12
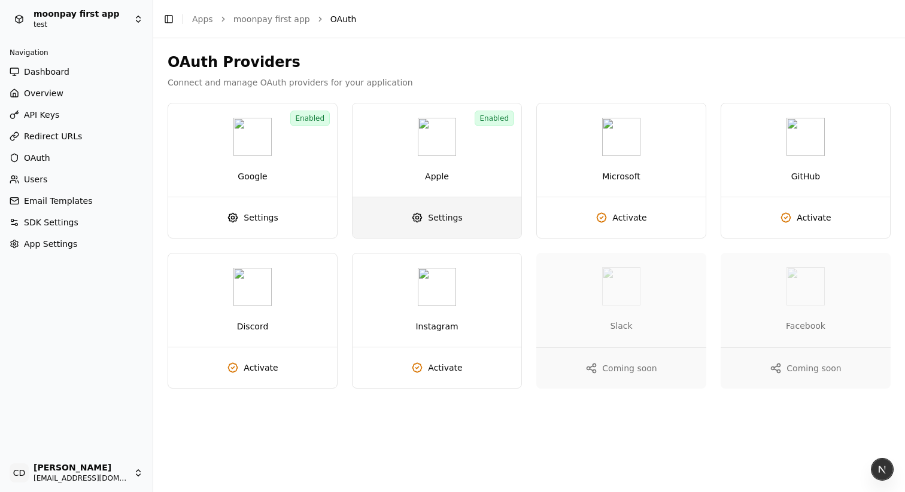
click at [439, 217] on span "Settings" at bounding box center [445, 218] width 34 height 12
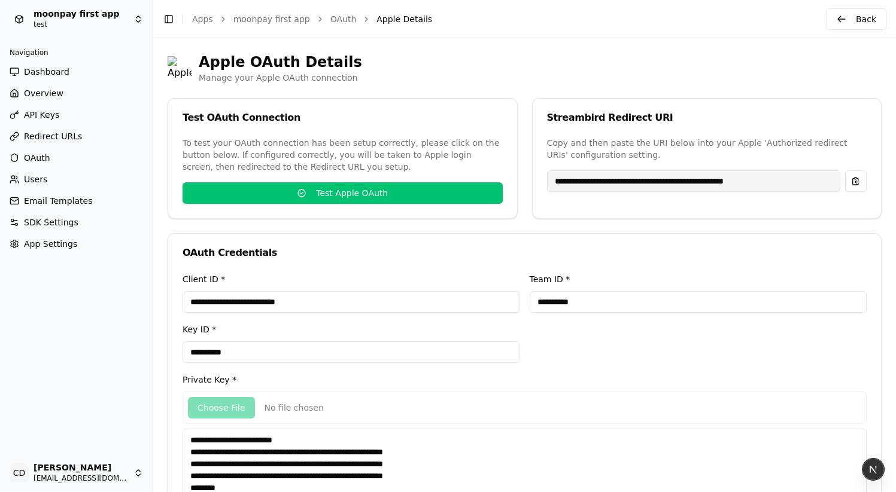
type input "**********"
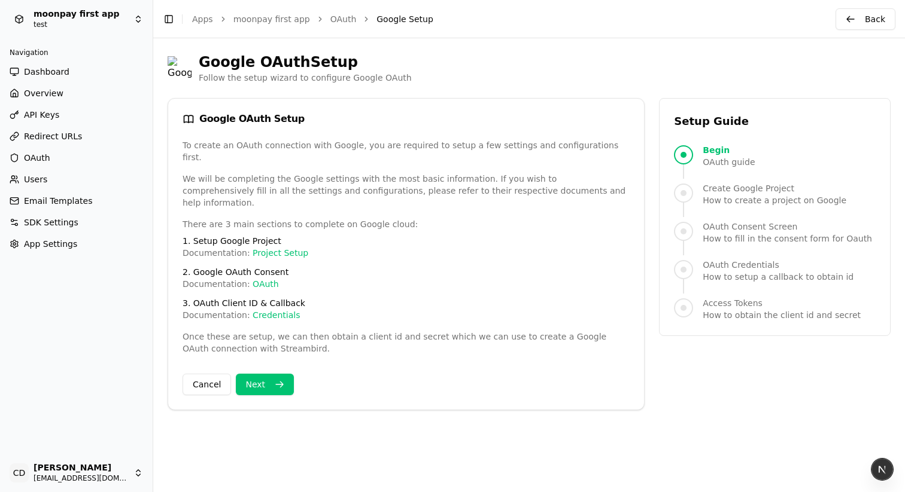
click at [273, 374] on button "Next" at bounding box center [265, 385] width 58 height 22
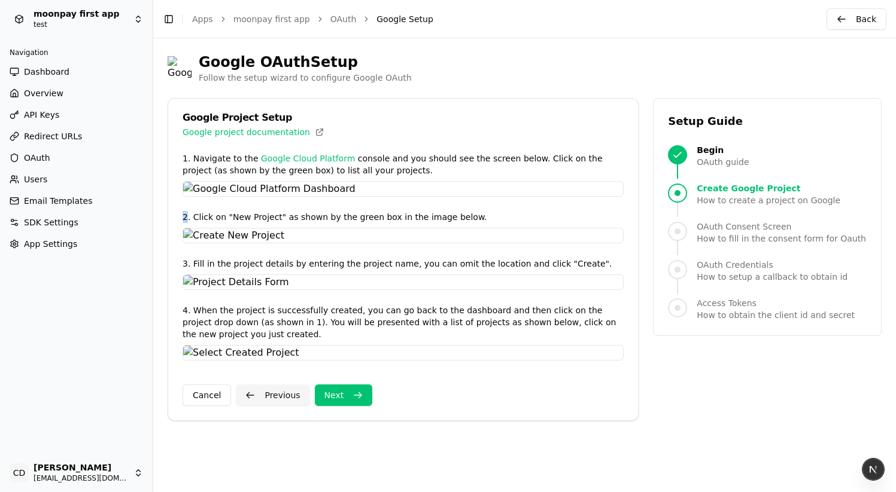
click at [273, 373] on div "1. Navigate to the Google Cloud Platform console and you should see the screen …" at bounding box center [403, 287] width 470 height 268
click at [38, 155] on span "OAuth" at bounding box center [37, 158] width 26 height 12
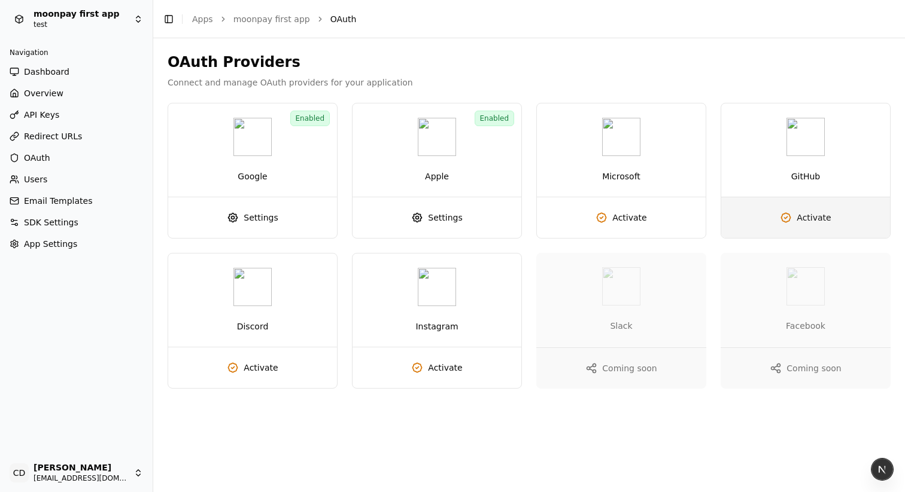
click at [785, 221] on icon at bounding box center [785, 218] width 9 height 9
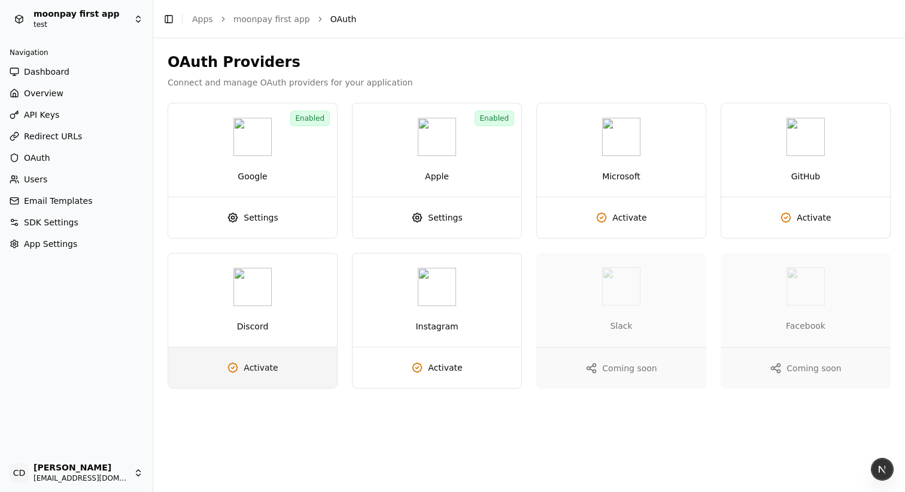
click at [251, 366] on span "Activate" at bounding box center [260, 368] width 34 height 12
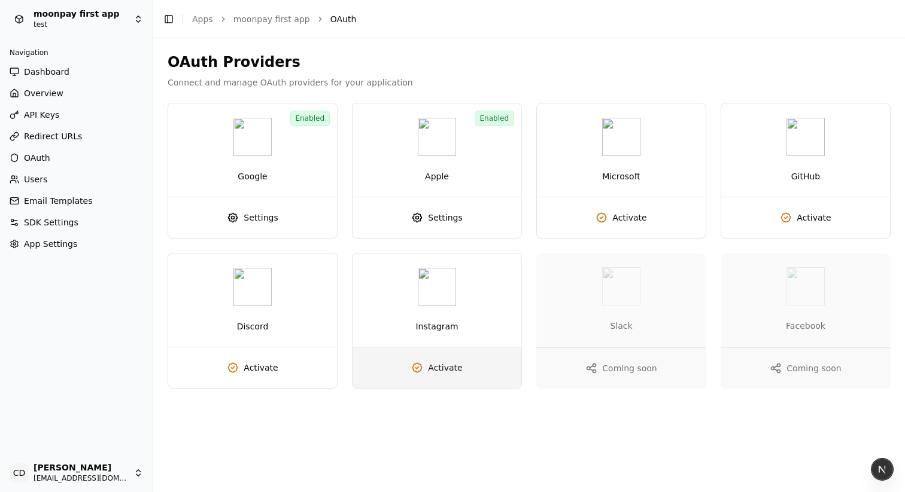
click at [418, 362] on icon at bounding box center [417, 368] width 12 height 12
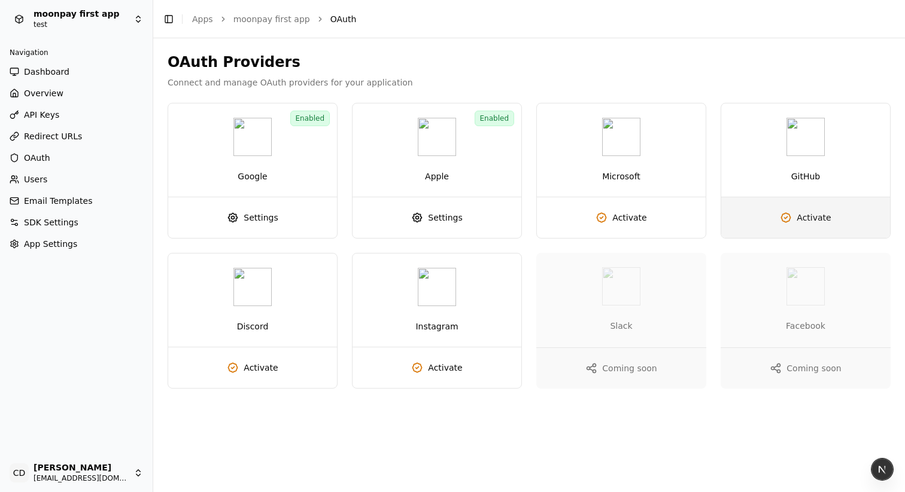
click at [790, 219] on icon at bounding box center [785, 218] width 9 height 9
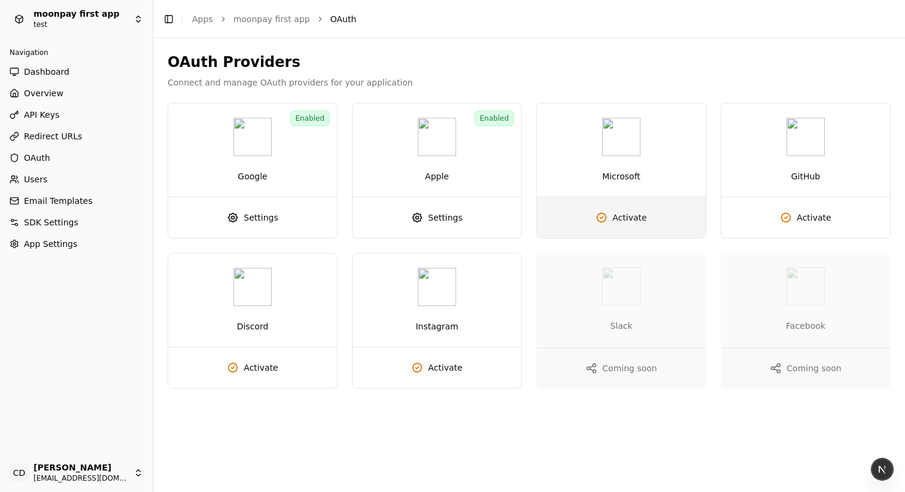
click at [617, 213] on span "Activate" at bounding box center [629, 218] width 34 height 12
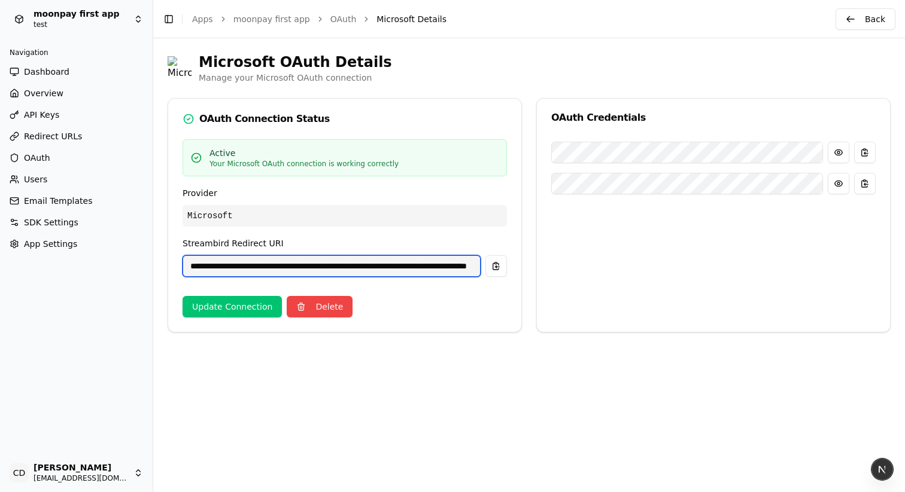
click at [265, 264] on input "**********" at bounding box center [331, 266] width 298 height 22
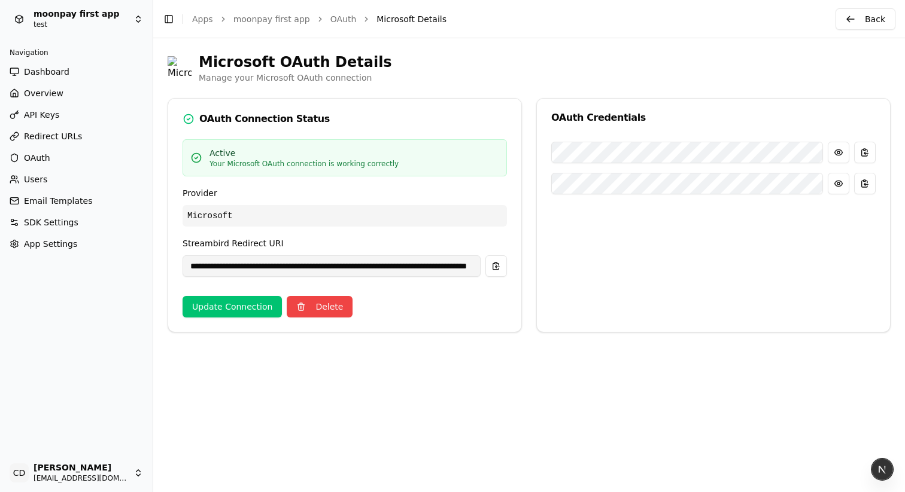
drag, startPoint x: 534, startPoint y: 284, endPoint x: 499, endPoint y: 284, distance: 34.7
click at [533, 284] on div "**********" at bounding box center [529, 215] width 723 height 235
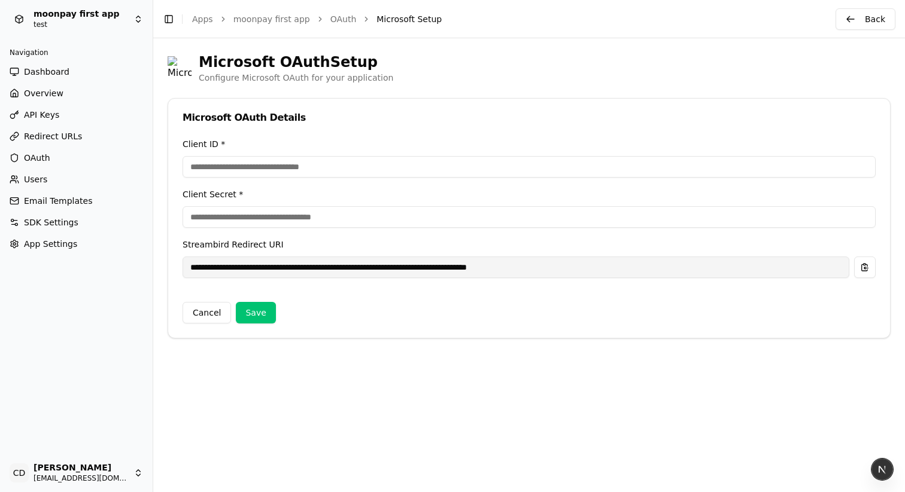
click at [38, 156] on span "OAuth" at bounding box center [37, 158] width 26 height 12
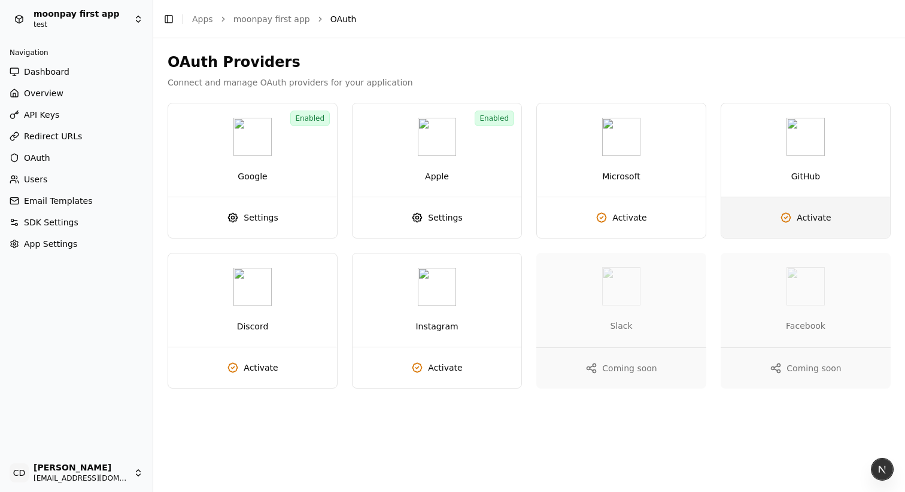
click at [791, 218] on link "Activate" at bounding box center [805, 217] width 169 height 41
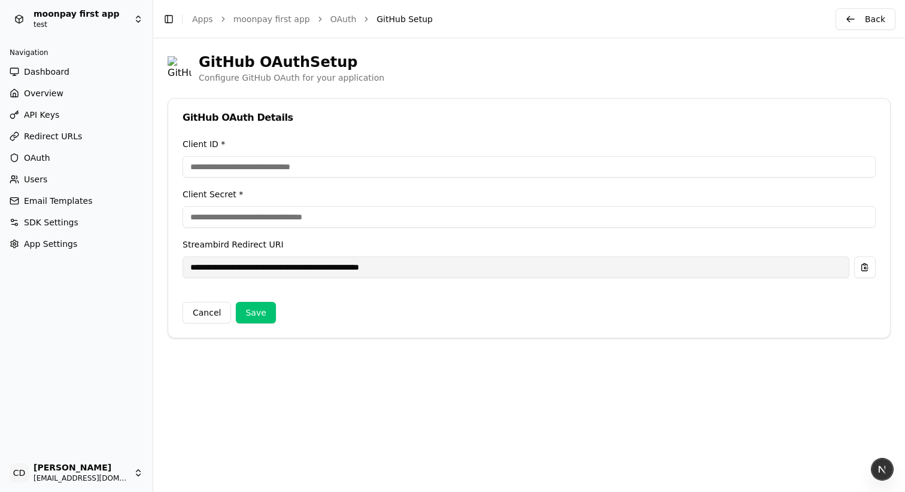
type input "**********"
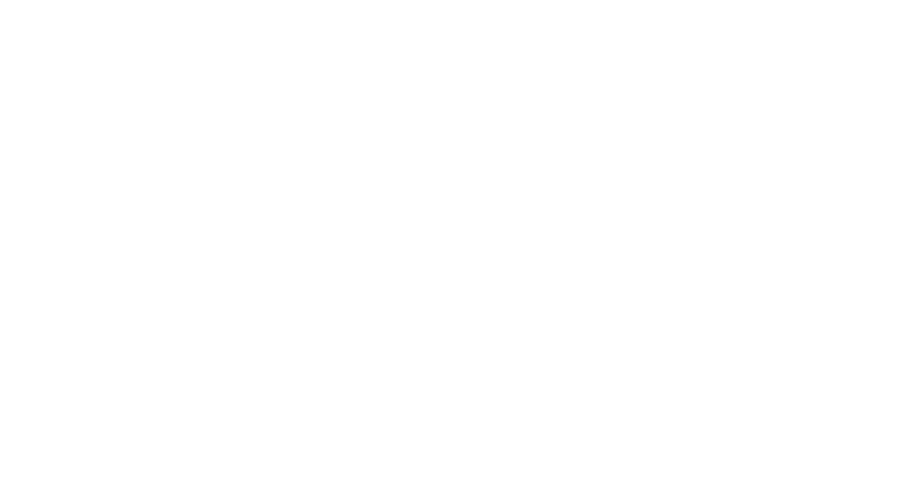
type input "**********"
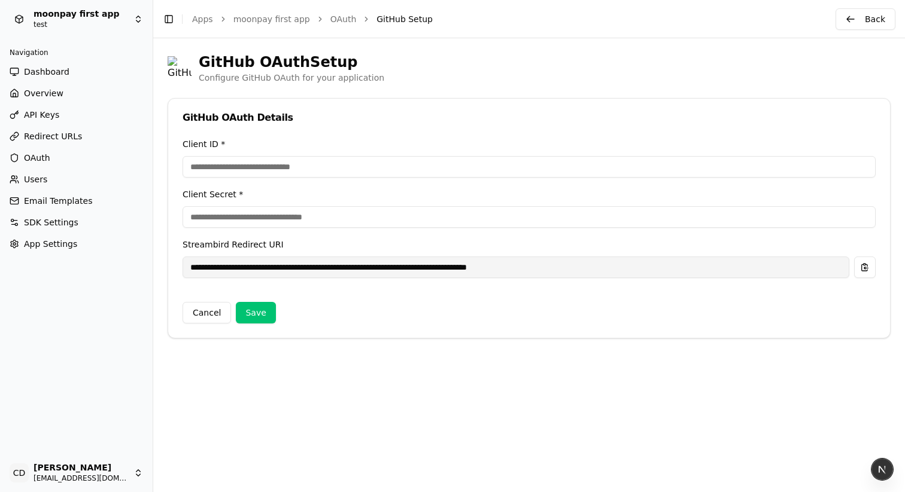
click at [272, 299] on div "Cancel Save" at bounding box center [528, 308] width 693 height 31
click at [266, 304] on button "Save" at bounding box center [255, 313] width 39 height 22
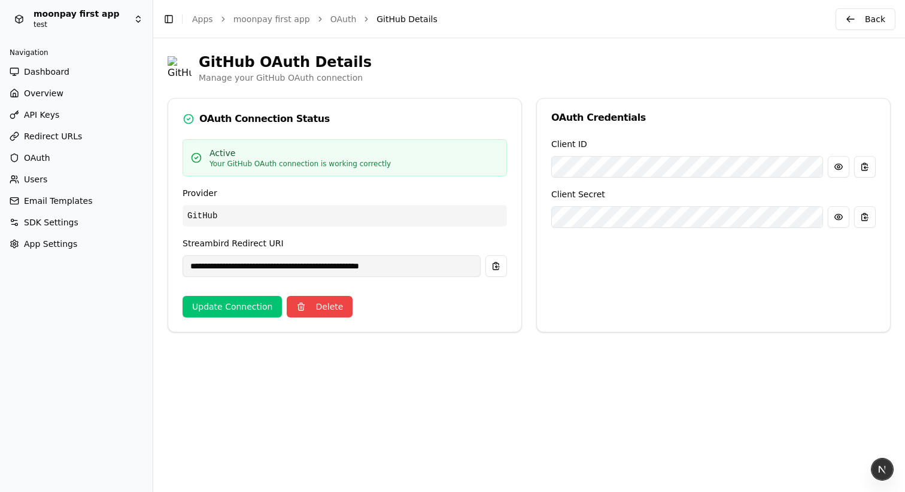
type input "**********"
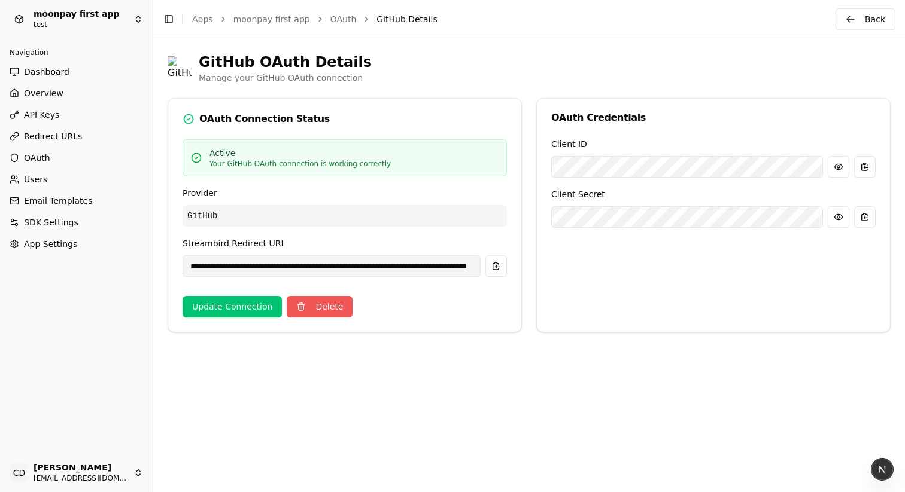
click at [334, 306] on button "Delete" at bounding box center [320, 307] width 66 height 22
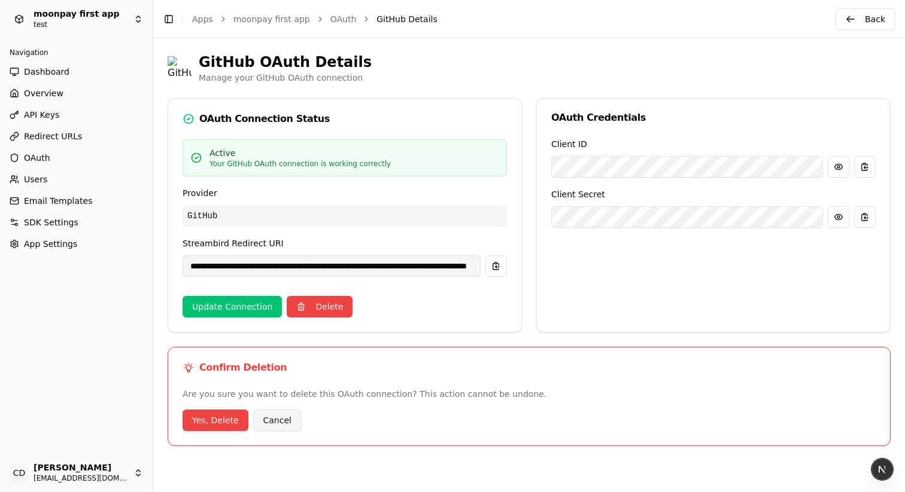
click at [270, 417] on button "Cancel" at bounding box center [277, 421] width 48 height 22
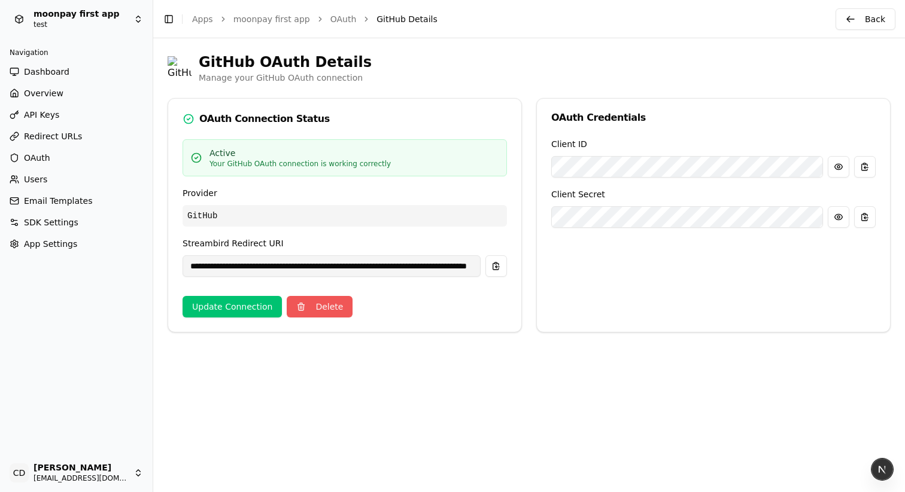
click at [333, 312] on button "Delete" at bounding box center [320, 307] width 66 height 22
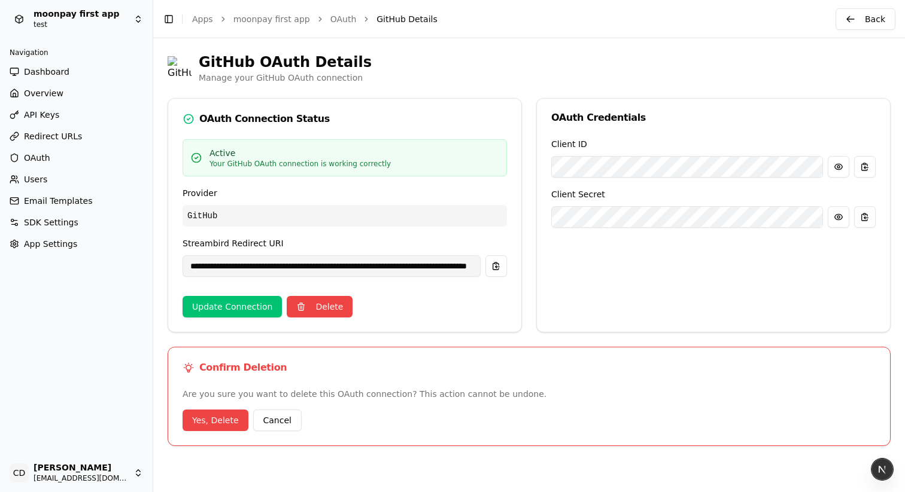
click at [290, 421] on button "Cancel" at bounding box center [277, 421] width 48 height 22
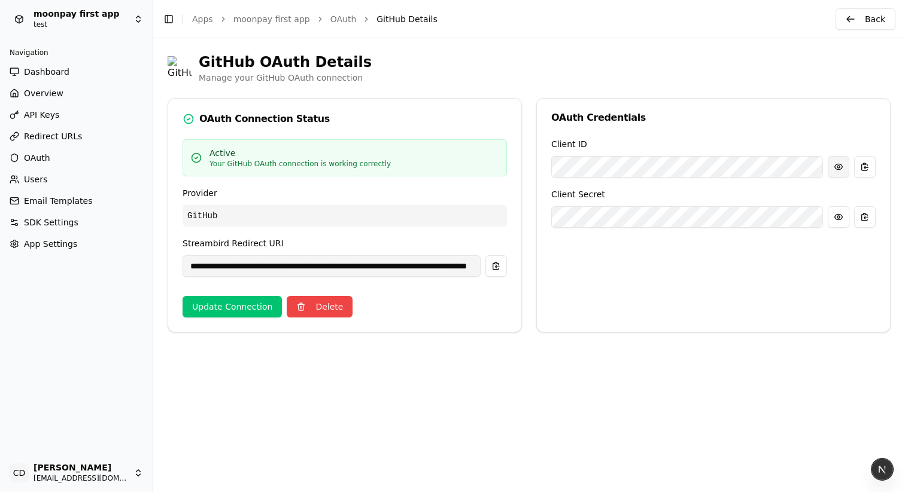
click at [834, 168] on button "button" at bounding box center [838, 167] width 22 height 22
click at [859, 170] on button "button" at bounding box center [865, 167] width 22 height 22
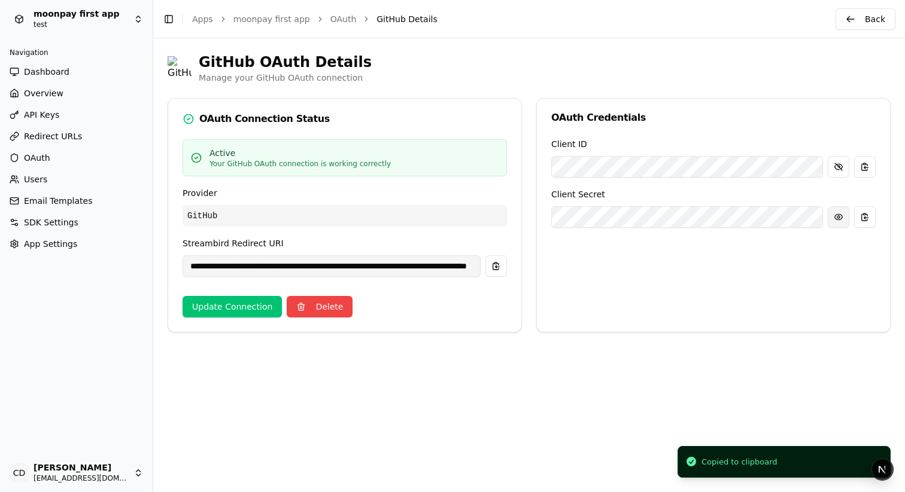
click at [838, 216] on button "button" at bounding box center [838, 217] width 22 height 22
click at [403, 140] on div "Active Your GitHub OAuth connection is working correctly" at bounding box center [344, 157] width 324 height 37
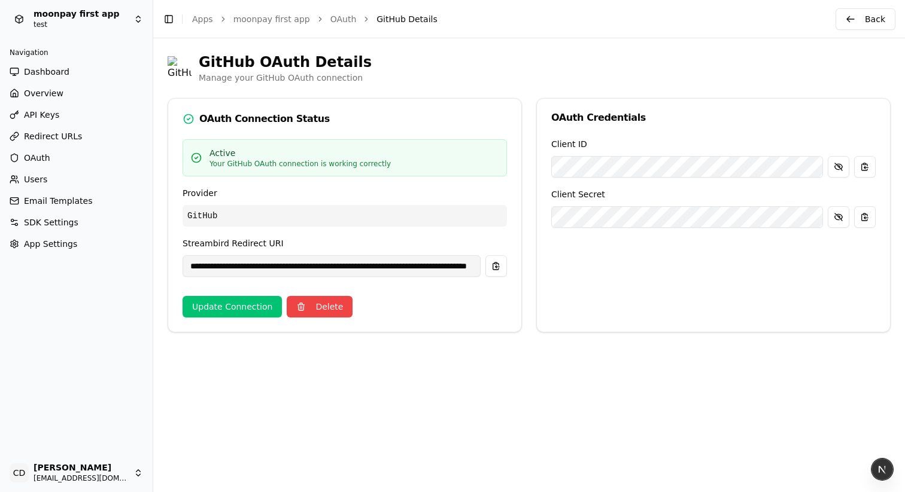
click at [40, 159] on span "OAuth" at bounding box center [37, 158] width 26 height 12
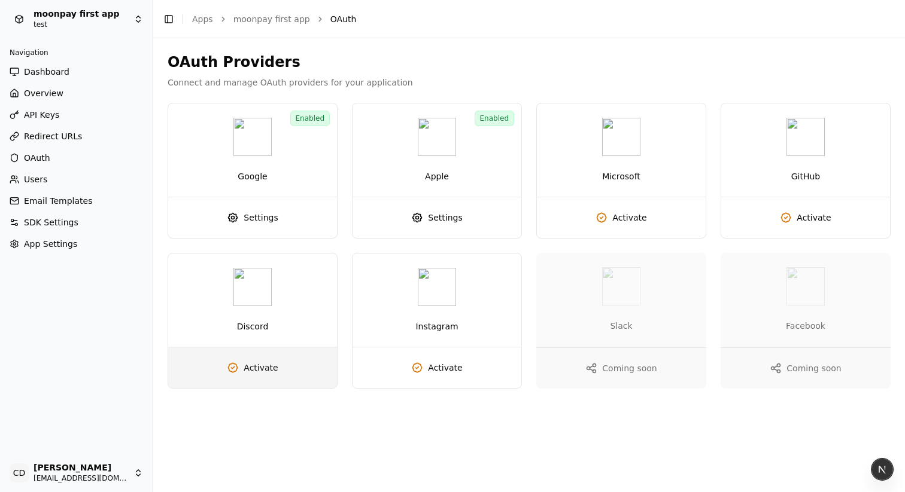
click at [275, 375] on link "Activate" at bounding box center [252, 368] width 169 height 41
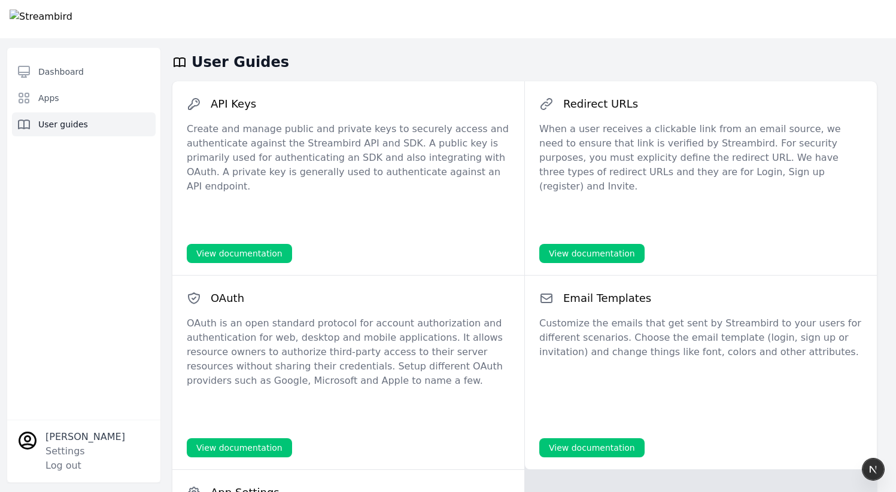
click at [257, 258] on link "View documentation" at bounding box center [239, 253] width 105 height 19
click at [236, 253] on link "View documentation" at bounding box center [239, 253] width 105 height 19
click at [581, 249] on link "View documentation" at bounding box center [591, 253] width 105 height 19
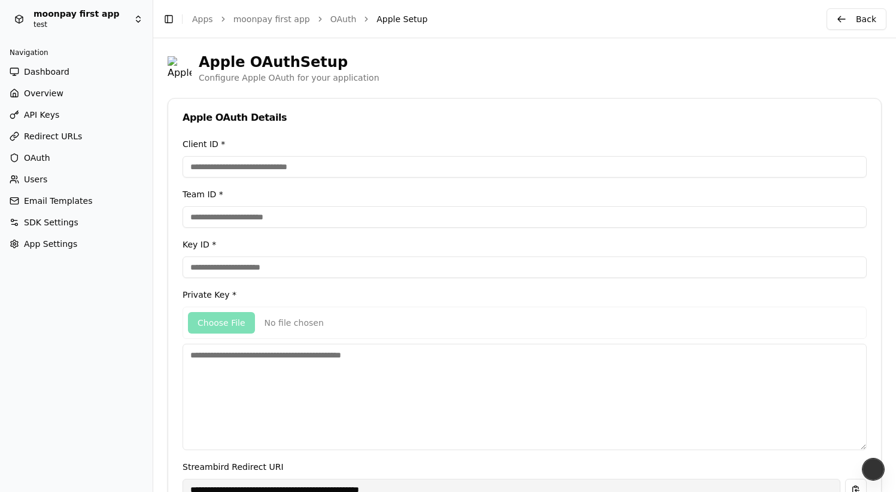
type input "**********"
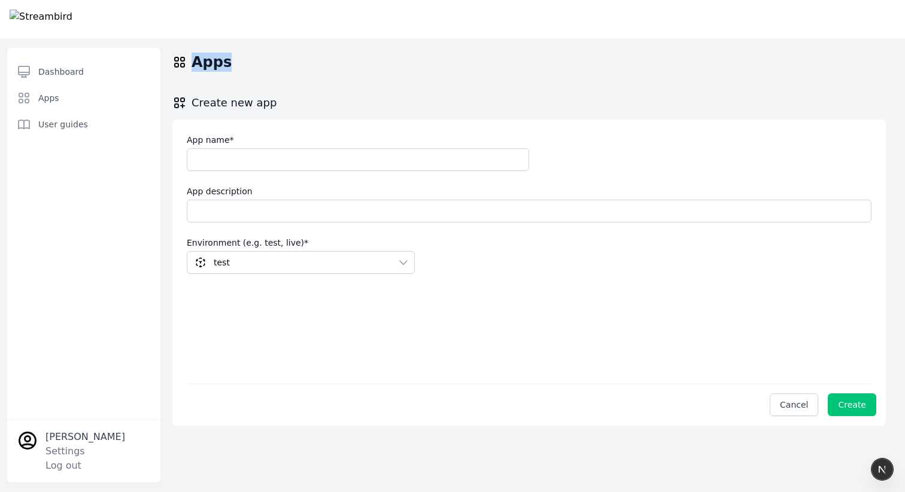
drag, startPoint x: 243, startPoint y: 59, endPoint x: 170, endPoint y: 60, distance: 73.0
click at [170, 60] on div "Apps" at bounding box center [528, 62] width 751 height 19
click at [247, 71] on div "Apps" at bounding box center [528, 62] width 751 height 19
drag, startPoint x: 252, startPoint y: 105, endPoint x: 207, endPoint y: 103, distance: 44.9
click at [207, 103] on div "Create new app" at bounding box center [528, 103] width 713 height 14
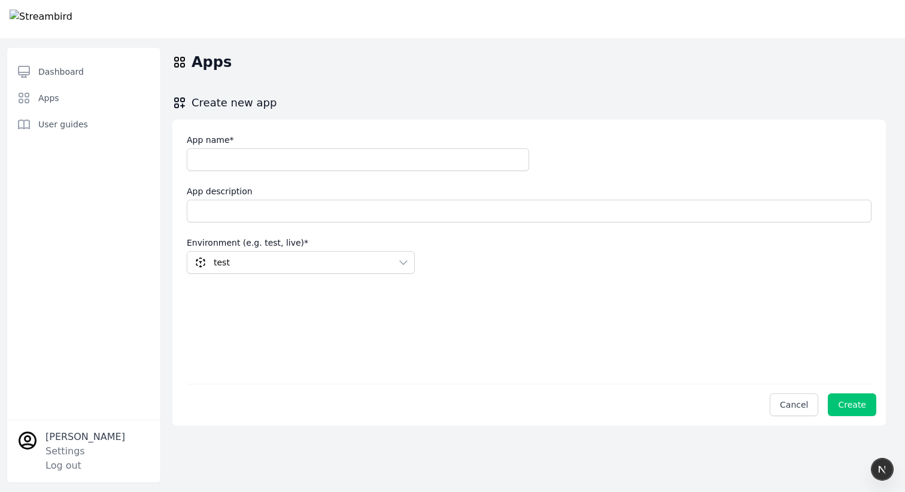
click at [262, 102] on h2 "Create new app" at bounding box center [224, 103] width 104 height 14
click at [266, 101] on h2 "Create new app" at bounding box center [224, 103] width 104 height 14
click at [266, 102] on h2 "Create new app" at bounding box center [224, 103] width 104 height 14
click at [291, 106] on div "Create new app" at bounding box center [528, 103] width 713 height 14
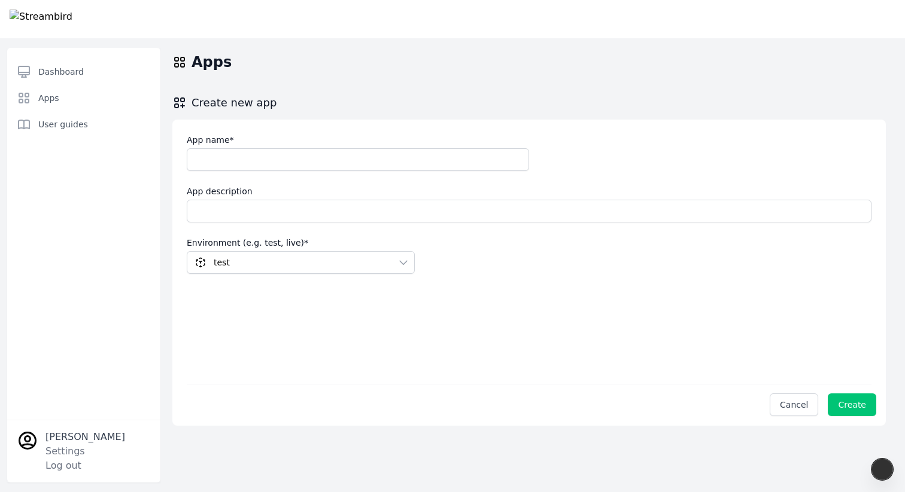
drag, startPoint x: 293, startPoint y: 102, endPoint x: 282, endPoint y: 100, distance: 10.9
click at [276, 102] on div "Create new app" at bounding box center [528, 103] width 713 height 14
drag, startPoint x: 240, startPoint y: 98, endPoint x: 169, endPoint y: 42, distance: 90.8
click at [169, 42] on div "Apps Create new app App name * App description Environment (e.g. test, live) * …" at bounding box center [528, 246] width 751 height 416
click at [133, 17] on div at bounding box center [383, 19] width 747 height 38
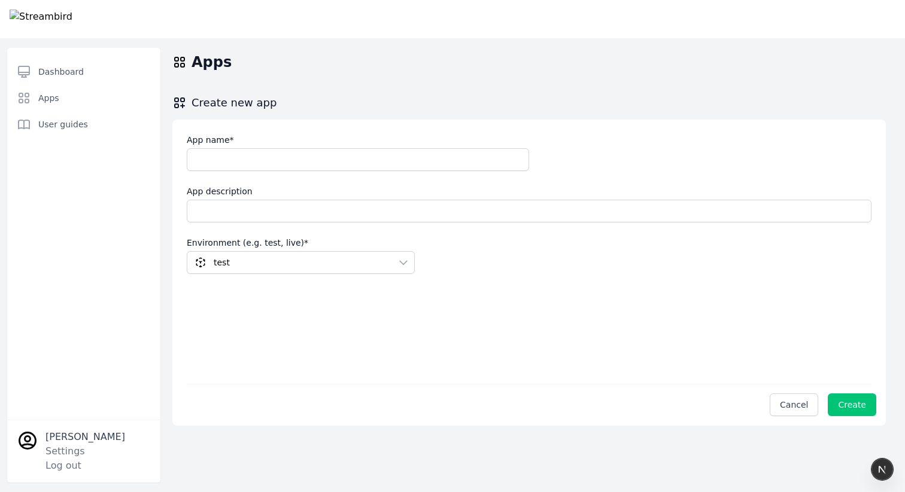
click at [70, 22] on img at bounding box center [41, 19] width 63 height 19
click at [24, 20] on img at bounding box center [41, 19] width 63 height 19
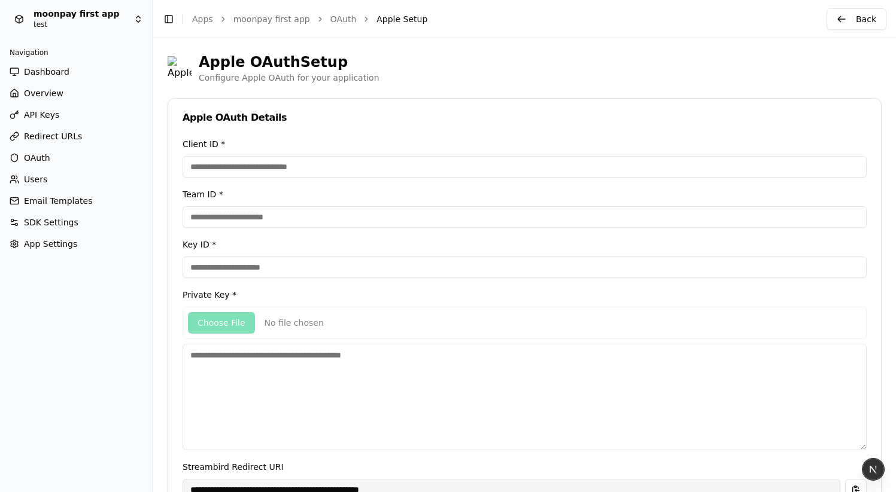
type input "**********"
click at [38, 153] on span "OAuth" at bounding box center [37, 158] width 26 height 12
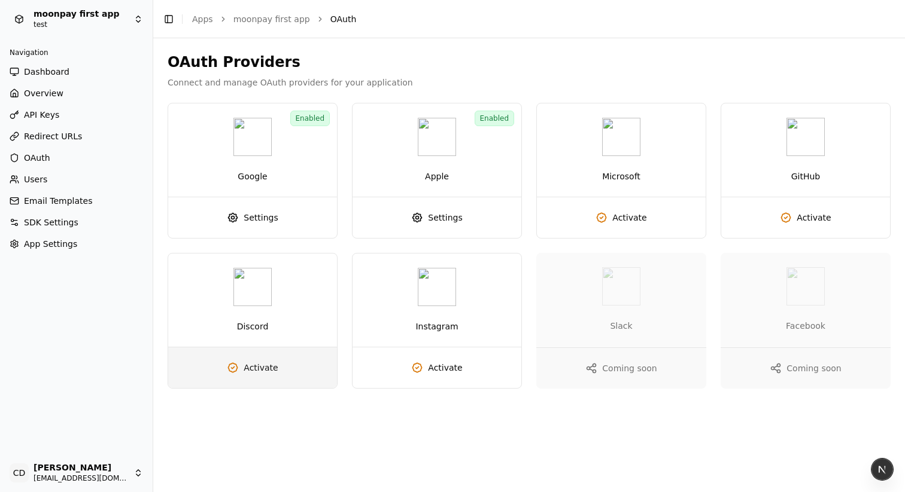
click at [260, 370] on span "Activate" at bounding box center [260, 368] width 34 height 12
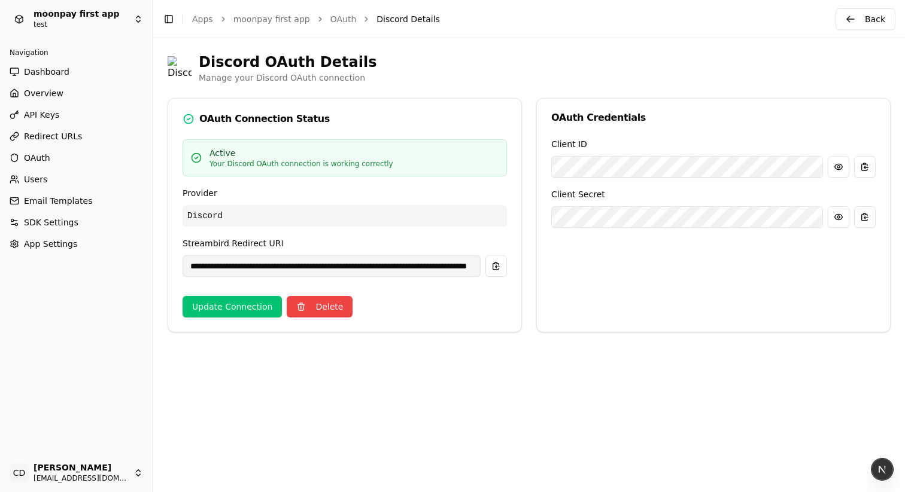
click at [265, 222] on p "Discord" at bounding box center [344, 216] width 324 height 22
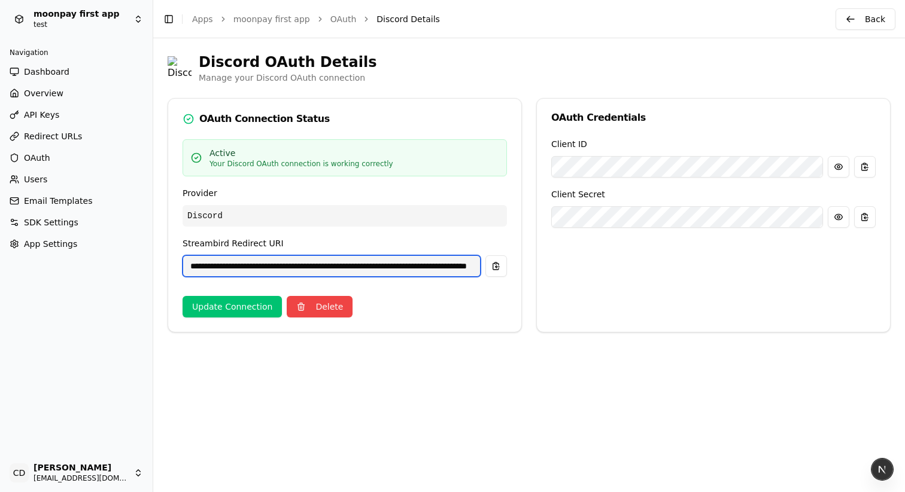
click at [374, 256] on input "**********" at bounding box center [331, 266] width 298 height 22
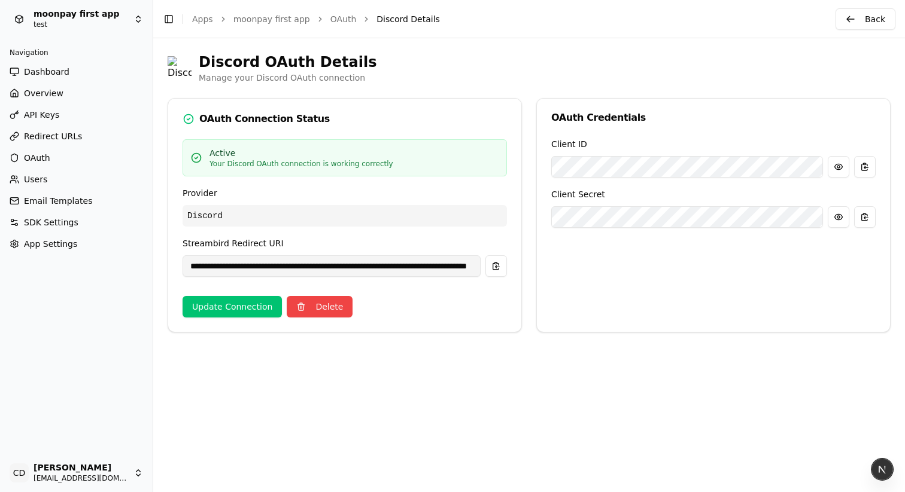
click at [507, 269] on div "**********" at bounding box center [344, 235] width 353 height 193
click at [499, 269] on button "button" at bounding box center [496, 266] width 22 height 22
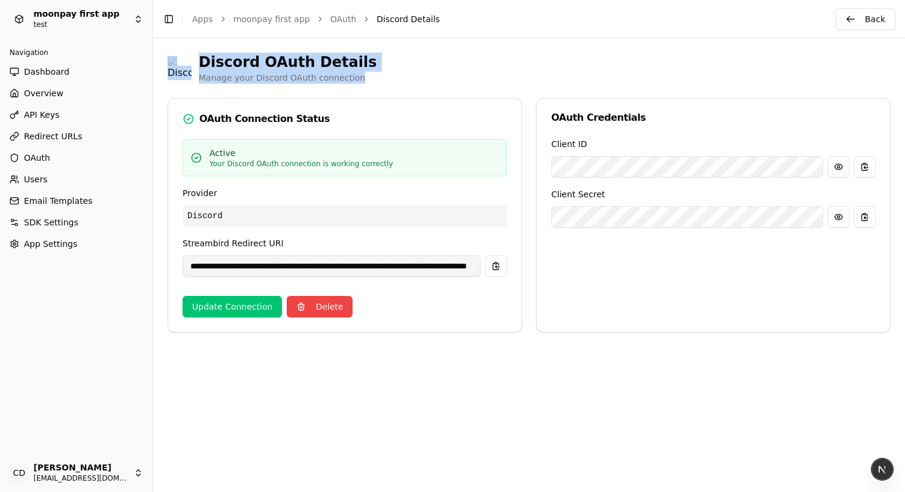
drag, startPoint x: 214, startPoint y: 58, endPoint x: 449, endPoint y: 78, distance: 235.9
click at [449, 78] on div "Discord OAuth Details Manage your Discord OAuth connection" at bounding box center [529, 68] width 723 height 31
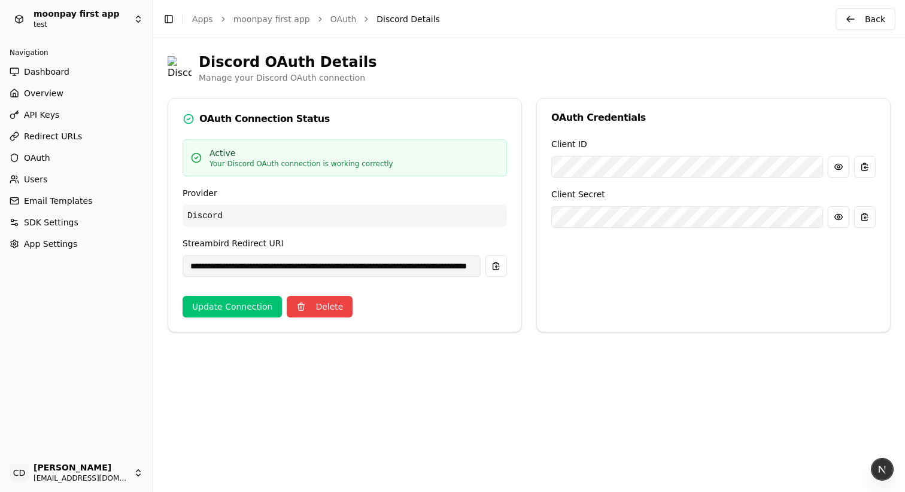
click at [42, 153] on span "OAuth" at bounding box center [37, 158] width 26 height 12
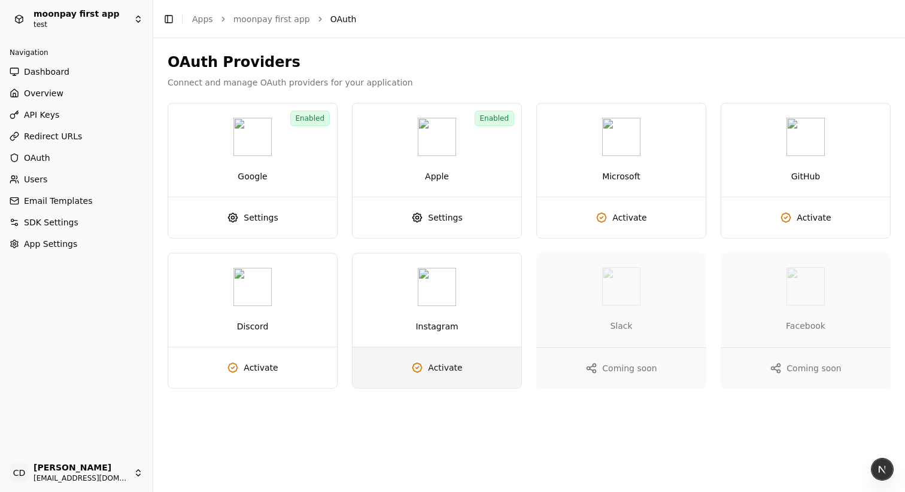
click at [443, 369] on span "Activate" at bounding box center [445, 368] width 34 height 12
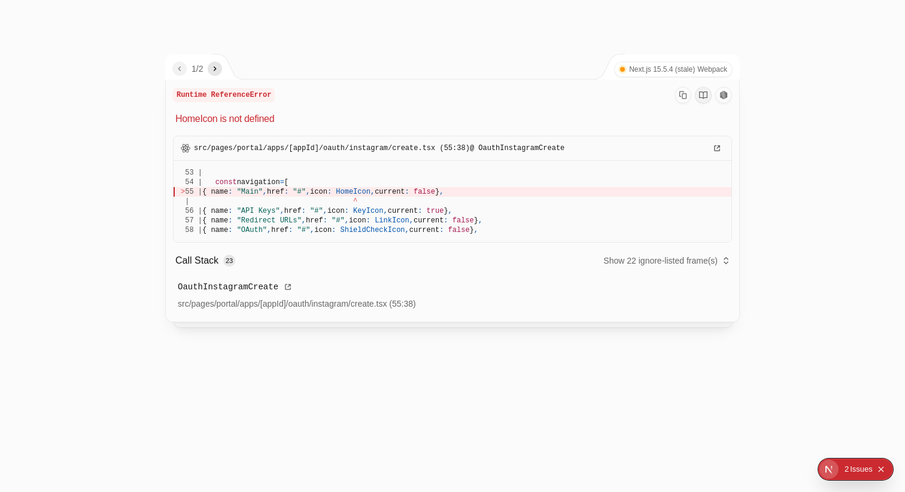
click at [523, 41] on div at bounding box center [452, 246] width 905 height 492
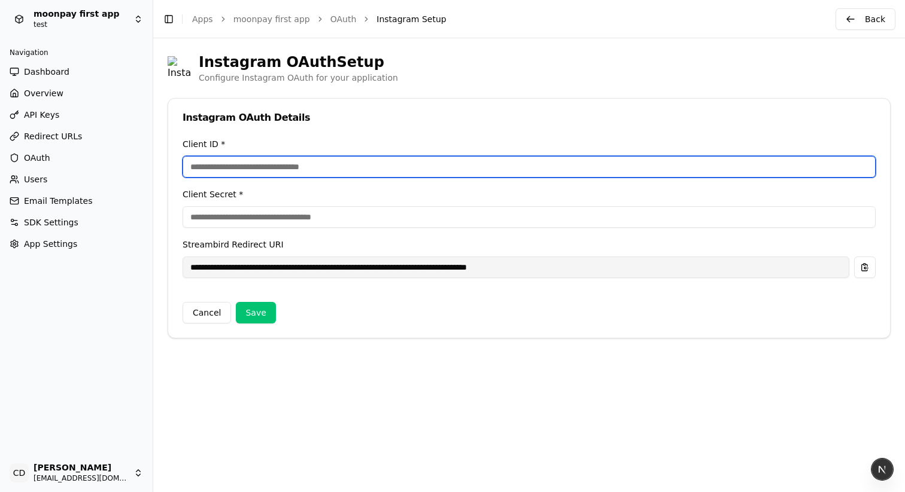
click at [375, 171] on input "Client ID *" at bounding box center [528, 167] width 693 height 22
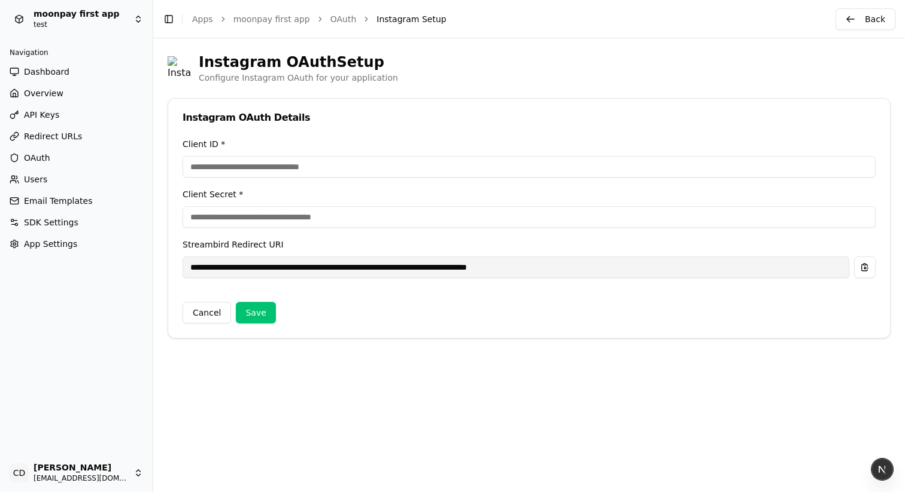
click at [523, 73] on div "Instagram OAuth Setup Configure Instagram OAuth for your application" at bounding box center [529, 68] width 723 height 31
drag, startPoint x: 506, startPoint y: 24, endPoint x: 237, endPoint y: 39, distance: 269.1
click at [202, 32] on header "Toggle Sidebar Apps moonpay first app OAuth Instagram Setup Back" at bounding box center [528, 19] width 751 height 38
click at [501, 75] on div "Instagram OAuth Setup Configure Instagram OAuth for your application" at bounding box center [529, 68] width 723 height 31
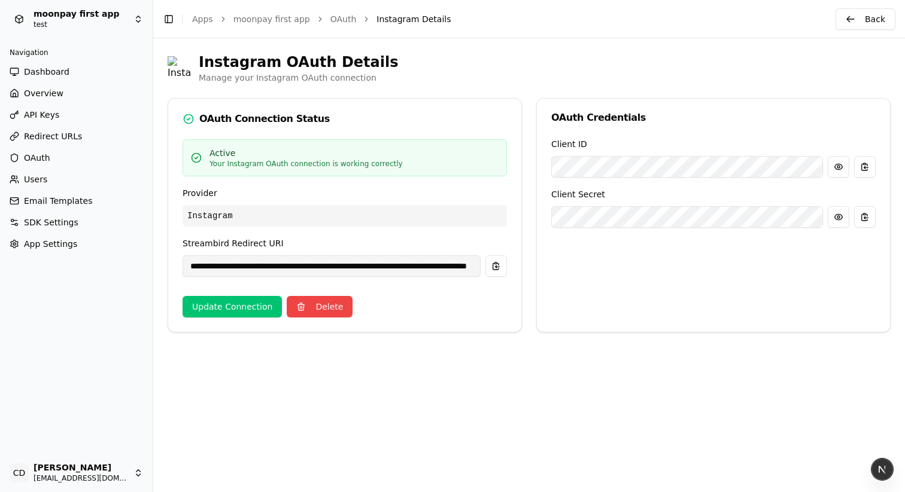
drag, startPoint x: 363, startPoint y: 172, endPoint x: 331, endPoint y: 175, distance: 31.8
click at [361, 173] on div "Active Your Instagram OAuth connection is working correctly" at bounding box center [344, 157] width 324 height 37
drag, startPoint x: 406, startPoint y: 167, endPoint x: 240, endPoint y: 168, distance: 166.3
click at [240, 168] on div "Active Your Instagram OAuth connection is working correctly" at bounding box center [344, 157] width 324 height 37
click at [240, 168] on p "Your Instagram OAuth connection is working correctly" at bounding box center [305, 164] width 193 height 10
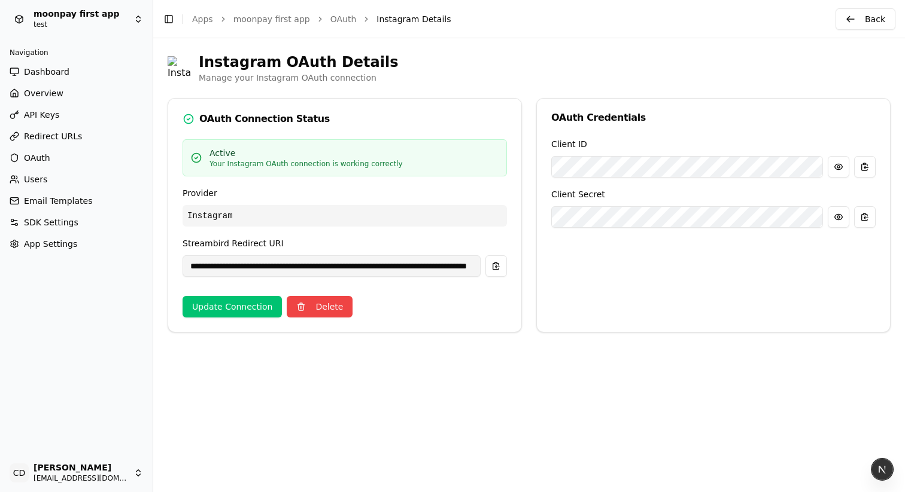
click at [37, 157] on span "OAuth" at bounding box center [37, 158] width 26 height 12
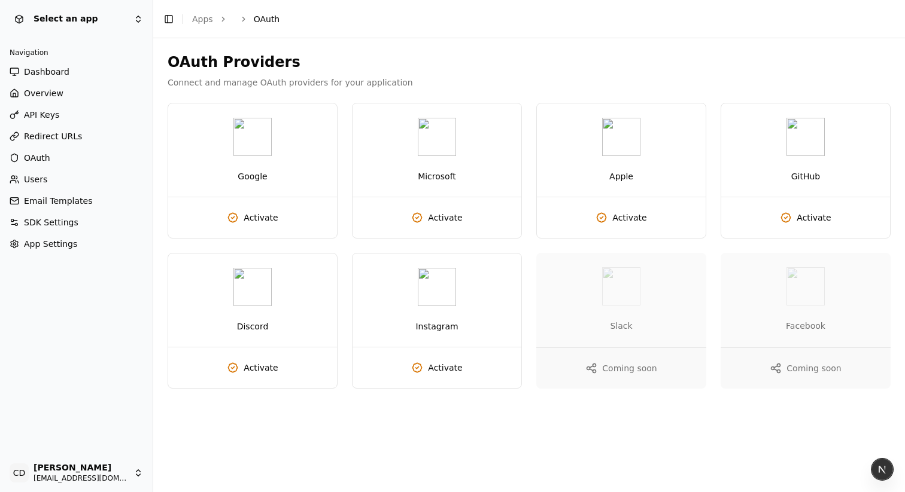
click at [37, 179] on span "Users" at bounding box center [35, 179] width 23 height 12
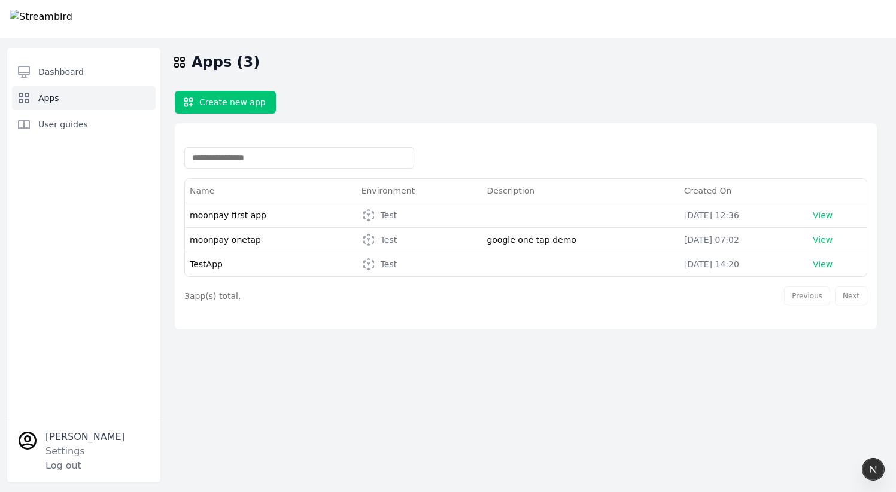
click at [72, 18] on img at bounding box center [41, 19] width 63 height 19
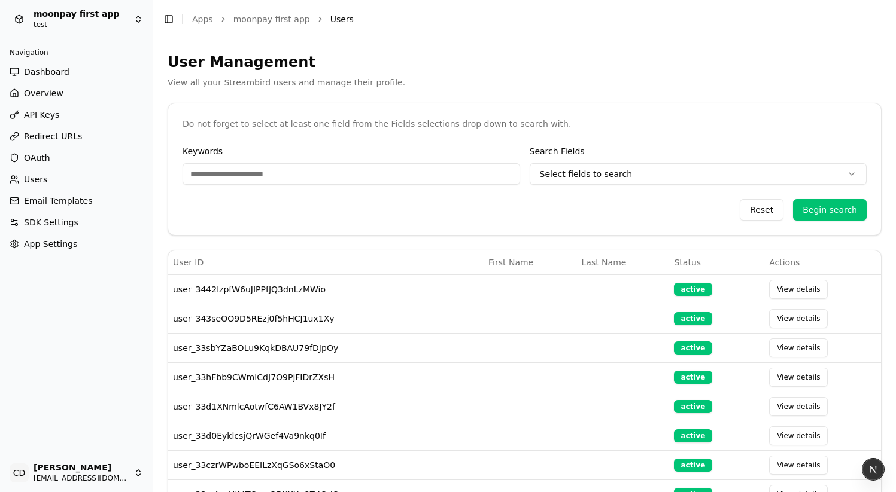
click at [90, 10] on html "moonpay first app test Navigation Dashboard Overview API Keys Redirect URLs OAu…" at bounding box center [448, 246] width 896 height 492
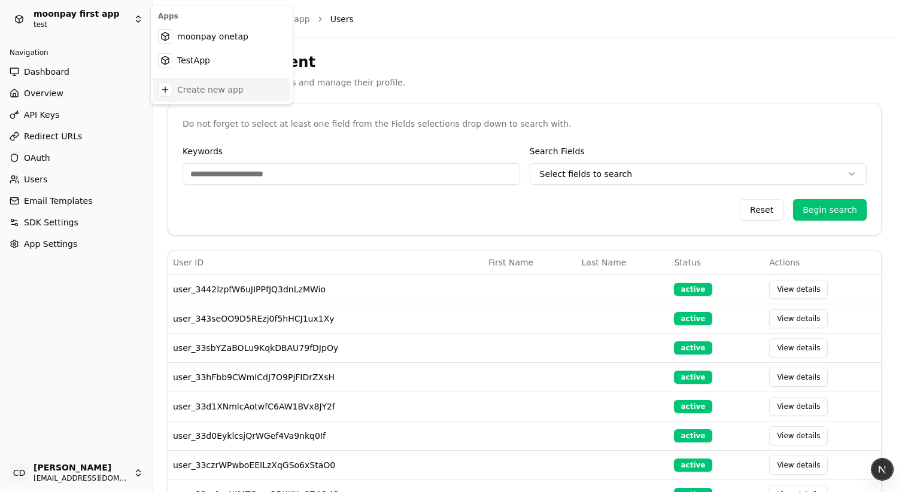
click at [202, 86] on div "Create new app" at bounding box center [210, 90] width 66 height 12
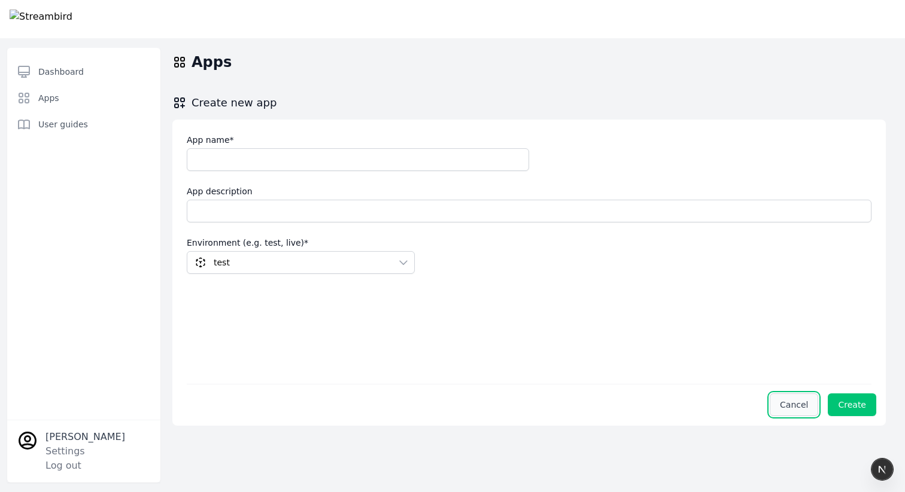
click at [791, 404] on button "Cancel" at bounding box center [793, 405] width 48 height 23
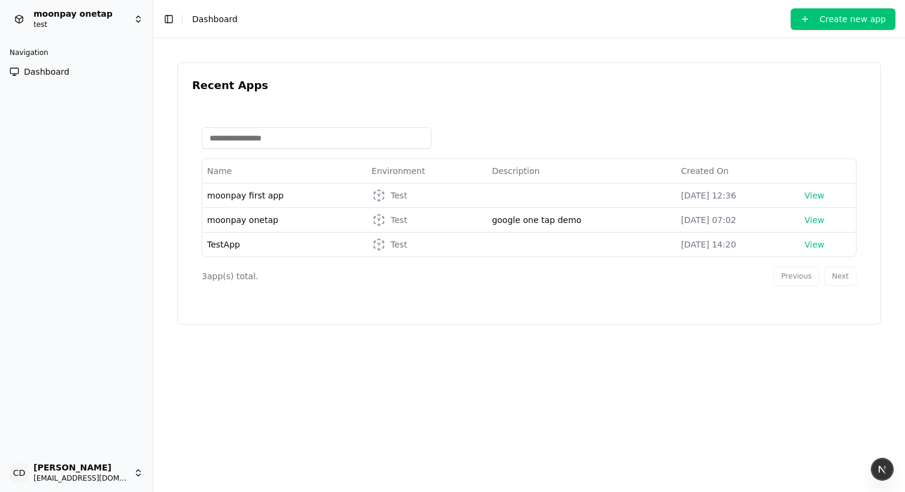
click at [112, 15] on html "moonpay onetap test Navigation Dashboard CD Chris Dro casheghian@moonpay.com To…" at bounding box center [452, 246] width 905 height 492
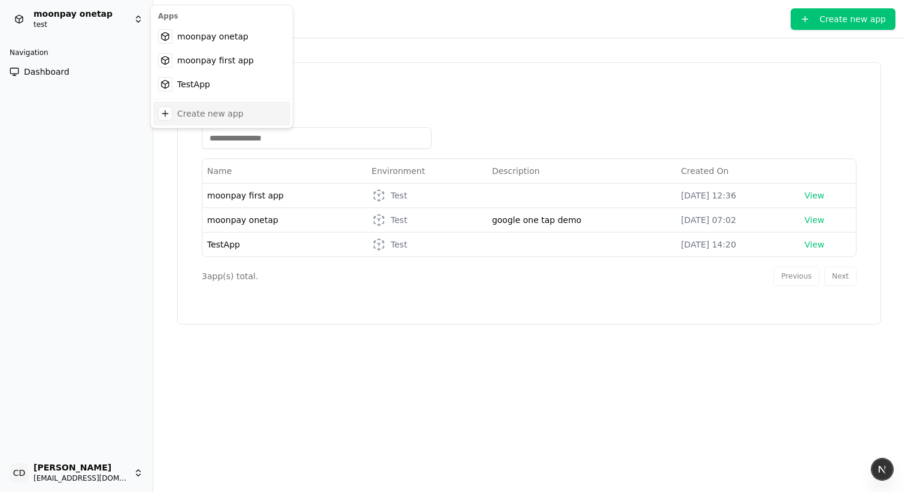
click at [214, 115] on div "Create new app" at bounding box center [210, 114] width 66 height 12
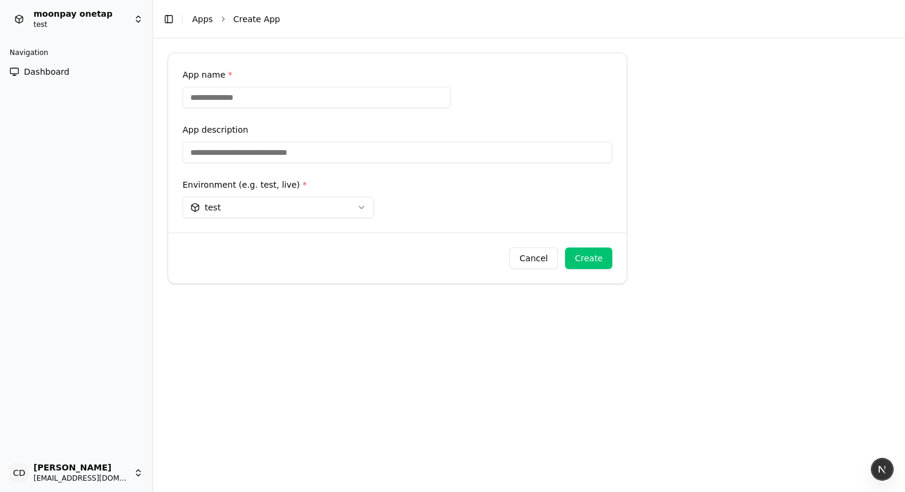
click at [257, 211] on html "moonpay onetap test Navigation Dashboard CD [PERSON_NAME] [EMAIL_ADDRESS][DOMAI…" at bounding box center [452, 246] width 905 height 492
click at [529, 253] on button "Cancel" at bounding box center [533, 259] width 48 height 22
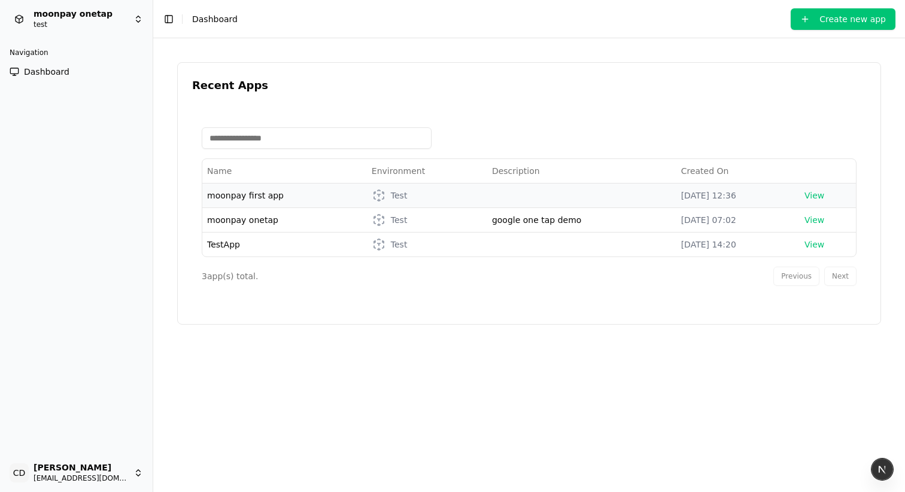
click at [240, 195] on span "moonpay first app" at bounding box center [245, 196] width 77 height 10
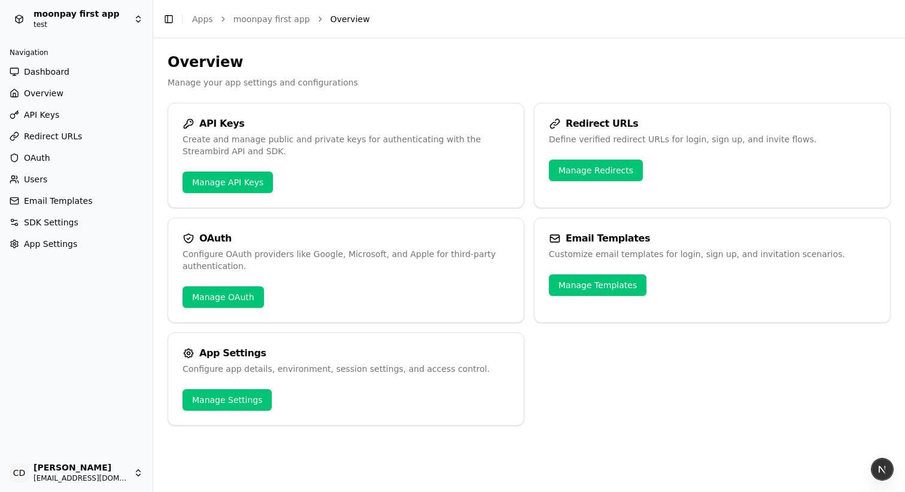
click at [46, 109] on span "API Keys" at bounding box center [41, 115] width 35 height 12
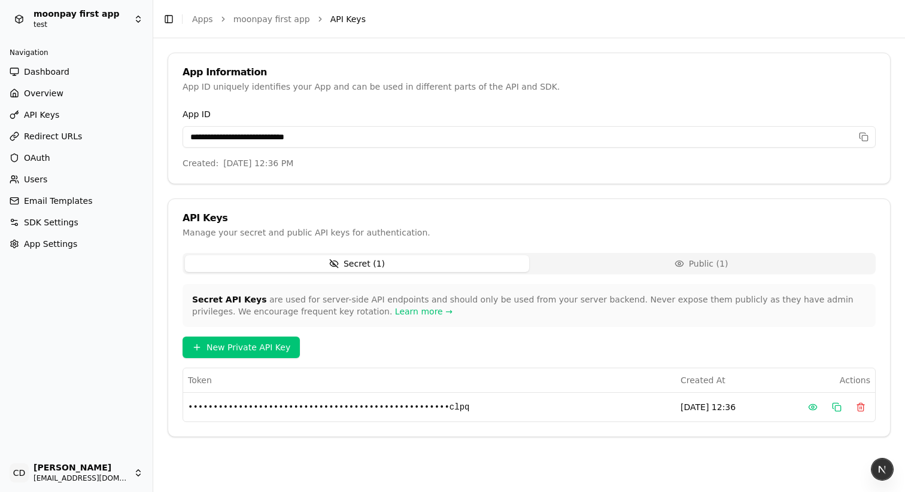
drag, startPoint x: 0, startPoint y: 0, endPoint x: 50, endPoint y: 162, distance: 169.0
click at [45, 157] on span "OAuth" at bounding box center [37, 158] width 26 height 12
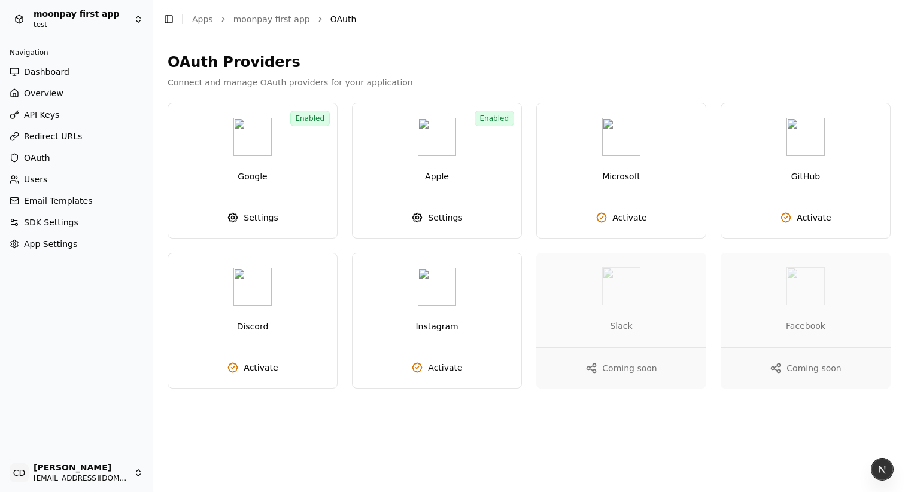
click at [48, 192] on link "Email Templates" at bounding box center [76, 200] width 143 height 19
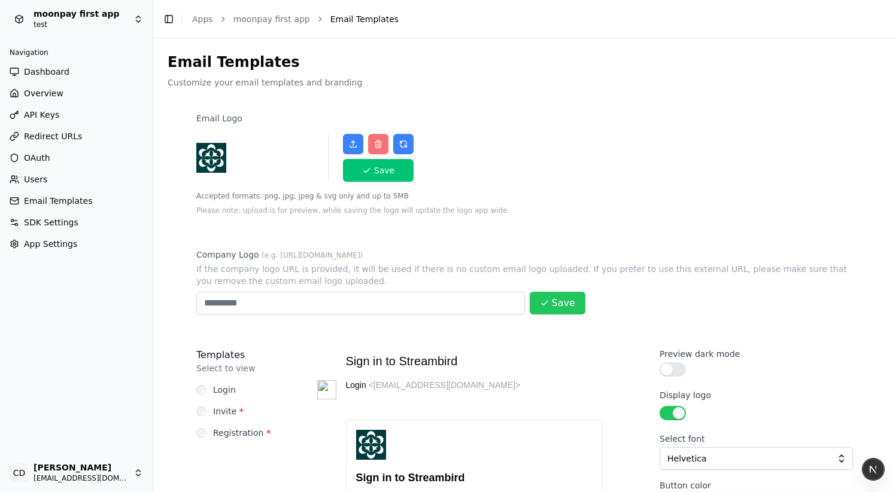
click at [44, 185] on span "Users" at bounding box center [35, 179] width 23 height 12
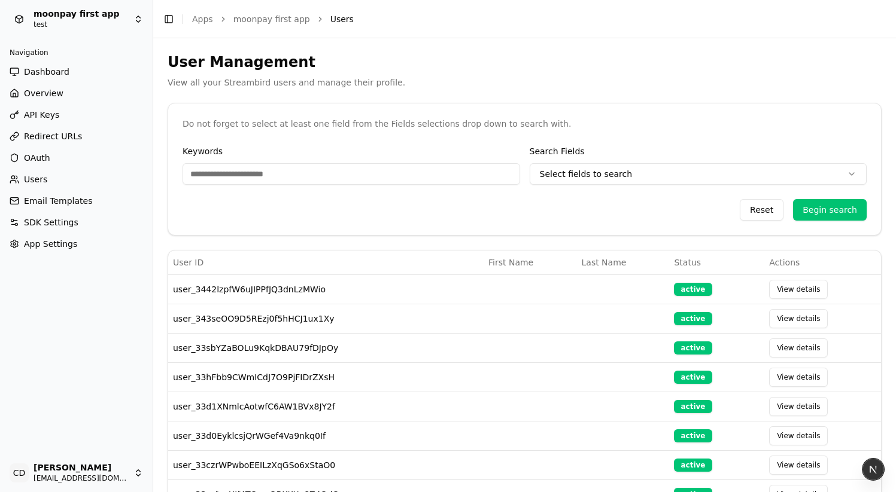
click at [54, 221] on span "SDK Settings" at bounding box center [51, 223] width 54 height 12
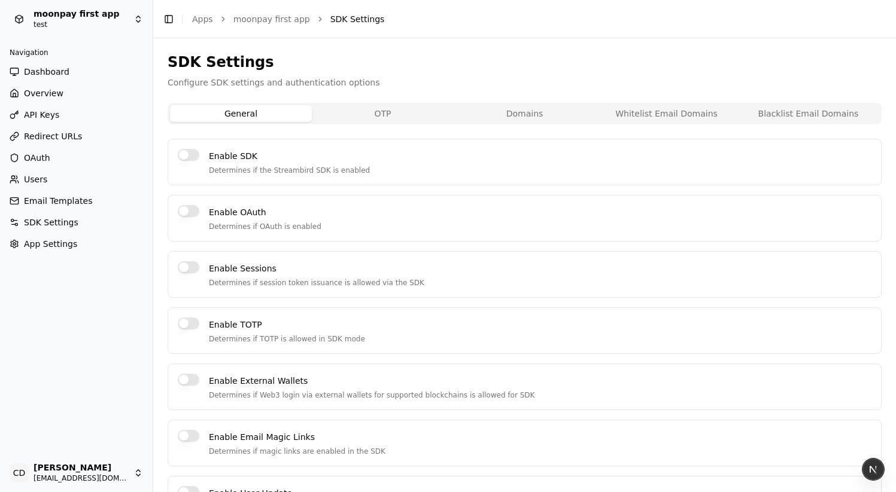
click at [62, 243] on span "App Settings" at bounding box center [50, 244] width 53 height 12
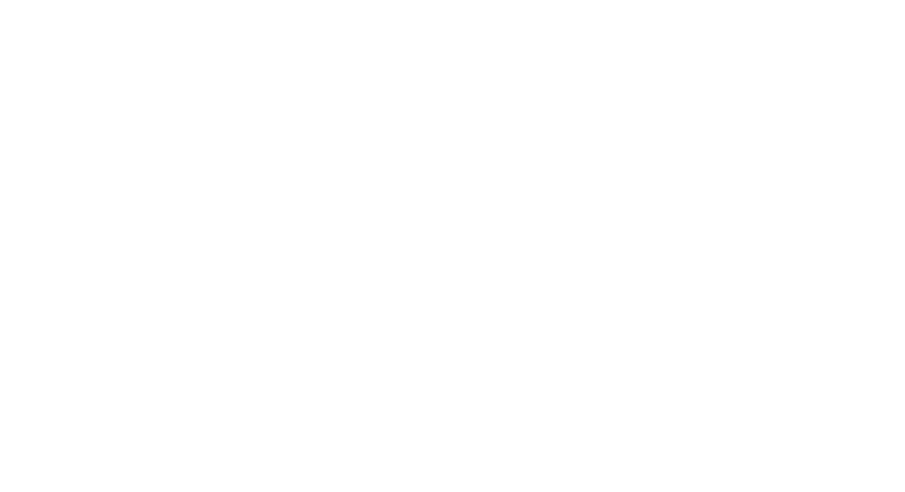
type input "**********"
